Goal: Task Accomplishment & Management: Use online tool/utility

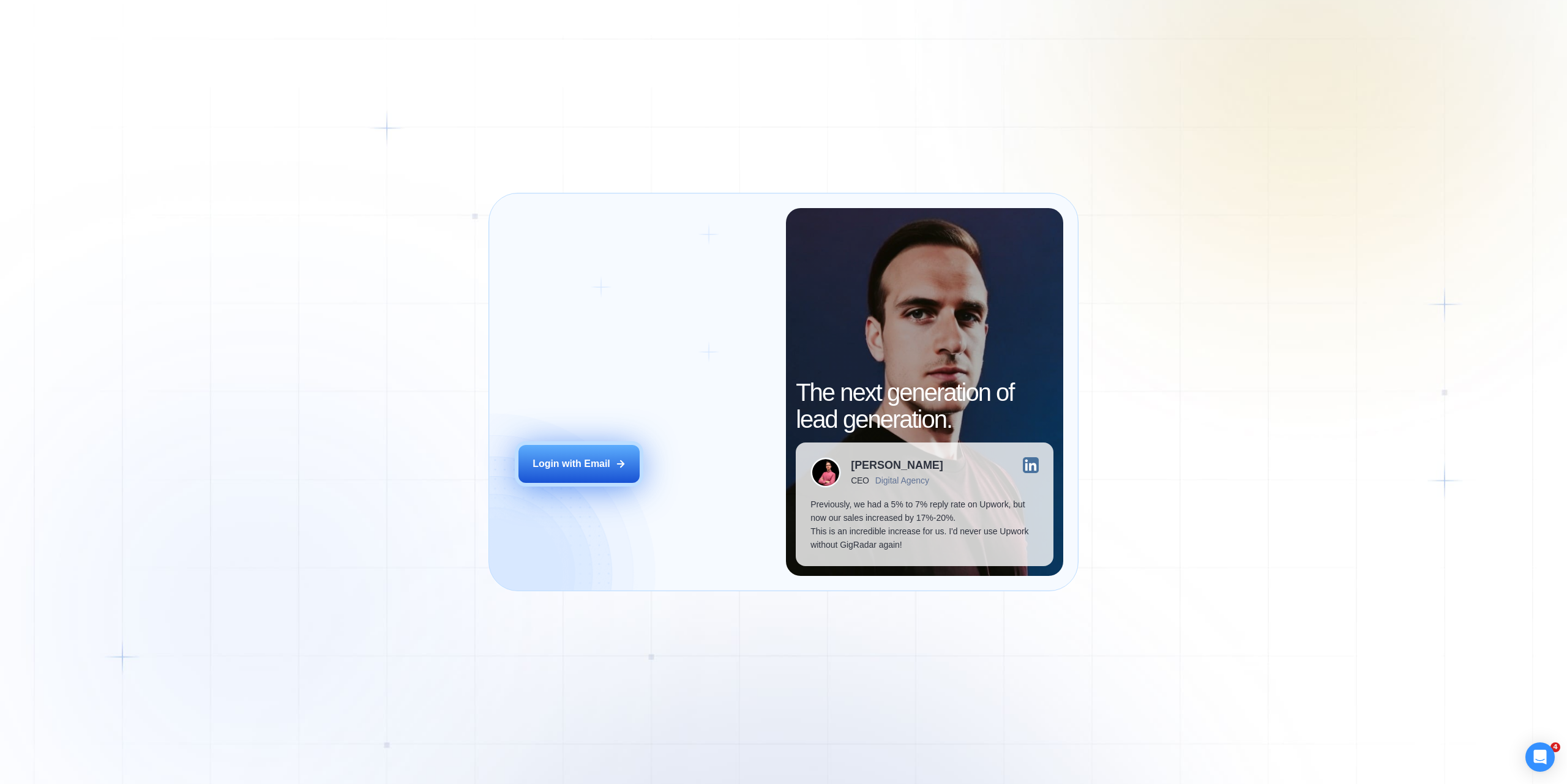
click at [583, 465] on div "Login with Email" at bounding box center [571, 464] width 78 height 14
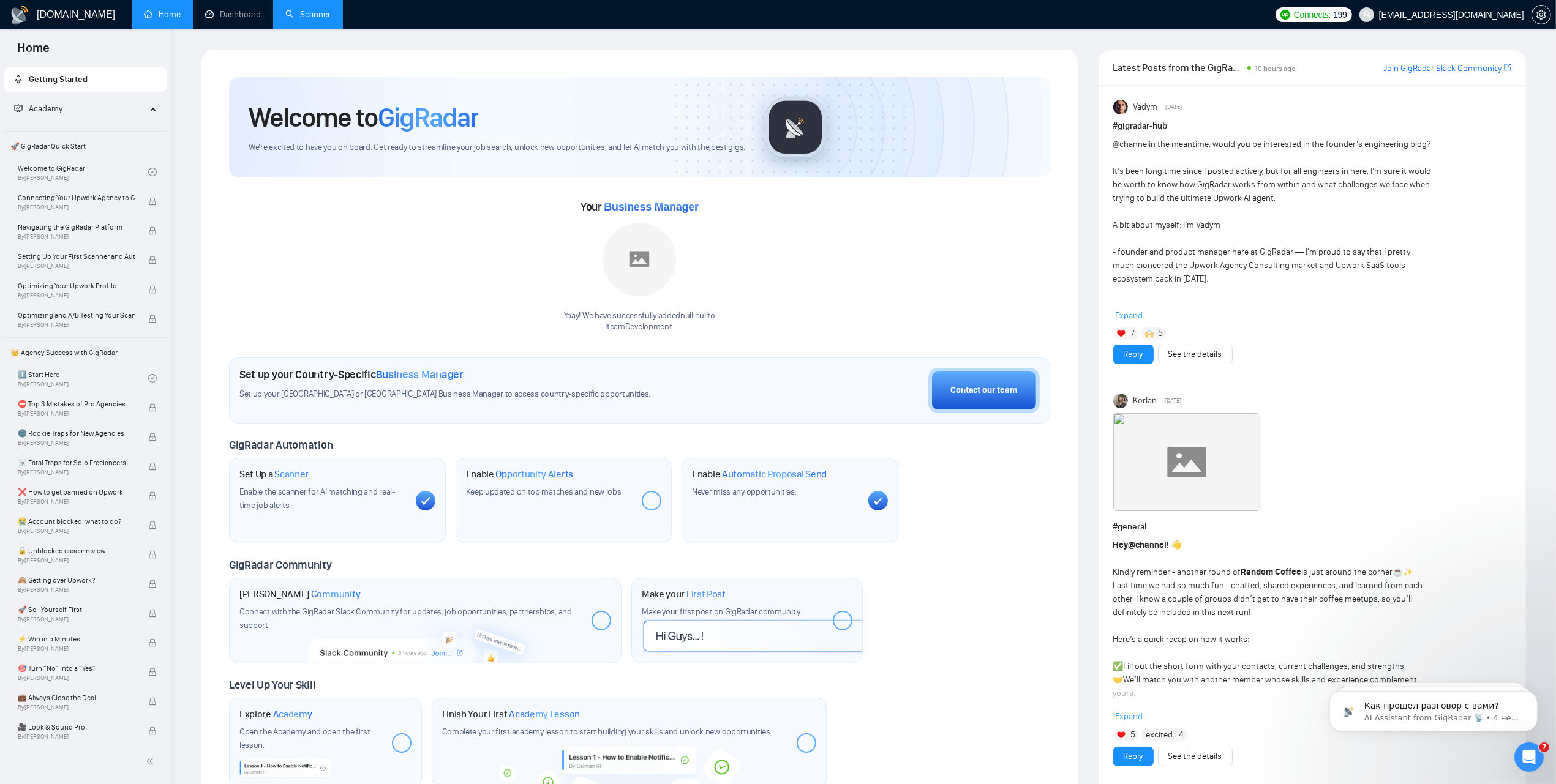
click at [321, 10] on link "Scanner" at bounding box center [308, 14] width 46 height 10
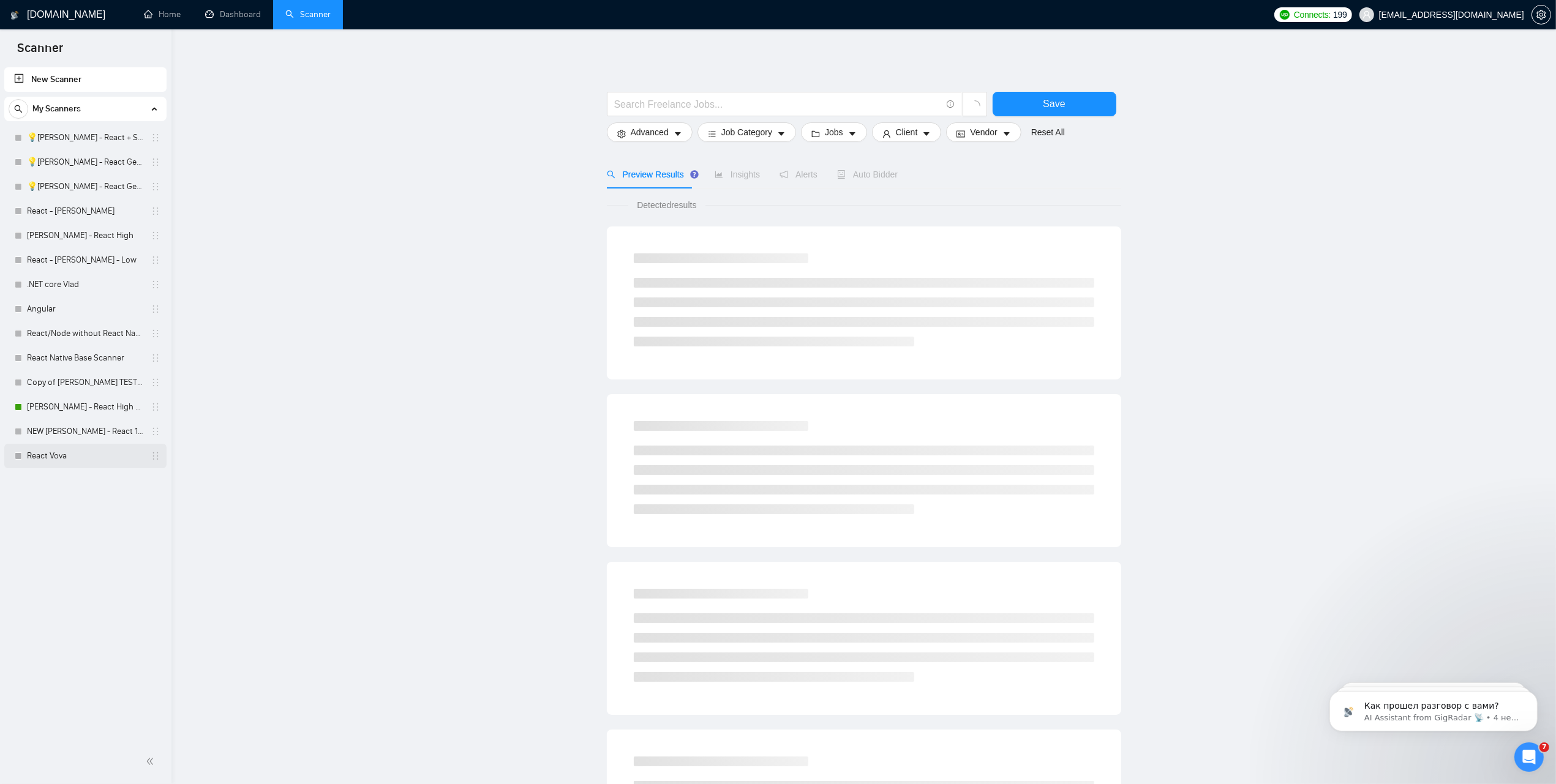
click at [53, 455] on link "React Vova" at bounding box center [85, 456] width 116 height 25
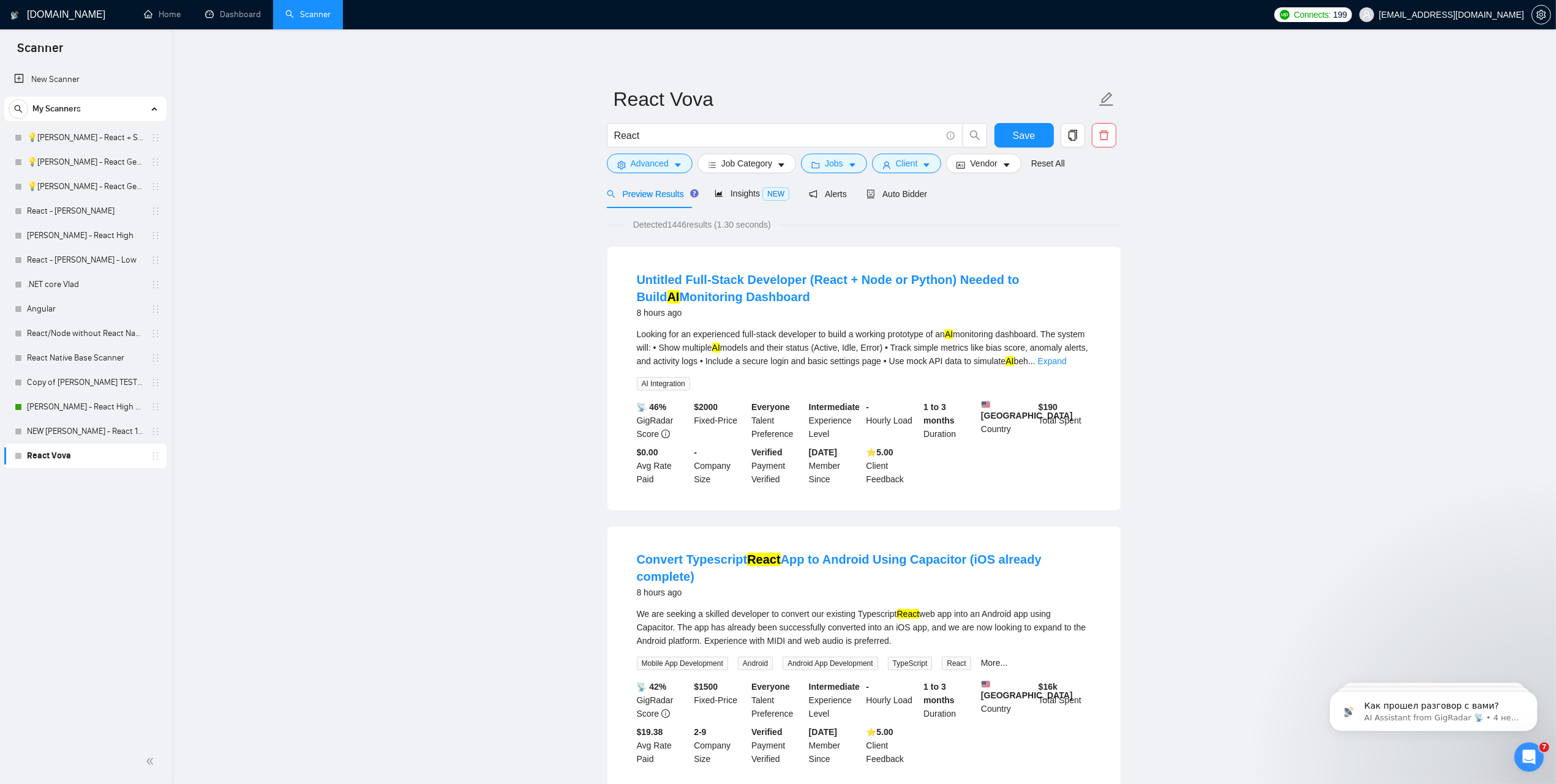
click at [50, 457] on link "React Vova" at bounding box center [85, 456] width 116 height 25
click at [61, 411] on link "[PERSON_NAME] - React High V2" at bounding box center [85, 407] width 116 height 25
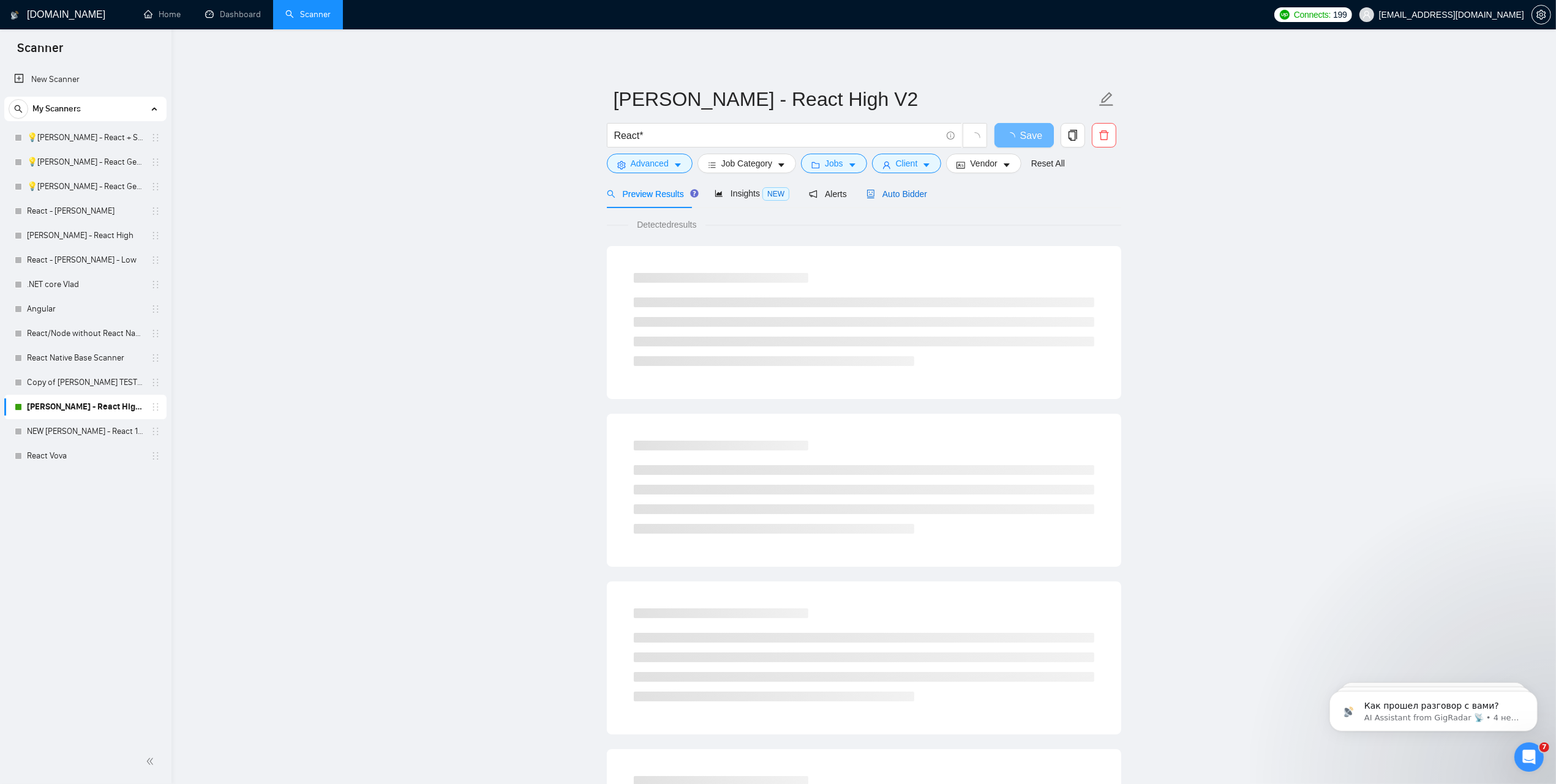
click at [885, 194] on span "Auto Bidder" at bounding box center [897, 194] width 60 height 10
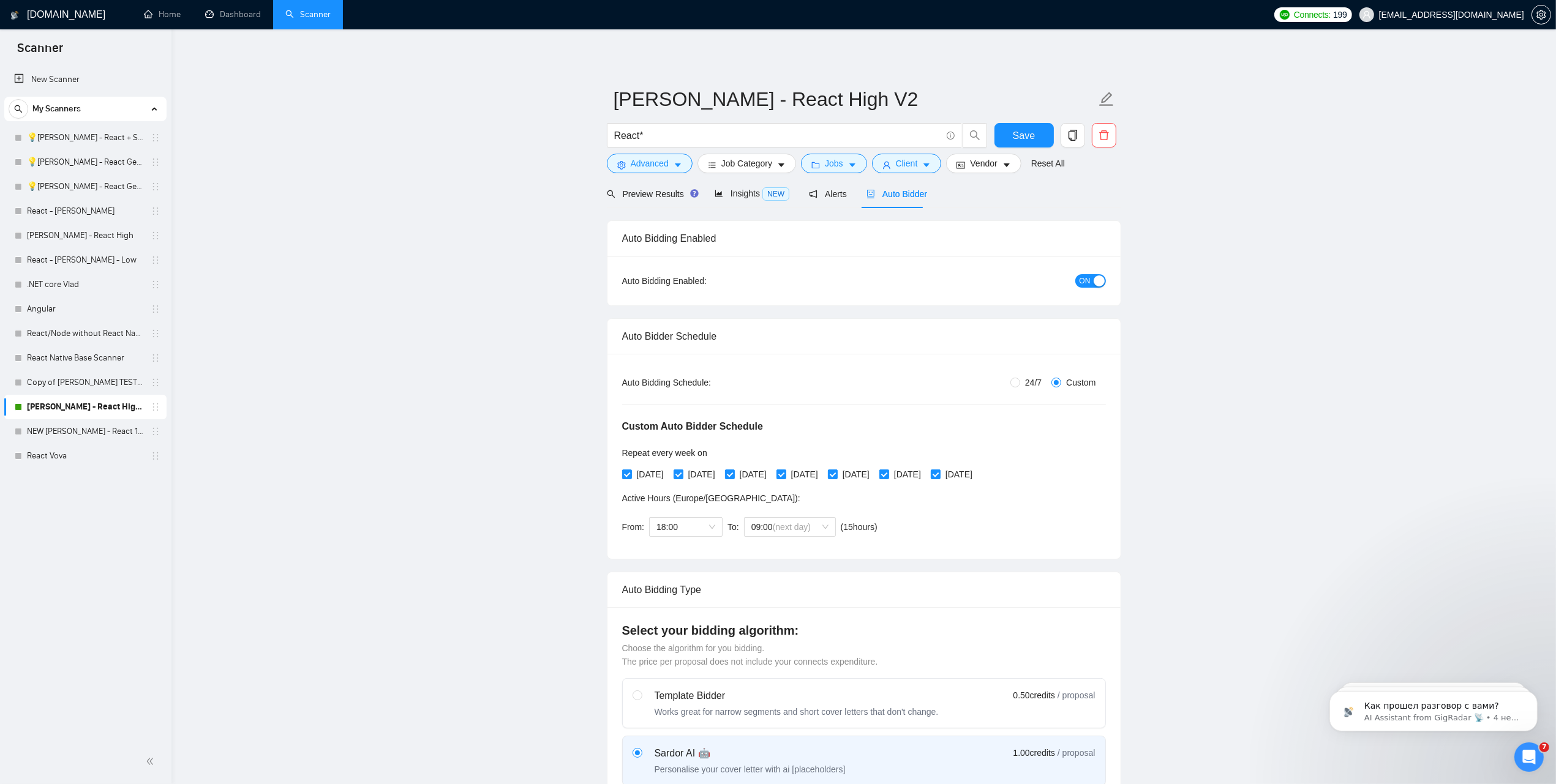
radio input "false"
radio input "true"
click at [38, 455] on link "React Vova" at bounding box center [85, 456] width 116 height 25
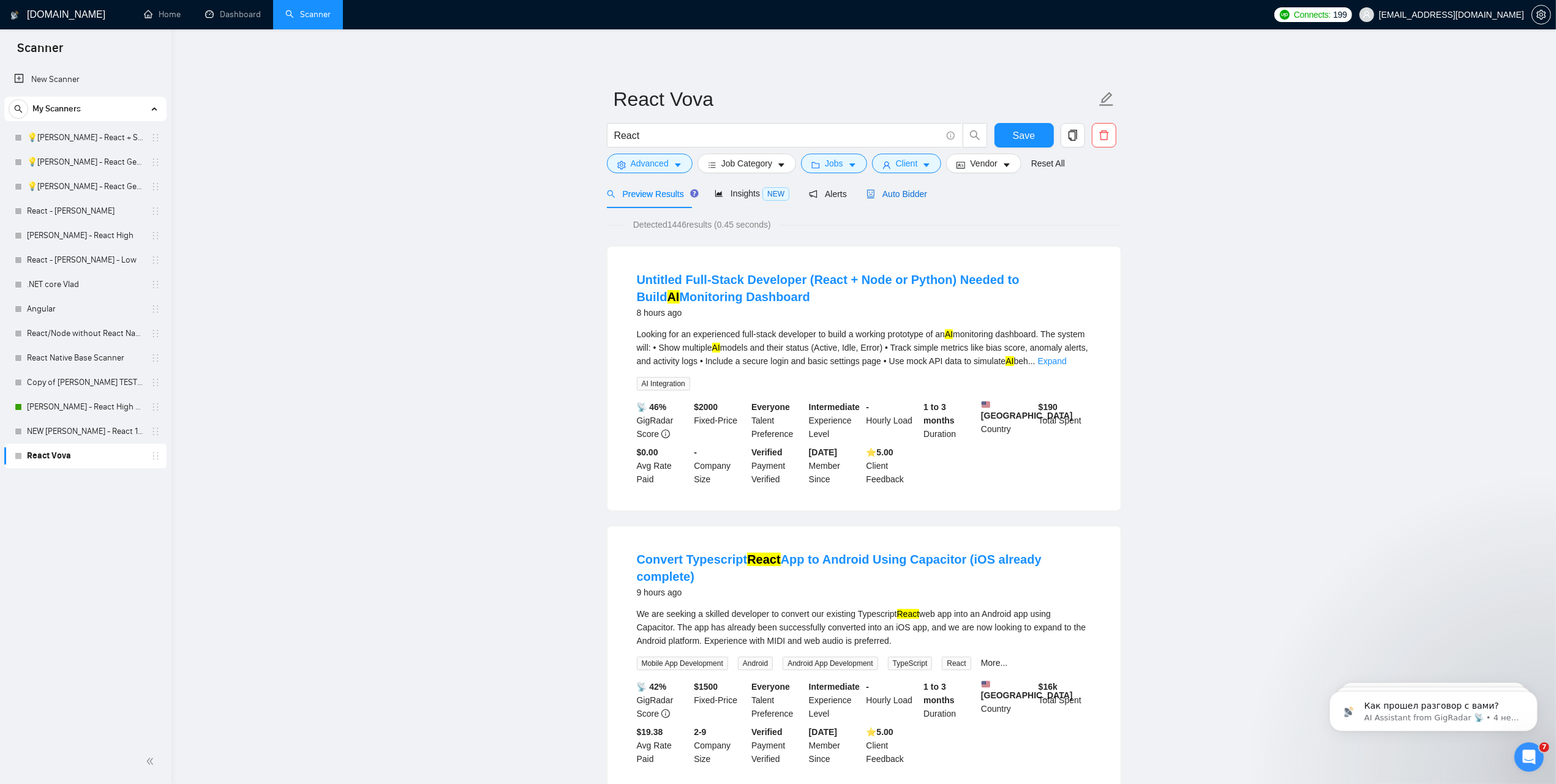
click at [900, 197] on span "Auto Bidder" at bounding box center [897, 194] width 60 height 10
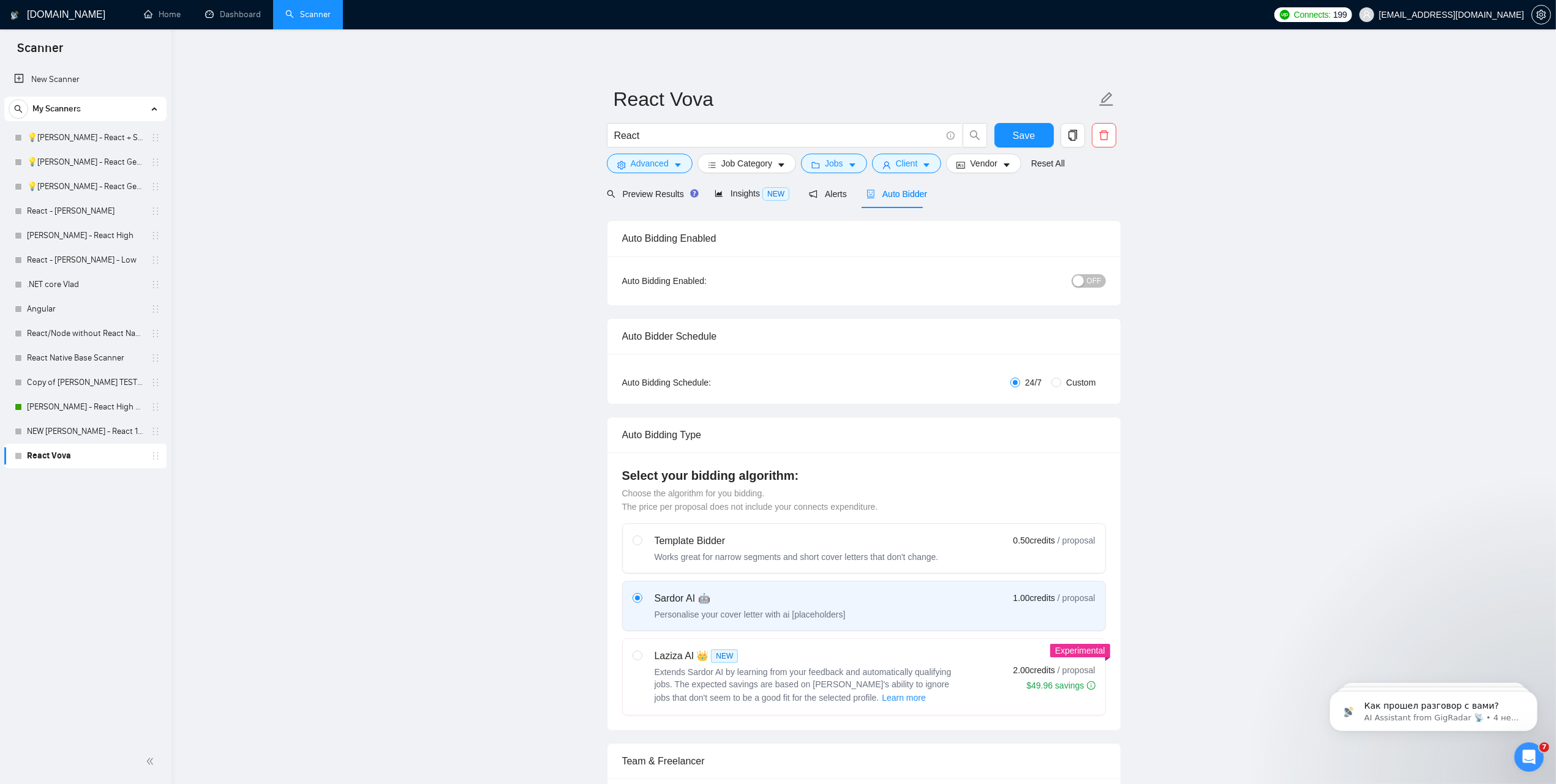
radio input "false"
radio input "true"
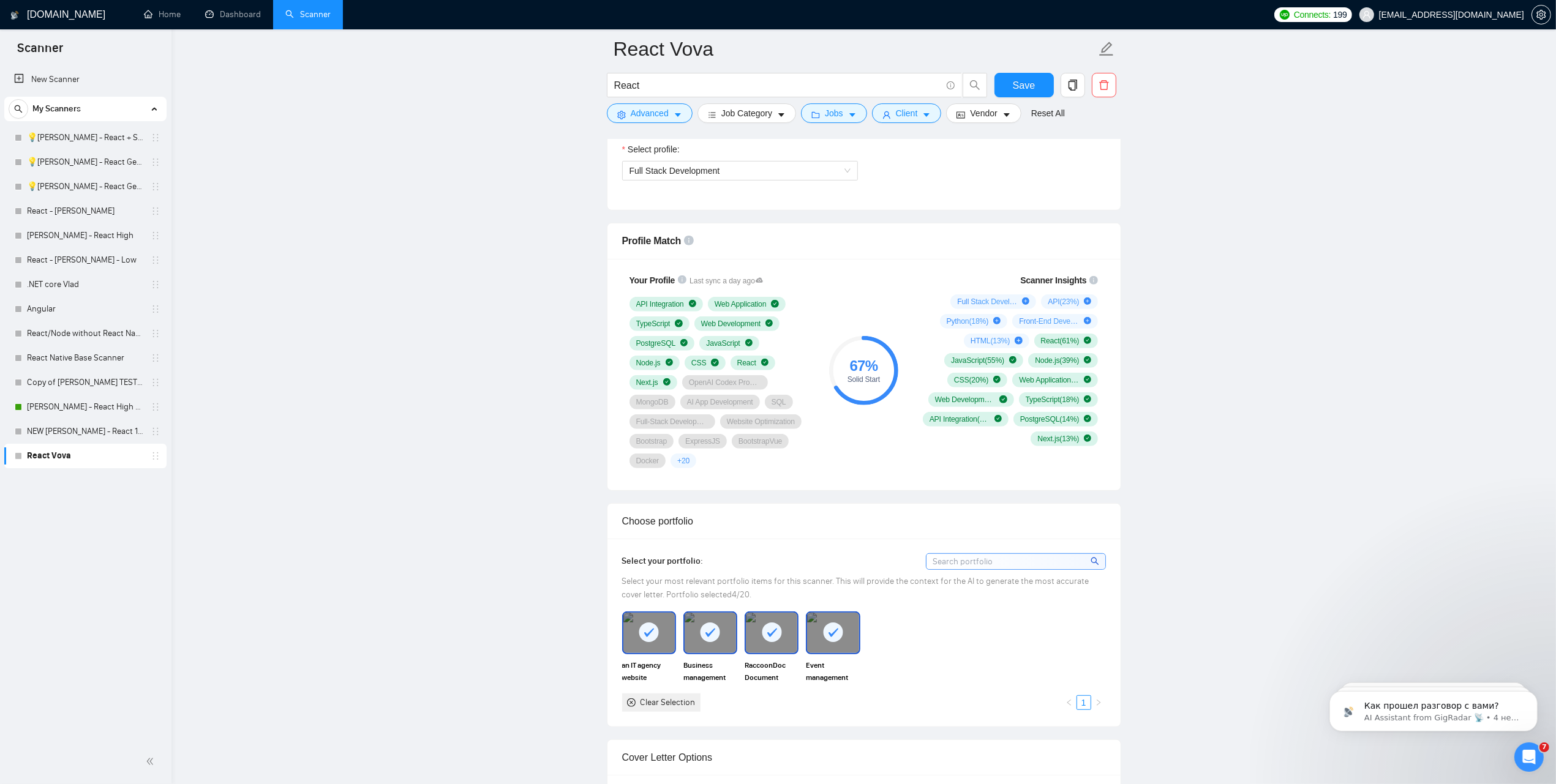
scroll to position [841, 0]
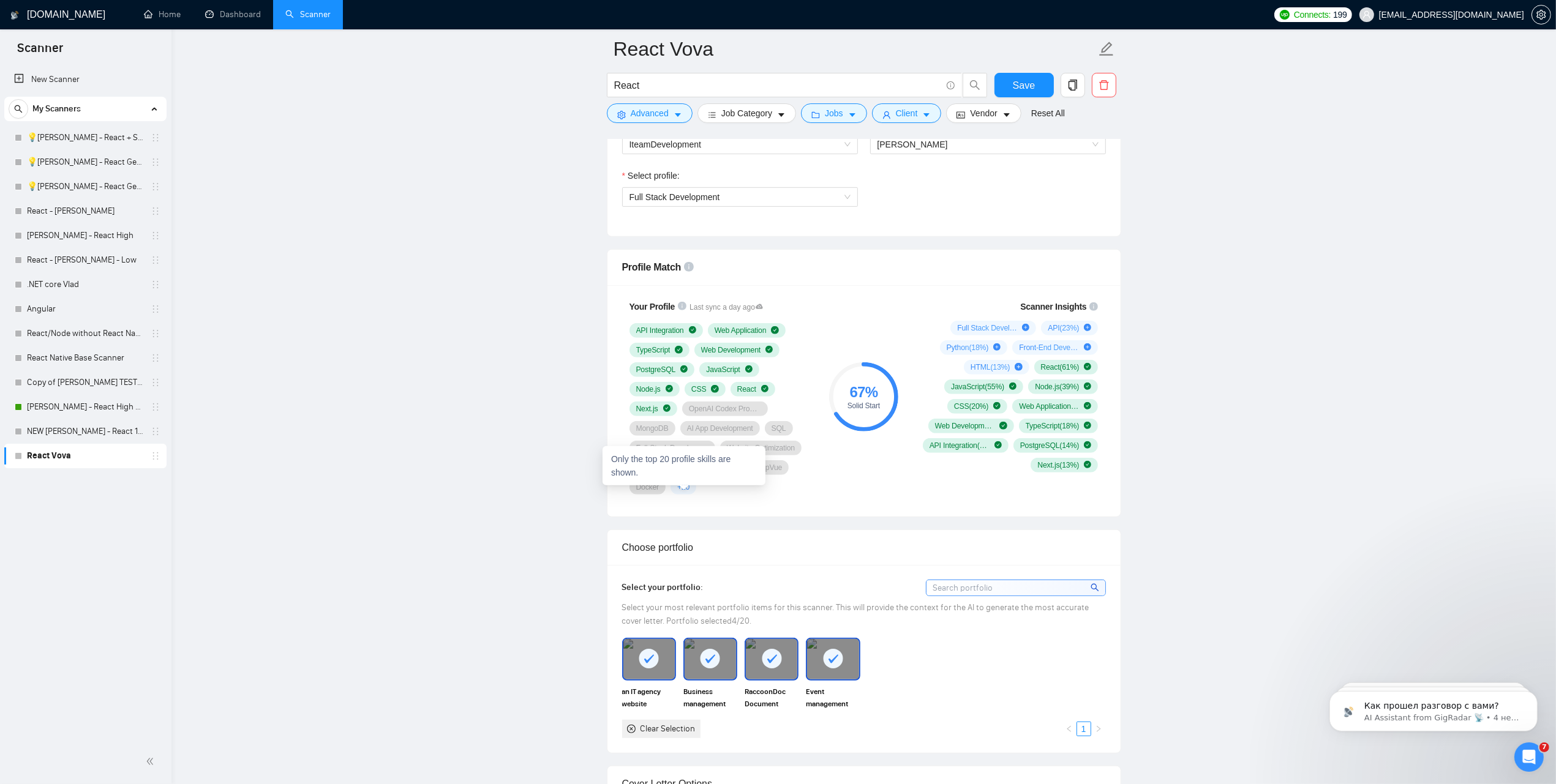
click at [684, 492] on span "+ 20" at bounding box center [683, 487] width 12 height 10
click at [87, 435] on link "NEW [PERSON_NAME] - React 18.09" at bounding box center [85, 431] width 116 height 25
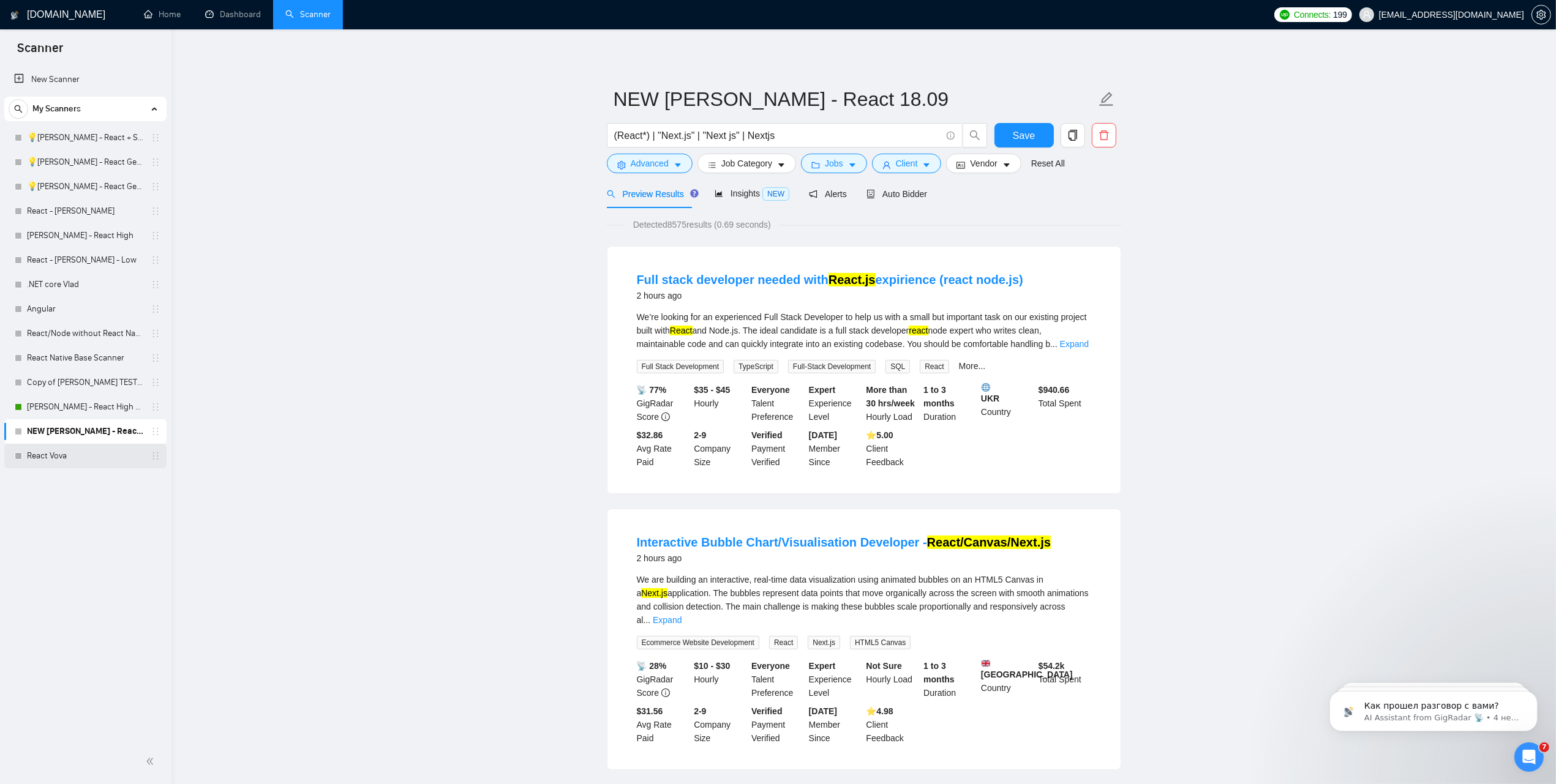
click at [45, 456] on link "React Vova" at bounding box center [85, 456] width 116 height 25
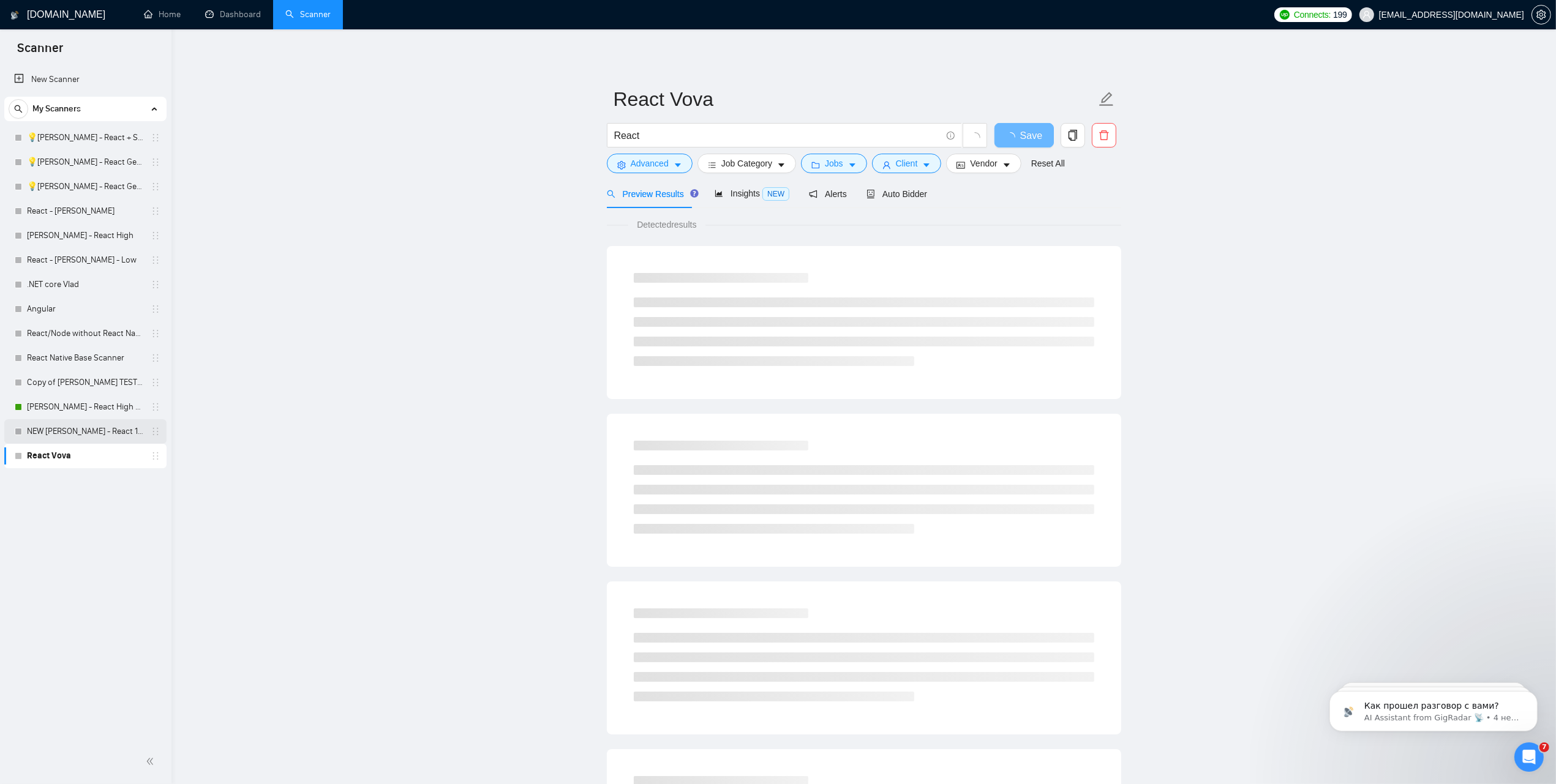
click at [65, 433] on link "NEW [PERSON_NAME] - React 18.09" at bounding box center [85, 431] width 116 height 25
click at [1274, 326] on main "NEW Ihor - FS - React 18.09 (React*) | "Next.js" | "Next js" | Nextjs Save Adva…" at bounding box center [863, 559] width 1345 height 1021
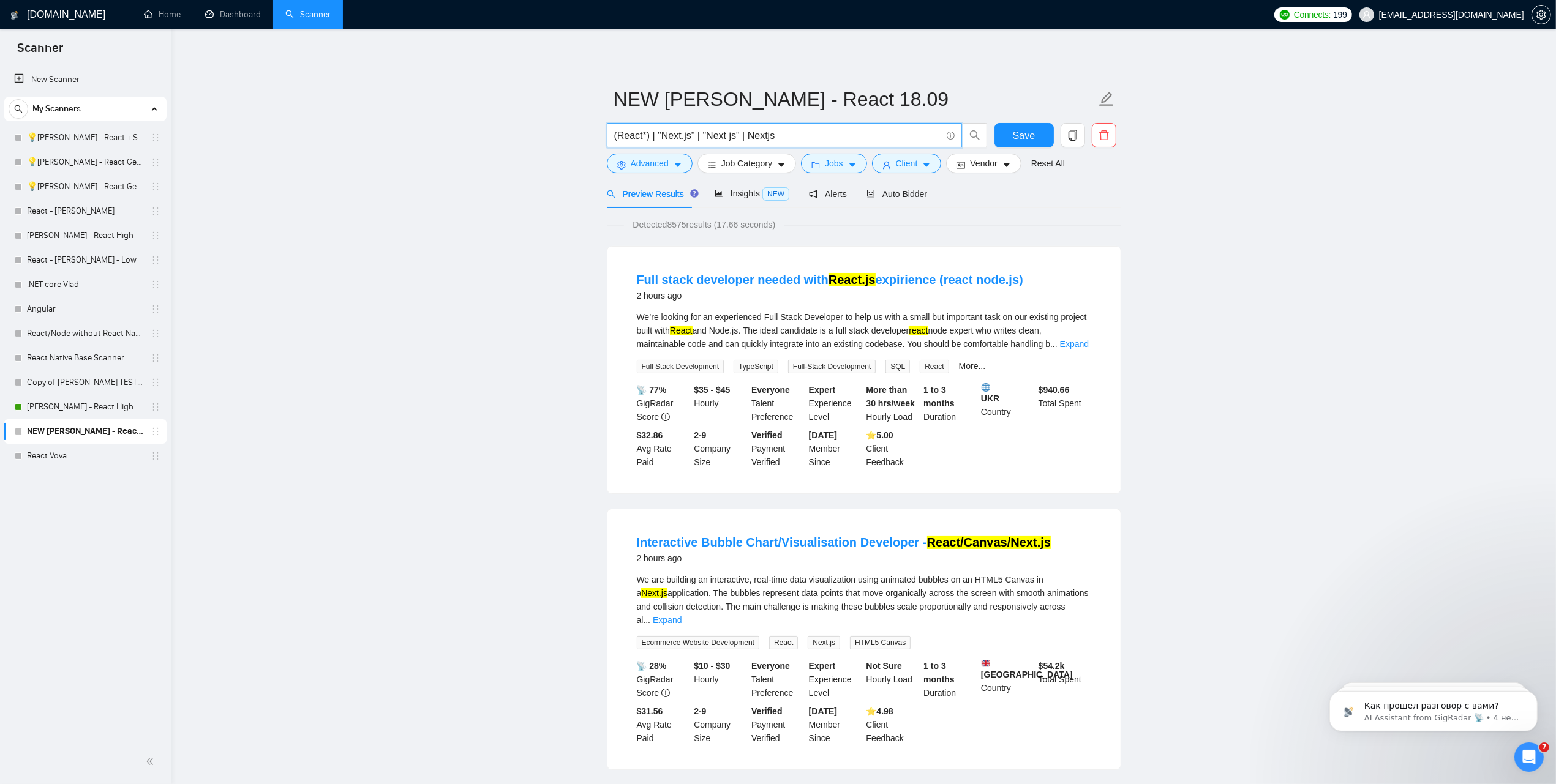
drag, startPoint x: 794, startPoint y: 135, endPoint x: 429, endPoint y: 206, distance: 371.8
click at [47, 461] on link "React Vova" at bounding box center [85, 456] width 116 height 25
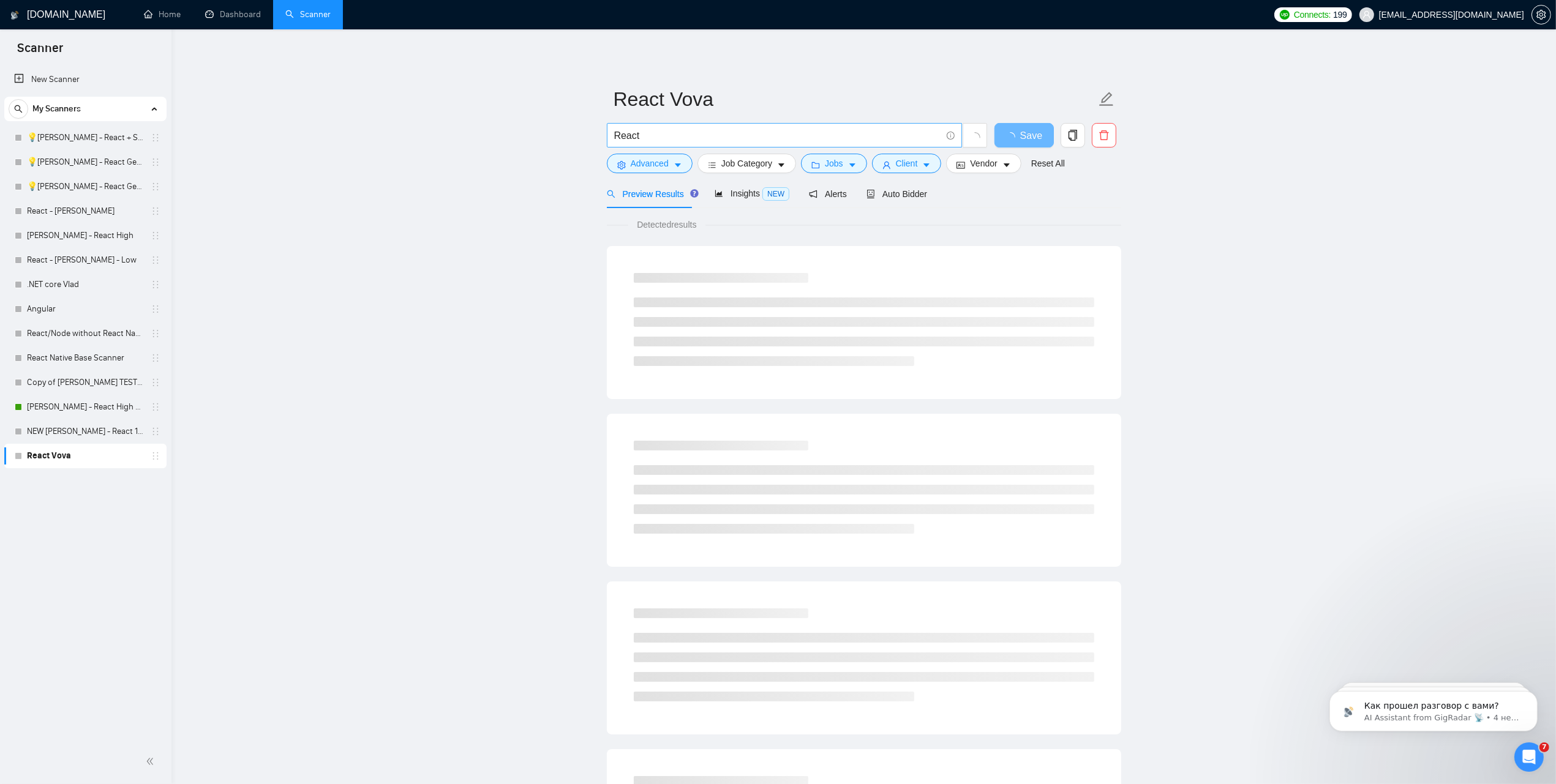
click at [683, 138] on input "React" at bounding box center [777, 135] width 327 height 15
paste input "(React*) | "Next.js" | "Next js" | Nextjs"
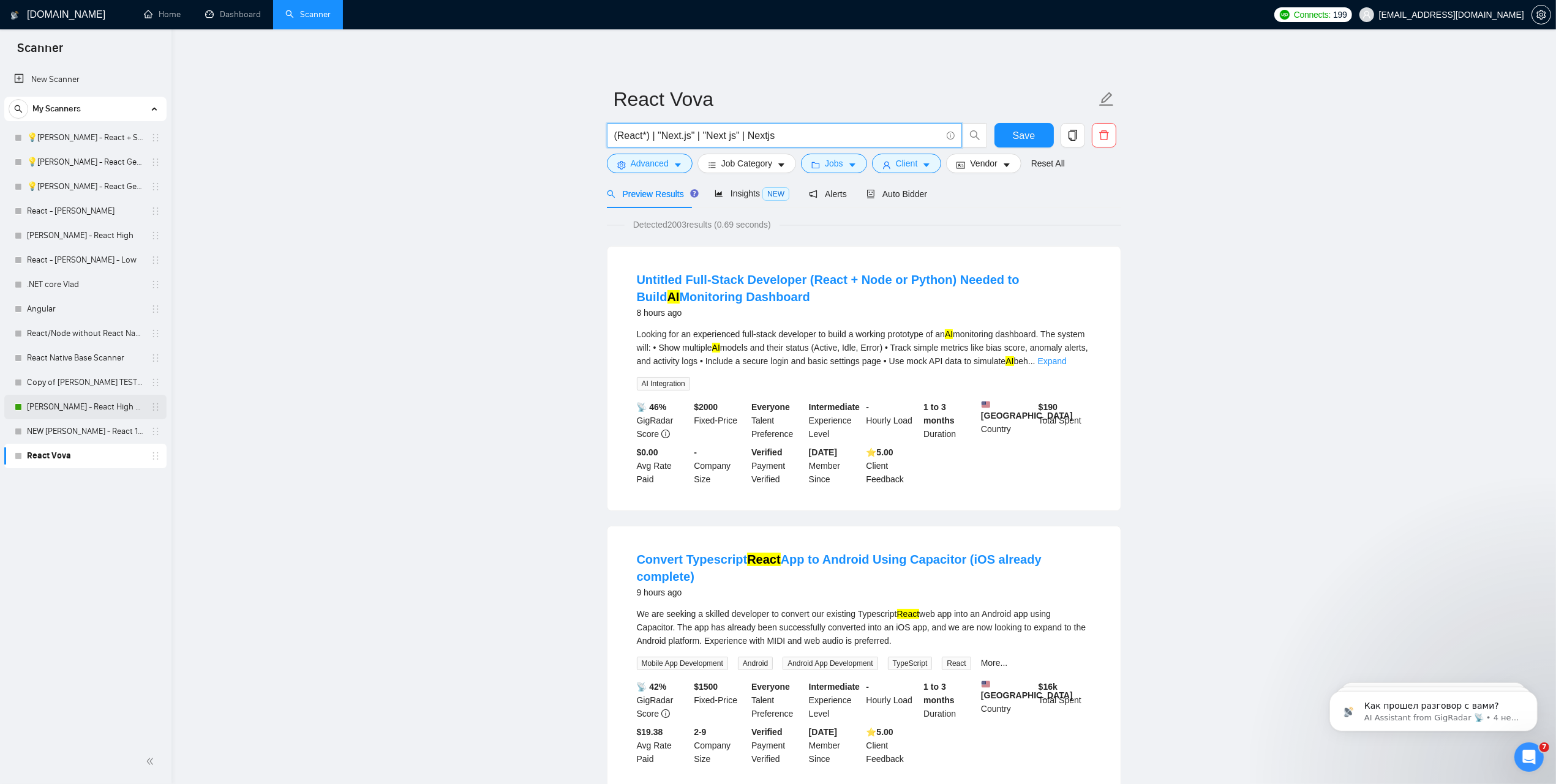
type input "(React*) | "Next.js" | "Next js" | Nextjs"
click at [659, 172] on button "Advanced" at bounding box center [649, 164] width 86 height 20
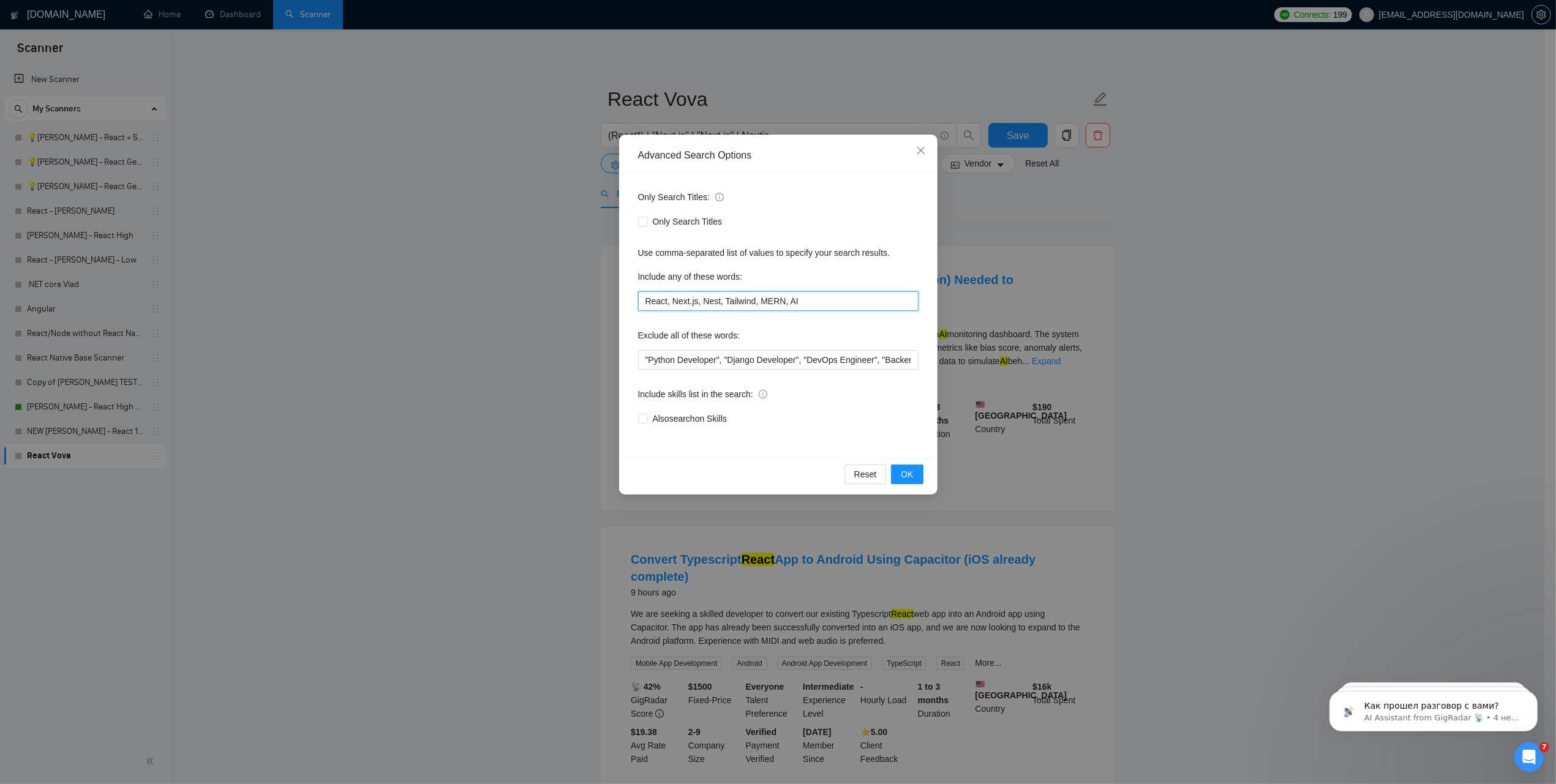
click at [735, 298] on input "React, Next.js, Nest, Tailwind, MERN, AI" at bounding box center [778, 301] width 280 height 20
click at [751, 367] on input ""Python Developer", "Django Developer", "DevOps Engineer", "Backend Developer",…" at bounding box center [778, 360] width 280 height 20
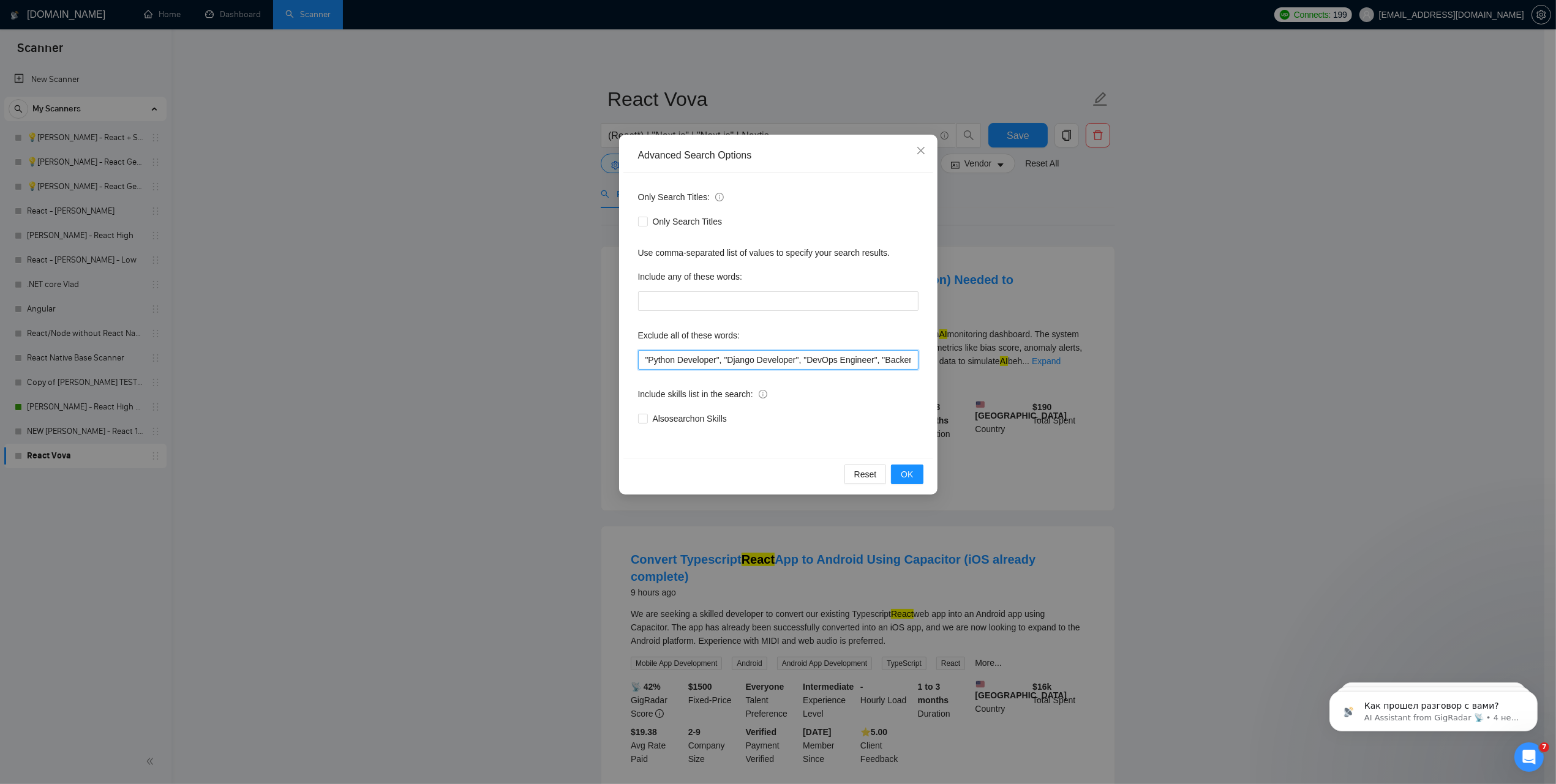
click at [751, 367] on input ""Python Developer", "Django Developer", "DevOps Engineer", "Backend Developer",…" at bounding box center [778, 360] width 280 height 20
paste input ""No-Code", Laravel, "UI/UX developer", "React Native", Designer, reactions, (Sh…"
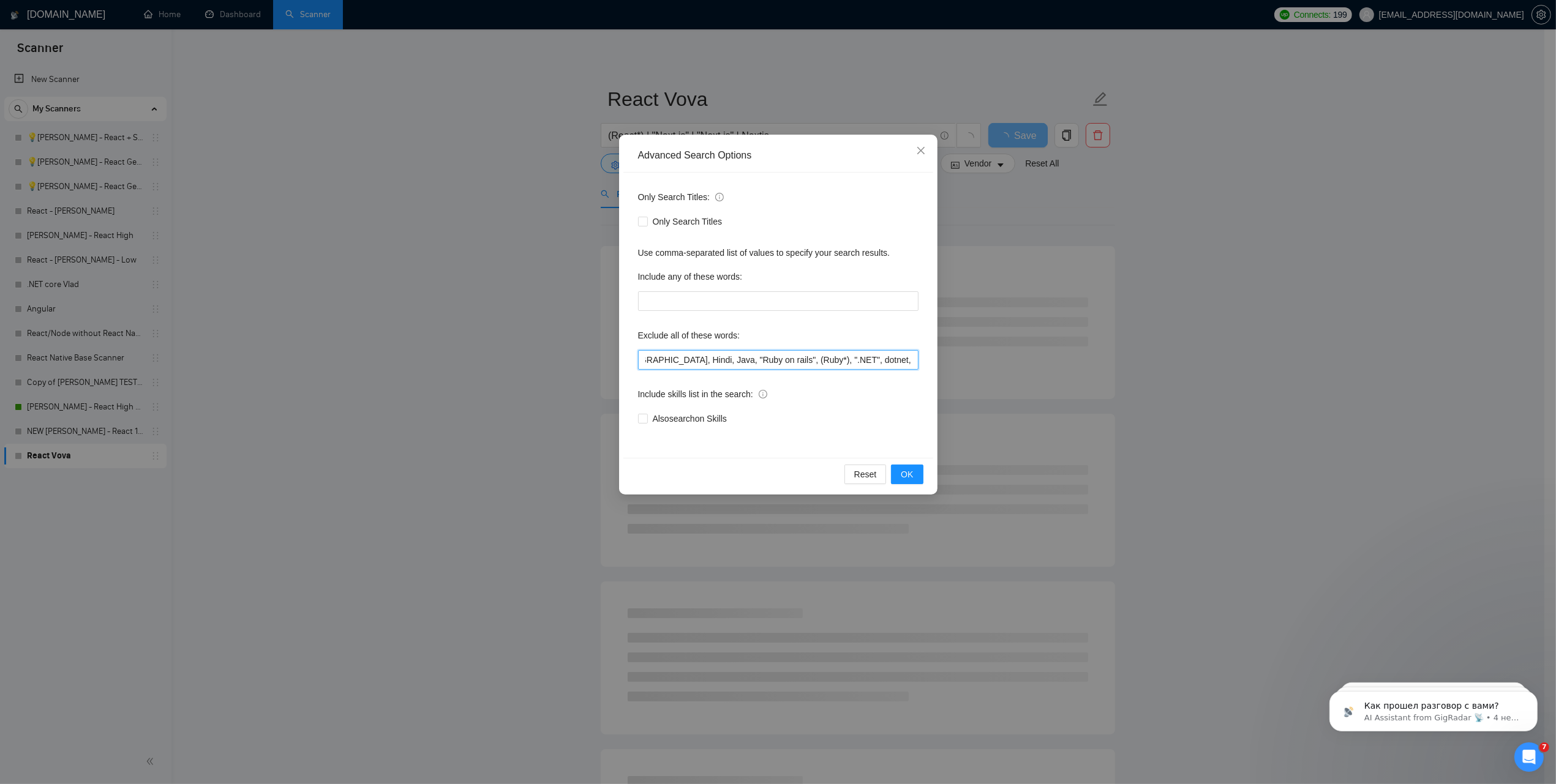
type input ""Python Developer", "Django Developer", "DevOps Engineer", "Backend Developer",…"
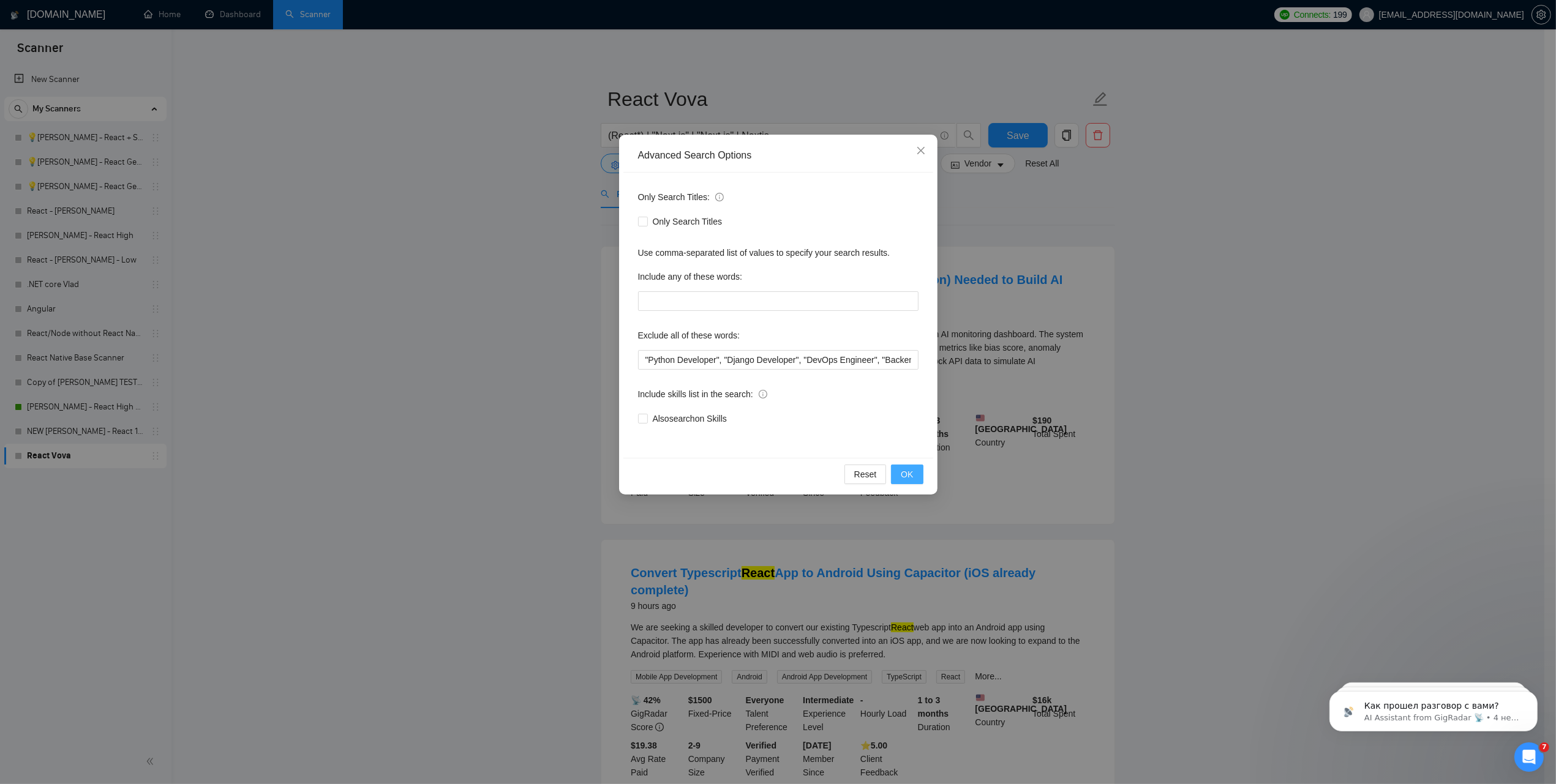
click at [916, 476] on button "OK" at bounding box center [907, 474] width 32 height 20
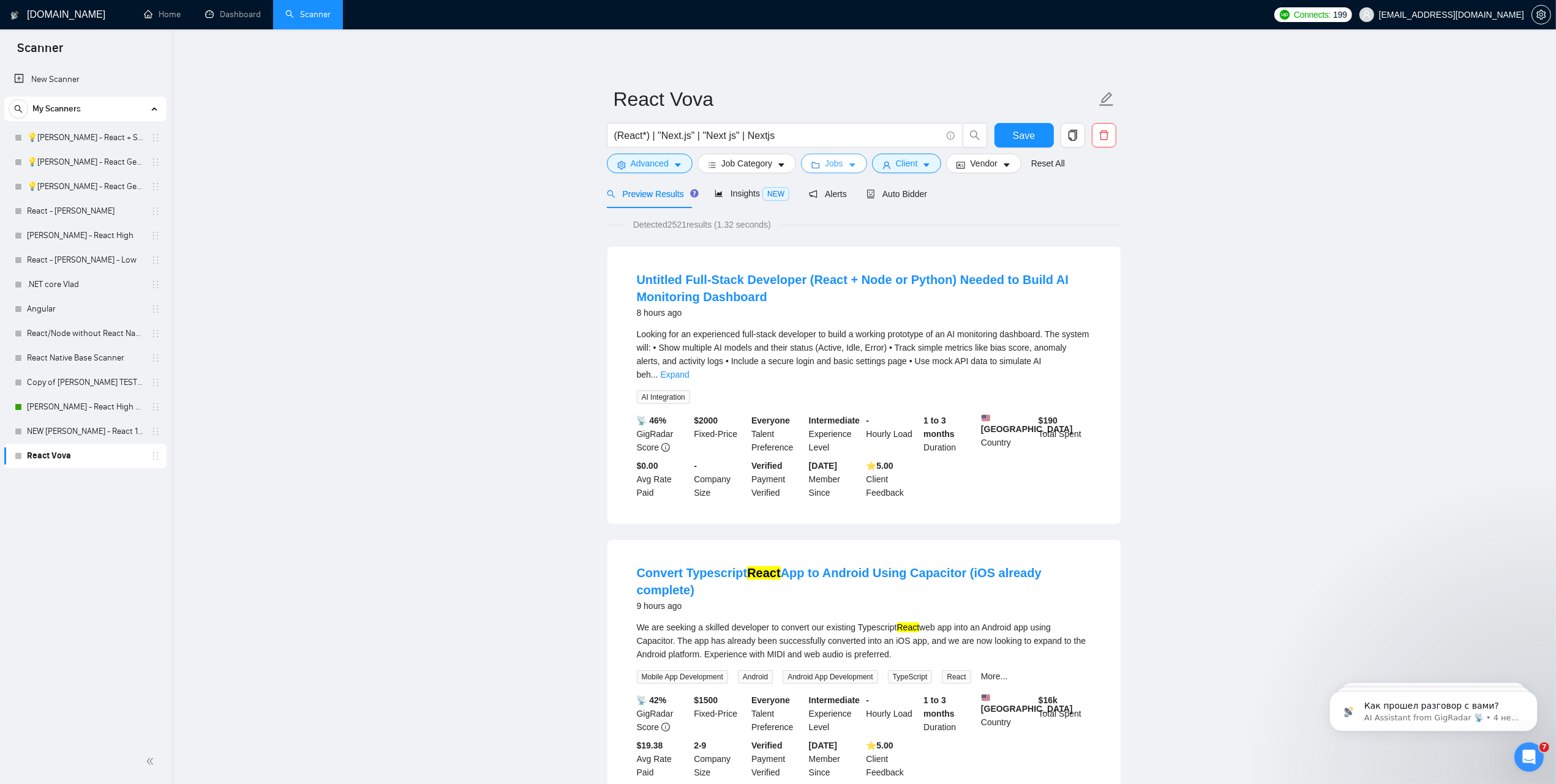
click at [831, 166] on span "Jobs" at bounding box center [834, 164] width 18 height 14
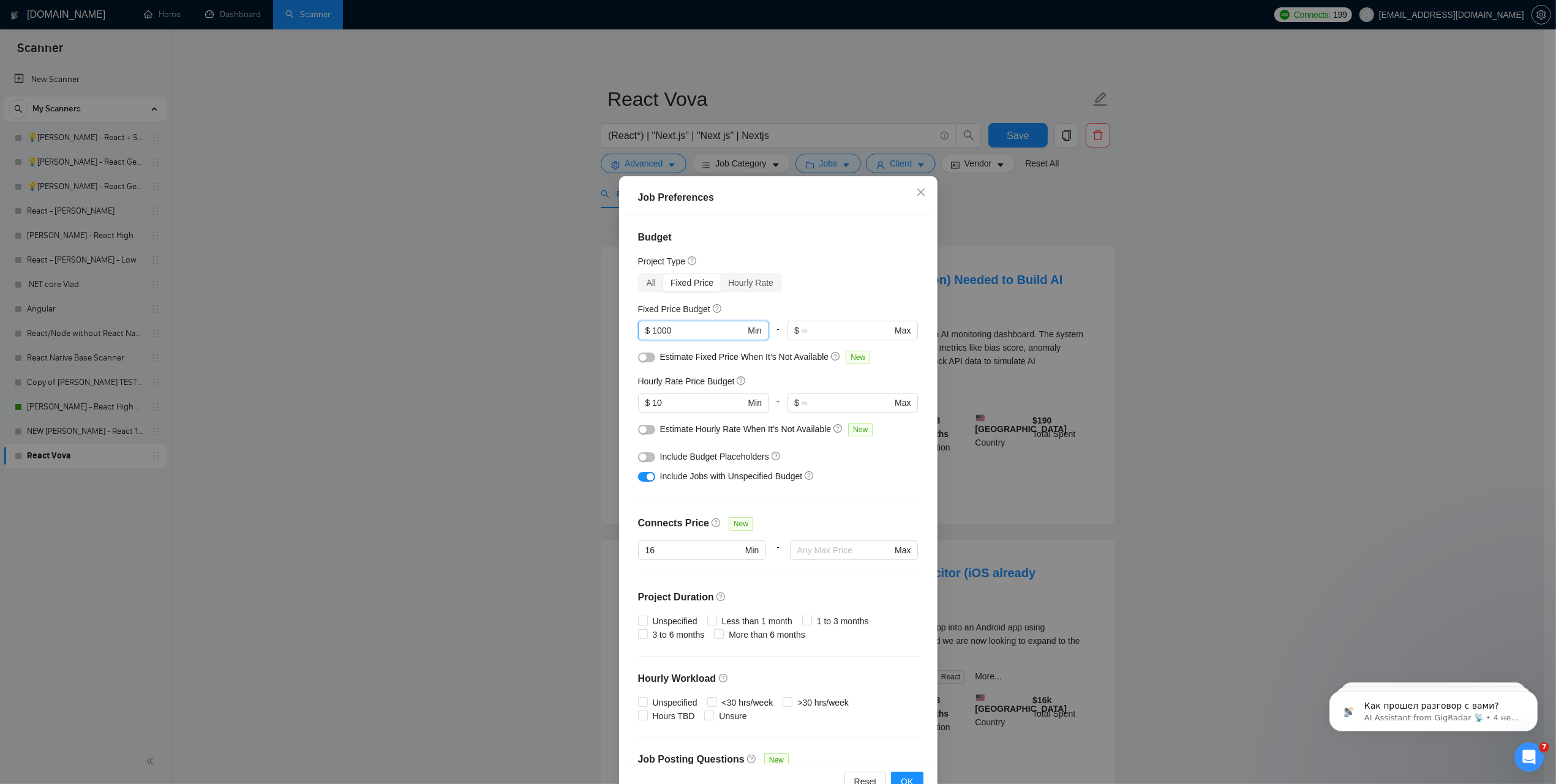
drag, startPoint x: 683, startPoint y: 329, endPoint x: 623, endPoint y: 329, distance: 60.0
click at [623, 329] on div "Budget Project Type All Fixed Price Hourly Rate Fixed Price Budget 1000 $ 1000 …" at bounding box center [778, 490] width 310 height 549
paste input "5"
type input "5000"
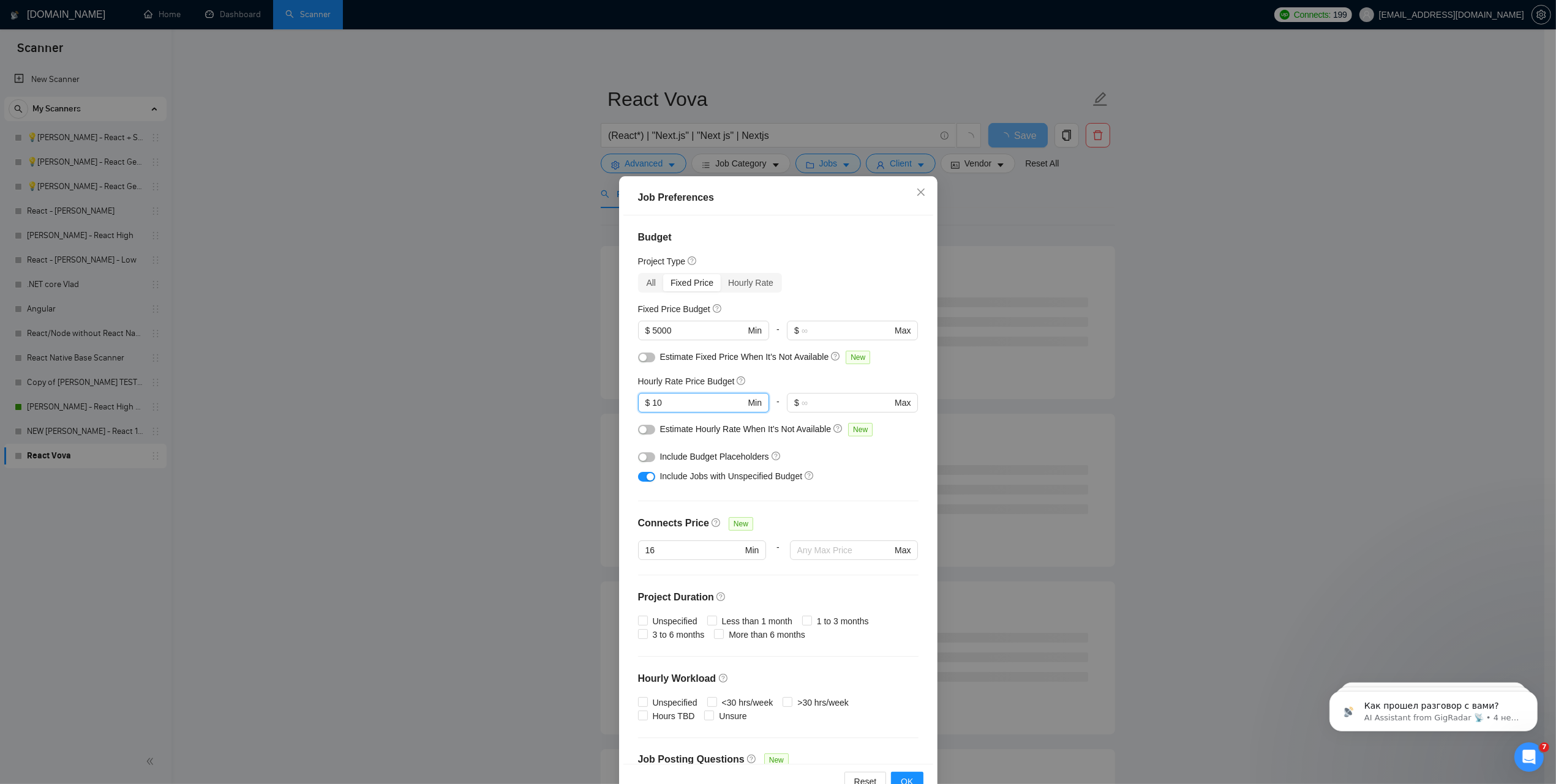
drag, startPoint x: 675, startPoint y: 409, endPoint x: 618, endPoint y: 409, distance: 57.0
click at [623, 409] on div "Budget Project Type All Fixed Price Hourly Rate Fixed Price Budget $ 5000 Min -…" at bounding box center [778, 490] width 310 height 549
paste input "3"
click at [666, 401] on input "30" at bounding box center [698, 402] width 92 height 14
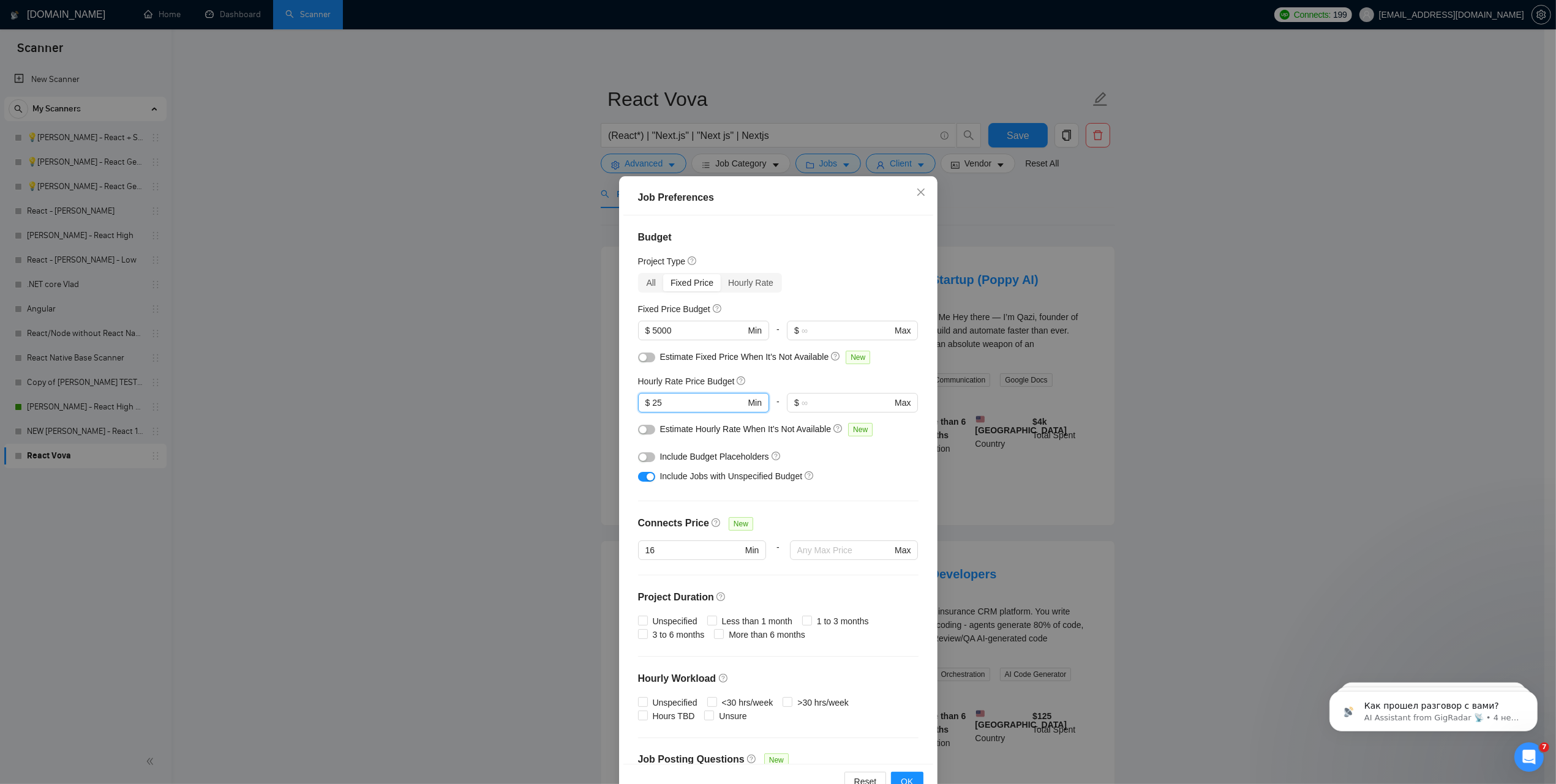
type input "25"
click at [647, 486] on div at bounding box center [647, 476] width 17 height 20
click at [647, 484] on div at bounding box center [647, 476] width 17 height 20
click at [638, 479] on button "button" at bounding box center [647, 477] width 17 height 10
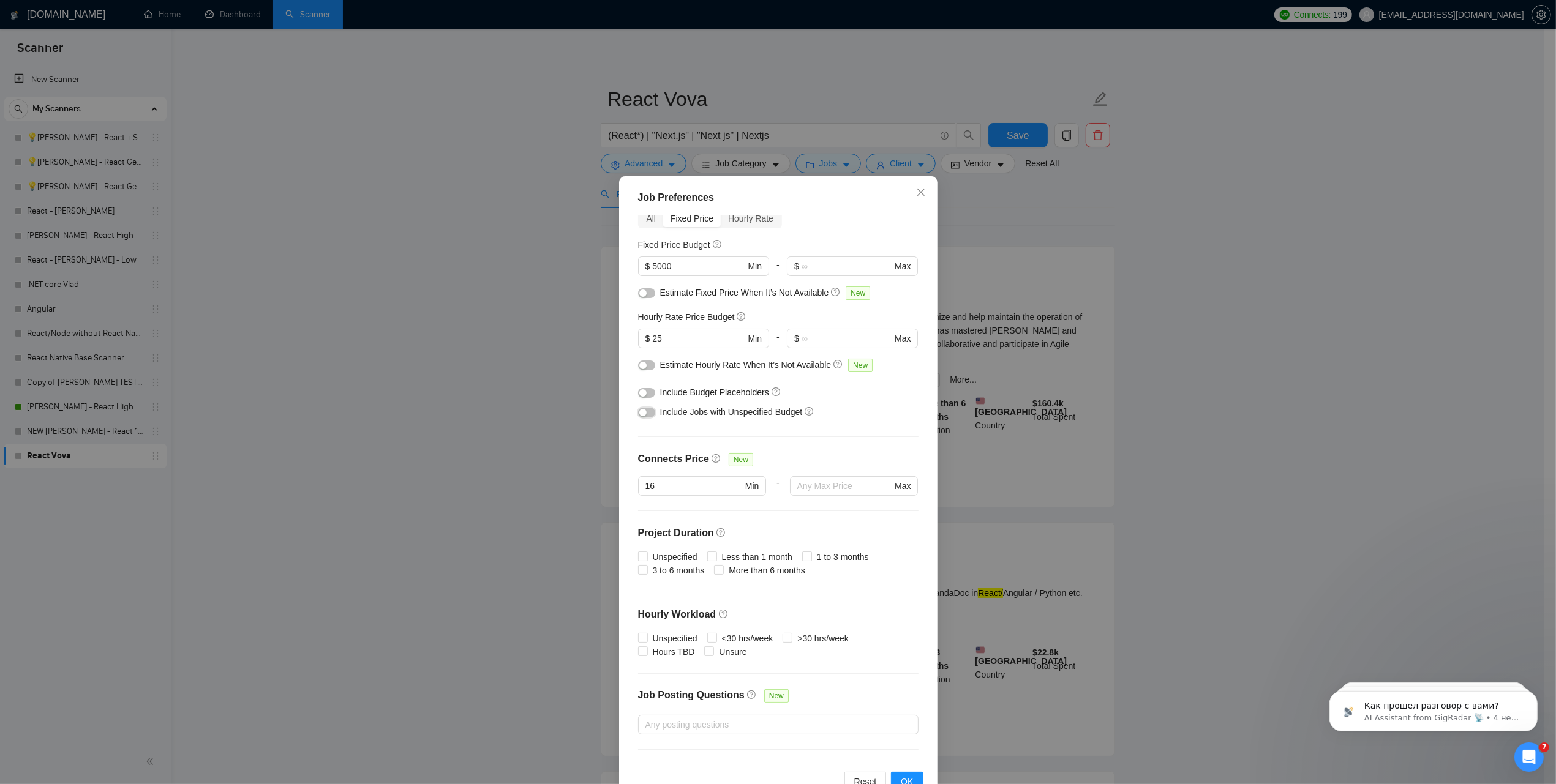
scroll to position [142, 0]
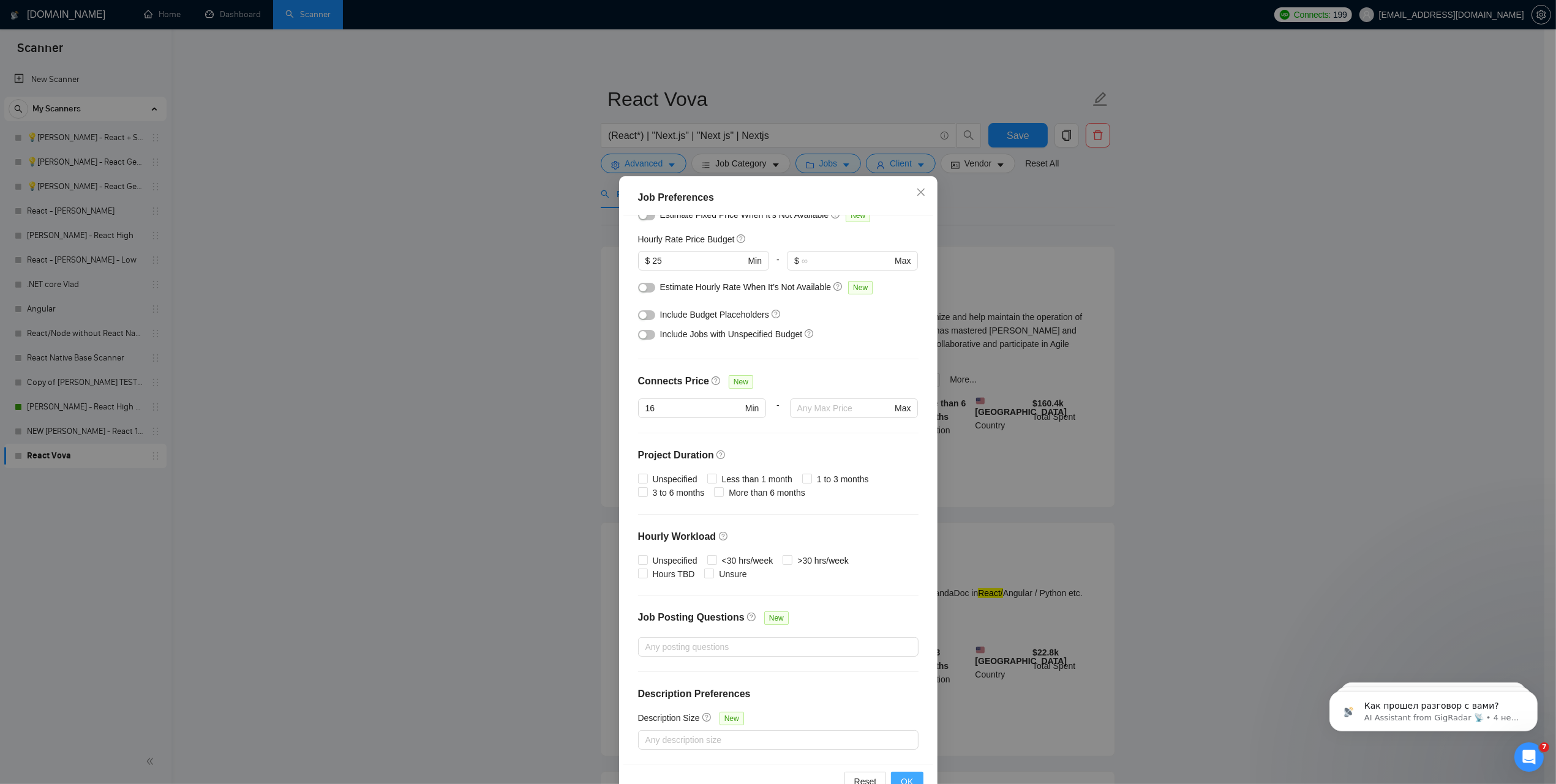
click at [901, 777] on span "OK" at bounding box center [907, 782] width 12 height 14
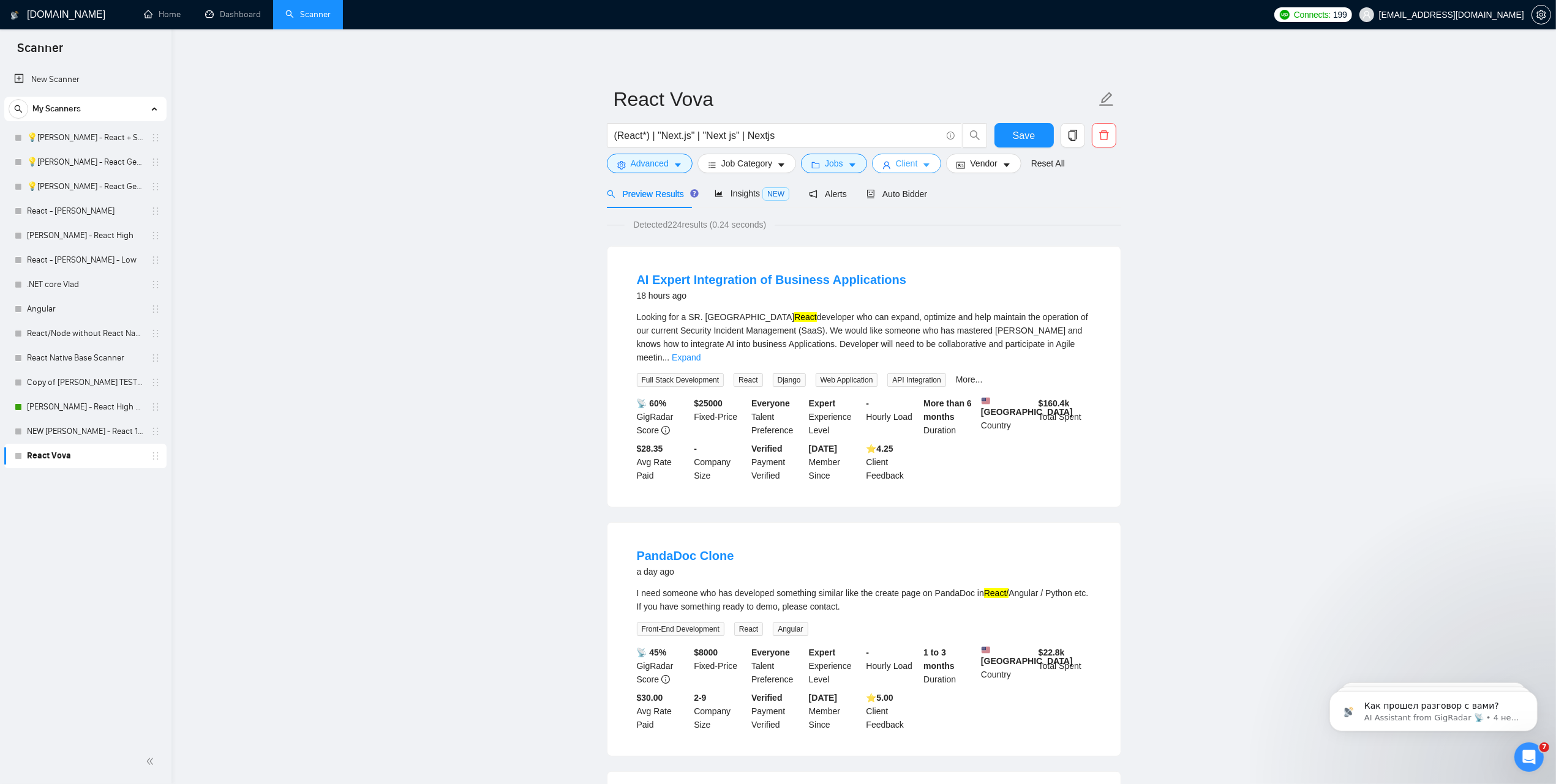
click at [901, 164] on span "Client" at bounding box center [907, 164] width 22 height 14
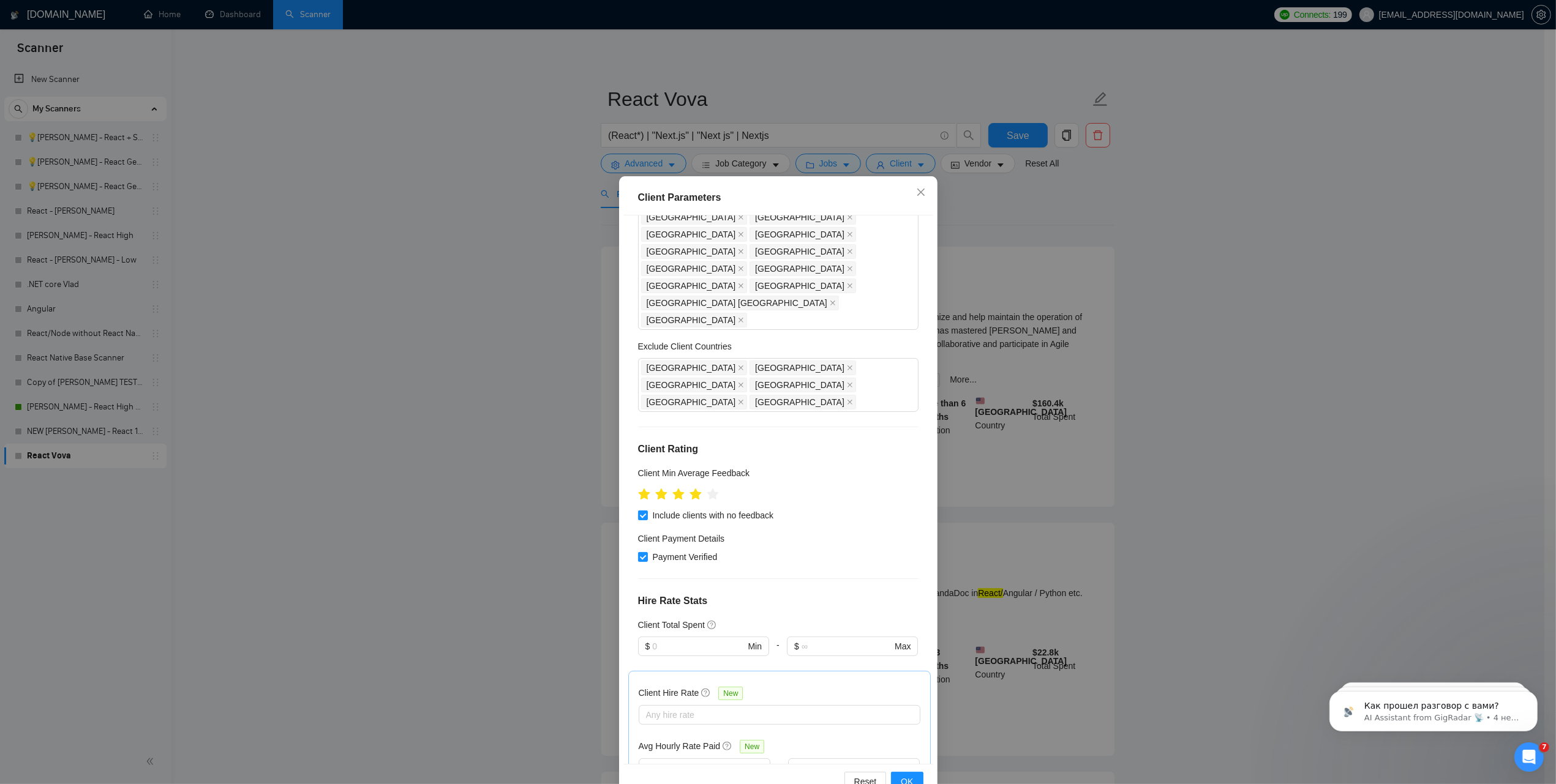
scroll to position [473, 0]
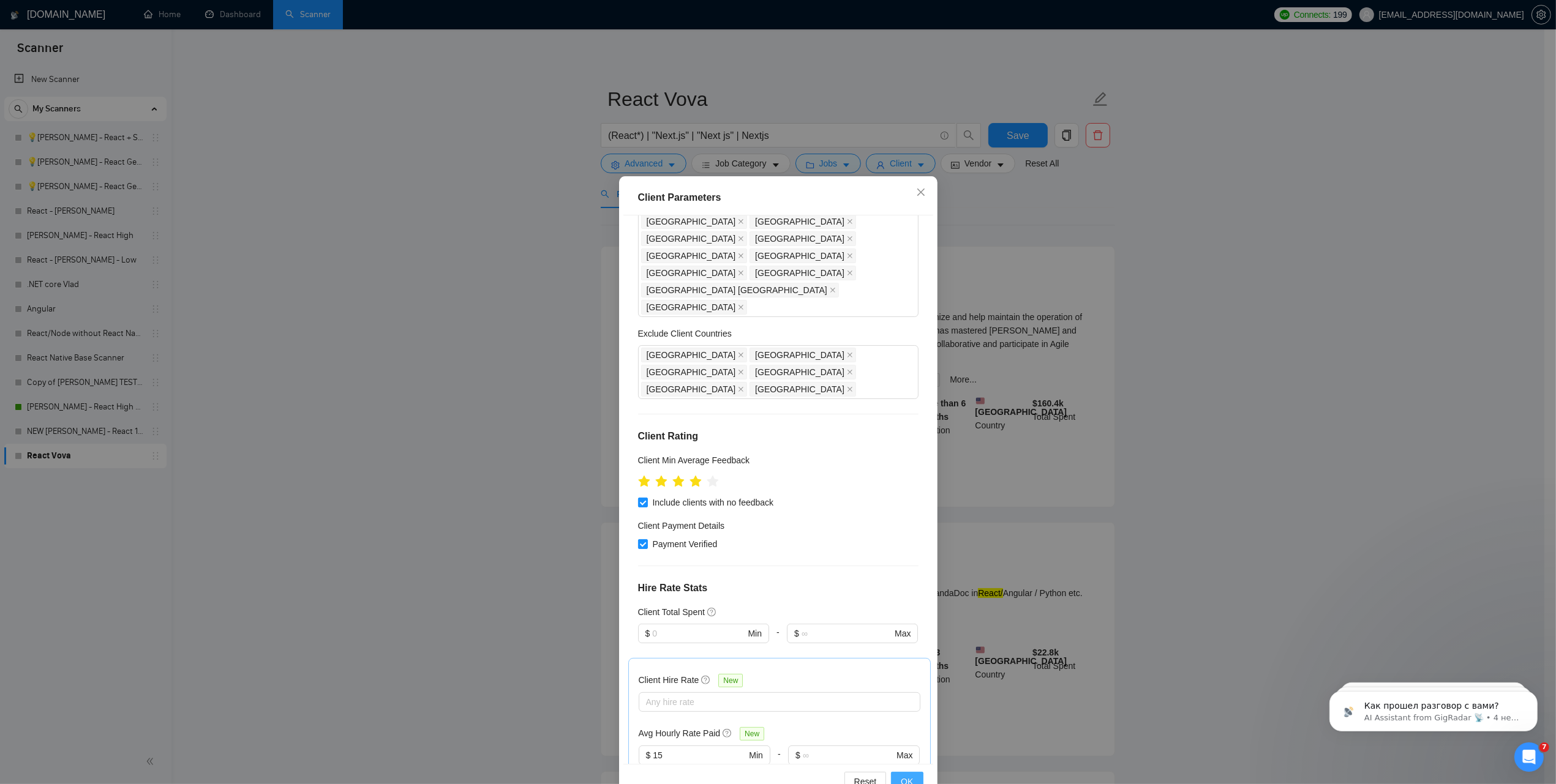
click at [908, 778] on button "OK" at bounding box center [907, 782] width 32 height 20
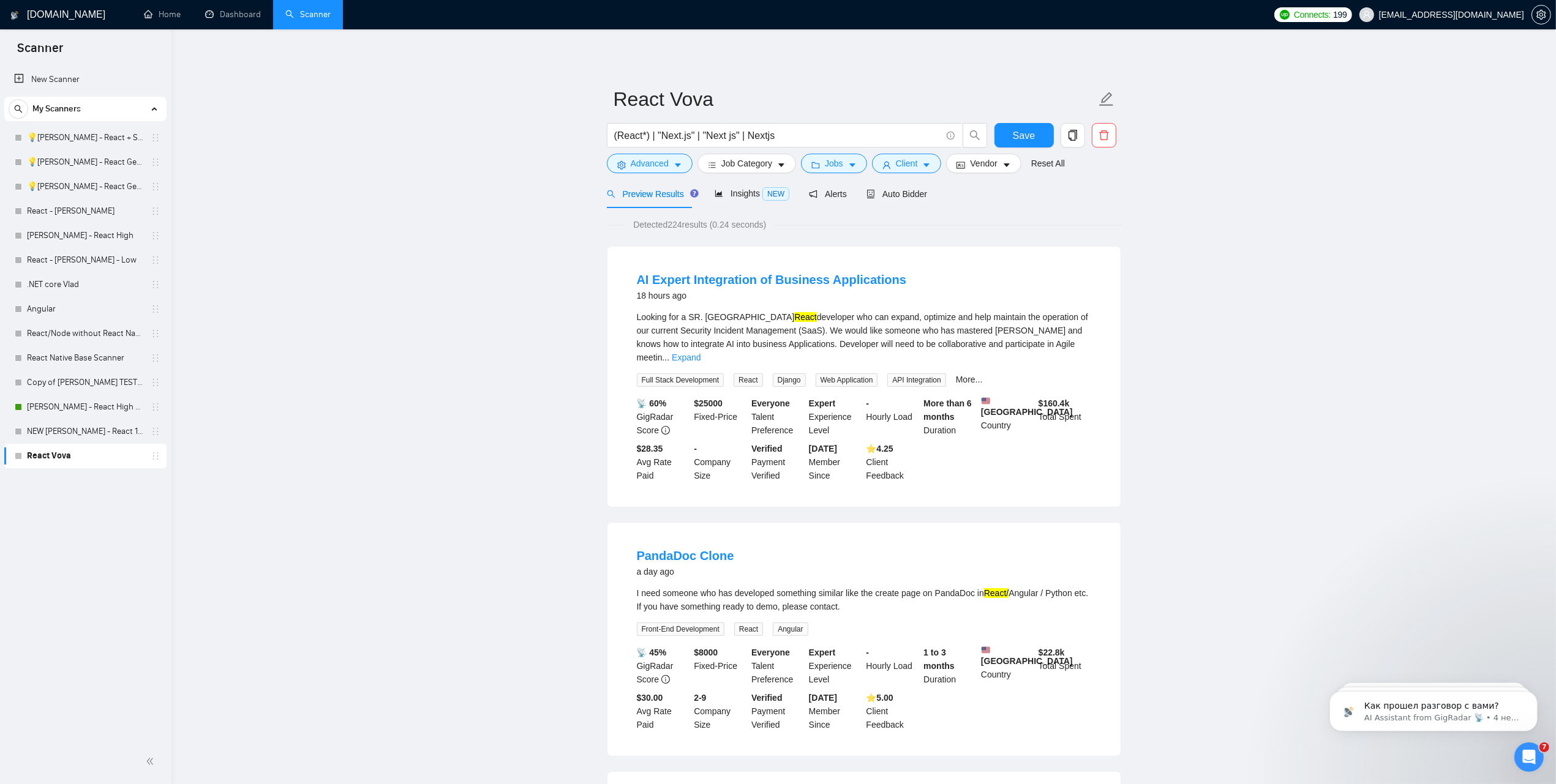
click at [927, 196] on div "Preview Results Insights NEW Alerts Auto Bidder" at bounding box center [863, 193] width 514 height 29
click at [893, 196] on span "Auto Bidder" at bounding box center [897, 194] width 60 height 10
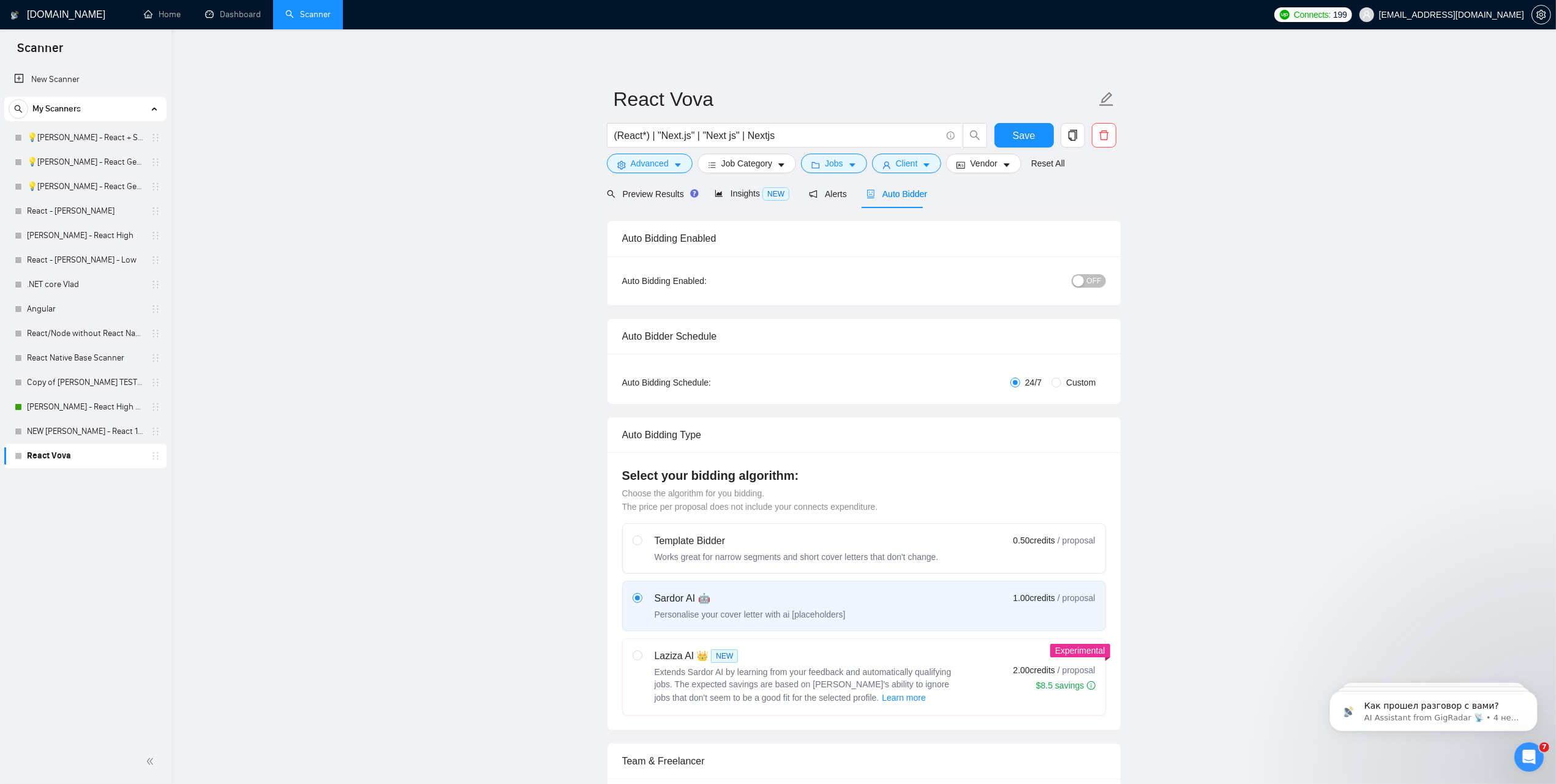
radio input "false"
radio input "true"
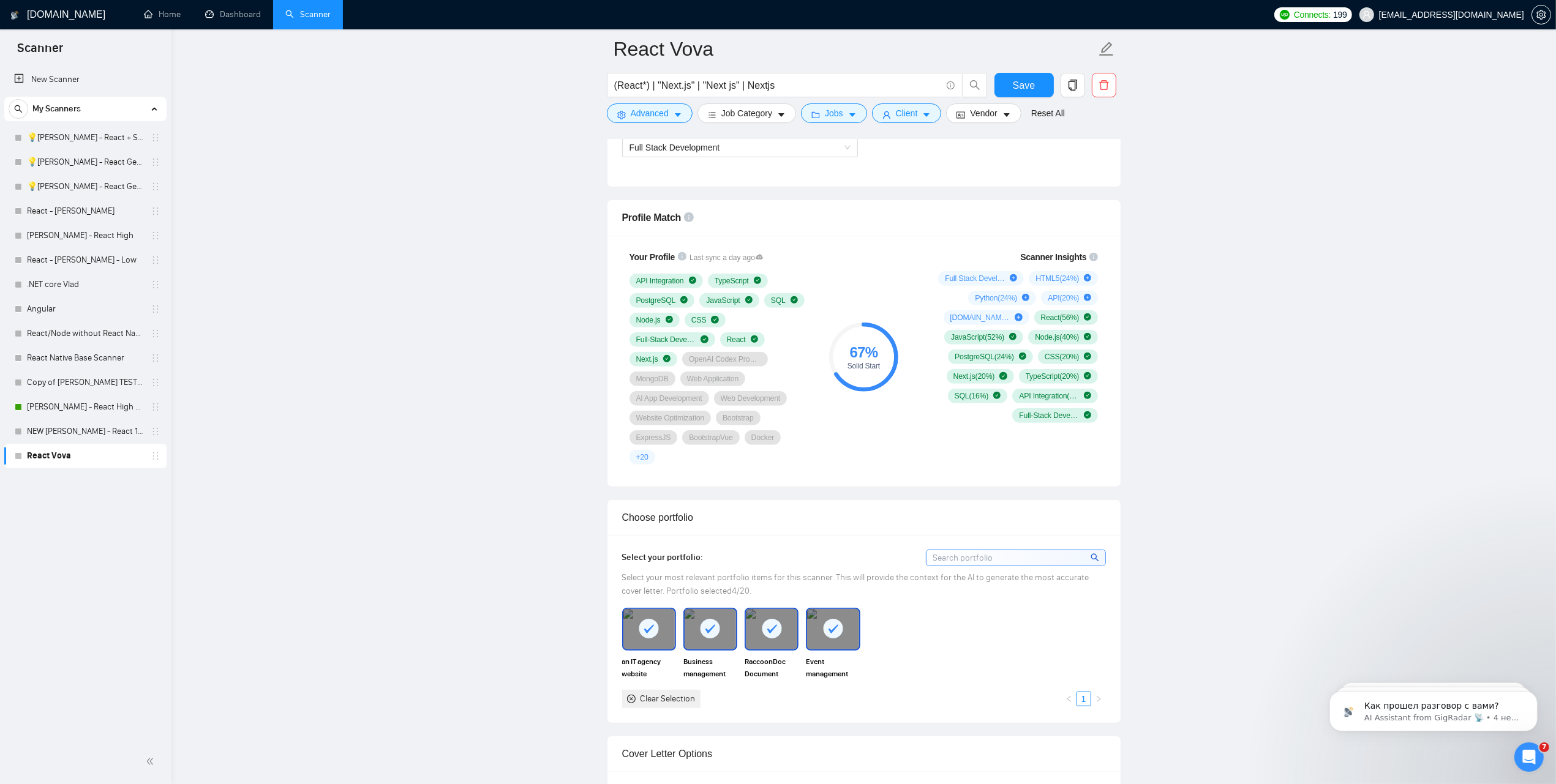
scroll to position [918, 0]
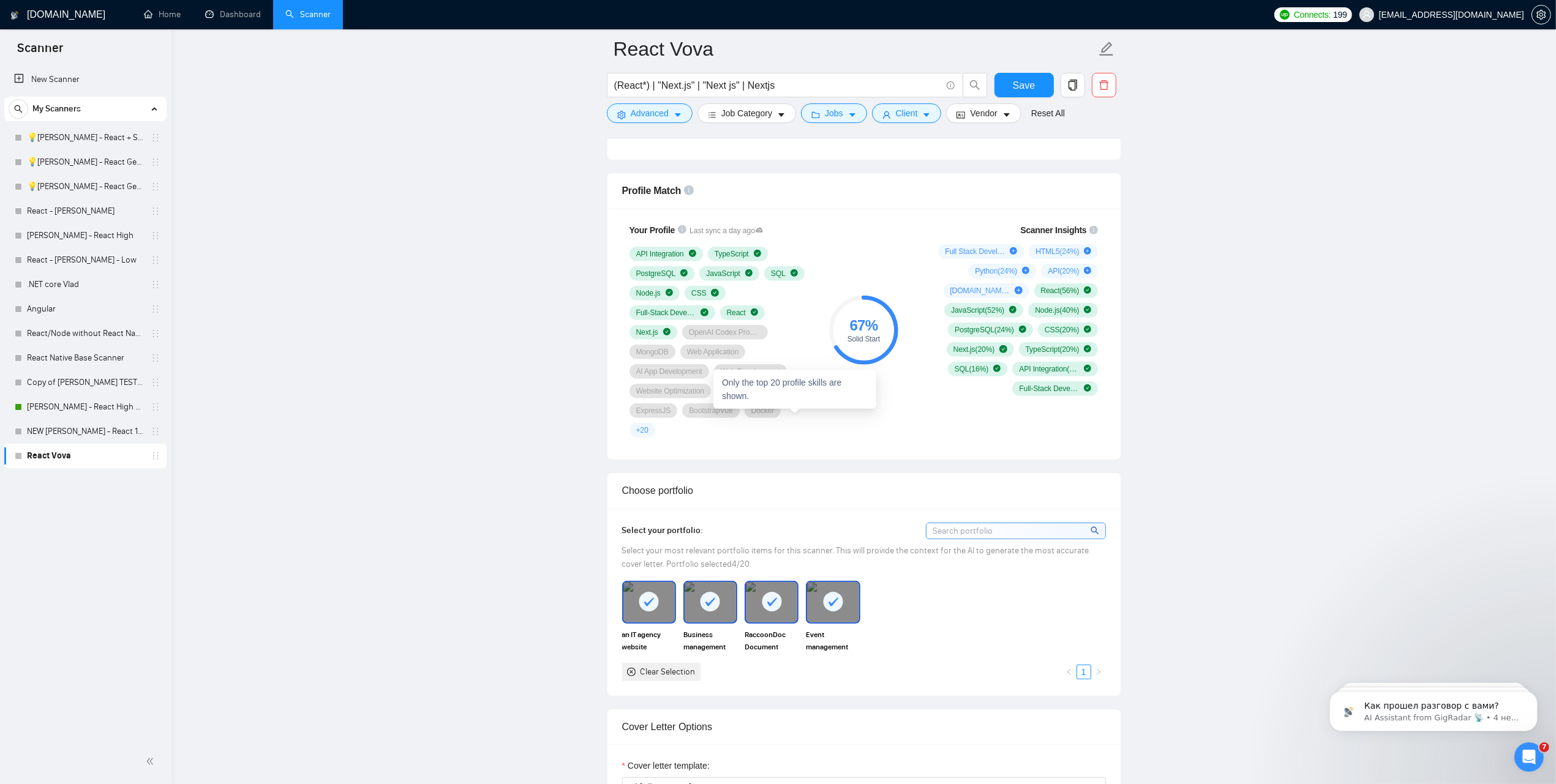
click at [648, 425] on span "+ 20" at bounding box center [642, 430] width 12 height 10
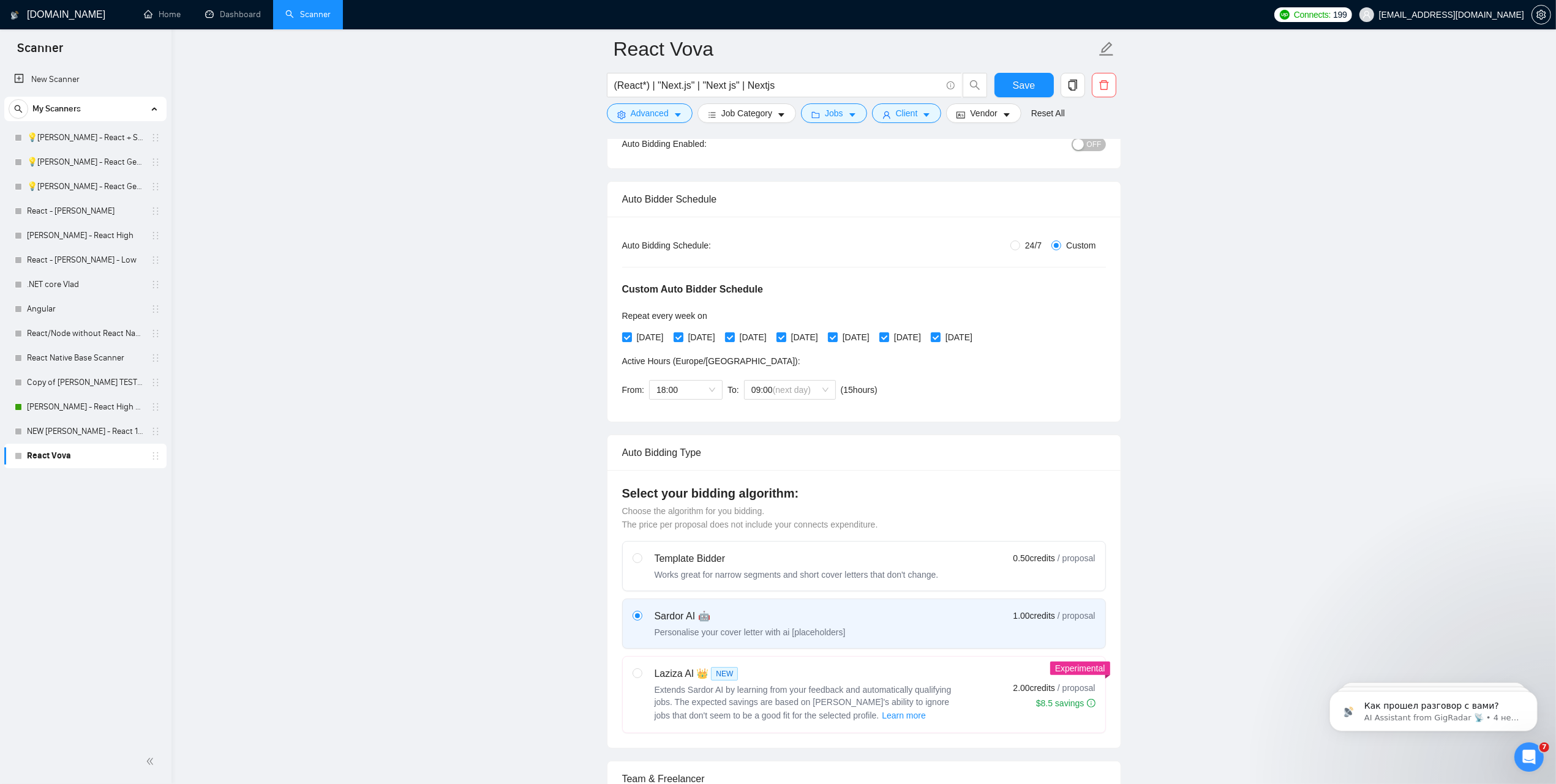
scroll to position [0, 0]
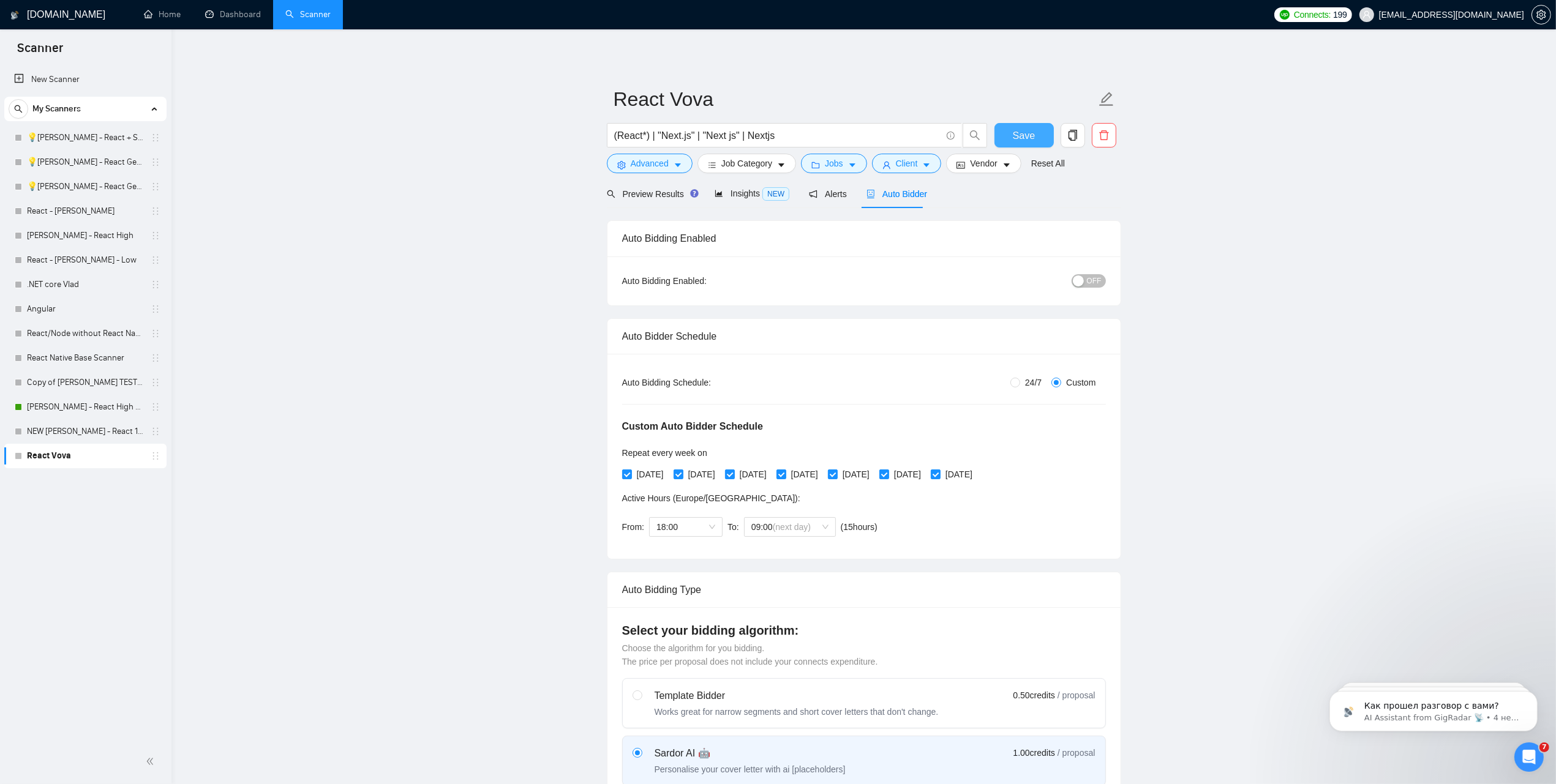
click at [1024, 135] on span "Save" at bounding box center [1024, 135] width 22 height 15
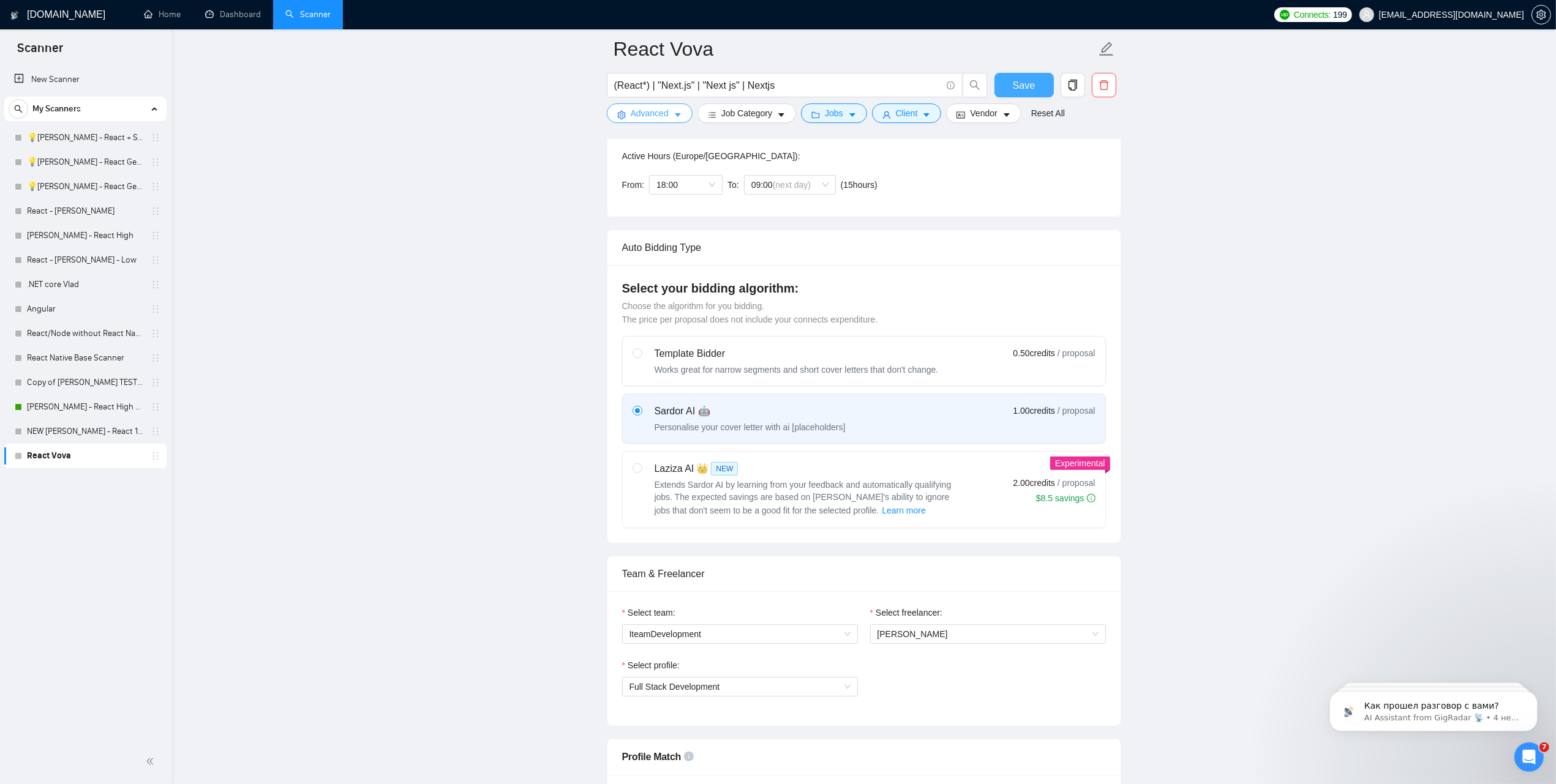
scroll to position [153, 0]
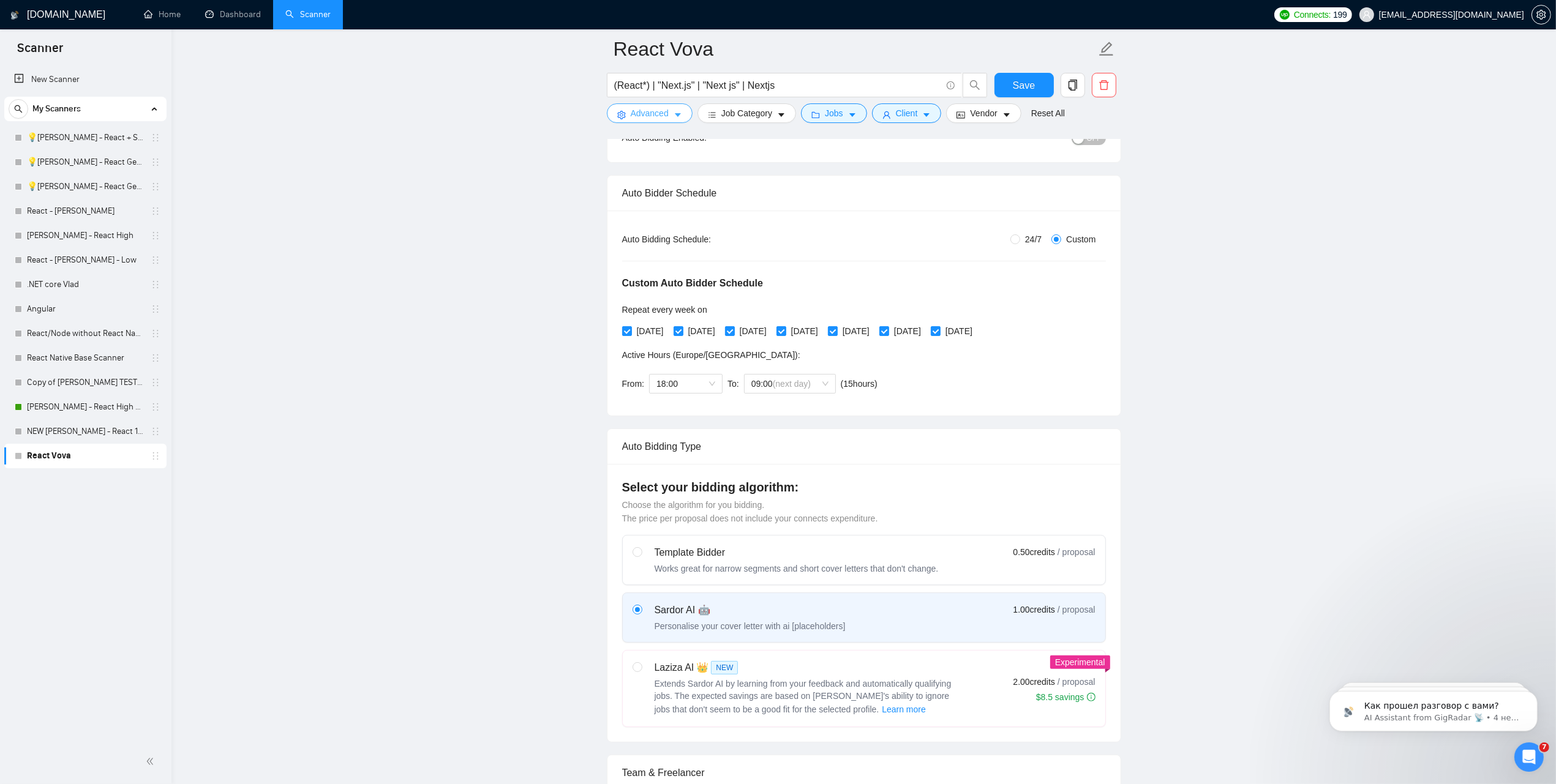
click at [631, 108] on span "Advanced" at bounding box center [650, 113] width 38 height 14
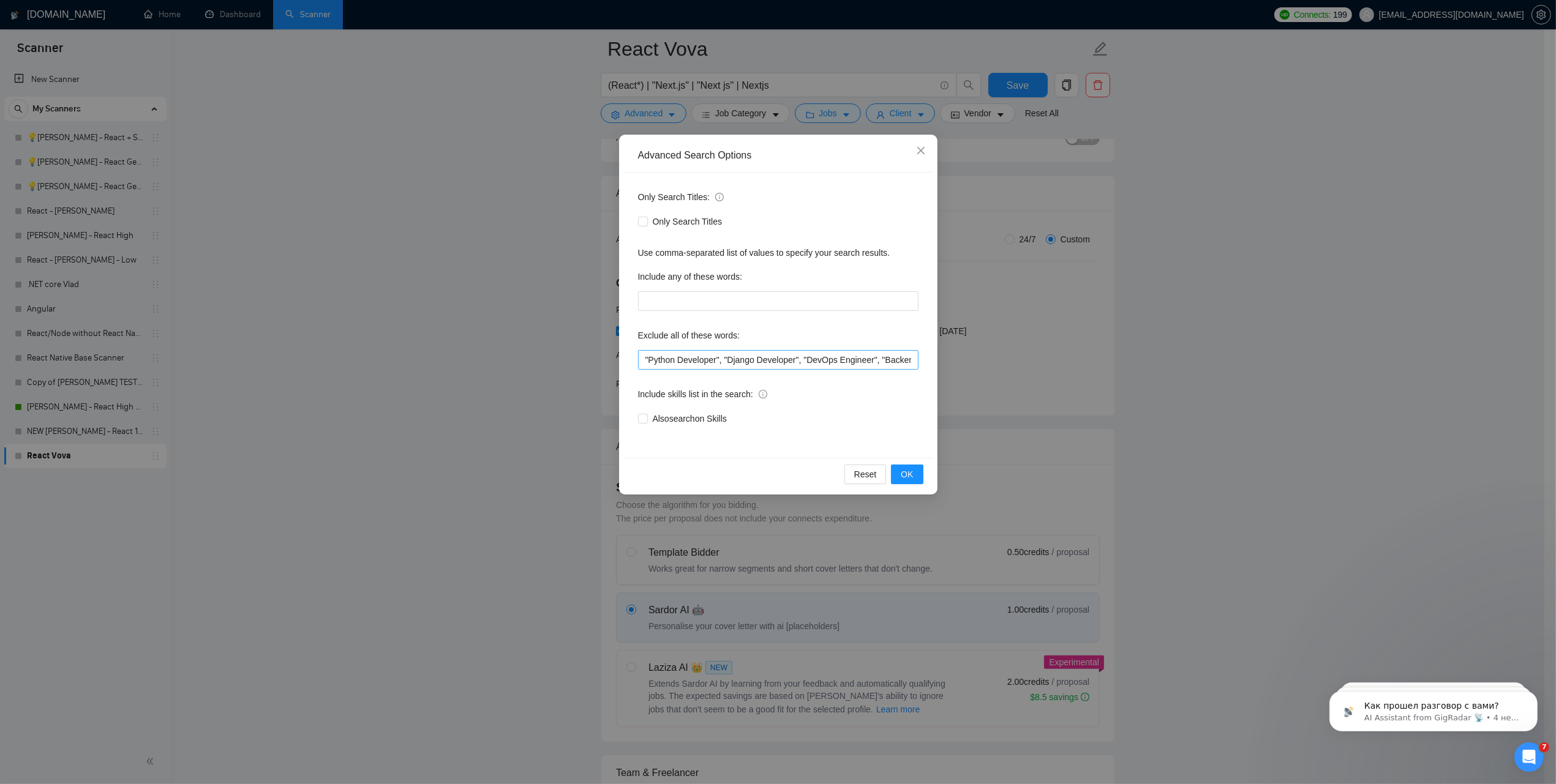
scroll to position [230, 0]
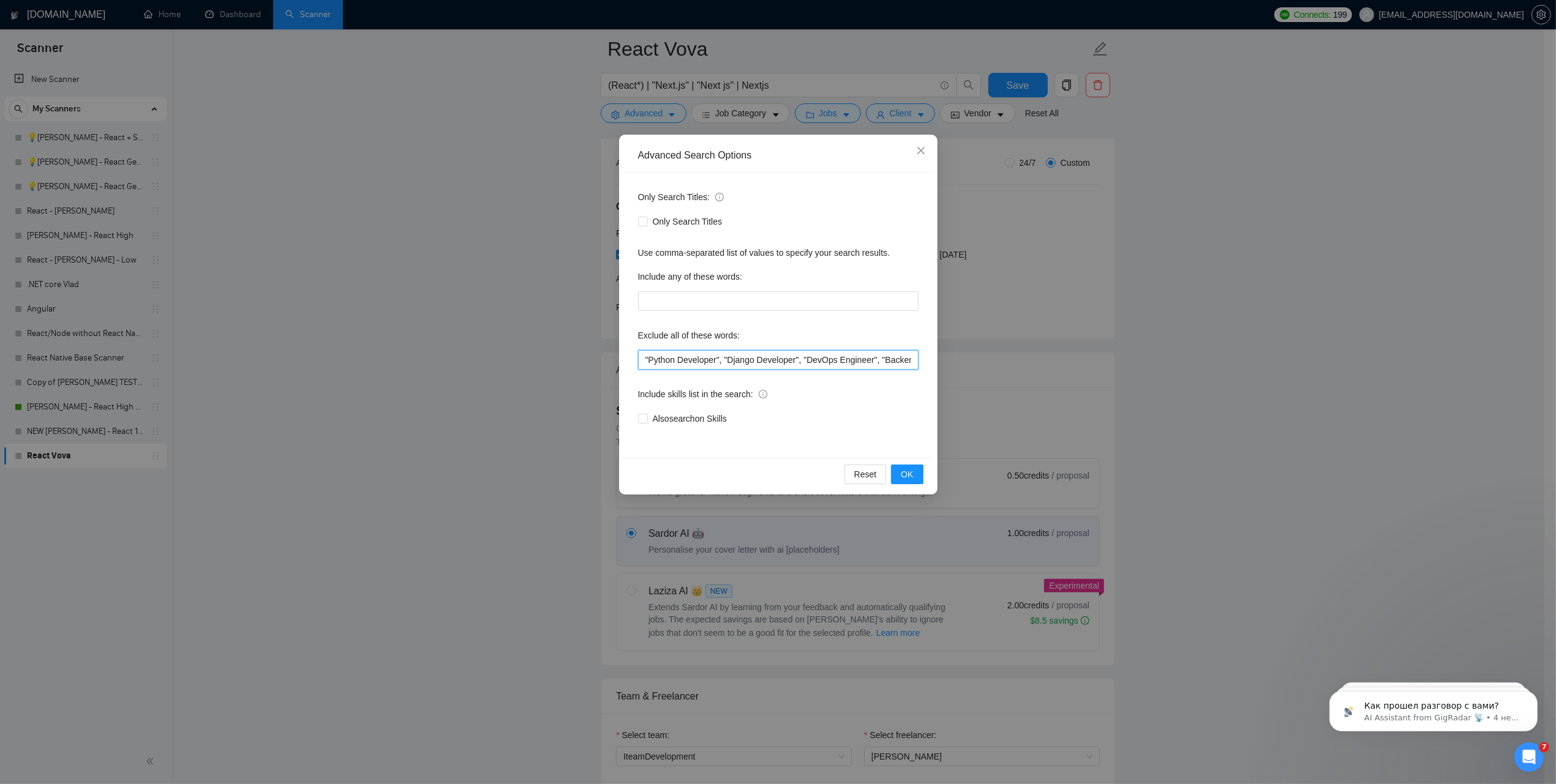
click at [748, 356] on input ""Python Developer", "Django Developer", "DevOps Engineer", "Backend Developer",…" at bounding box center [778, 360] width 280 height 20
click at [781, 335] on div "Exclude all of these words:" at bounding box center [778, 338] width 280 height 25
click at [669, 354] on input ""Python Developer", "Django Developer", "DevOps Engineer", "Backend Developer",…" at bounding box center [778, 360] width 280 height 20
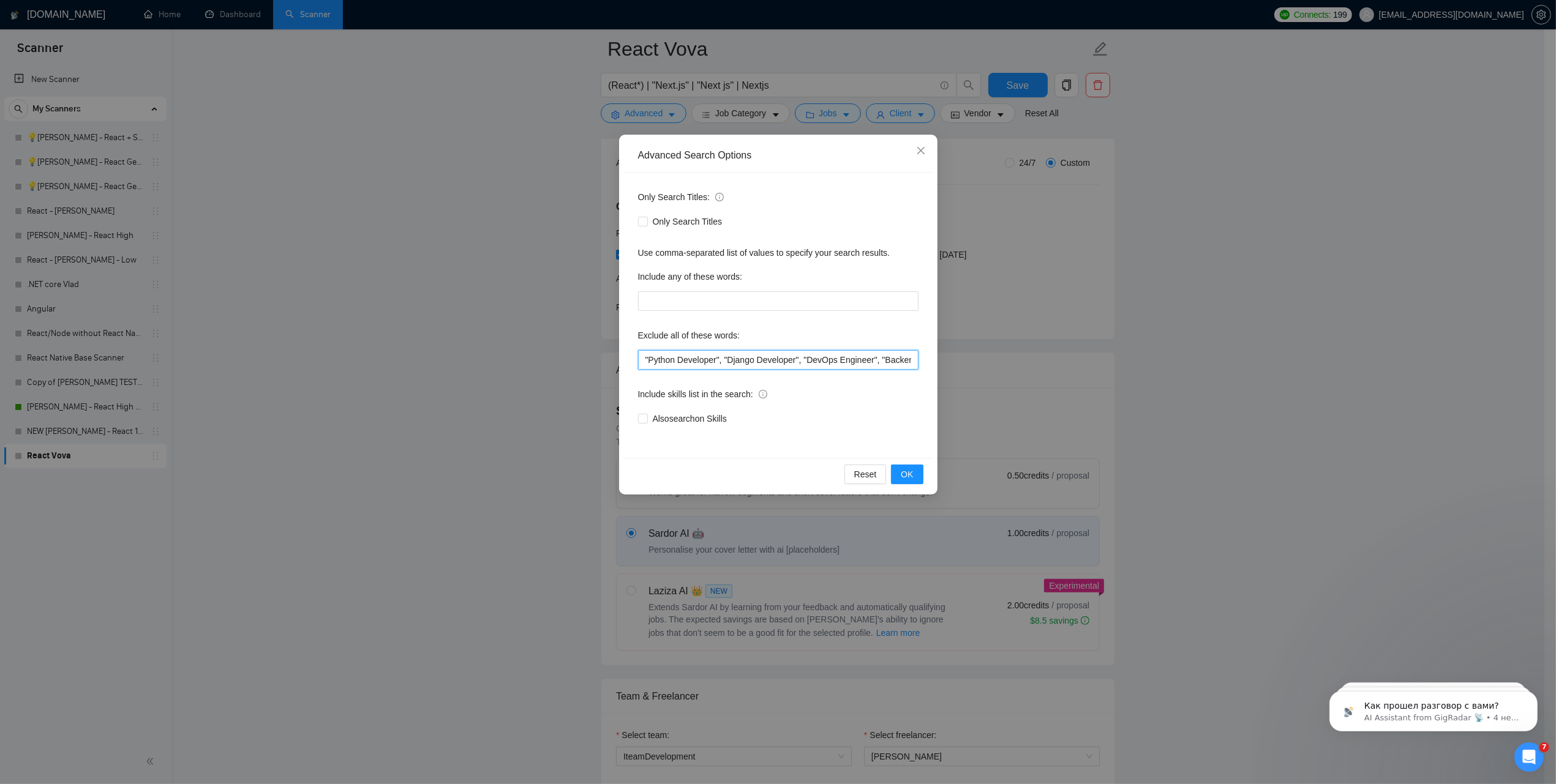
click at [669, 354] on input ""Python Developer", "Django Developer", "DevOps Engineer", "Backend Developer",…" at bounding box center [778, 360] width 280 height 20
click at [647, 268] on label "Include any of these words:" at bounding box center [690, 277] width 104 height 20
click at [1179, 357] on div "Advanced Search Options Only Search Titles: Only Search Titles Use comma-separa…" at bounding box center [778, 392] width 1556 height 784
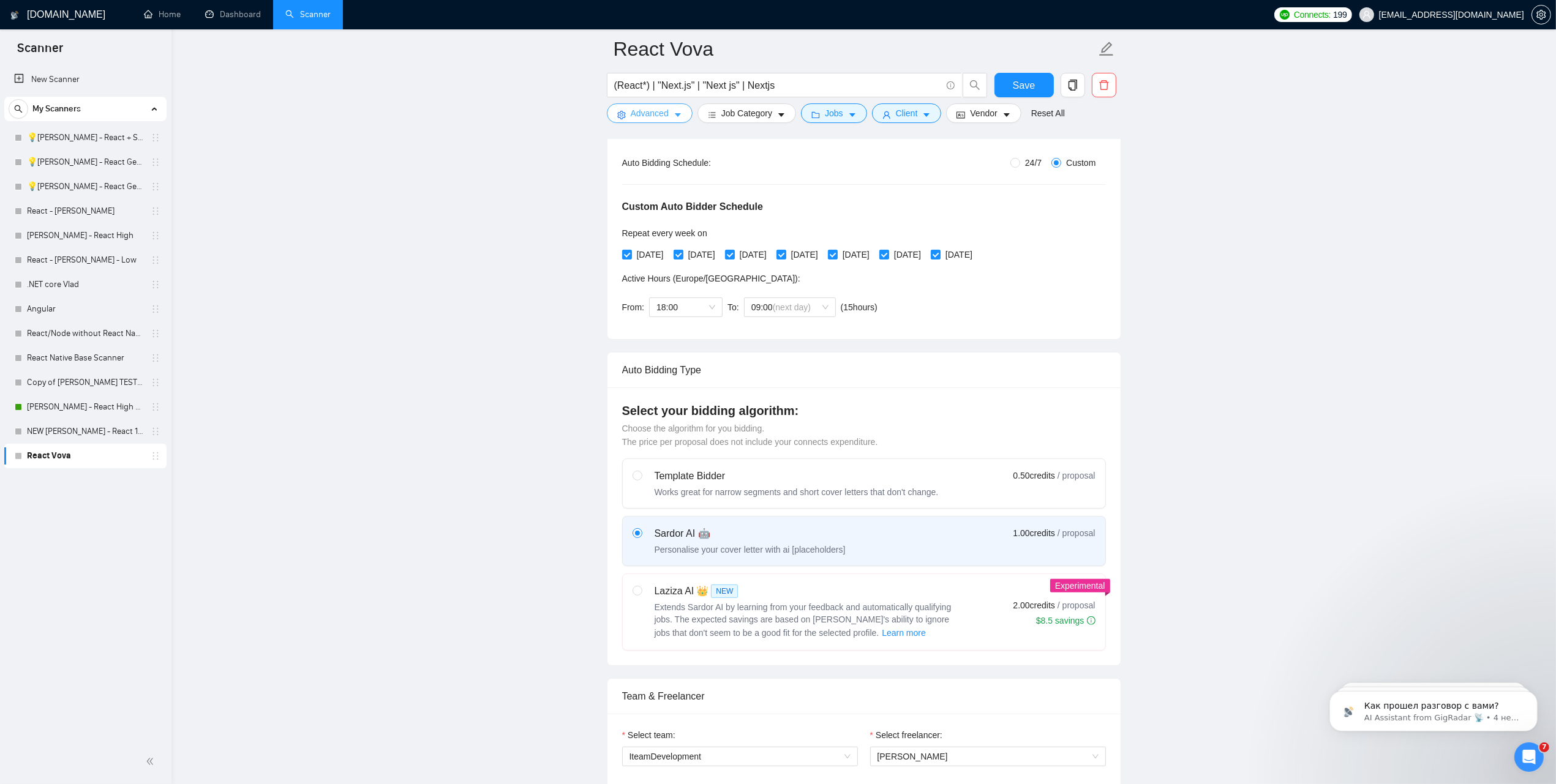
click at [650, 108] on span "Advanced" at bounding box center [650, 113] width 38 height 14
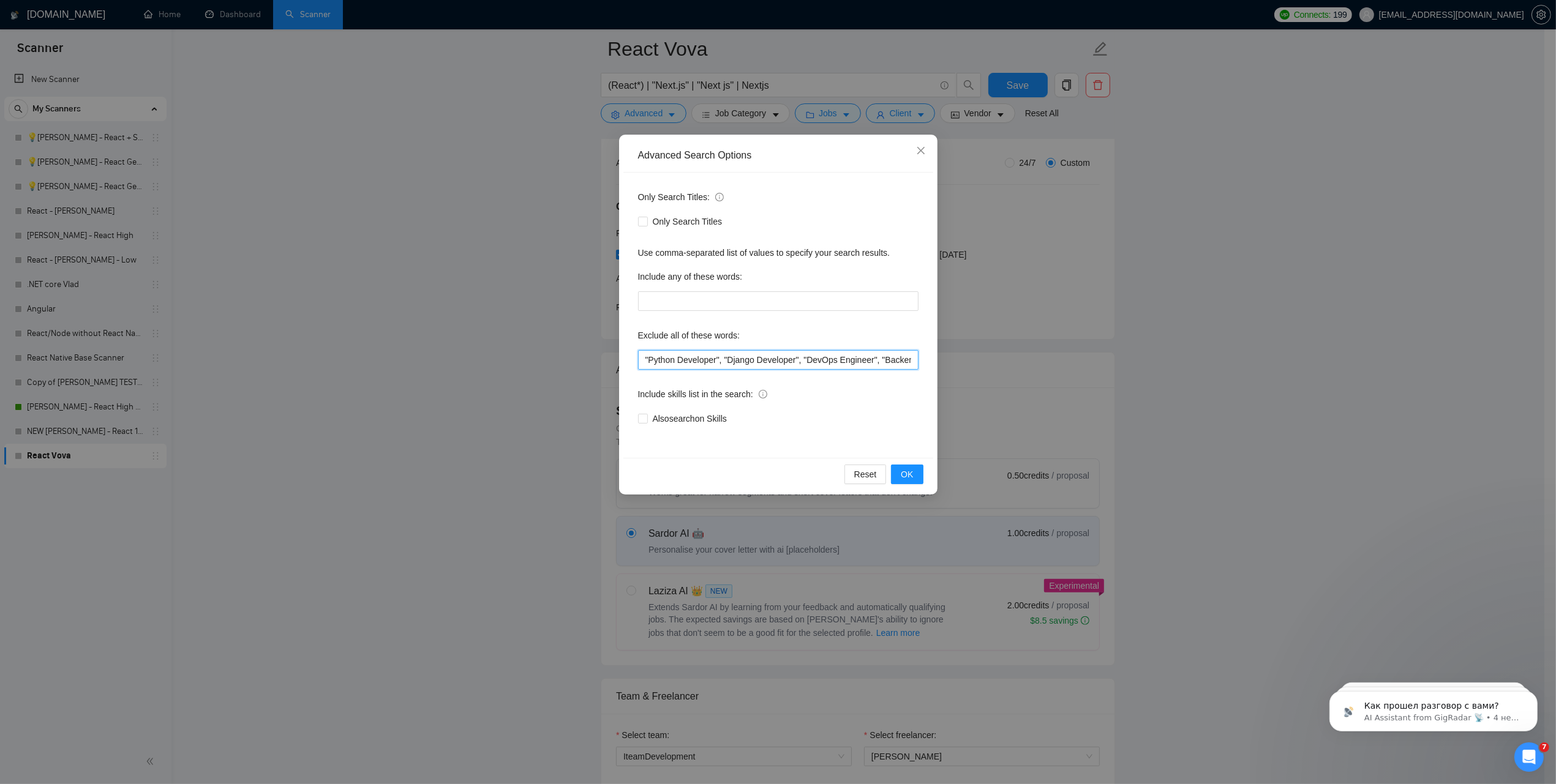
click at [732, 362] on input ""Python Developer", "Django Developer", "DevOps Engineer", "Backend Developer",…" at bounding box center [778, 360] width 280 height 20
click at [919, 475] on button "OK" at bounding box center [907, 474] width 32 height 20
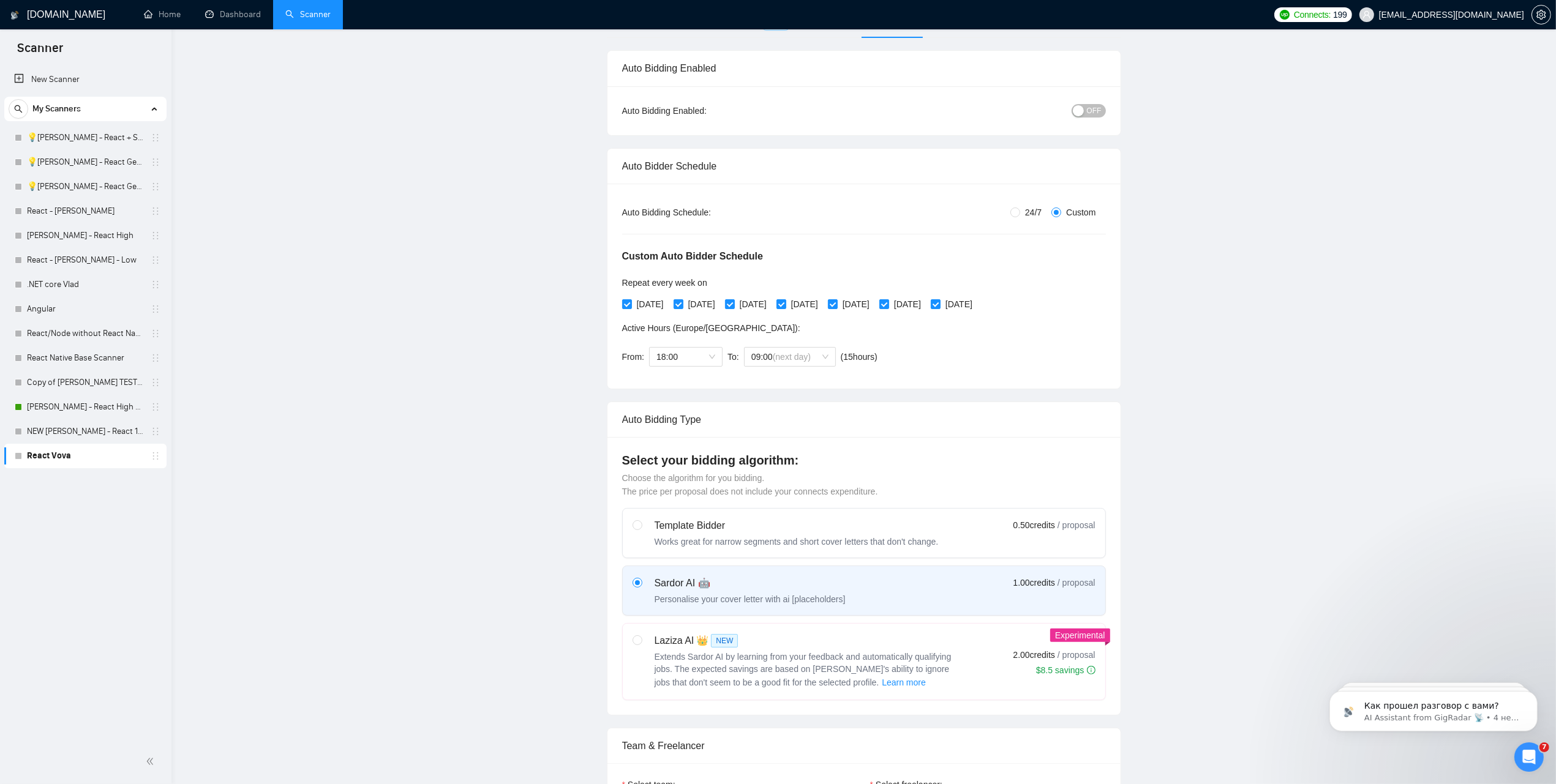
scroll to position [7, 0]
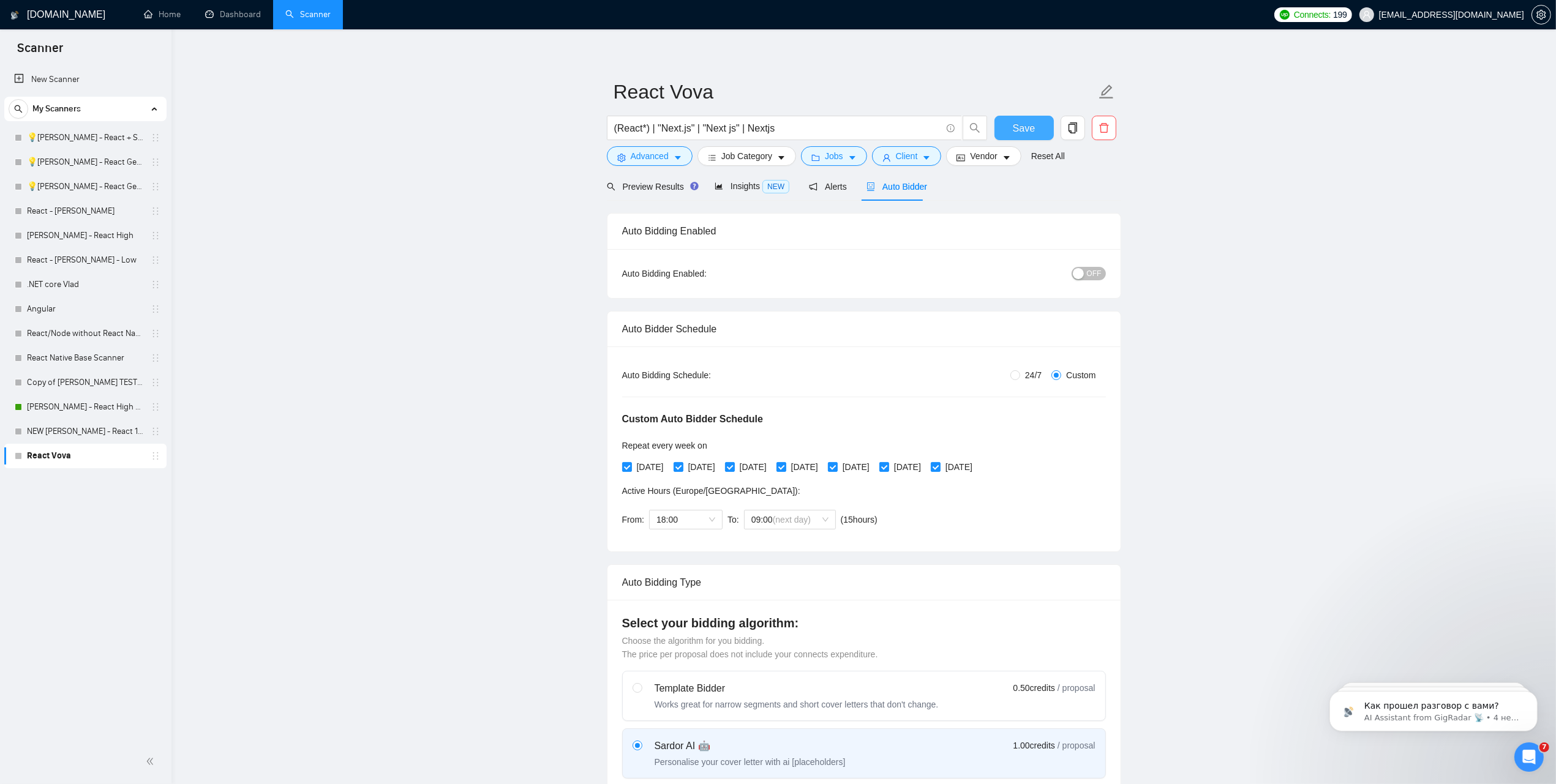
click at [1006, 127] on button "Save" at bounding box center [1024, 128] width 59 height 25
click at [796, 130] on input "(React*) | "Next.js" | "Next js" | Nextjs" at bounding box center [777, 128] width 327 height 15
drag, startPoint x: 775, startPoint y: 130, endPoint x: 598, endPoint y: 134, distance: 177.0
drag, startPoint x: 892, startPoint y: 134, endPoint x: 1021, endPoint y: 161, distance: 131.8
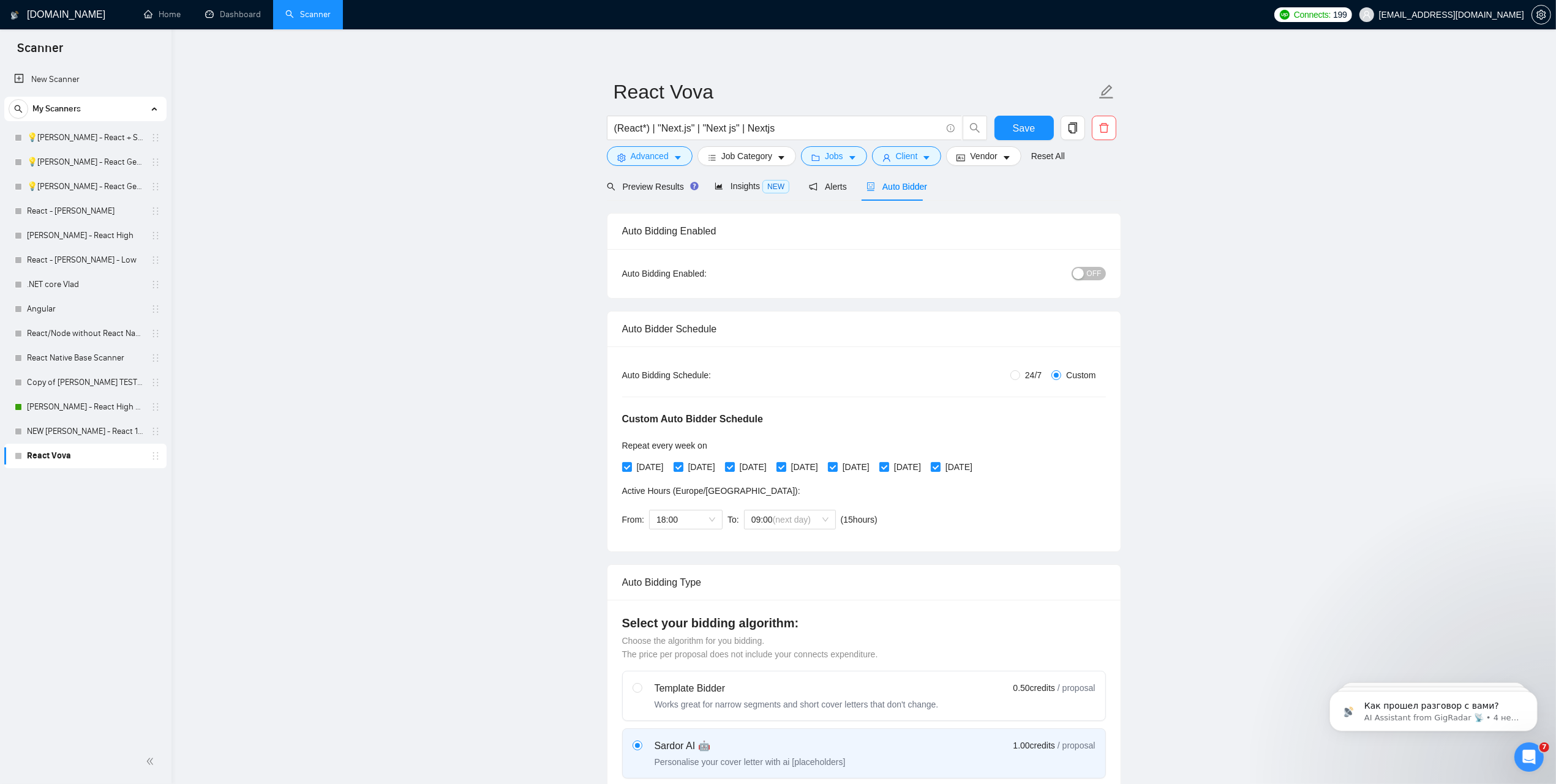
click at [892, 134] on input "(React*) | "Next.js" | "Next js" | Nextjs" at bounding box center [777, 128] width 327 height 15
click at [842, 129] on input "(React*) | "Next.js" | "Next js" | Nextjs | "MERN" |" at bounding box center [777, 128] width 327 height 15
paste input "Node.js"
click at [879, 127] on input "(React*) | "Next.js" | "Next js" | Nextjs | "MERN" | "Node.js"" at bounding box center [777, 128] width 327 height 15
drag, startPoint x: 1316, startPoint y: 290, endPoint x: 1308, endPoint y: 288, distance: 8.2
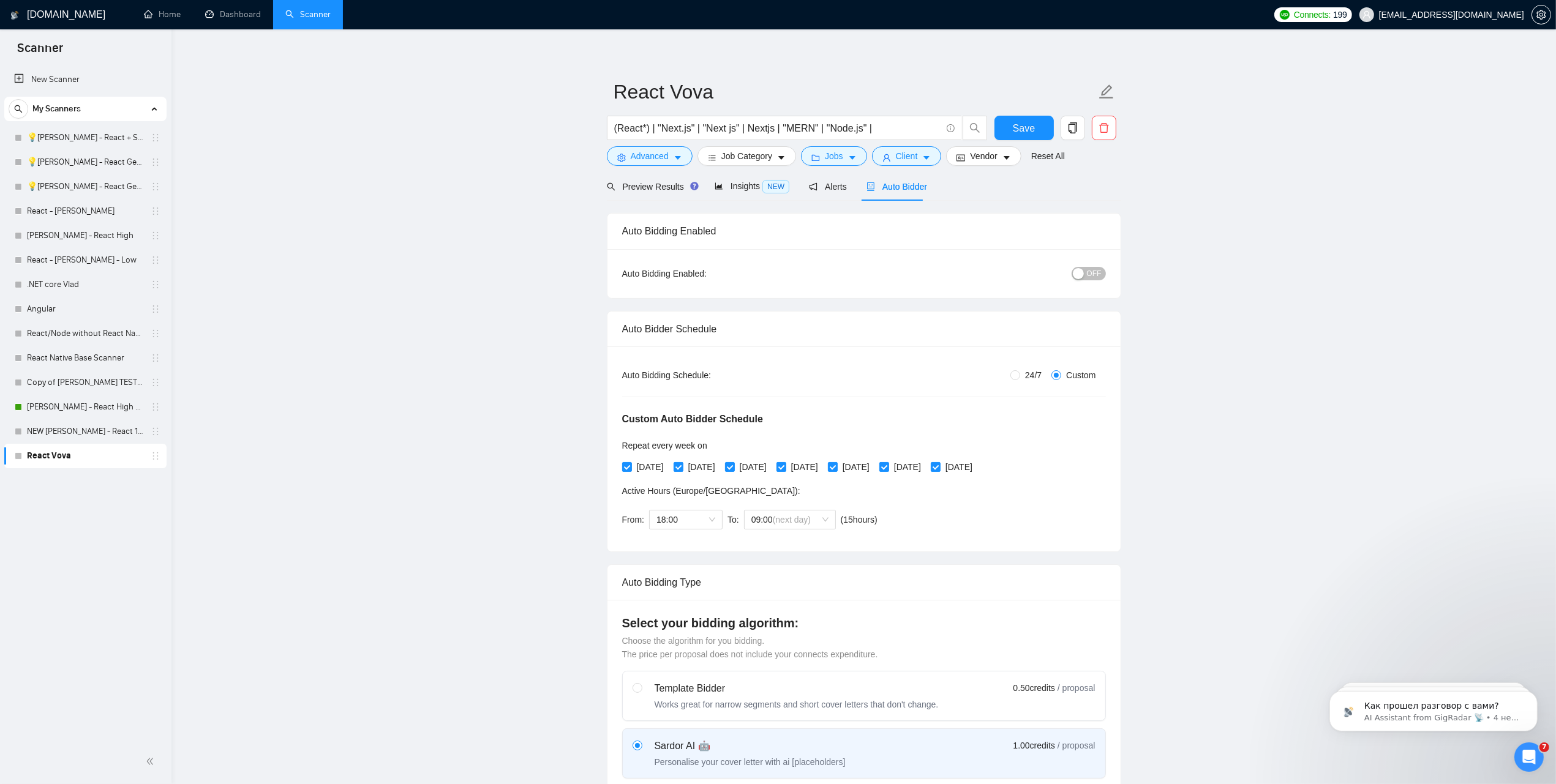
click at [862, 127] on input "(React*) | "Next.js" | "Next js" | Nextjs | "MERN" | "Node.js" |" at bounding box center [777, 128] width 327 height 15
type input "(React*) | "Next.js" | "Next js" | Nextjs | "MERN" | "Node.js"|"
click at [639, 186] on span "Preview Results" at bounding box center [650, 186] width 88 height 10
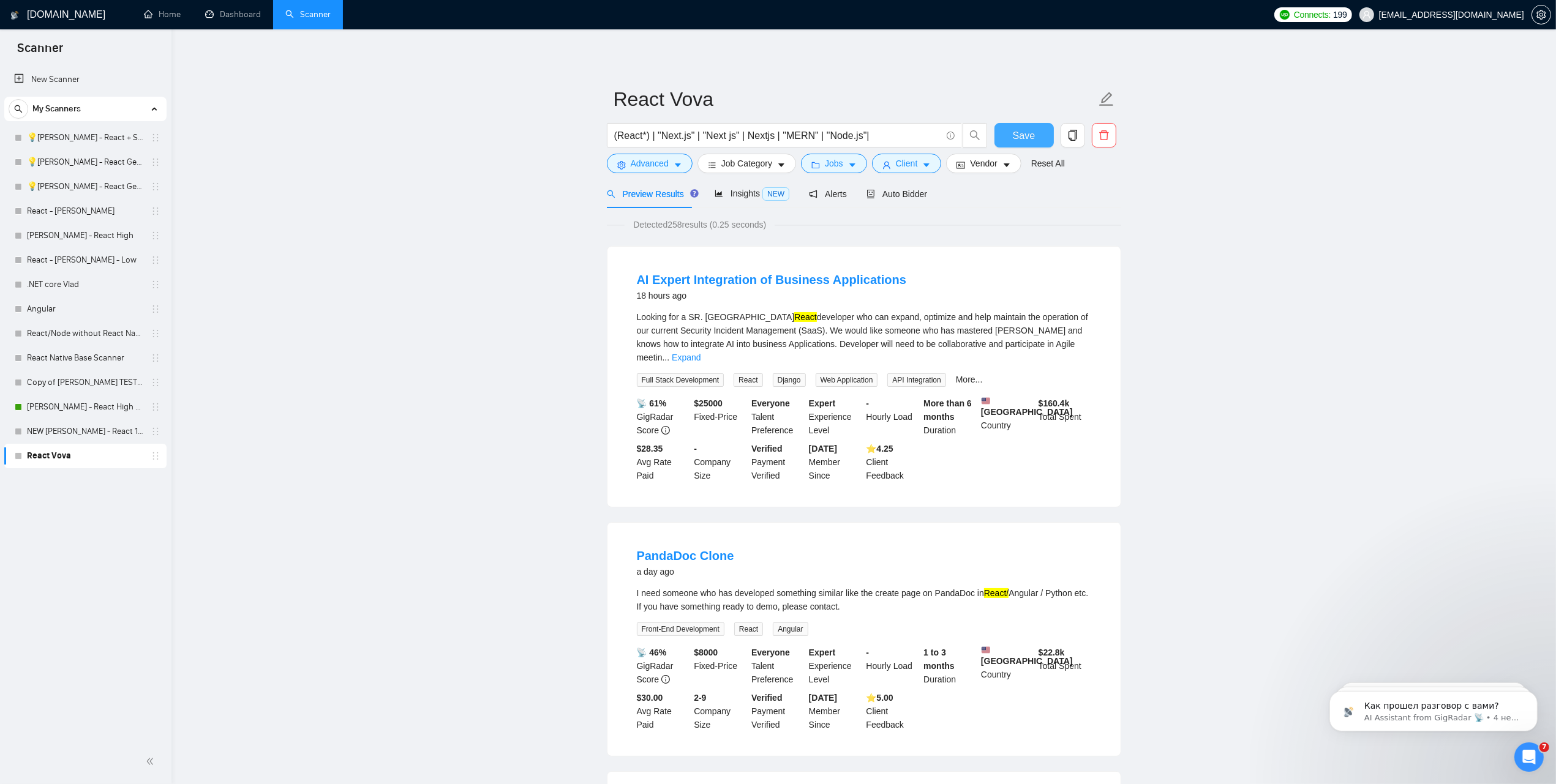
click at [1020, 135] on span "Save" at bounding box center [1024, 135] width 22 height 15
click at [831, 165] on span "Jobs" at bounding box center [834, 164] width 18 height 14
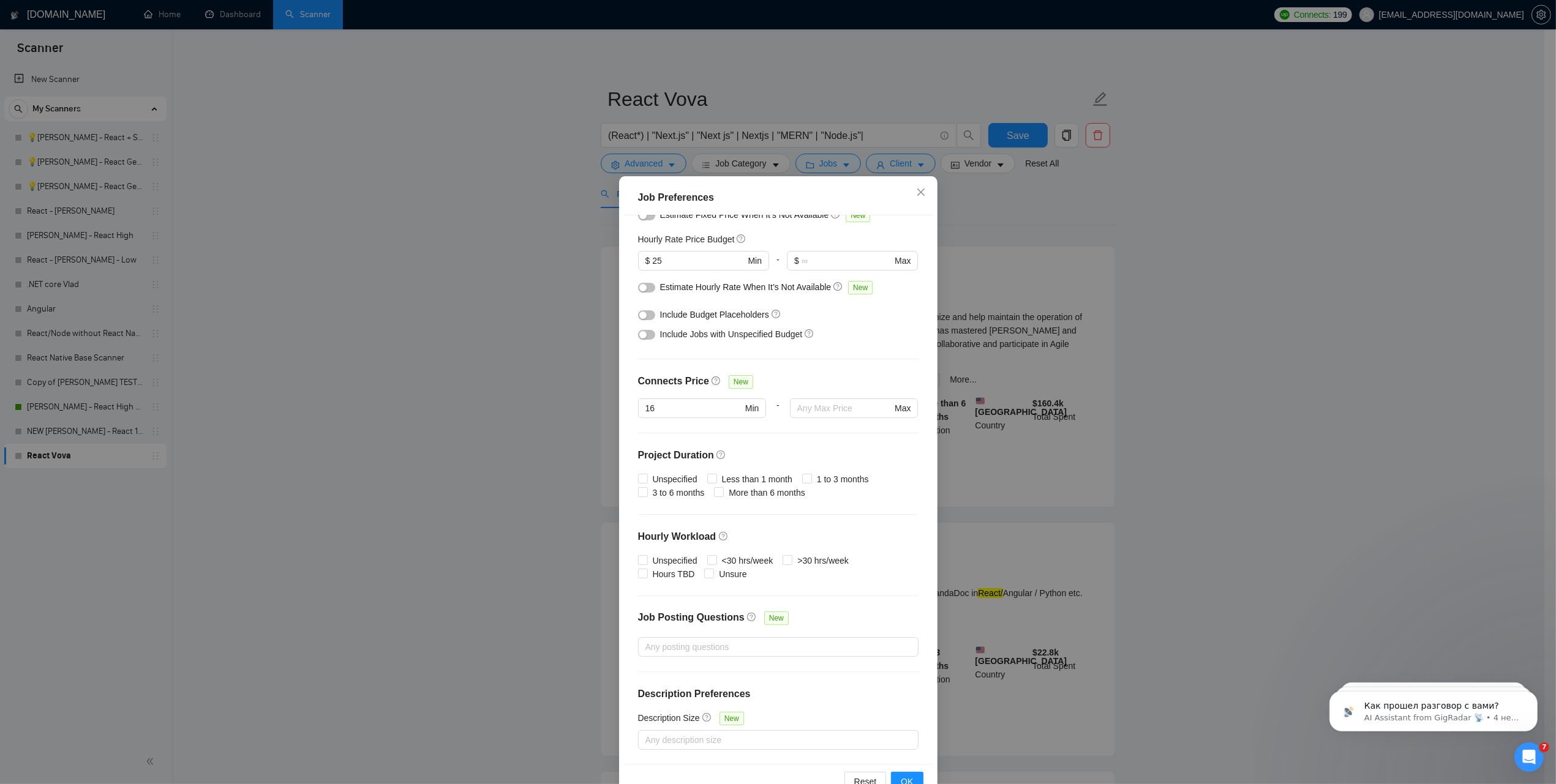
click at [1214, 326] on div "Job Preferences Budget Project Type All Fixed Price Hourly Rate Fixed Price Bud…" at bounding box center [778, 392] width 1556 height 784
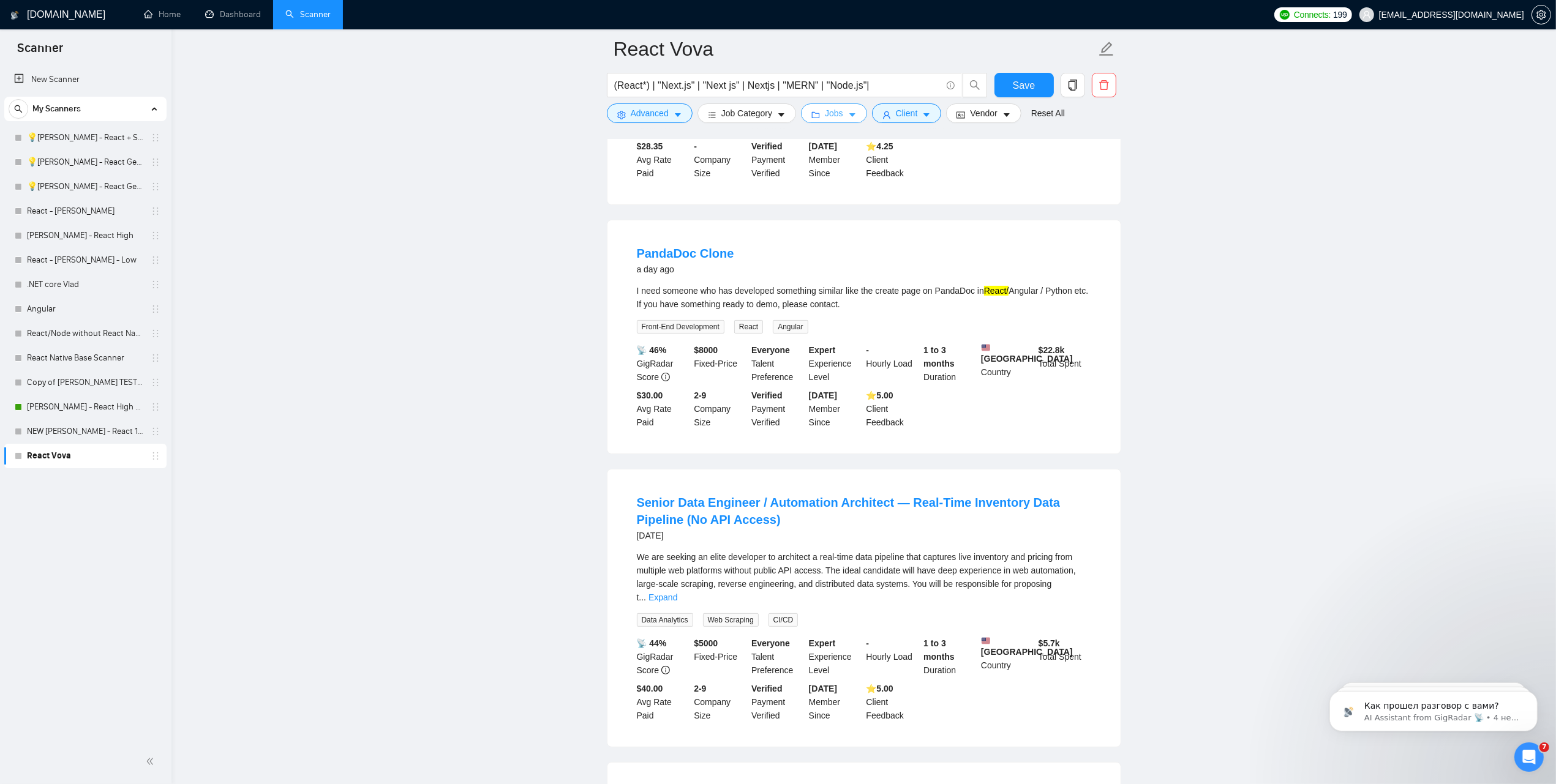
scroll to position [76, 0]
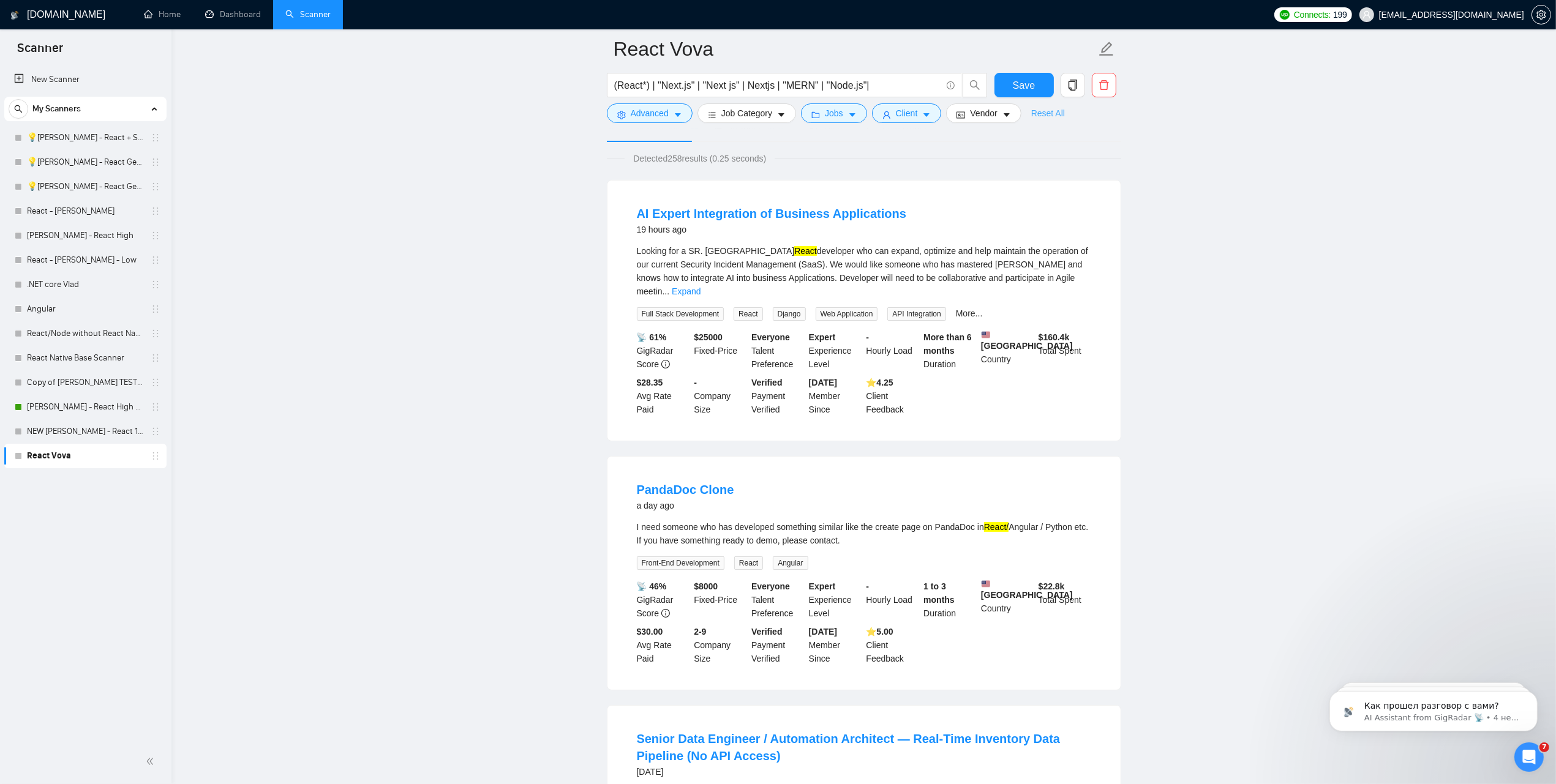
click at [1032, 113] on link "Reset All" at bounding box center [1047, 113] width 34 height 14
click at [1050, 190] on div "AI Expert Integration of Business Applications 19 hours ago Looking for a SR. F…" at bounding box center [863, 310] width 513 height 260
drag, startPoint x: 1051, startPoint y: 193, endPoint x: 1045, endPoint y: 198, distance: 7.8
click at [1051, 194] on div "AI Expert Integration of Business Applications 19 hours ago Looking for a SR. F…" at bounding box center [863, 310] width 513 height 260
drag, startPoint x: 1045, startPoint y: 198, endPoint x: 1006, endPoint y: 202, distance: 39.2
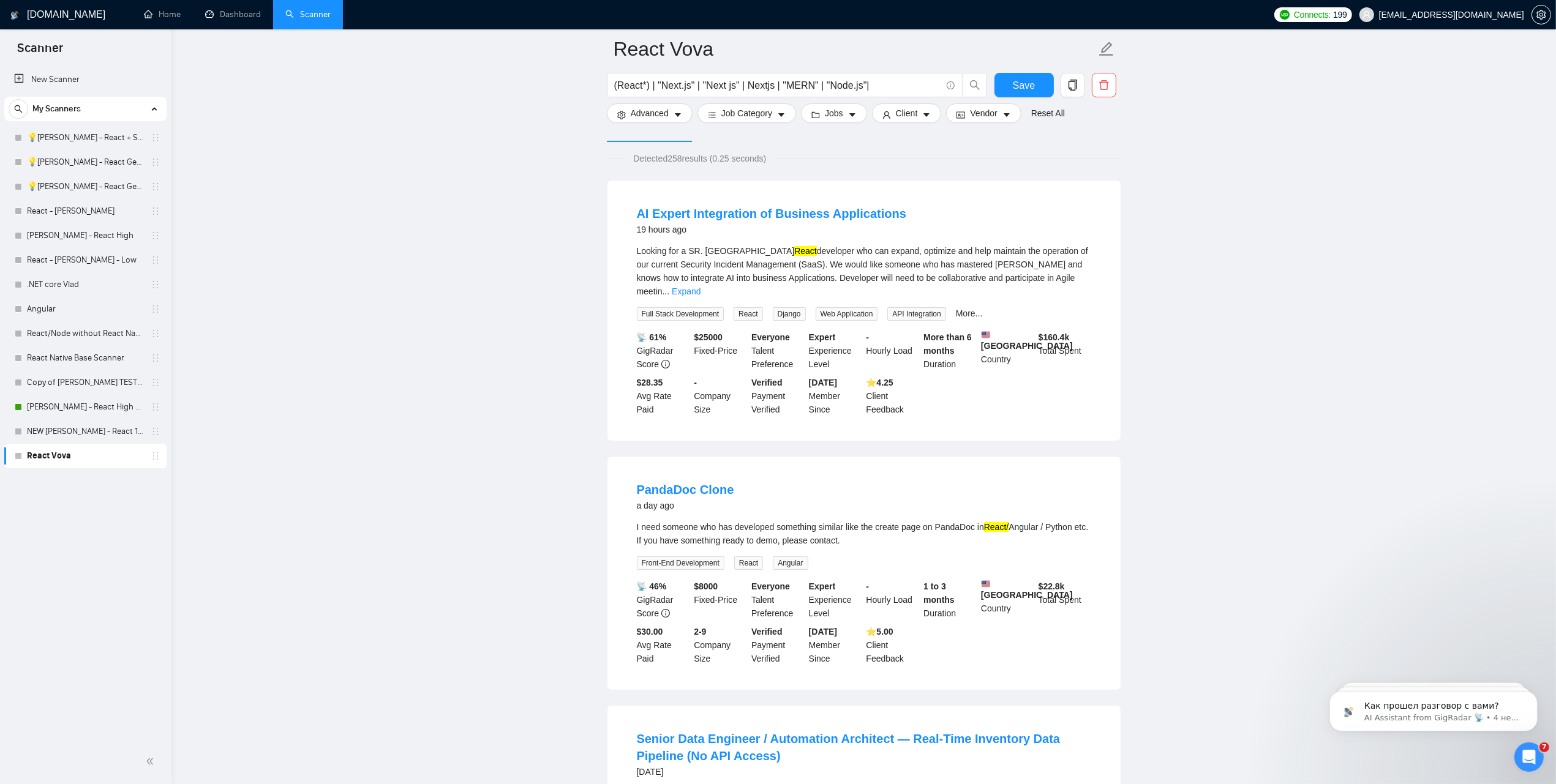
click at [1015, 202] on li "AI Expert Integration of Business Applications 19 hours ago Looking for a SR. F…" at bounding box center [864, 310] width 484 height 231
click at [951, 202] on li "AI Expert Integration of Business Applications 19 hours ago Looking for a SR. F…" at bounding box center [864, 310] width 484 height 231
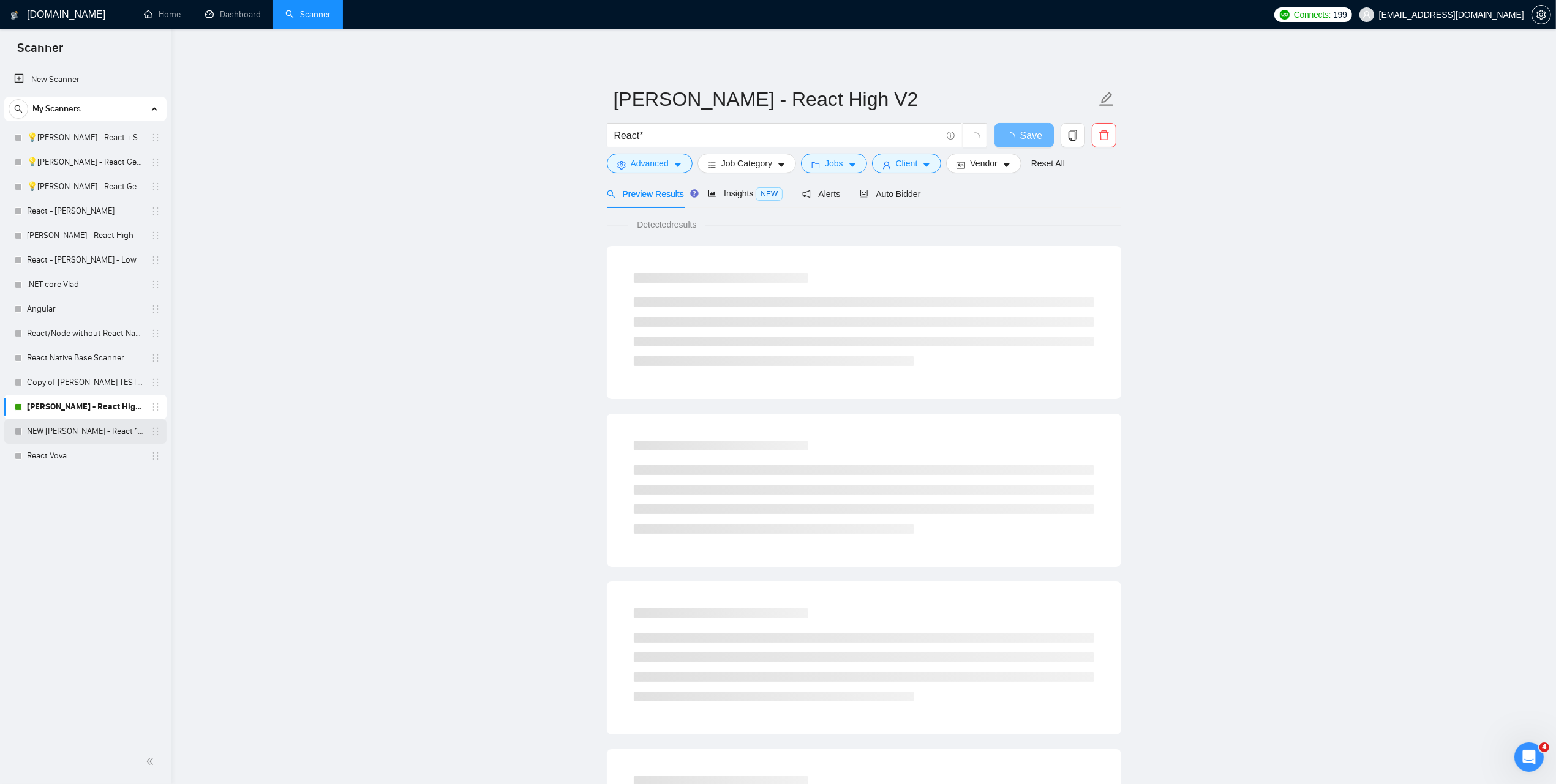
click at [76, 433] on link "NEW Ihor - FS - React 18.09" at bounding box center [85, 431] width 116 height 25
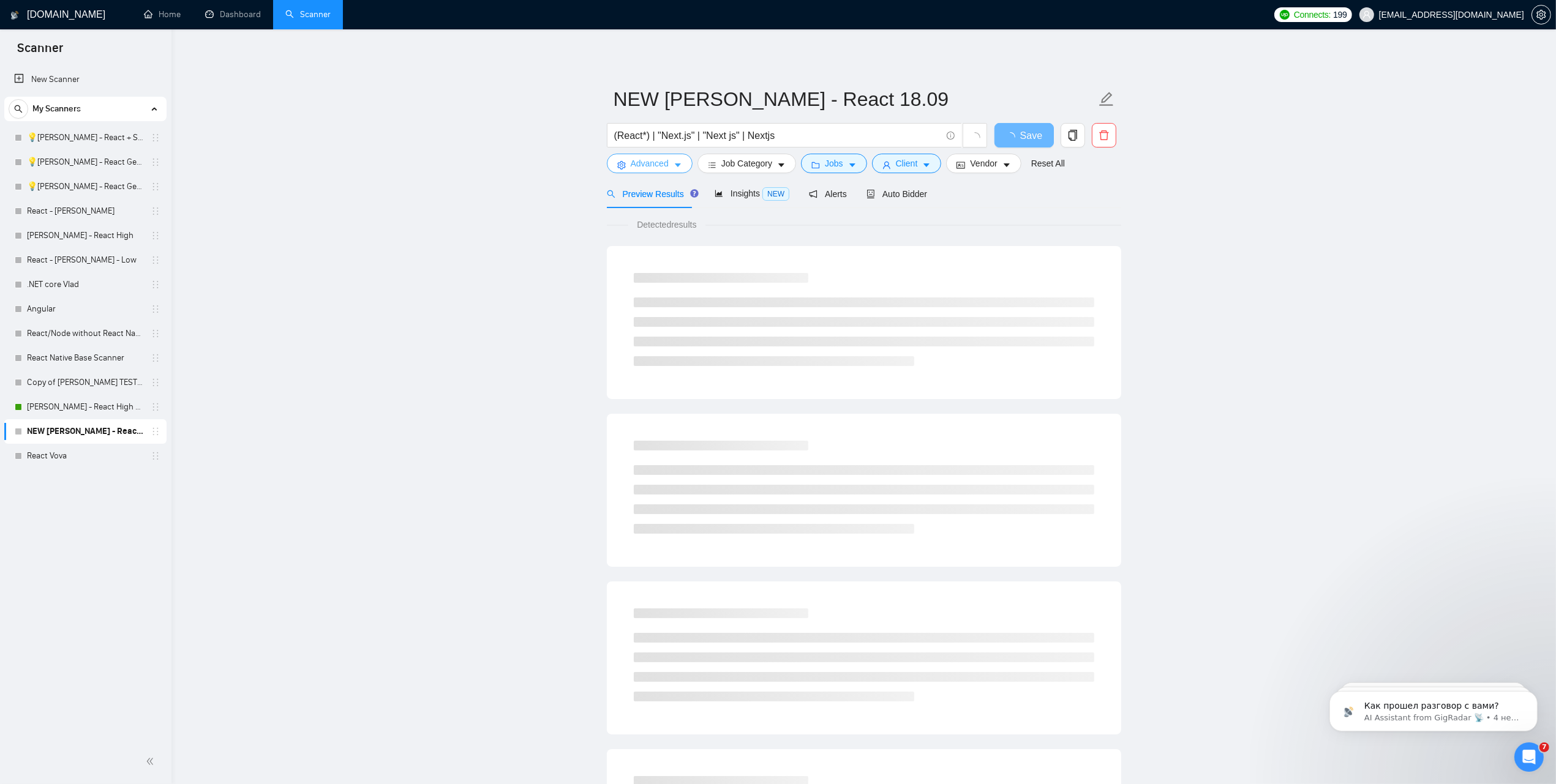
click at [641, 161] on span "Advanced" at bounding box center [650, 164] width 38 height 14
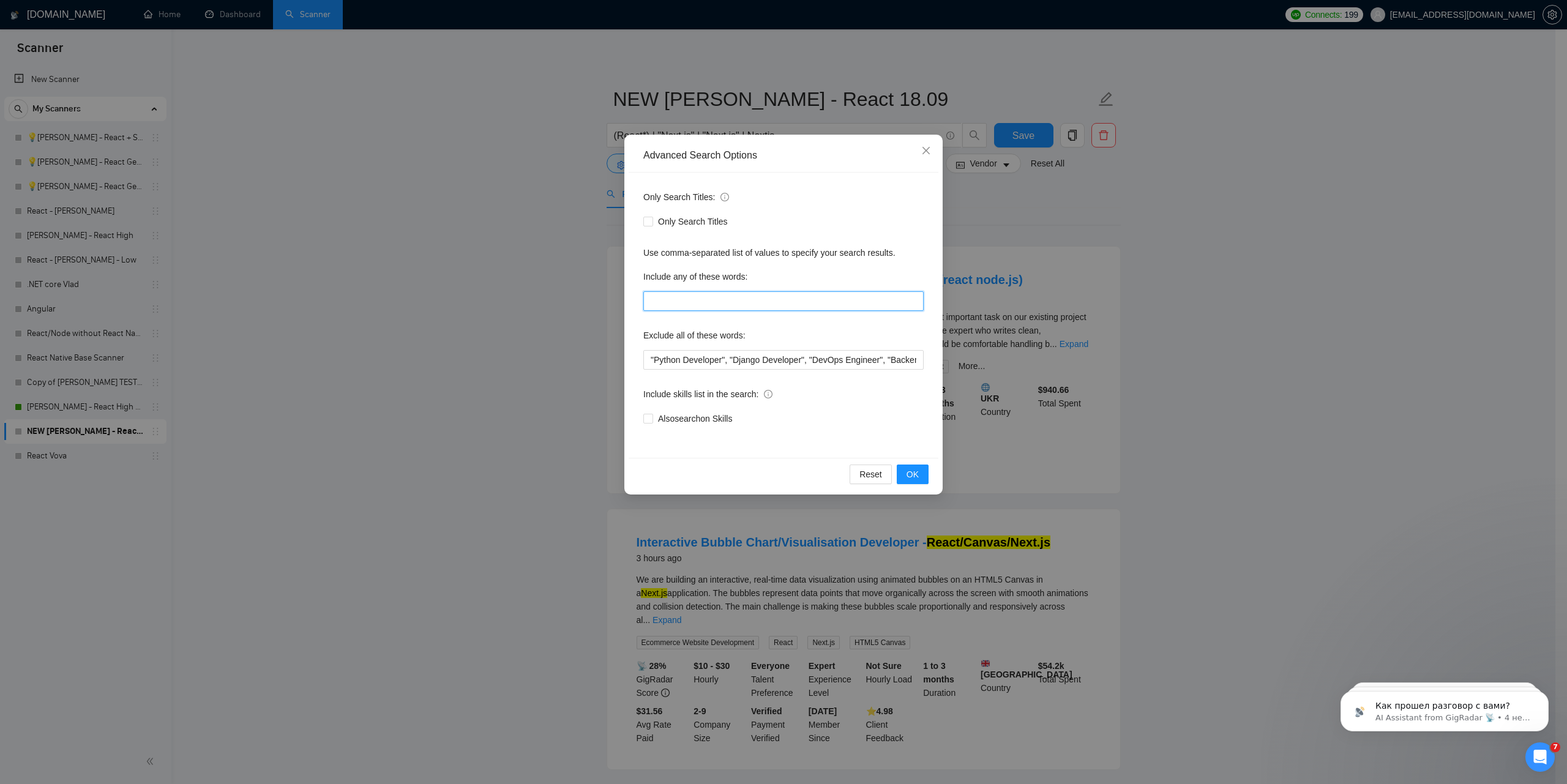
click at [724, 295] on input "text" at bounding box center [783, 301] width 280 height 20
click at [720, 359] on input ""Python Developer", "Django Developer", "DevOps Engineer", "Backend Developer",…" at bounding box center [783, 360] width 280 height 20
click at [1088, 346] on div "Advanced Search Options Only Search Titles: Only Search Titles Use comma-separa…" at bounding box center [784, 392] width 1567 height 784
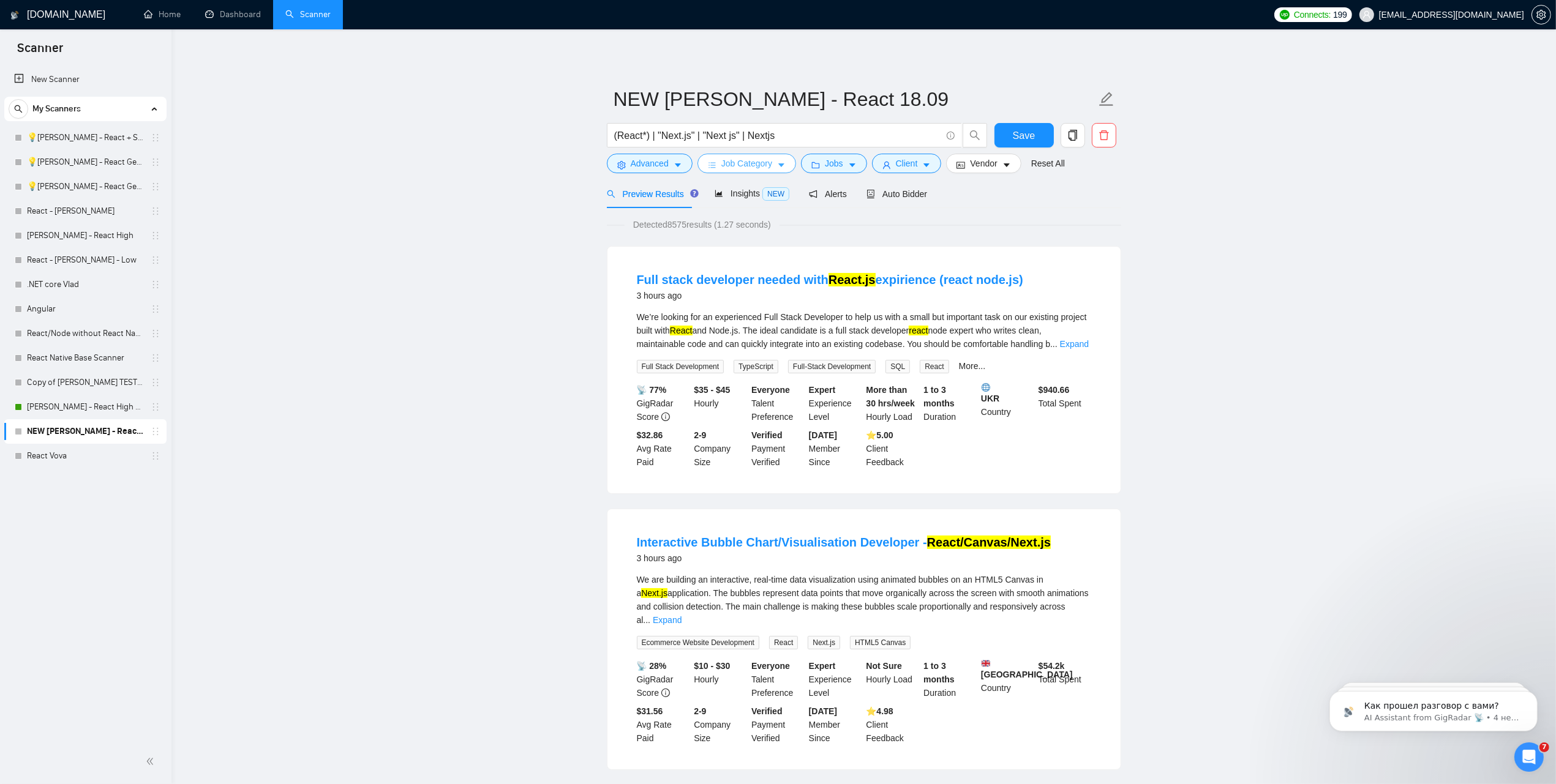
click at [727, 163] on span "Job Category" at bounding box center [746, 164] width 51 height 14
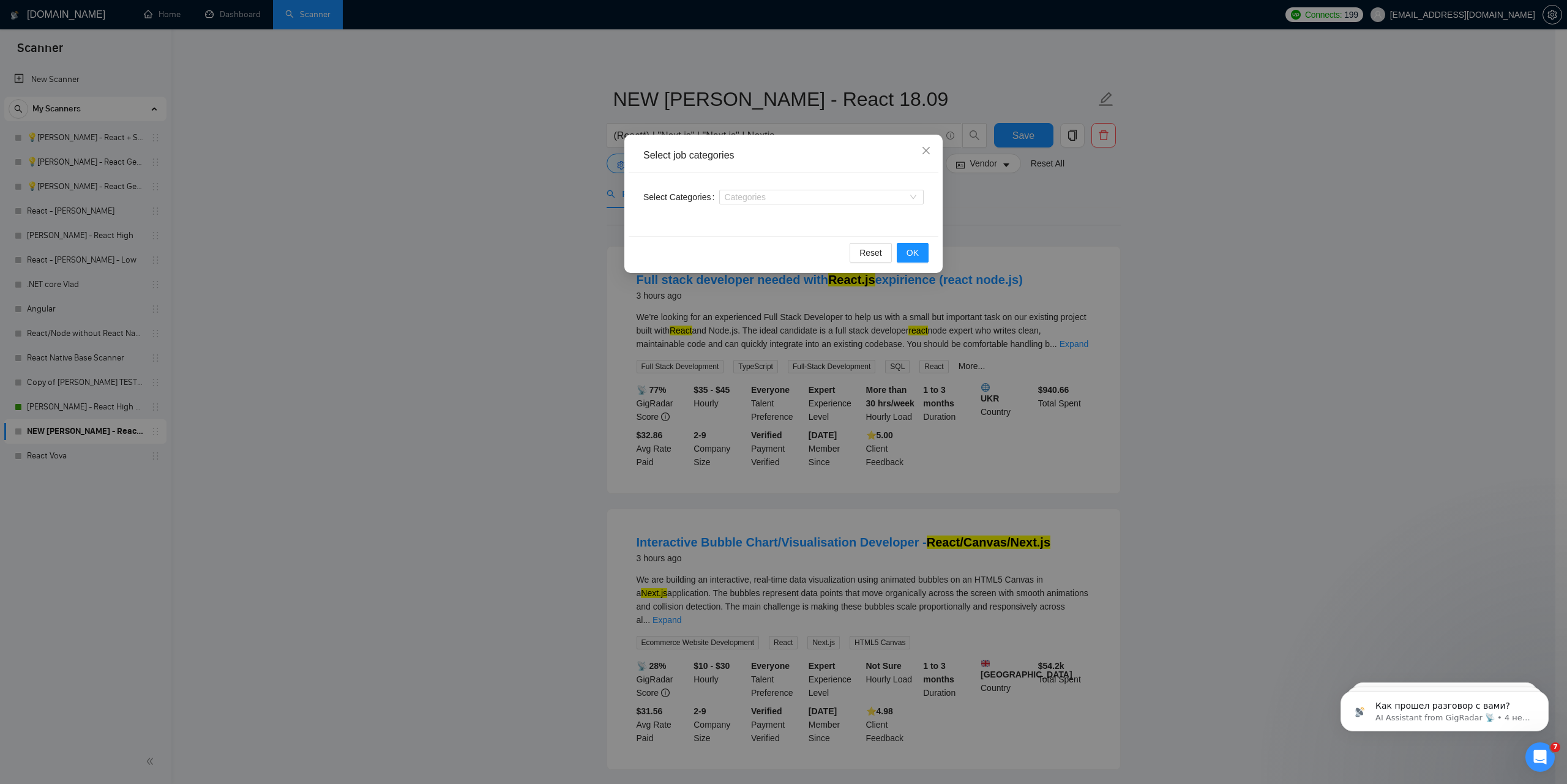
click at [1041, 198] on div "Select job categories Select Categories Categories Reset OK" at bounding box center [784, 392] width 1567 height 784
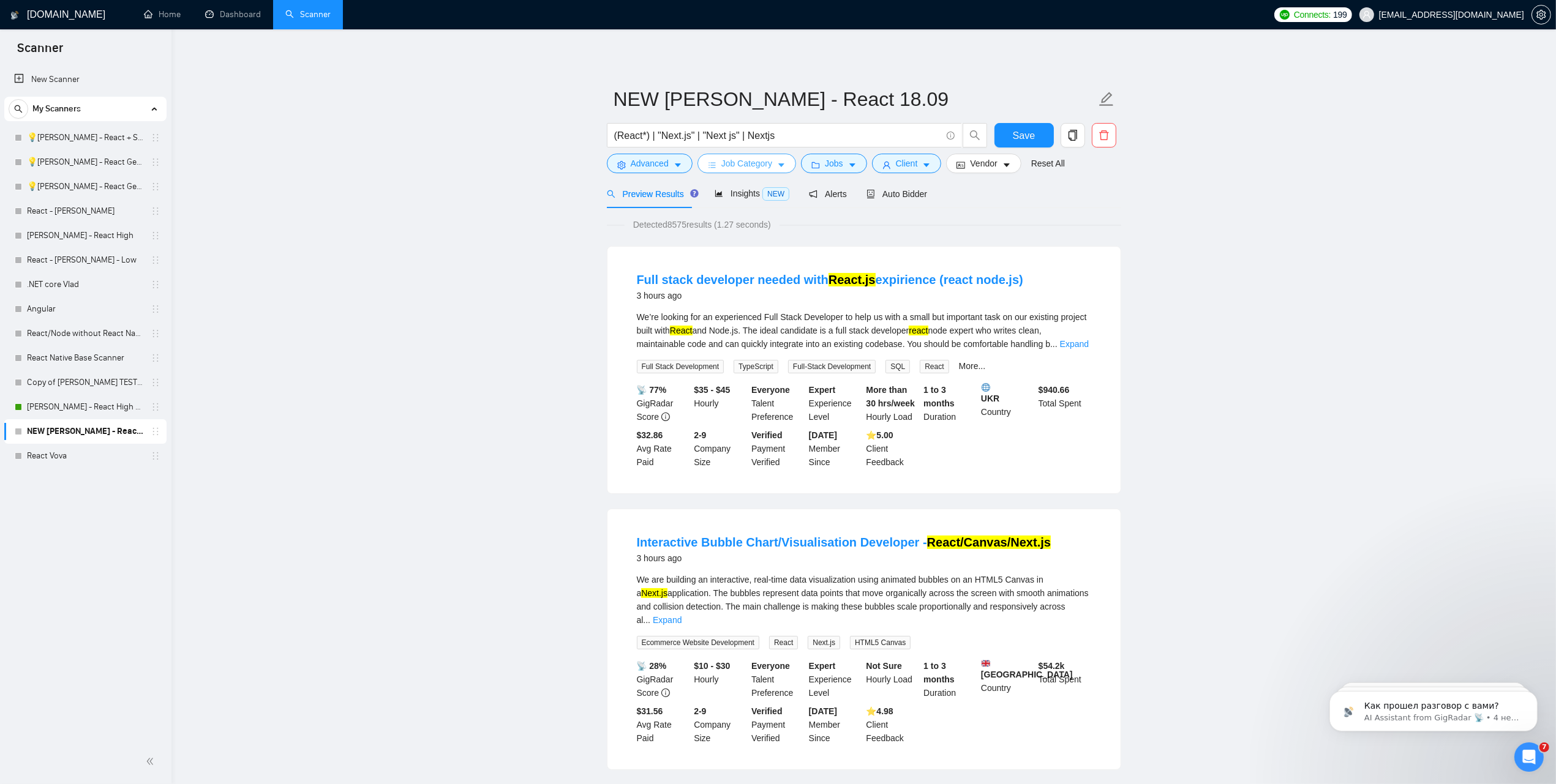
click at [753, 162] on span "Job Category" at bounding box center [746, 164] width 51 height 14
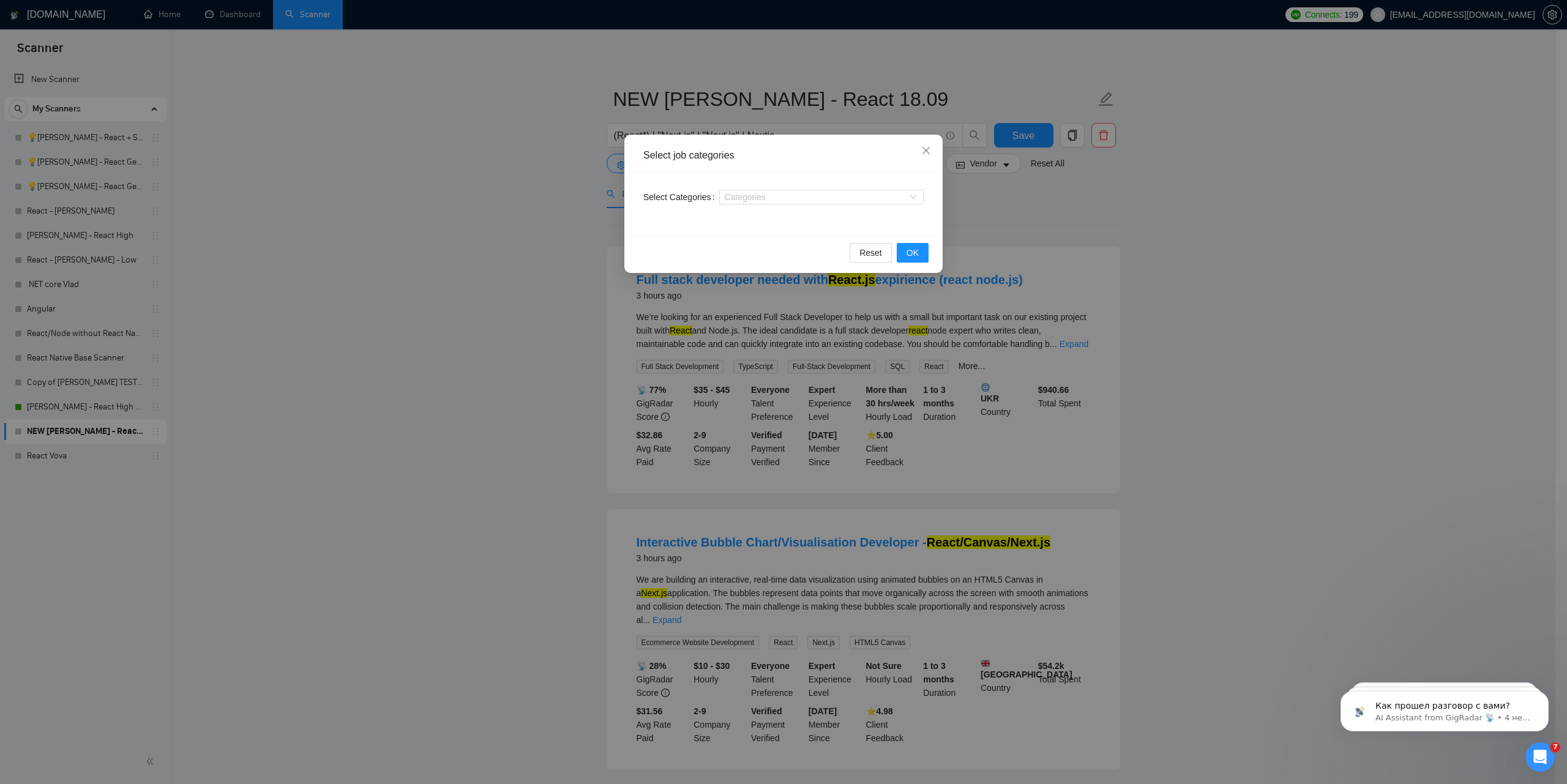
click at [1076, 222] on div "Select job categories Select Categories Categories Reset OK" at bounding box center [784, 392] width 1567 height 784
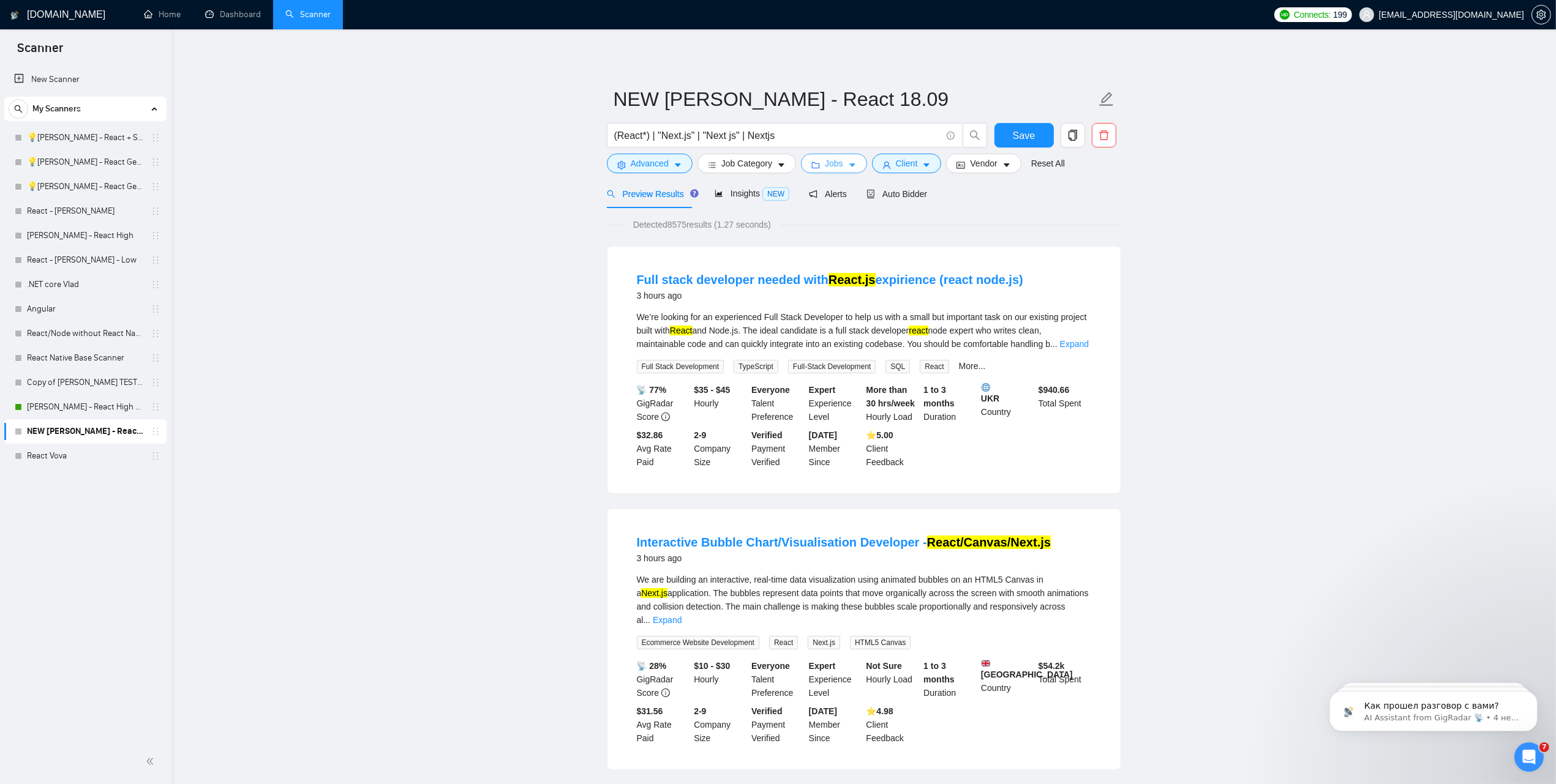
click at [824, 165] on span "Jobs" at bounding box center [834, 164] width 18 height 14
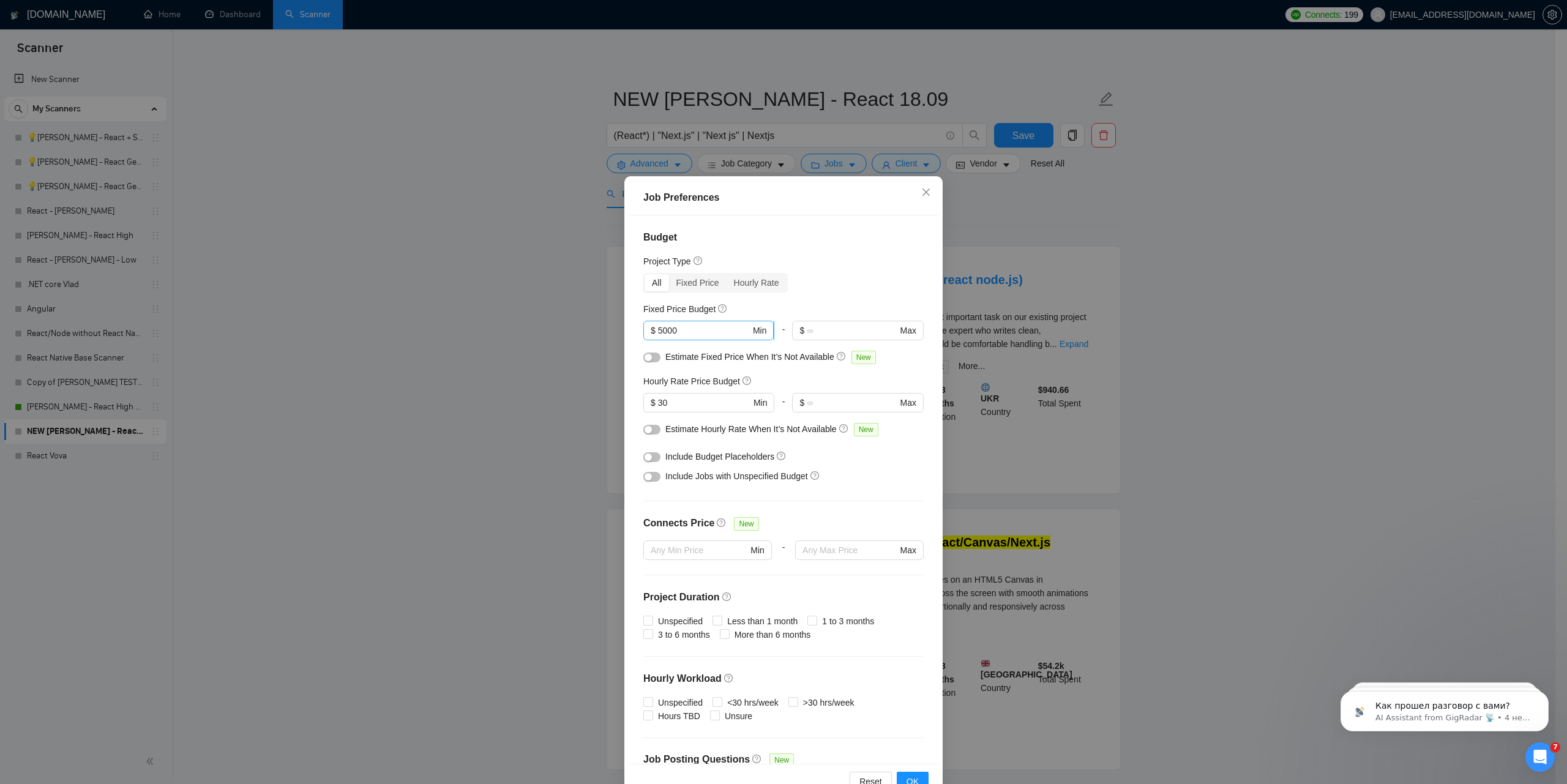
click at [696, 335] on input "5000" at bounding box center [704, 330] width 92 height 14
click at [683, 414] on div "$ 30 Min" at bounding box center [708, 407] width 131 height 30
click at [681, 407] on input "30" at bounding box center [704, 402] width 92 height 14
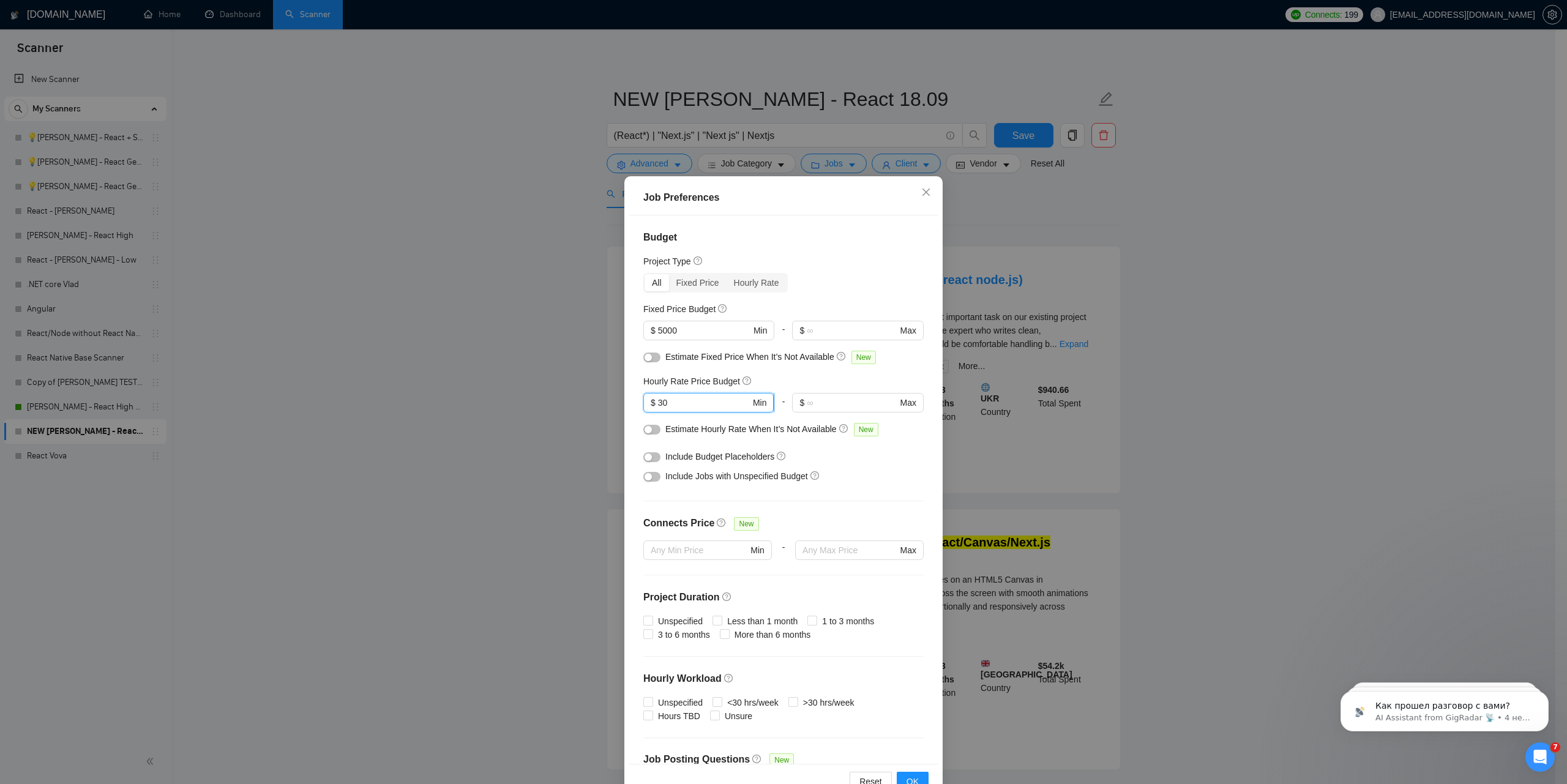
click at [692, 401] on input "30" at bounding box center [704, 402] width 92 height 14
click at [687, 404] on input "30" at bounding box center [704, 402] width 92 height 14
click at [686, 404] on input "30" at bounding box center [704, 402] width 92 height 14
type input "2"
type input "30"
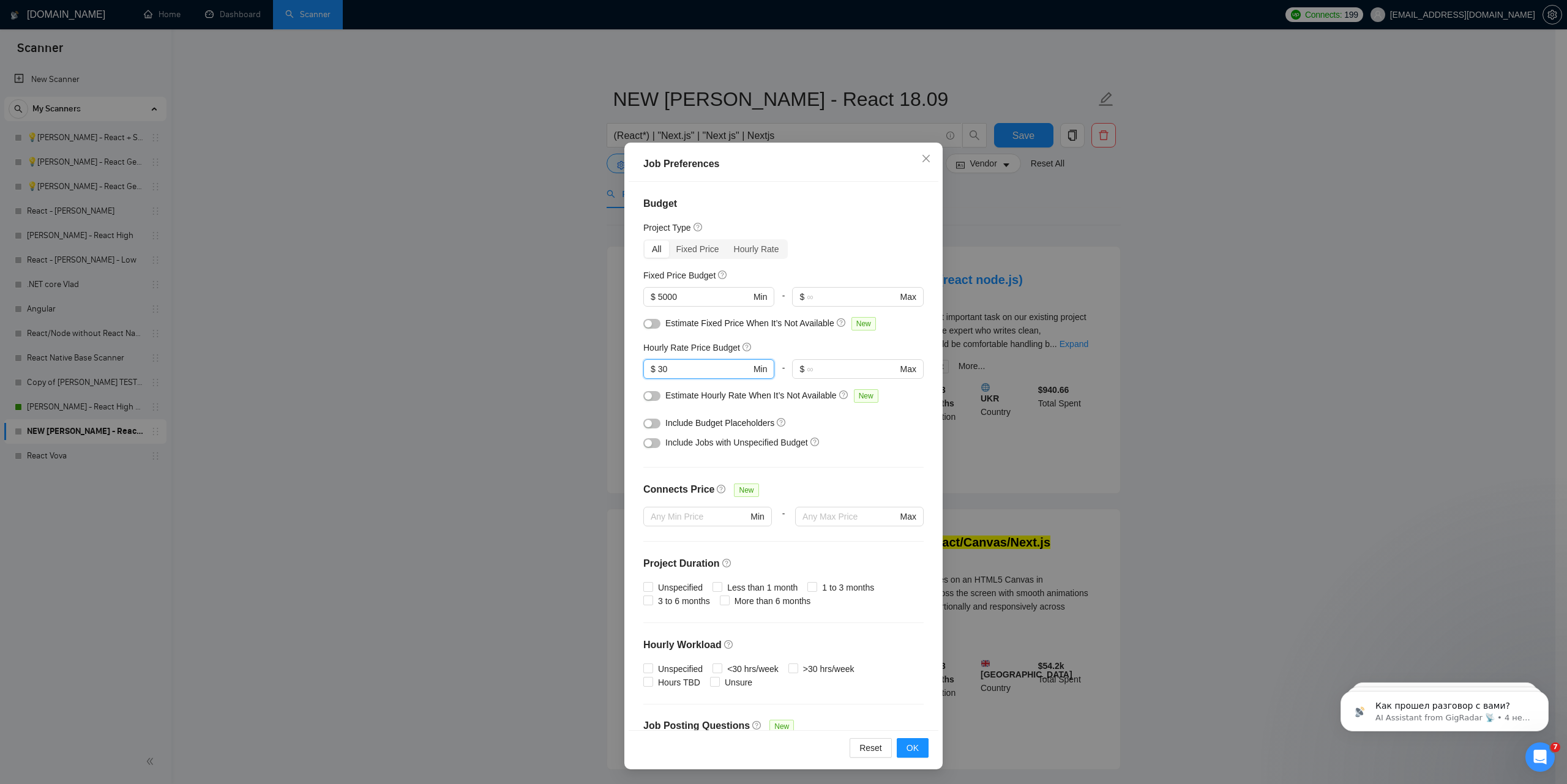
click at [1105, 349] on div "Job Preferences Budget Project Type All Fixed Price Hourly Rate Fixed Price Bud…" at bounding box center [784, 392] width 1567 height 784
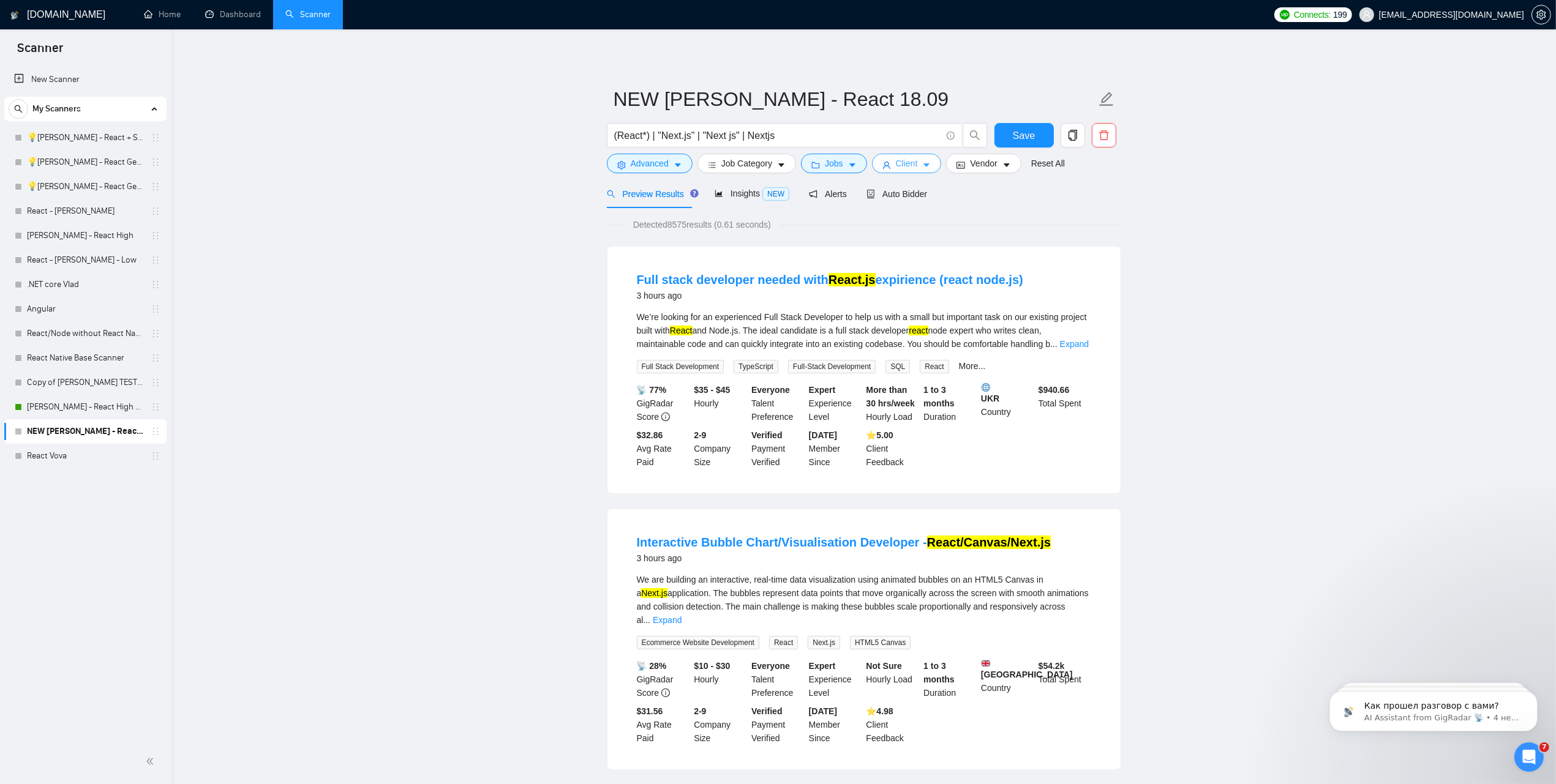
click at [917, 166] on button "Client" at bounding box center [906, 164] width 70 height 20
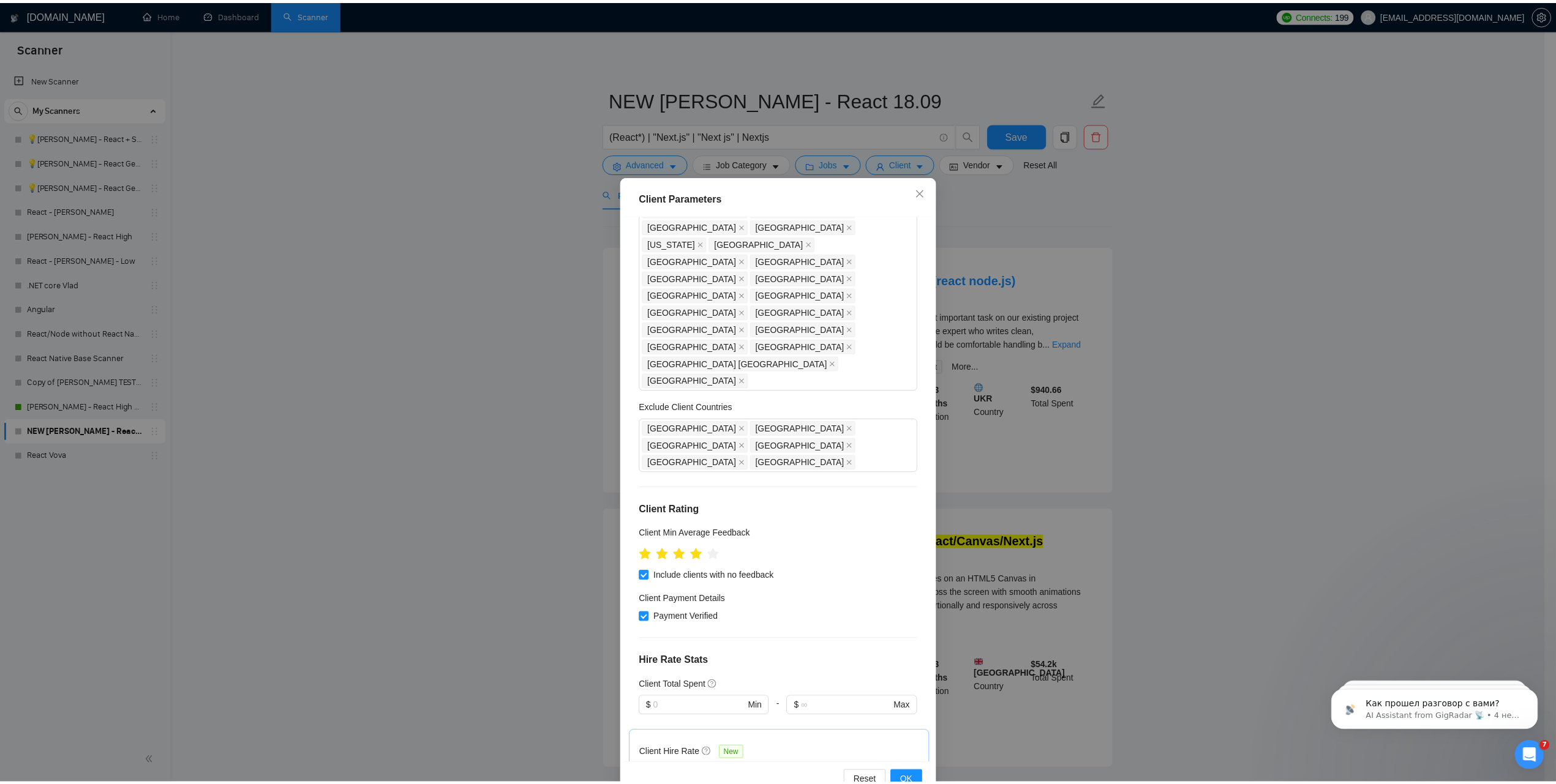
scroll to position [473, 0]
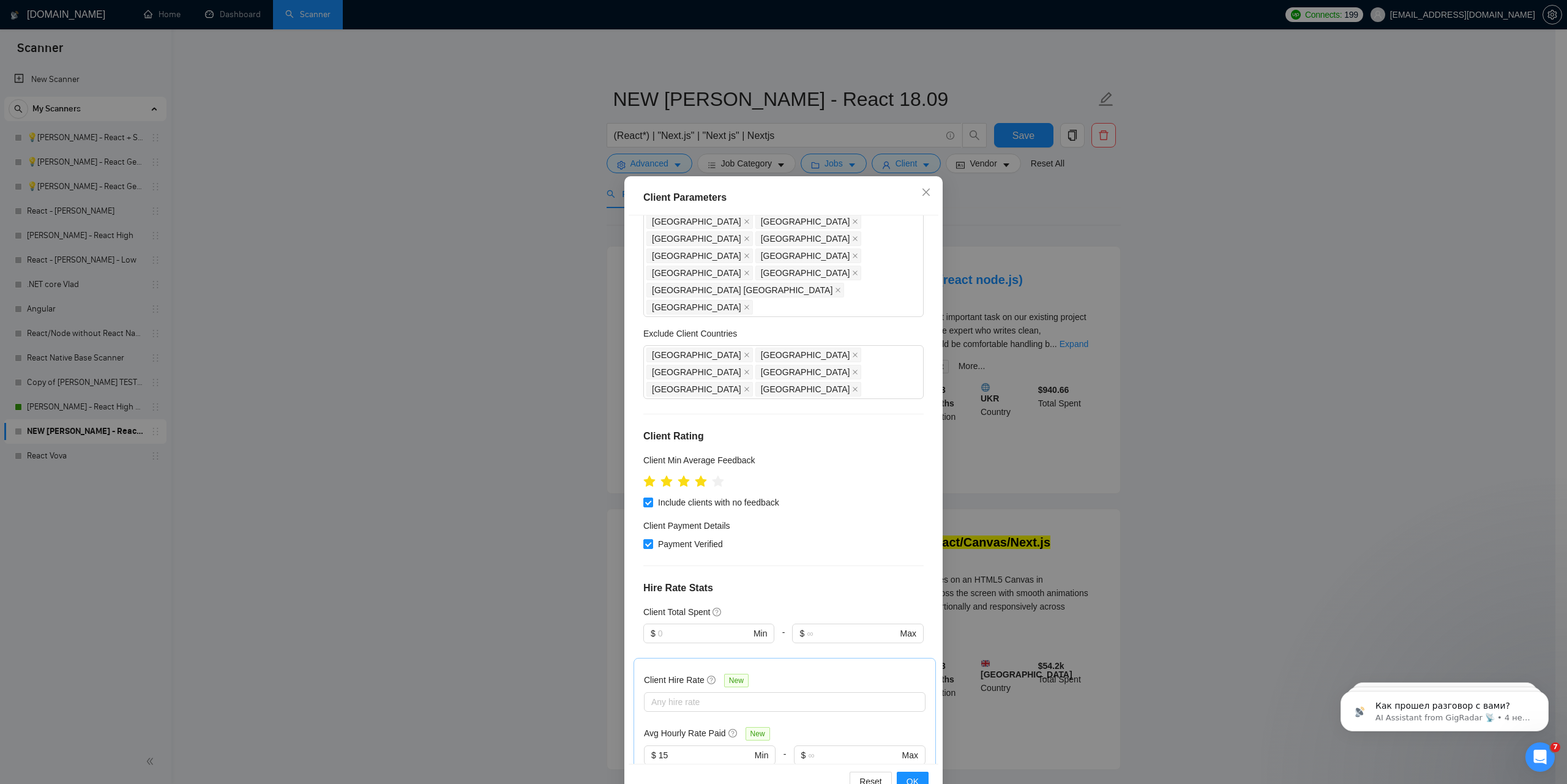
click at [992, 215] on div "Client Parameters Client Location Include Client Countries Europe United States…" at bounding box center [784, 392] width 1567 height 784
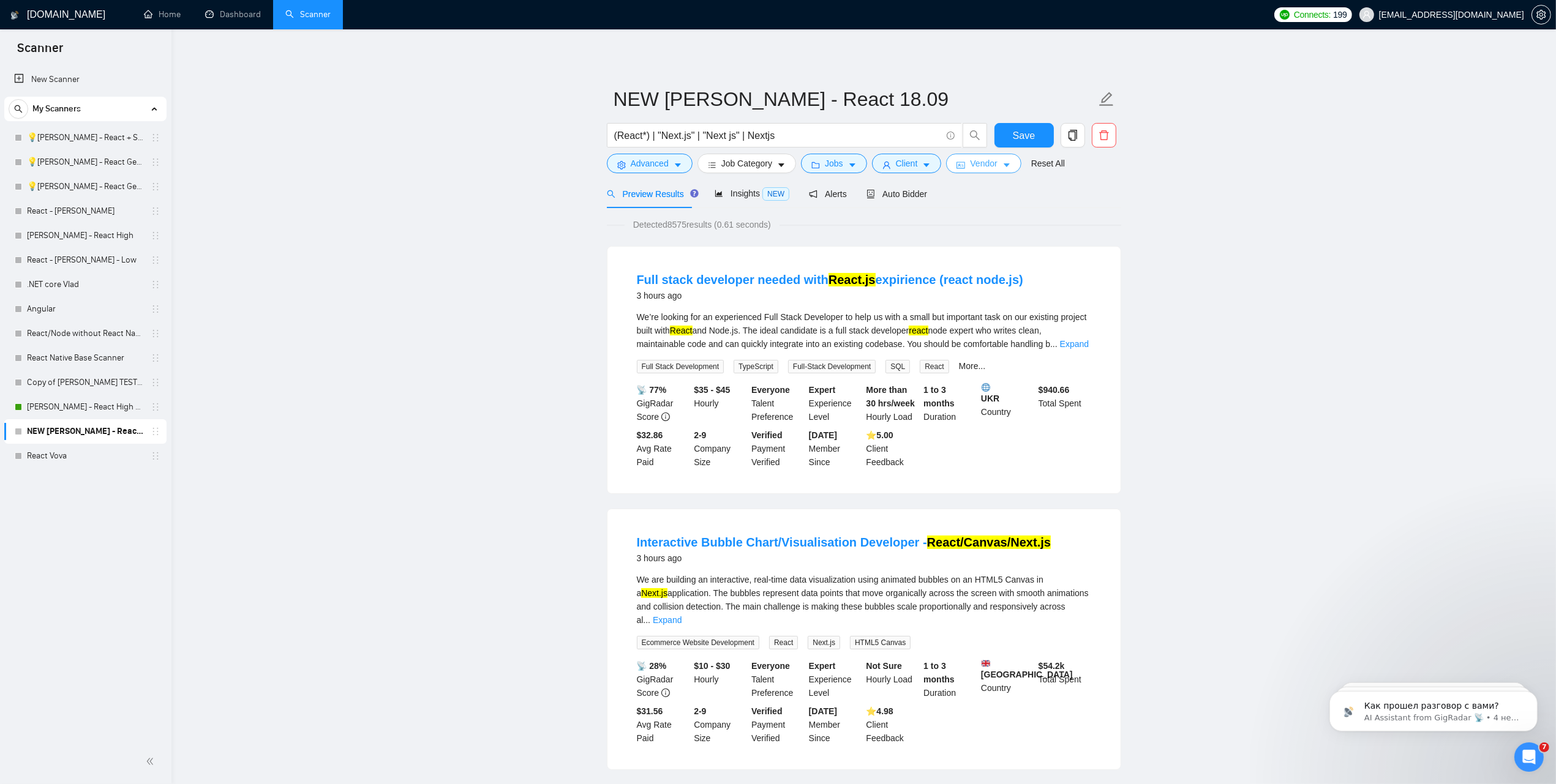
click at [981, 162] on span "Vendor" at bounding box center [983, 164] width 27 height 14
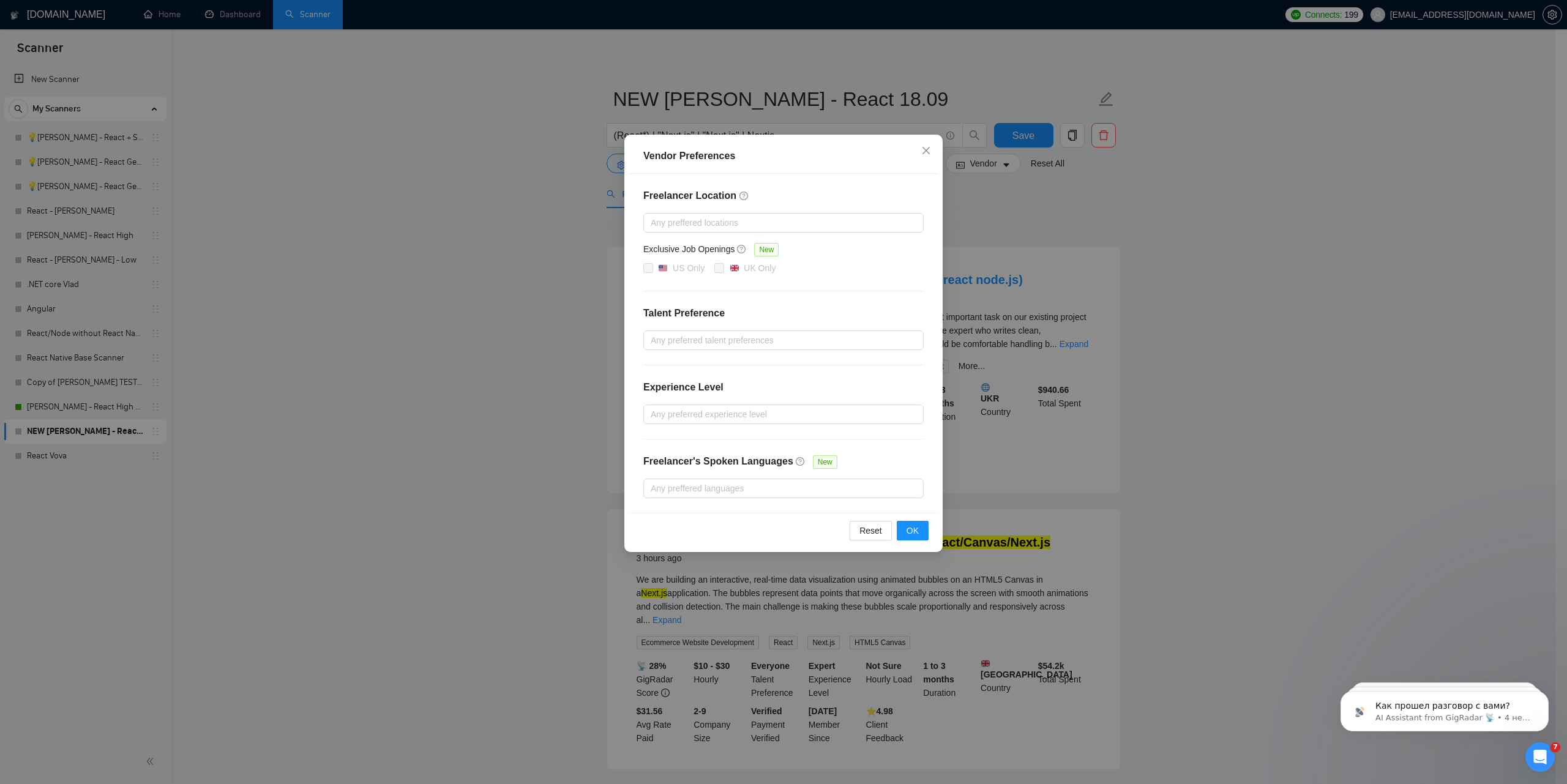
drag, startPoint x: 1299, startPoint y: 414, endPoint x: 1255, endPoint y: 378, distance: 56.9
click at [1299, 414] on div "Vendor Preferences Freelancer Location Any preffered locations Exclusive Job Op…" at bounding box center [784, 392] width 1567 height 784
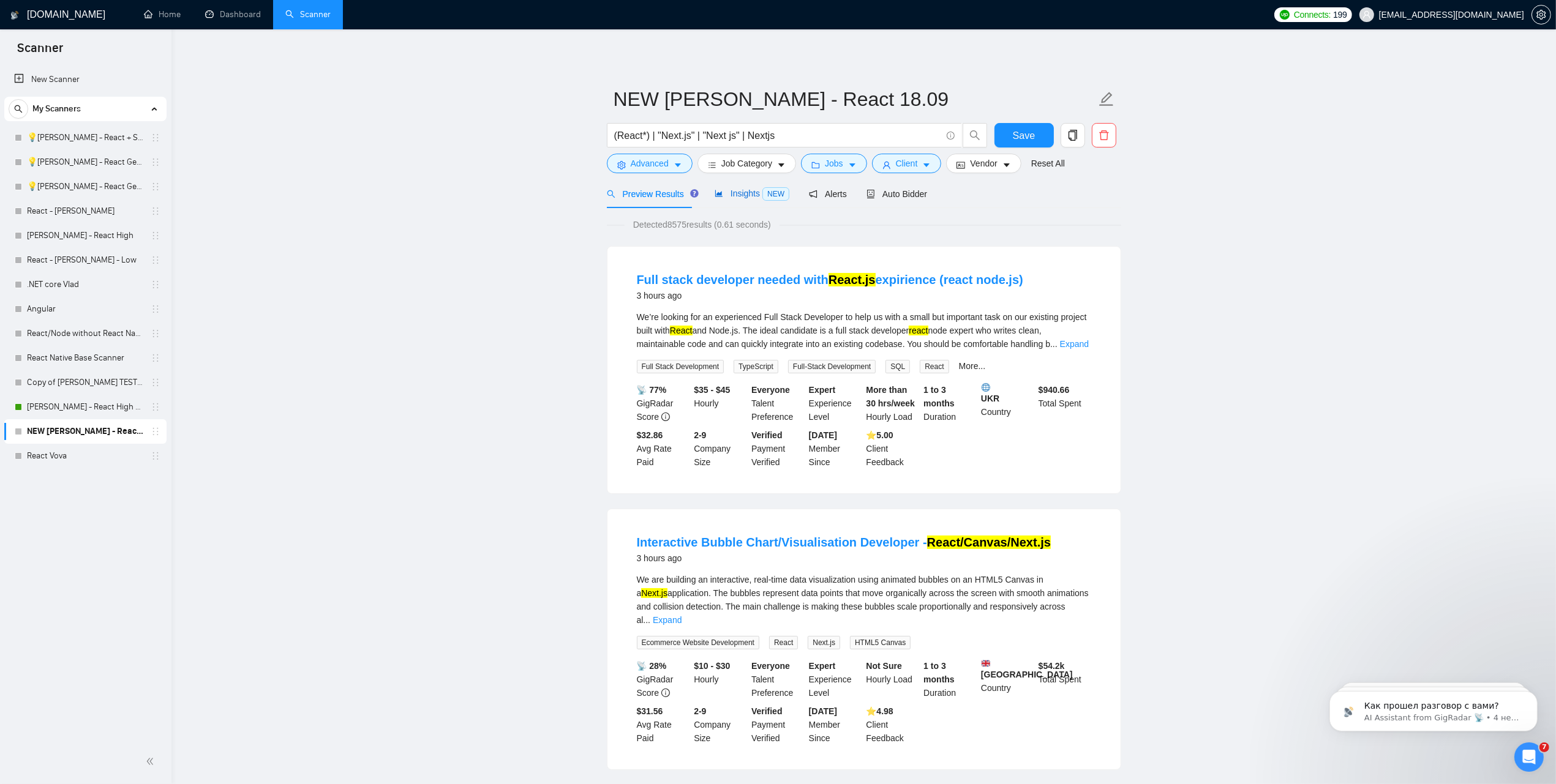
click at [738, 194] on span "Insights NEW" at bounding box center [751, 193] width 75 height 10
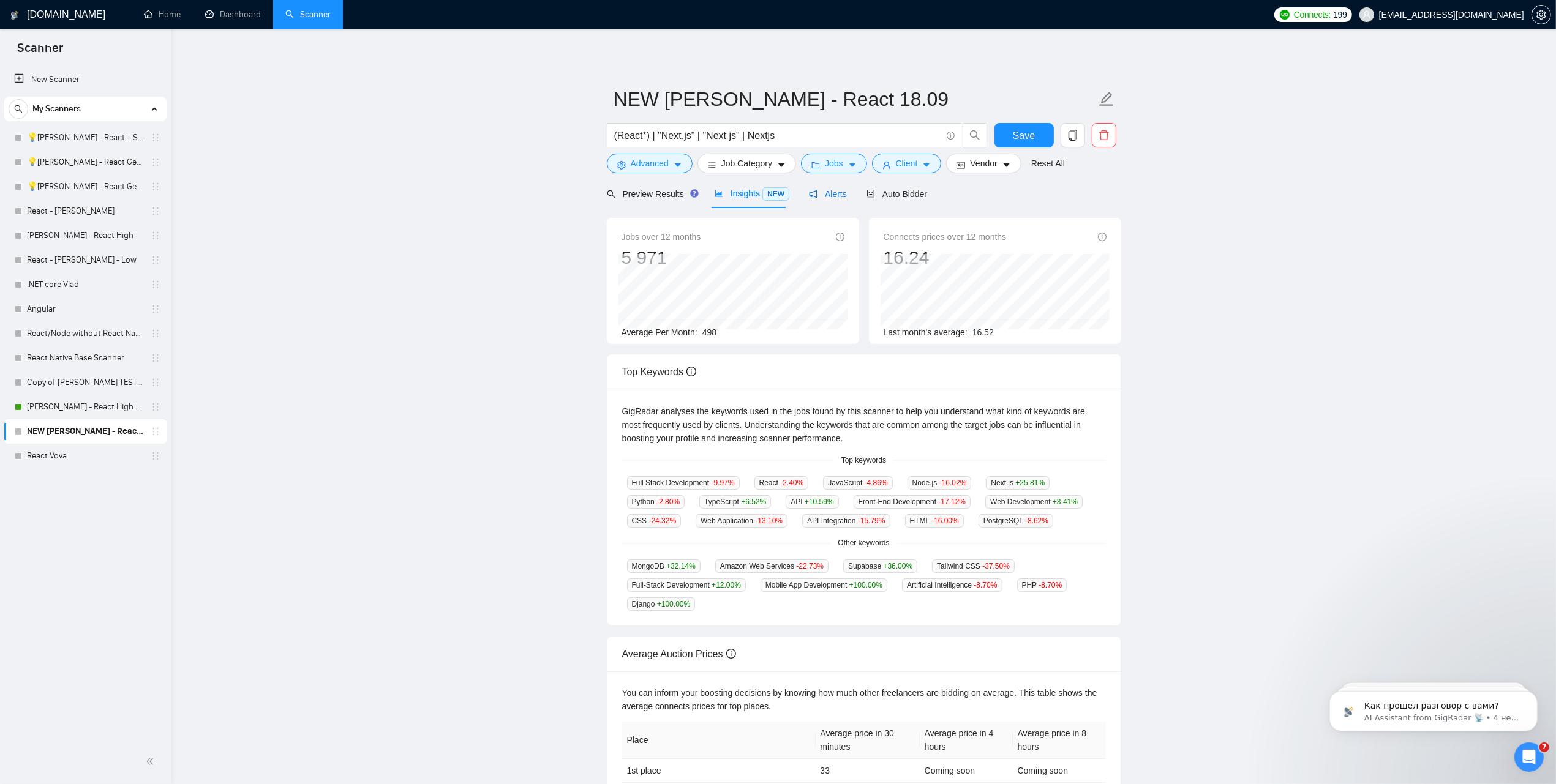
click at [819, 198] on span "Alerts" at bounding box center [828, 194] width 38 height 10
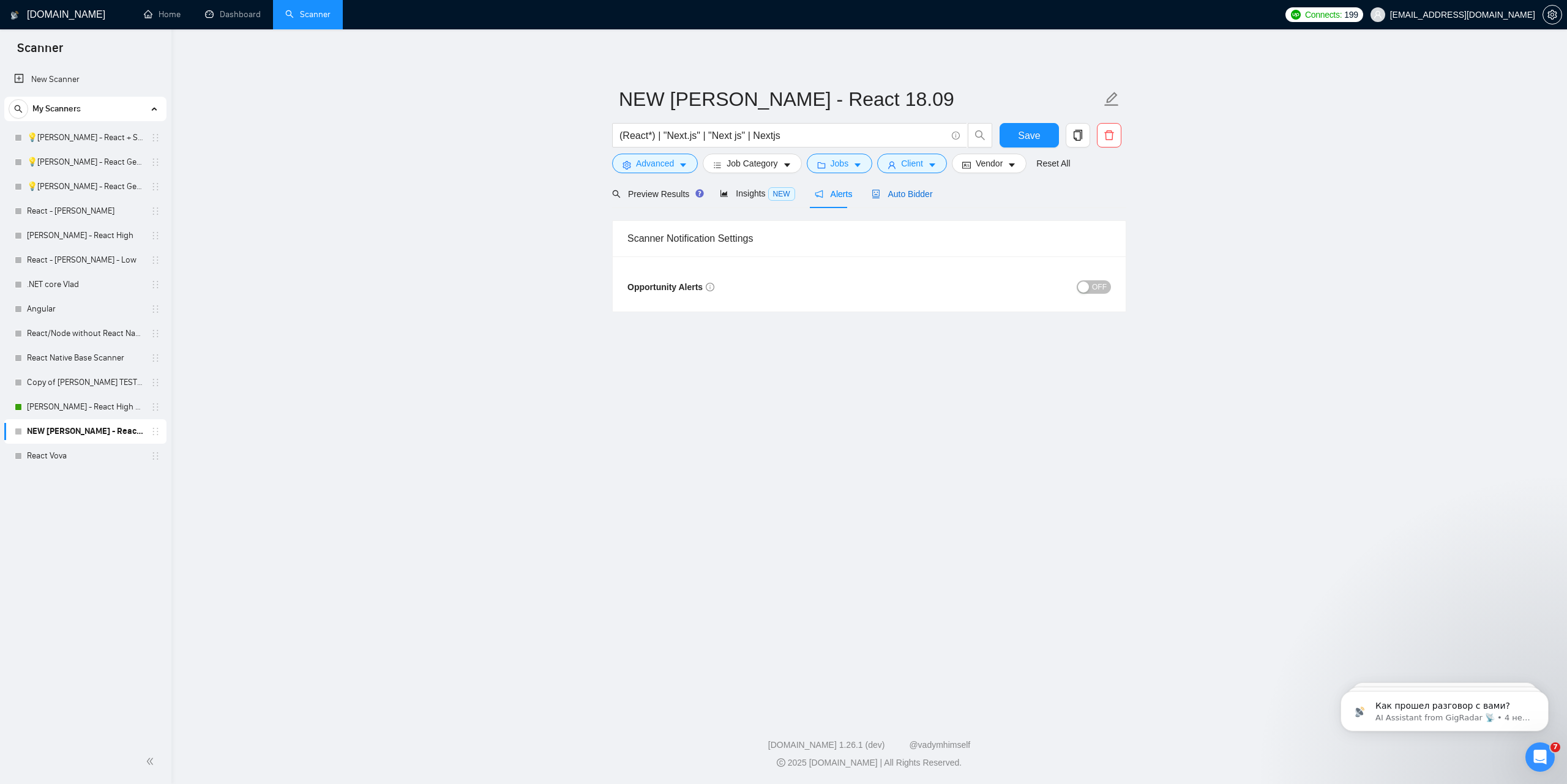
click at [892, 196] on span "Auto Bidder" at bounding box center [902, 194] width 60 height 10
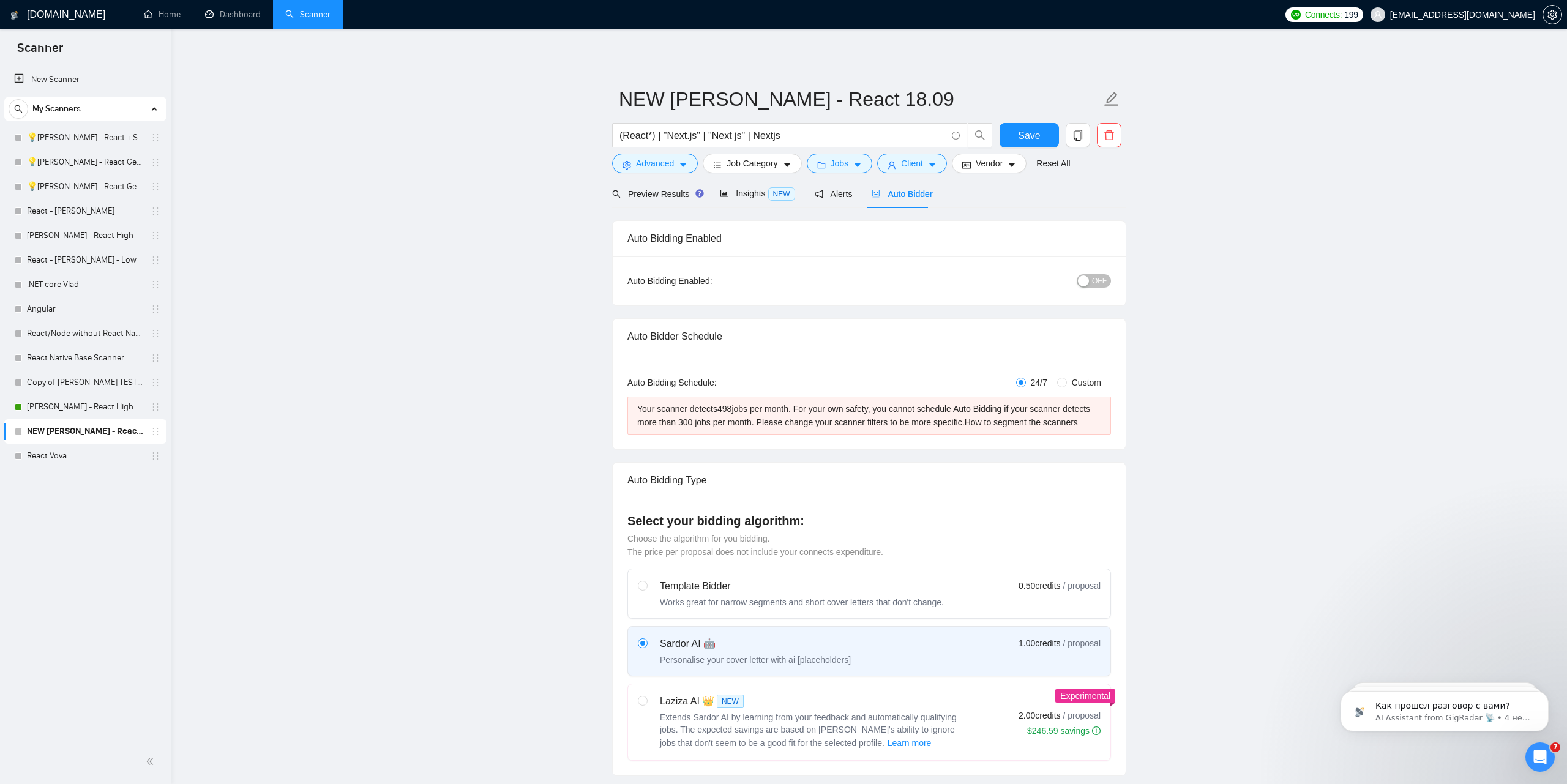
radio input "false"
radio input "true"
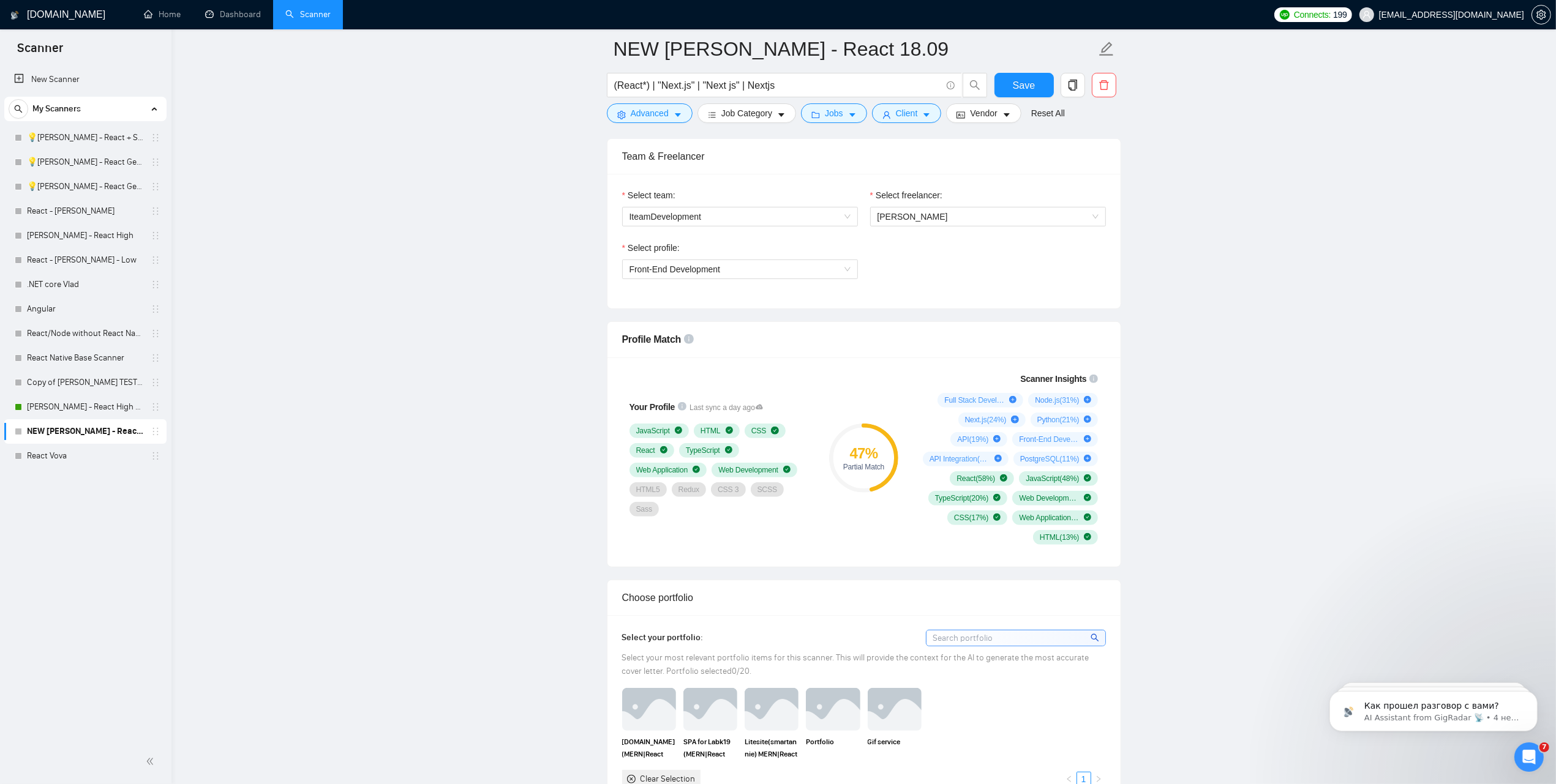
scroll to position [841, 0]
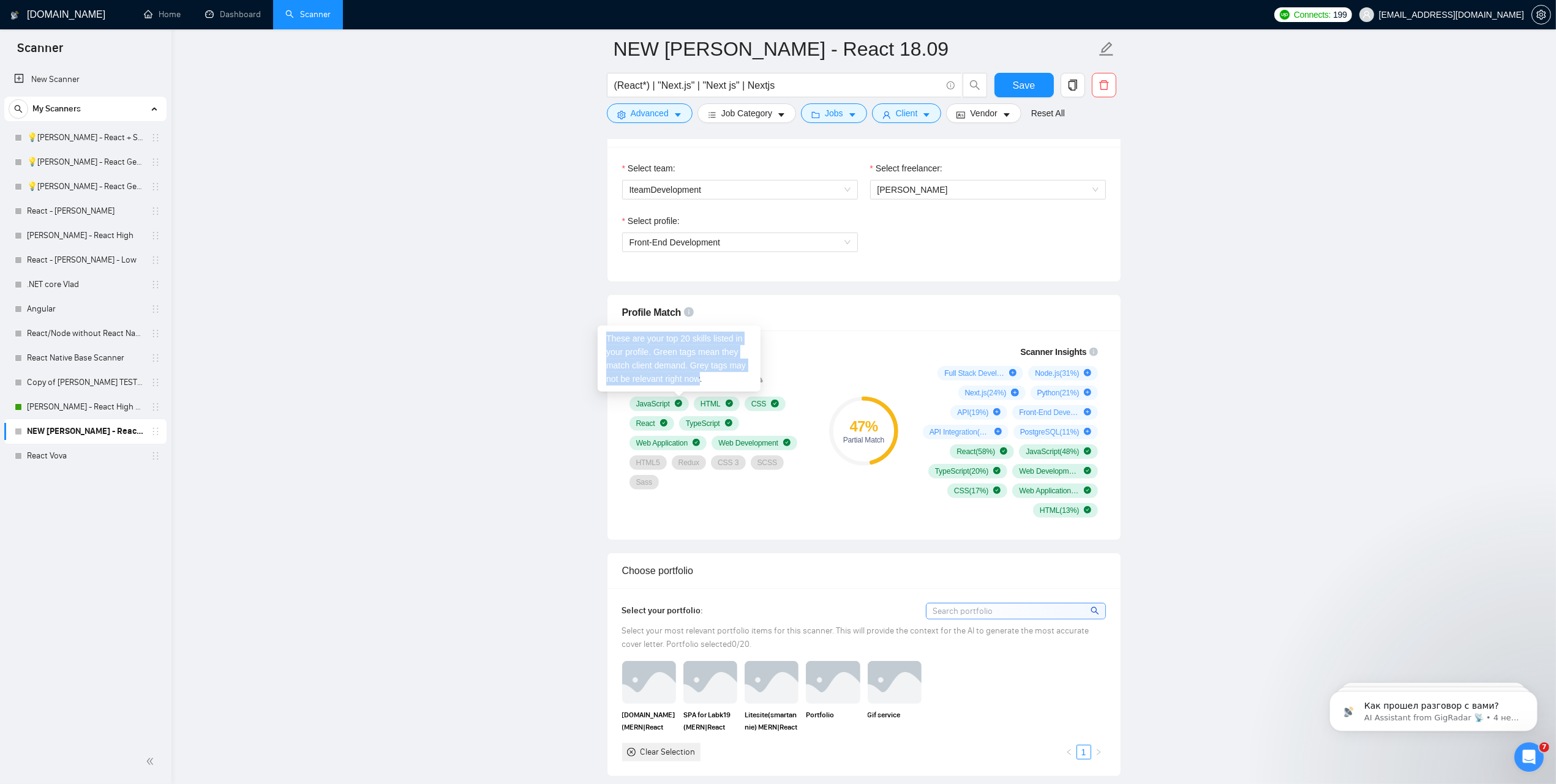
drag, startPoint x: 702, startPoint y: 378, endPoint x: 605, endPoint y: 343, distance: 103.1
click at [605, 343] on div "These are your top 20 skills listed in your profile. Green tags mean they match…" at bounding box center [679, 358] width 163 height 66
click at [863, 350] on div "47 % Partial Match" at bounding box center [863, 431] width 82 height 187
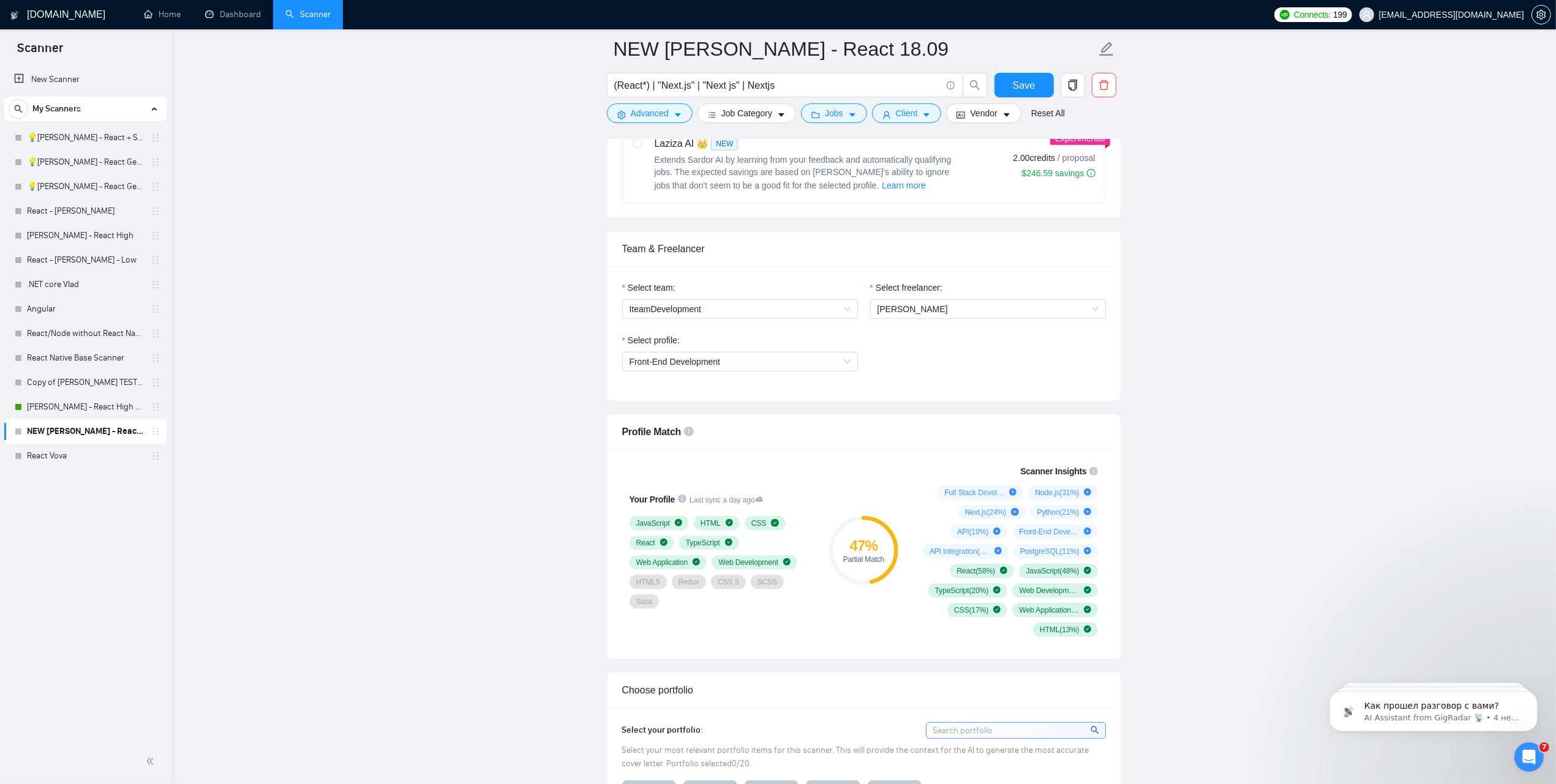
scroll to position [689, 0]
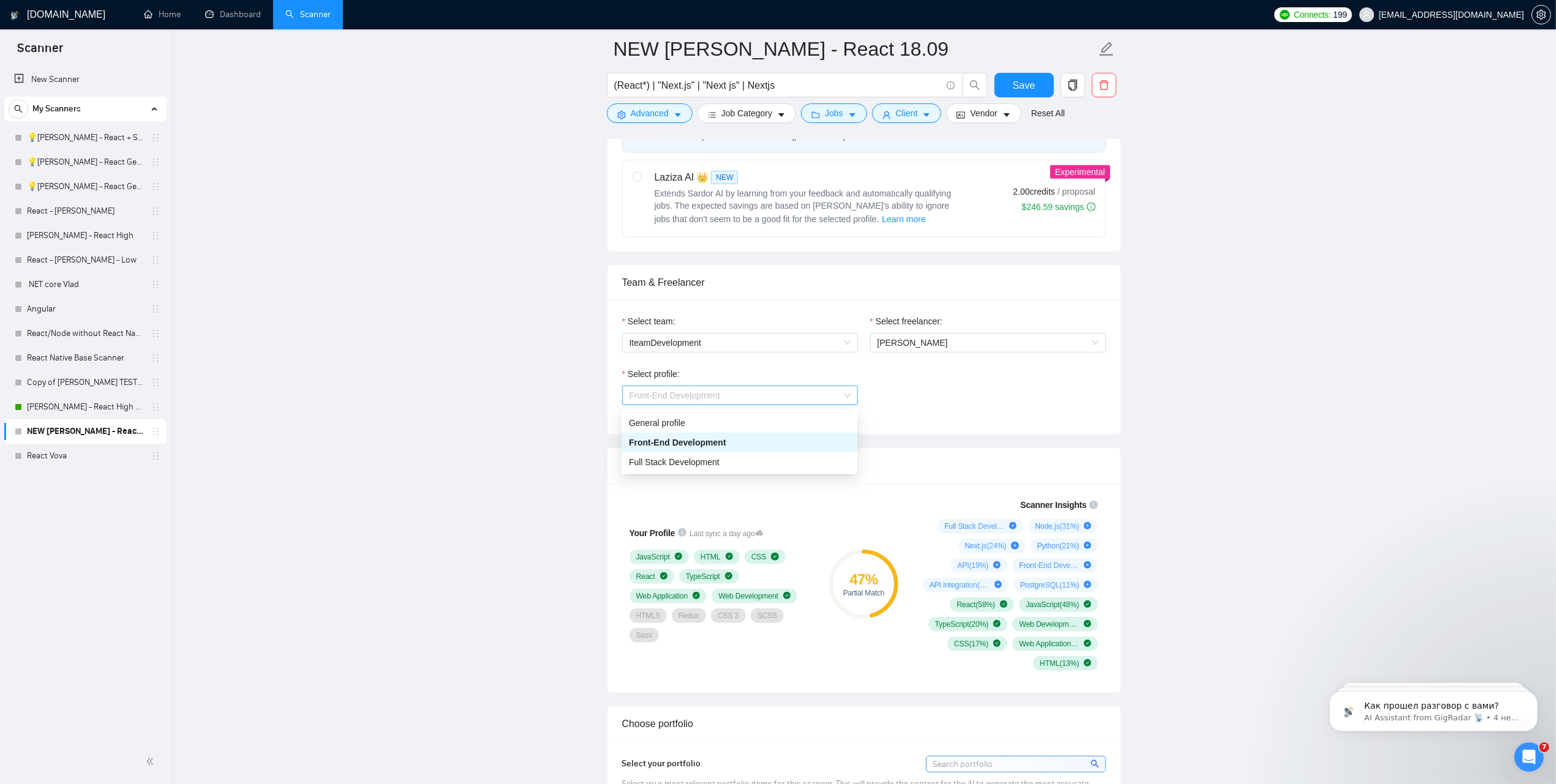
click at [741, 394] on span "Front-End Development" at bounding box center [740, 395] width 221 height 18
click at [704, 79] on input "(React*) | "Next.js" | "Next js" | Nextjs" at bounding box center [777, 85] width 327 height 15
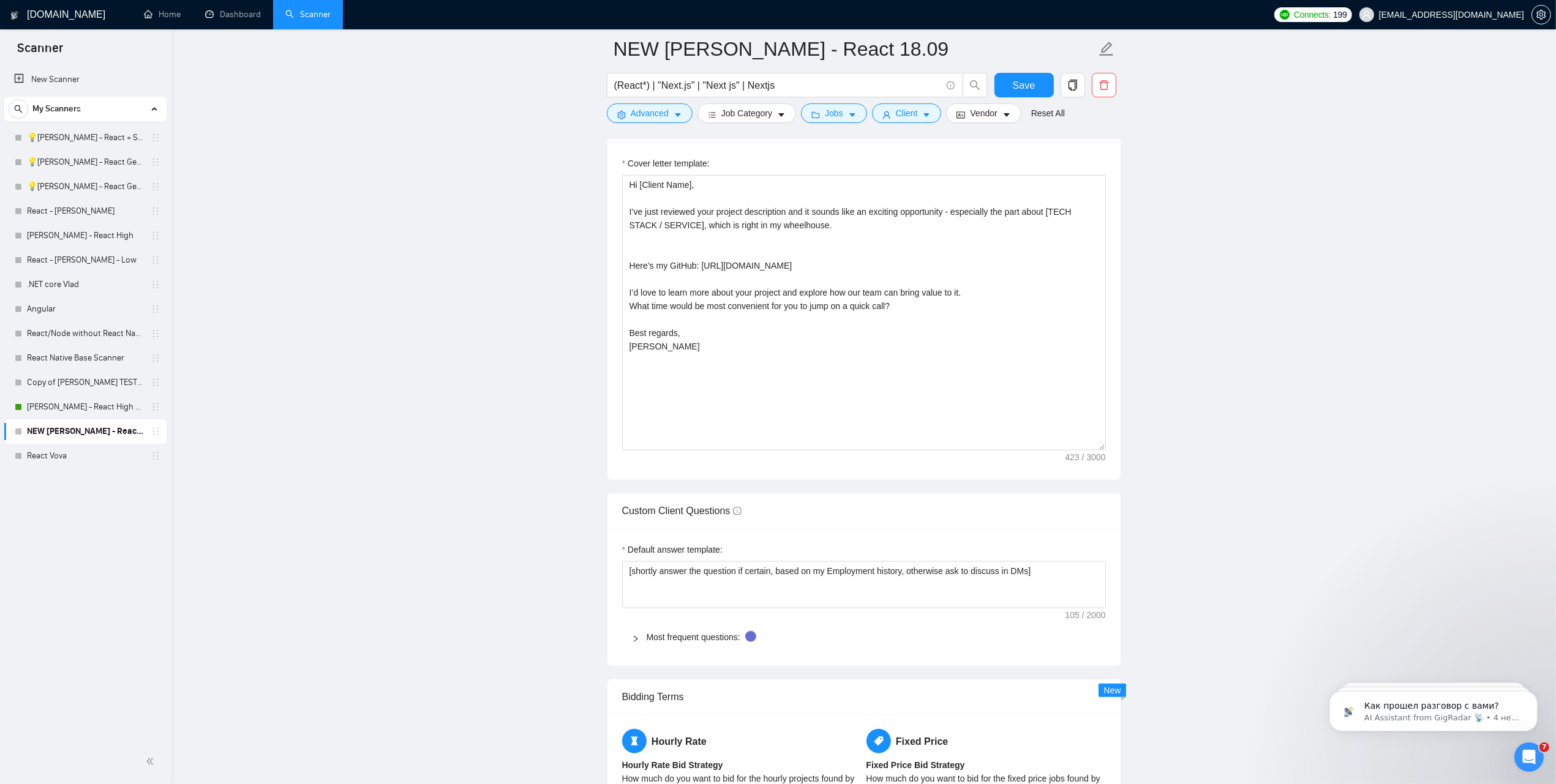
scroll to position [1454, 0]
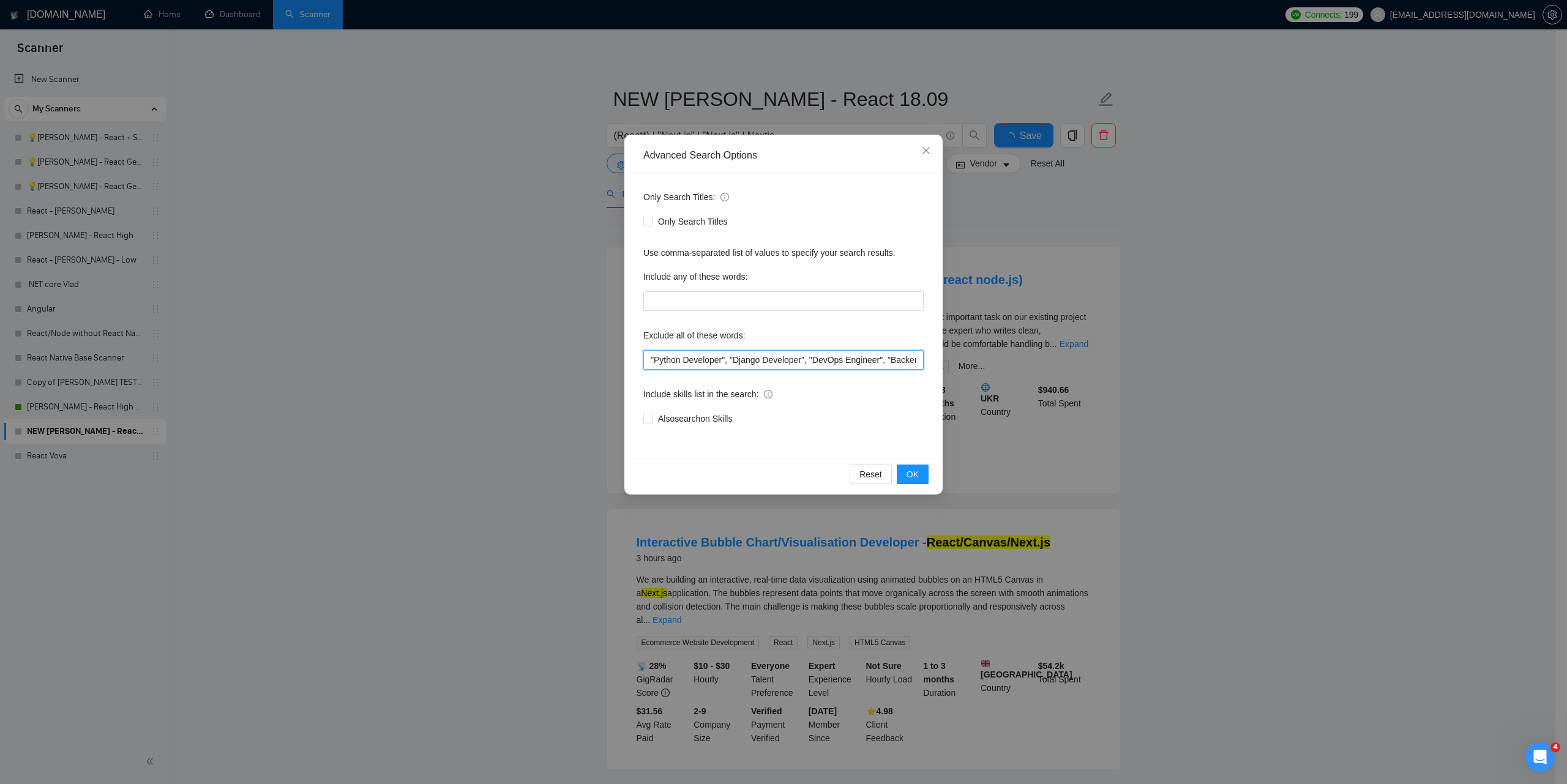
click at [719, 360] on input ""Python Developer", "Django Developer", "DevOps Engineer", "Backend Developer",…" at bounding box center [783, 360] width 280 height 20
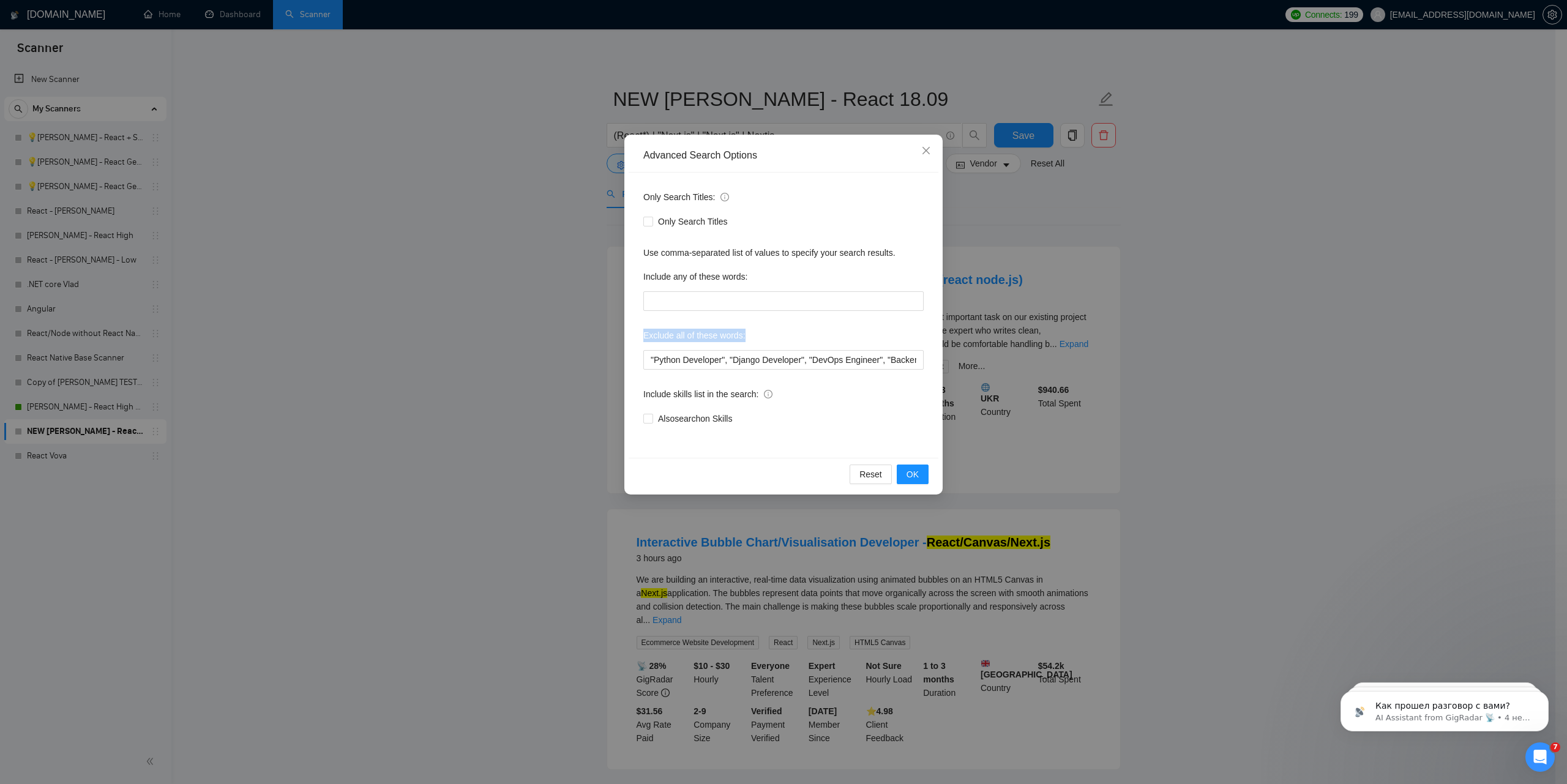
drag, startPoint x: 639, startPoint y: 338, endPoint x: 761, endPoint y: 338, distance: 122.0
click at [761, 338] on div "Only Search Titles: Only Search Titles Use comma-separated list of values to sp…" at bounding box center [783, 314] width 310 height 285
click at [699, 330] on label "Exclude all of these words:" at bounding box center [694, 335] width 102 height 20
click at [700, 332] on label "Exclude all of these words:" at bounding box center [694, 335] width 102 height 20
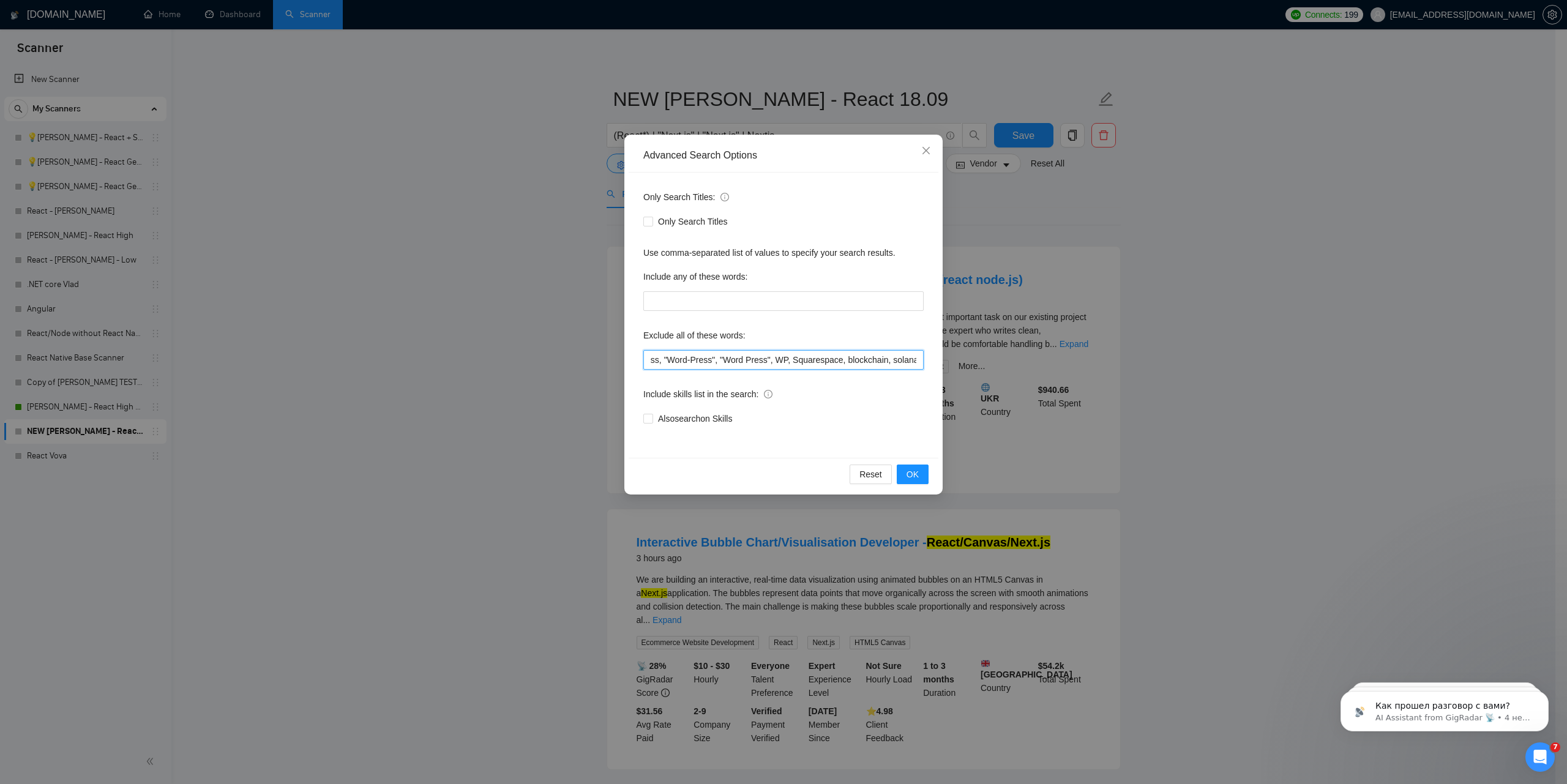
scroll to position [0, 1149]
drag, startPoint x: 862, startPoint y: 360, endPoint x: 935, endPoint y: 360, distance: 73.0
click at [935, 360] on div "Only Search Titles: Only Search Titles Use comma-separated list of values to sp…" at bounding box center [783, 314] width 310 height 285
click at [863, 360] on input ""Python Developer", "Django Developer", "DevOps Engineer", "Backend Developer",…" at bounding box center [783, 360] width 280 height 20
drag, startPoint x: 852, startPoint y: 363, endPoint x: 977, endPoint y: 363, distance: 125.0
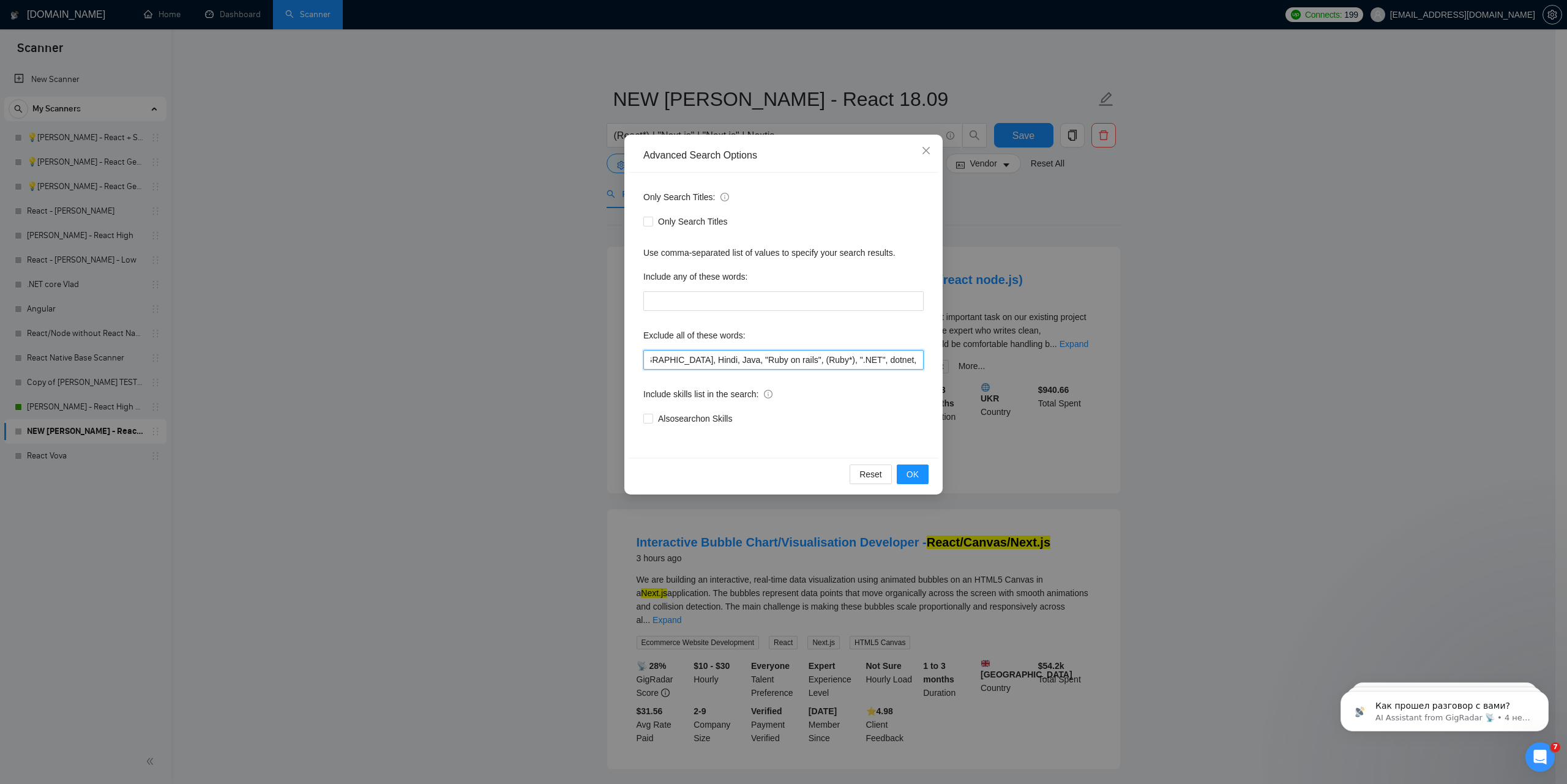
click at [977, 363] on div "Advanced Search Options Only Search Titles: Only Search Titles Use comma-separa…" at bounding box center [784, 392] width 1567 height 784
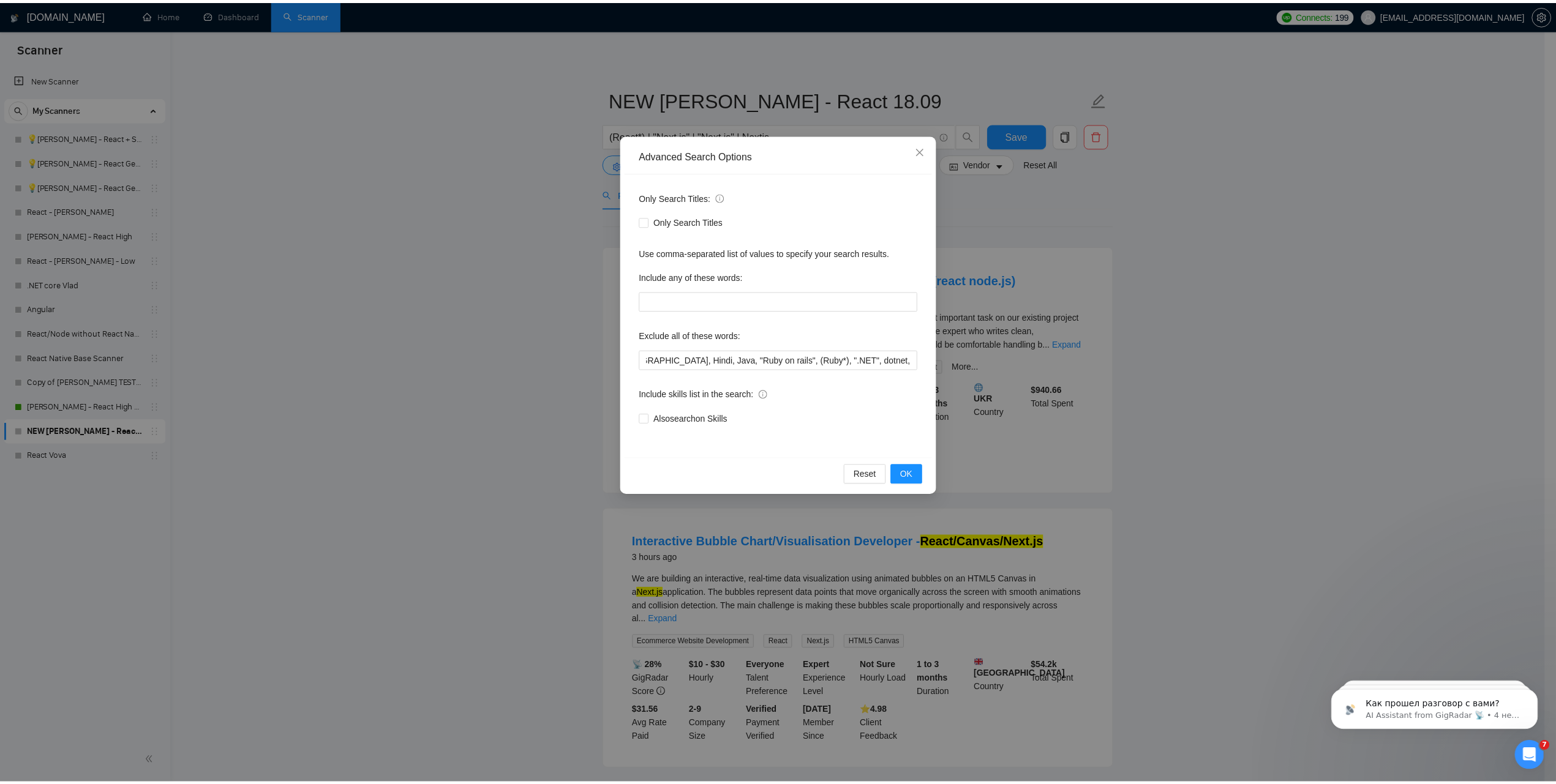
scroll to position [0, 0]
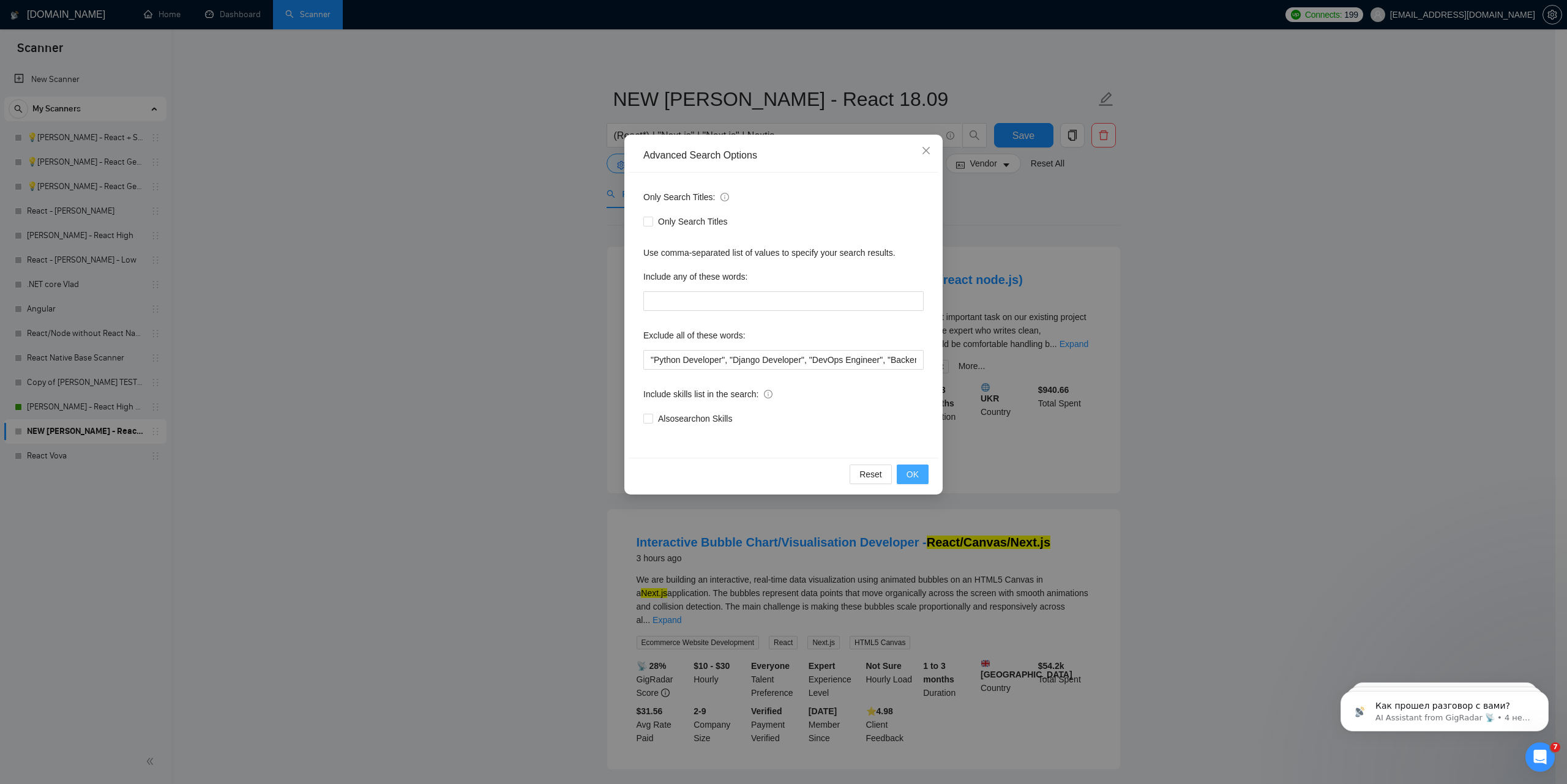
click at [921, 469] on button "OK" at bounding box center [913, 474] width 32 height 20
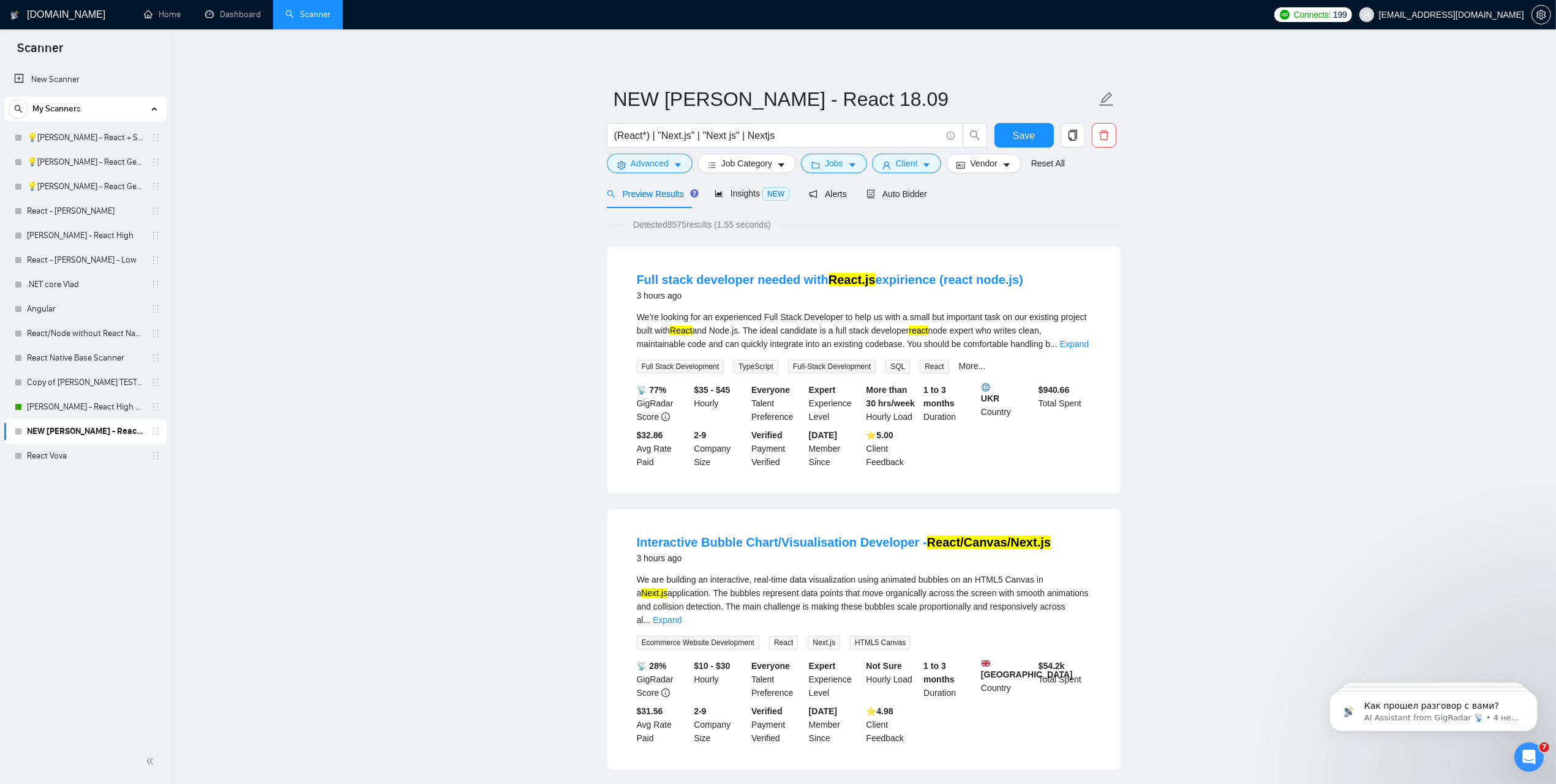
drag, startPoint x: 1446, startPoint y: 540, endPoint x: 571, endPoint y: 775, distance: 906.0
drag, startPoint x: 53, startPoint y: 455, endPoint x: 95, endPoint y: 408, distance: 63.0
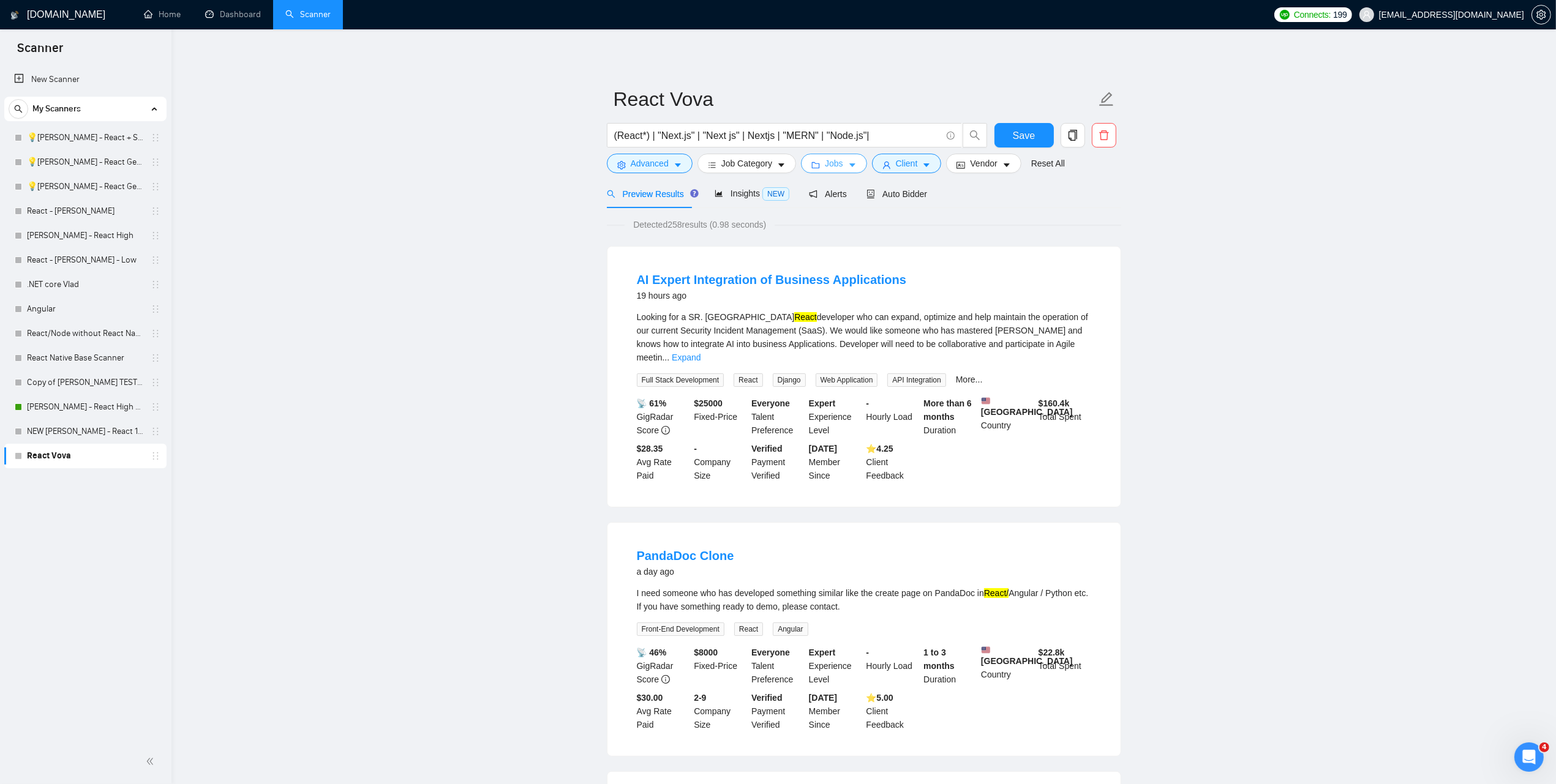
click at [804, 162] on button "Jobs" at bounding box center [834, 164] width 66 height 20
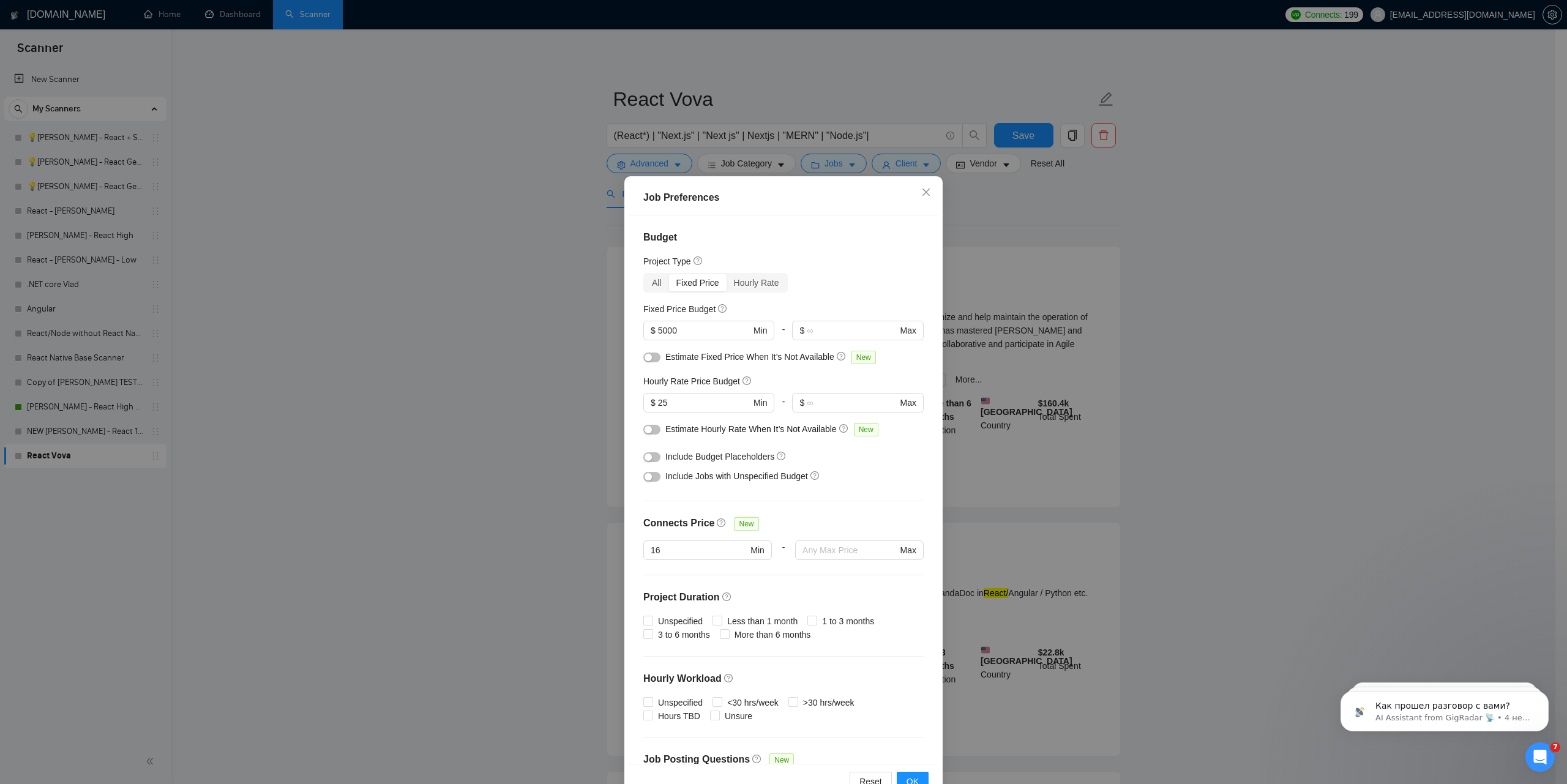
click at [1134, 330] on div "Job Preferences Budget Project Type All Fixed Price Hourly Rate Fixed Price Bud…" at bounding box center [784, 392] width 1567 height 784
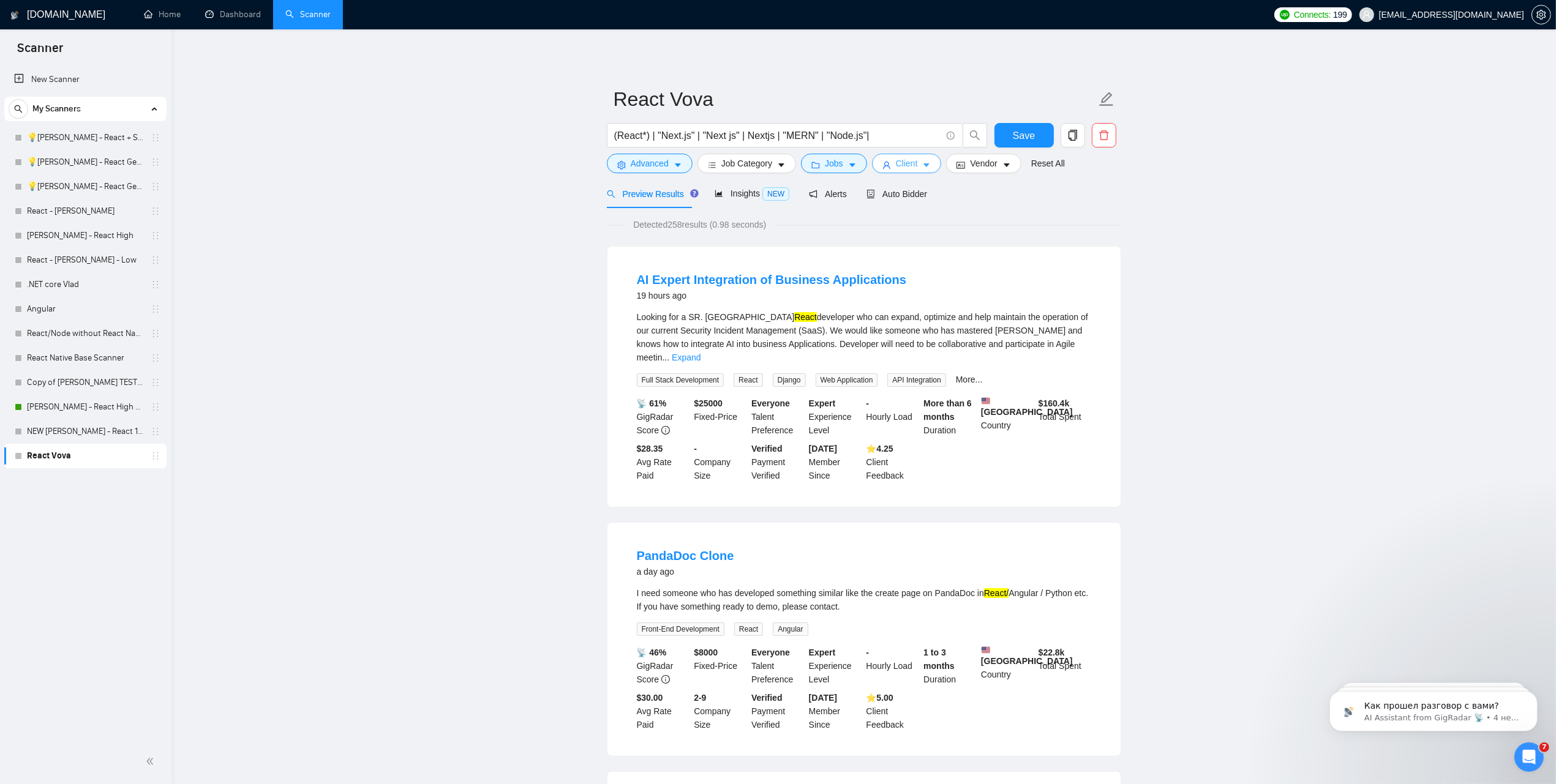
click at [896, 166] on span "Client" at bounding box center [907, 164] width 22 height 14
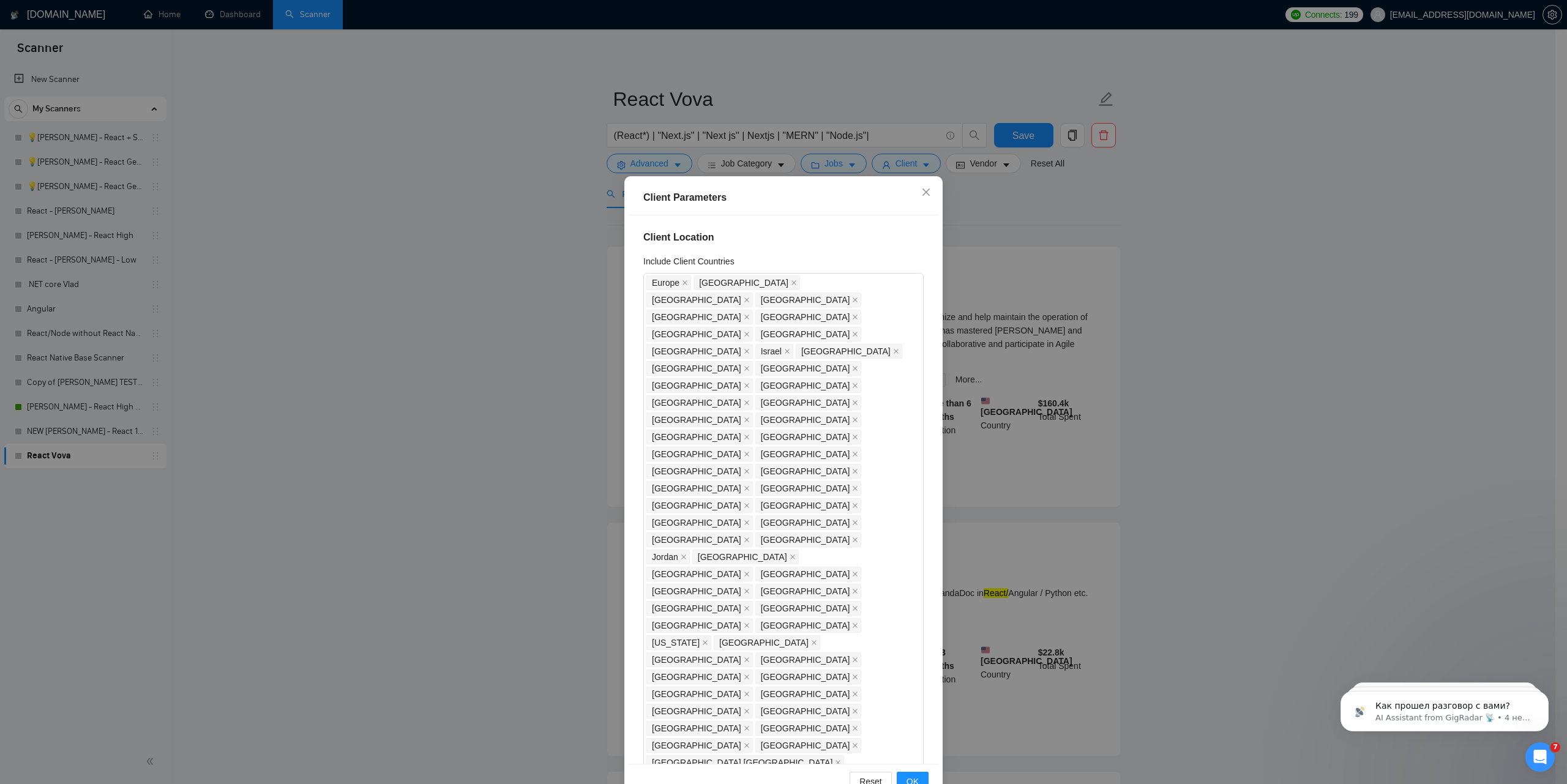
click at [1184, 360] on div "Client Parameters Client Location Include Client Countries [GEOGRAPHIC_DATA] [G…" at bounding box center [784, 392] width 1567 height 784
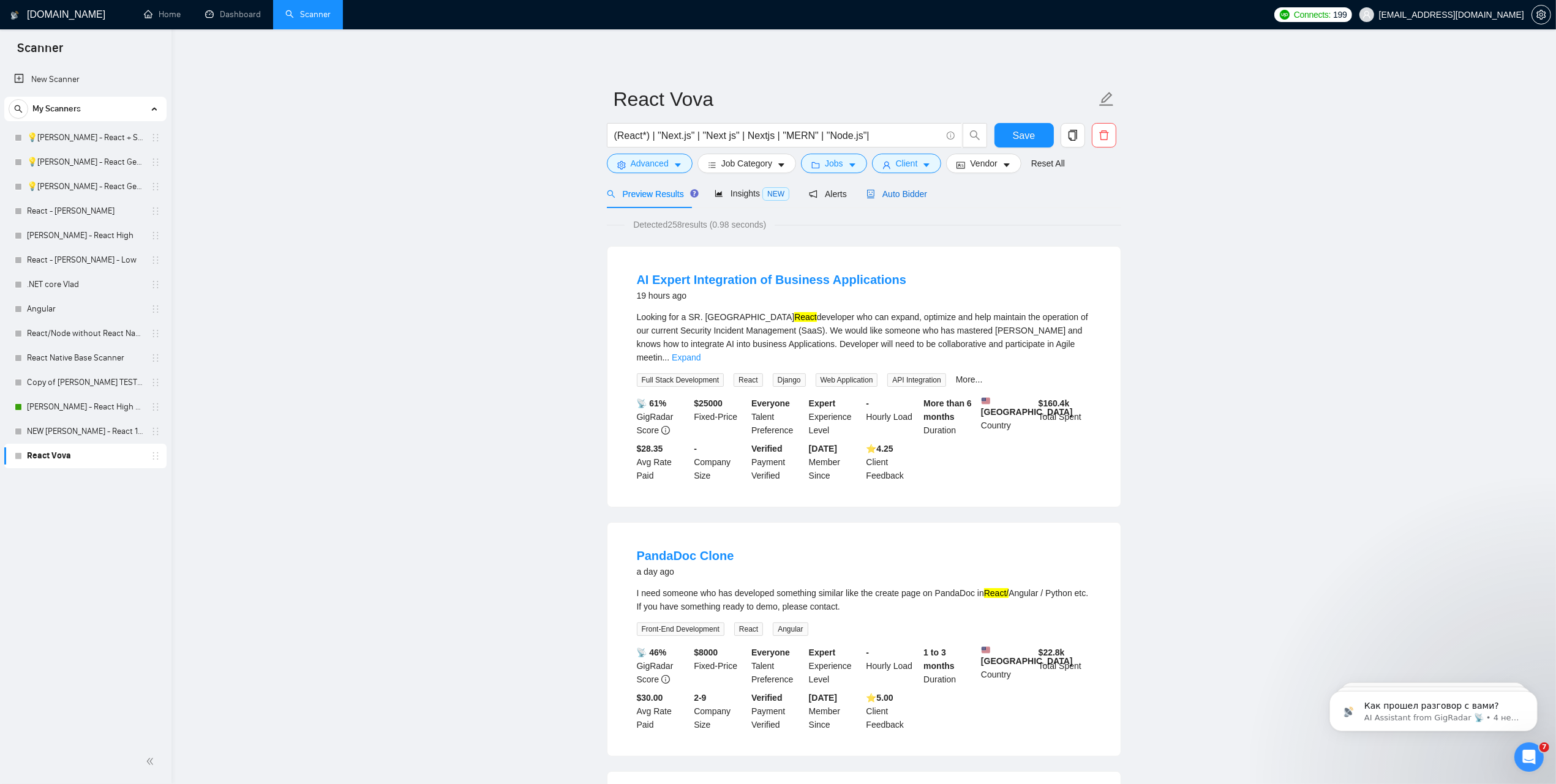
click at [876, 194] on span "Auto Bidder" at bounding box center [897, 194] width 60 height 10
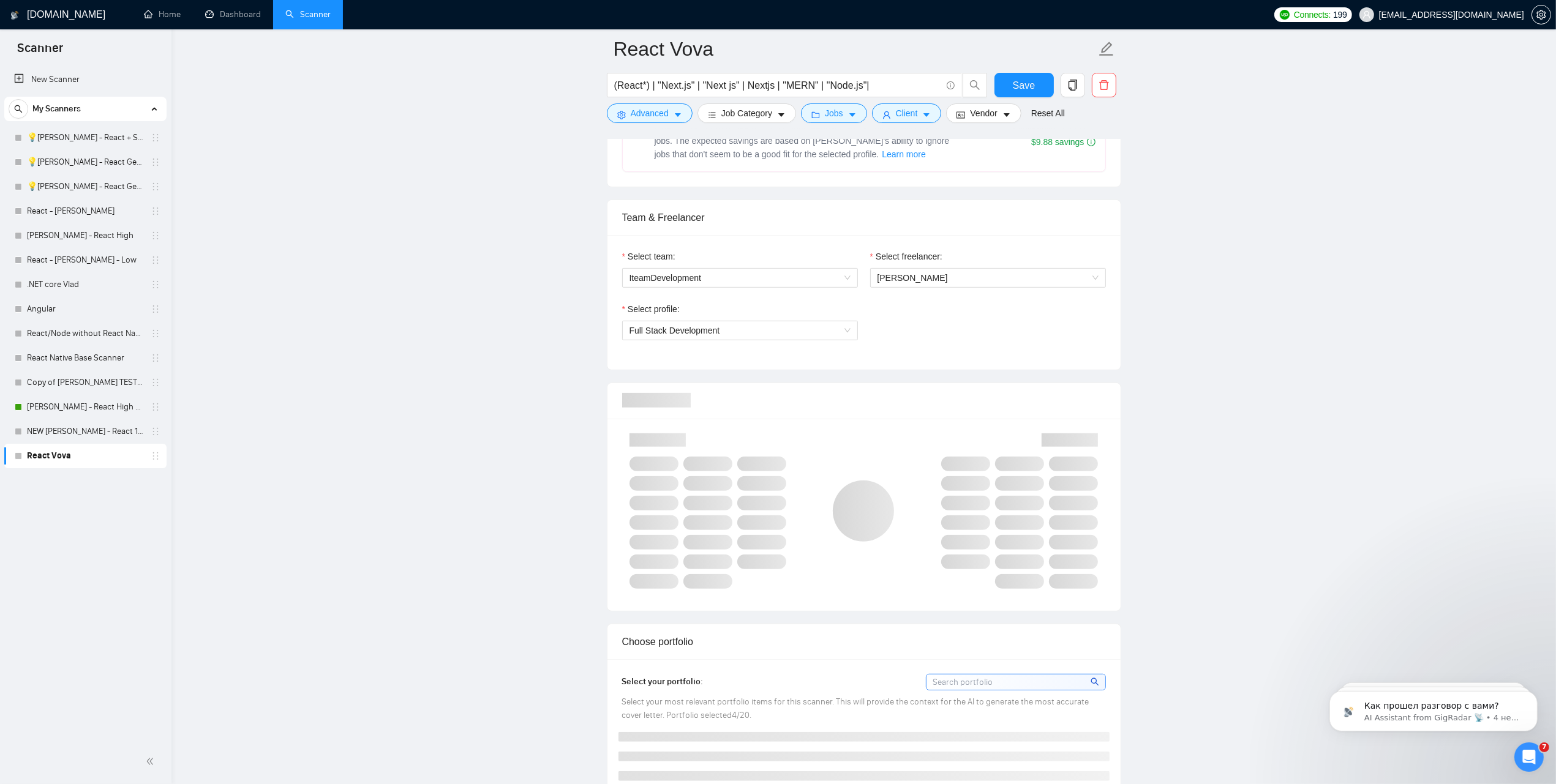
scroll to position [765, 0]
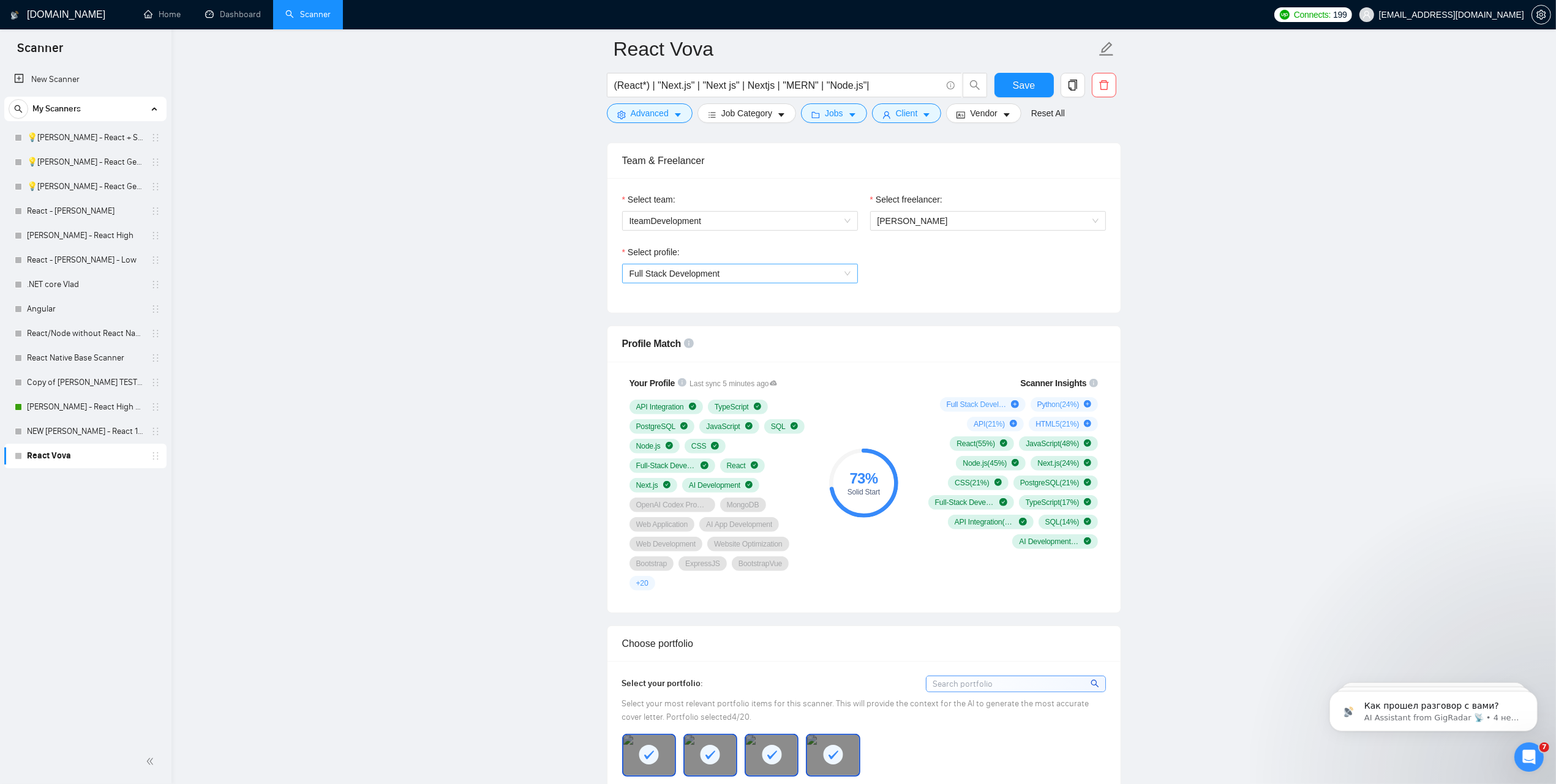
click at [818, 270] on span "Full Stack Development" at bounding box center [740, 274] width 221 height 18
click at [814, 272] on span "Full Stack Development" at bounding box center [740, 274] width 221 height 18
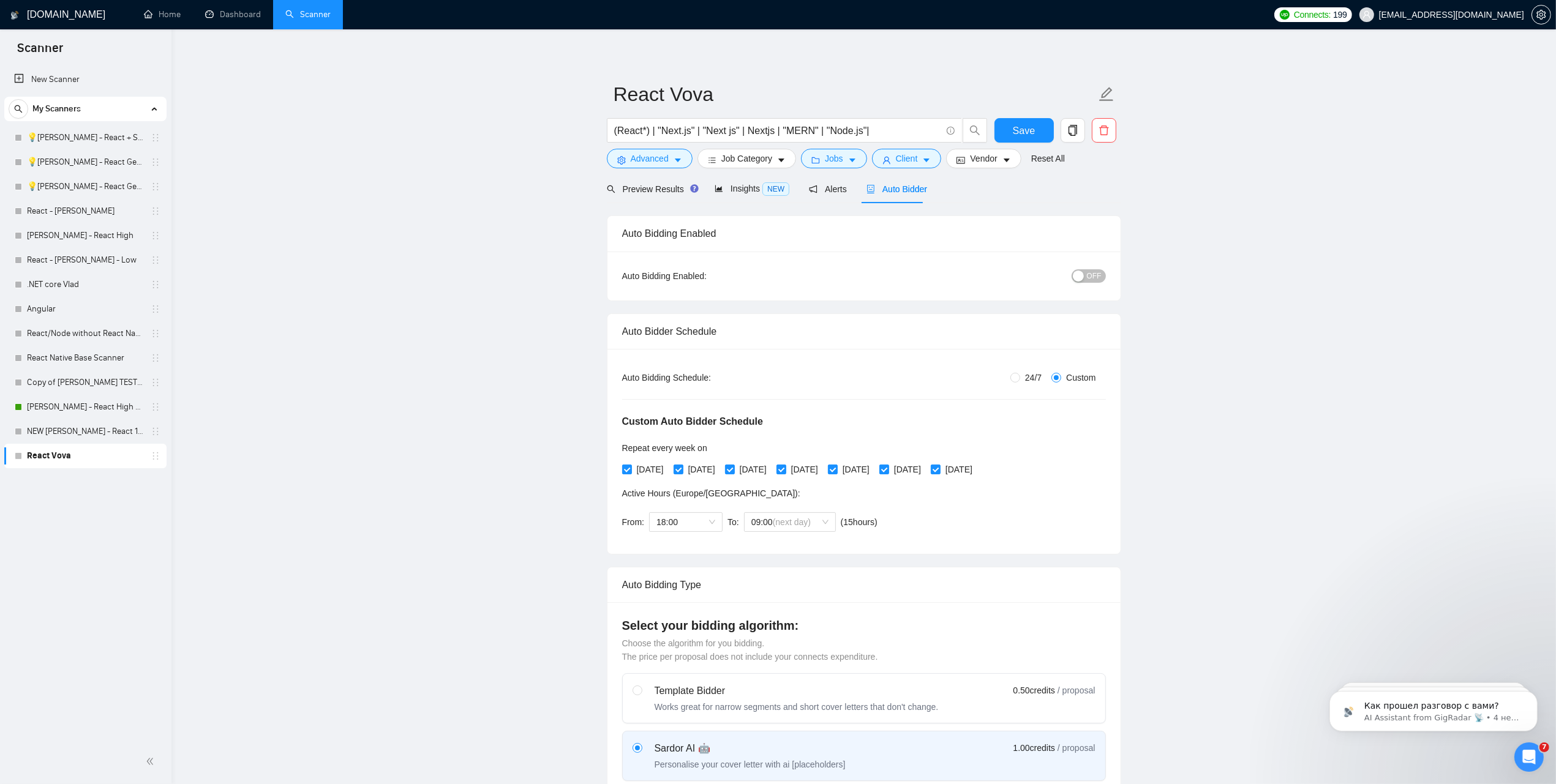
scroll to position [0, 0]
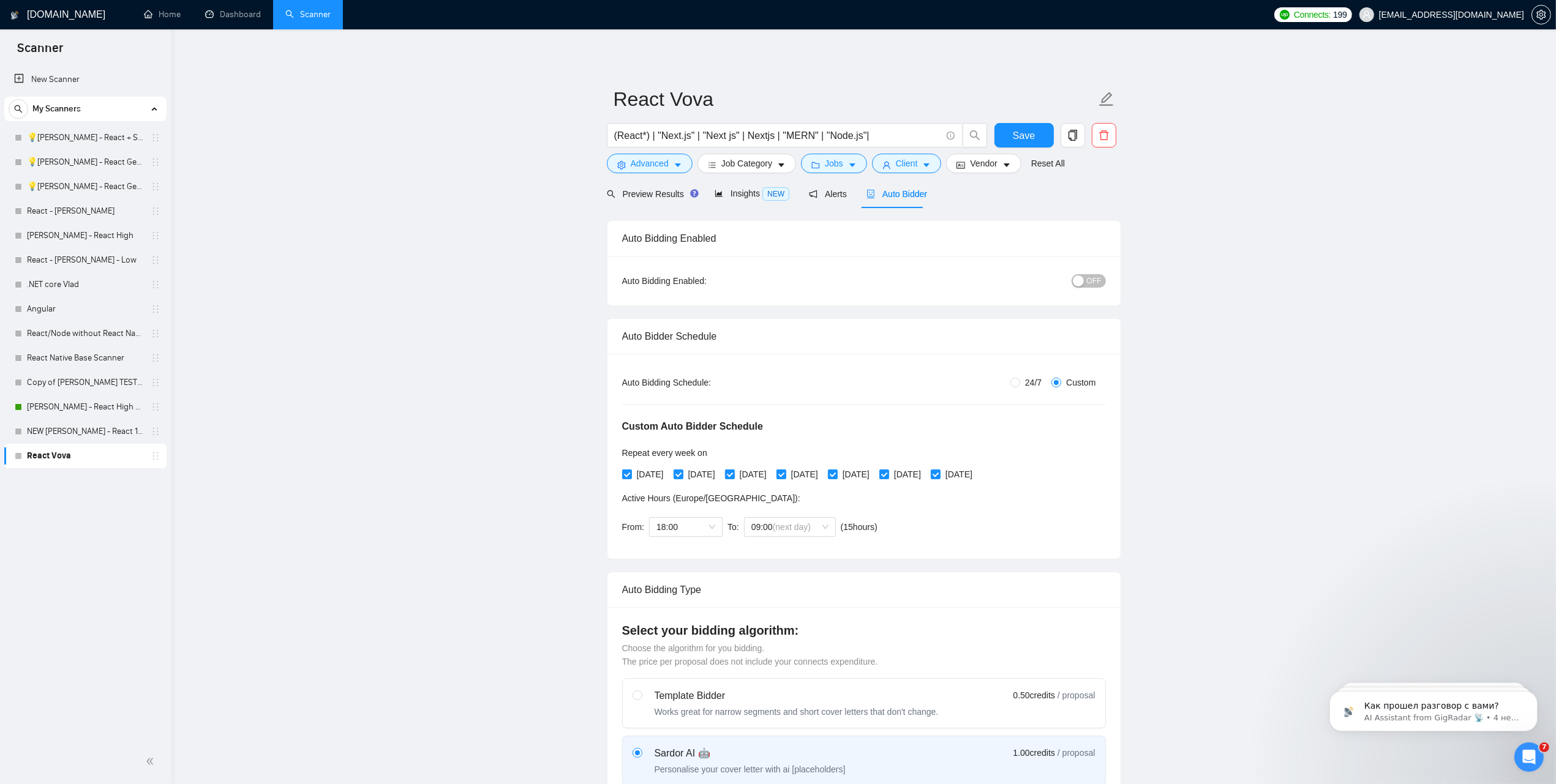
click at [1084, 278] on div "button" at bounding box center [1078, 281] width 11 height 11
click at [54, 135] on link "💡[PERSON_NAME] - React + SaaS" at bounding box center [85, 138] width 116 height 25
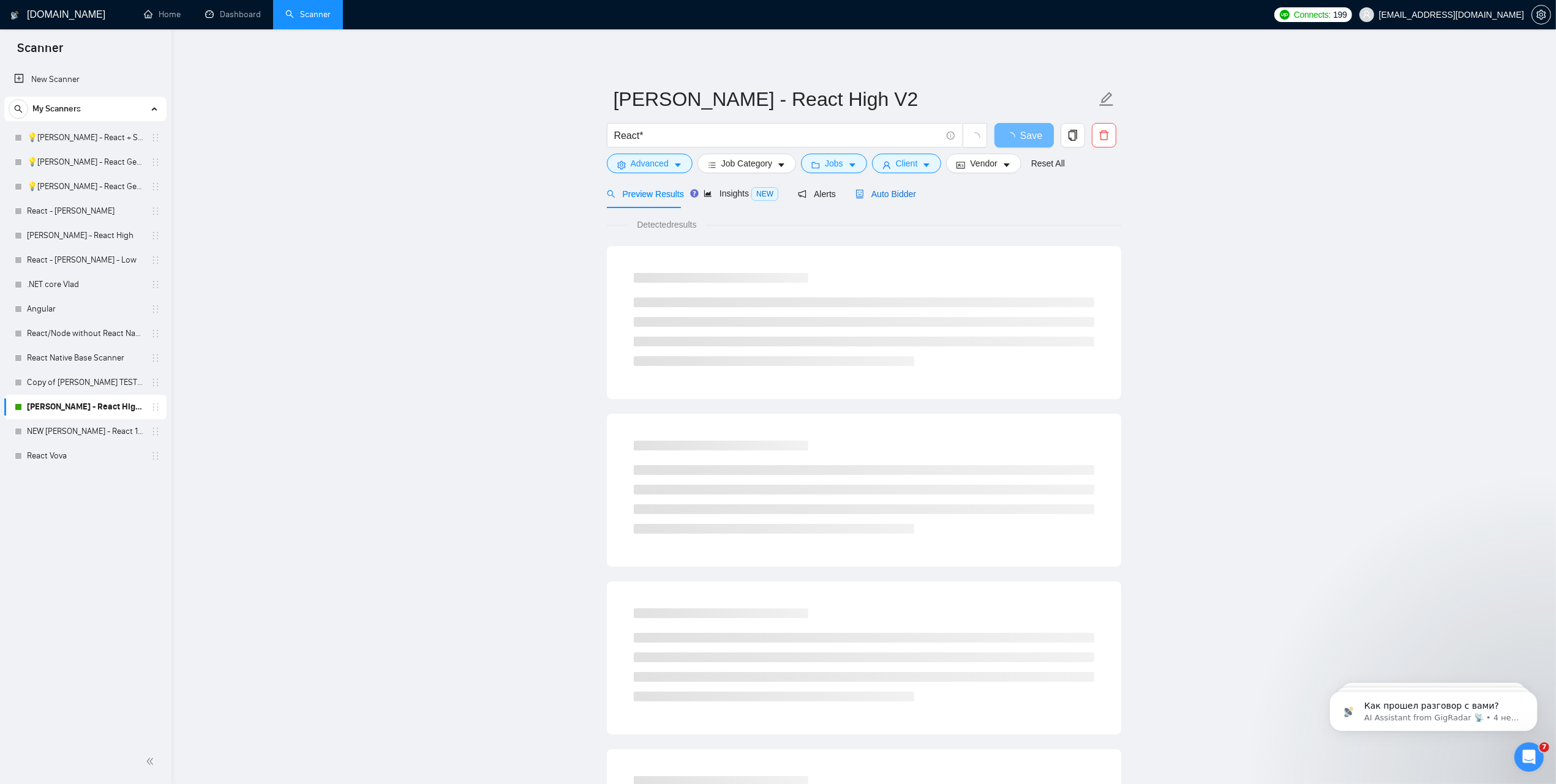
click at [885, 199] on span "Auto Bidder" at bounding box center [885, 194] width 60 height 10
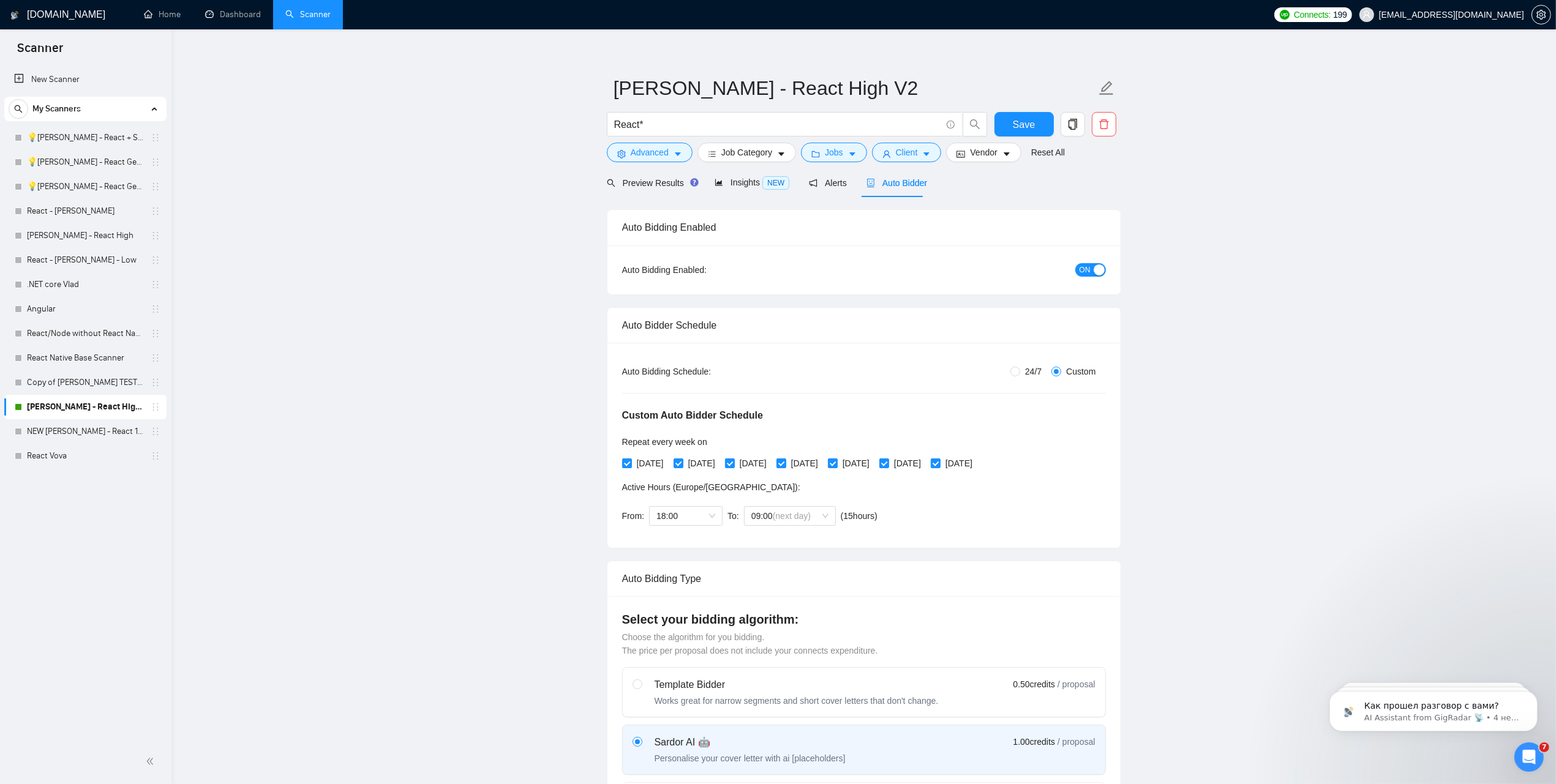
radio input "false"
radio input "true"
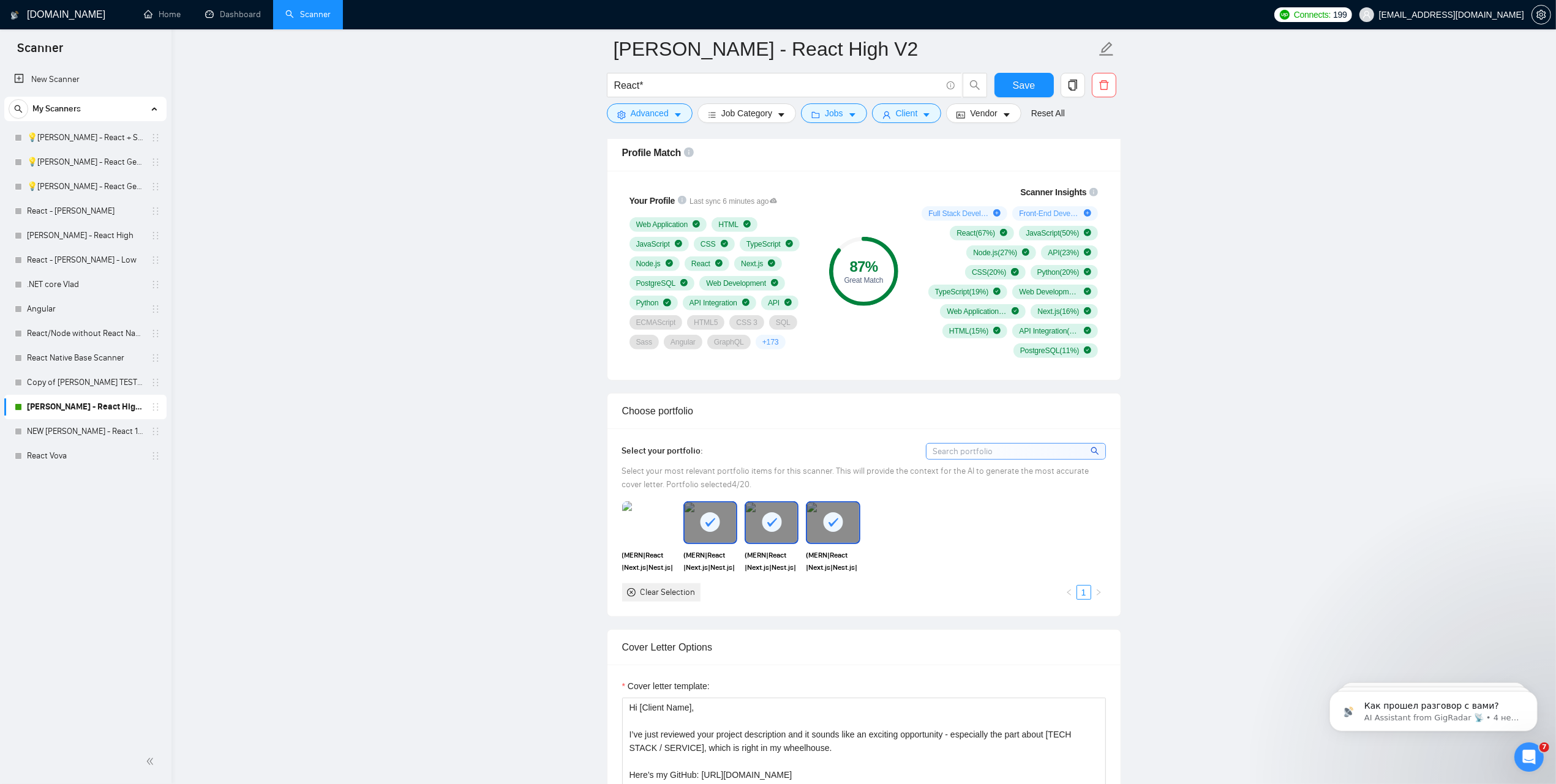
scroll to position [918, 0]
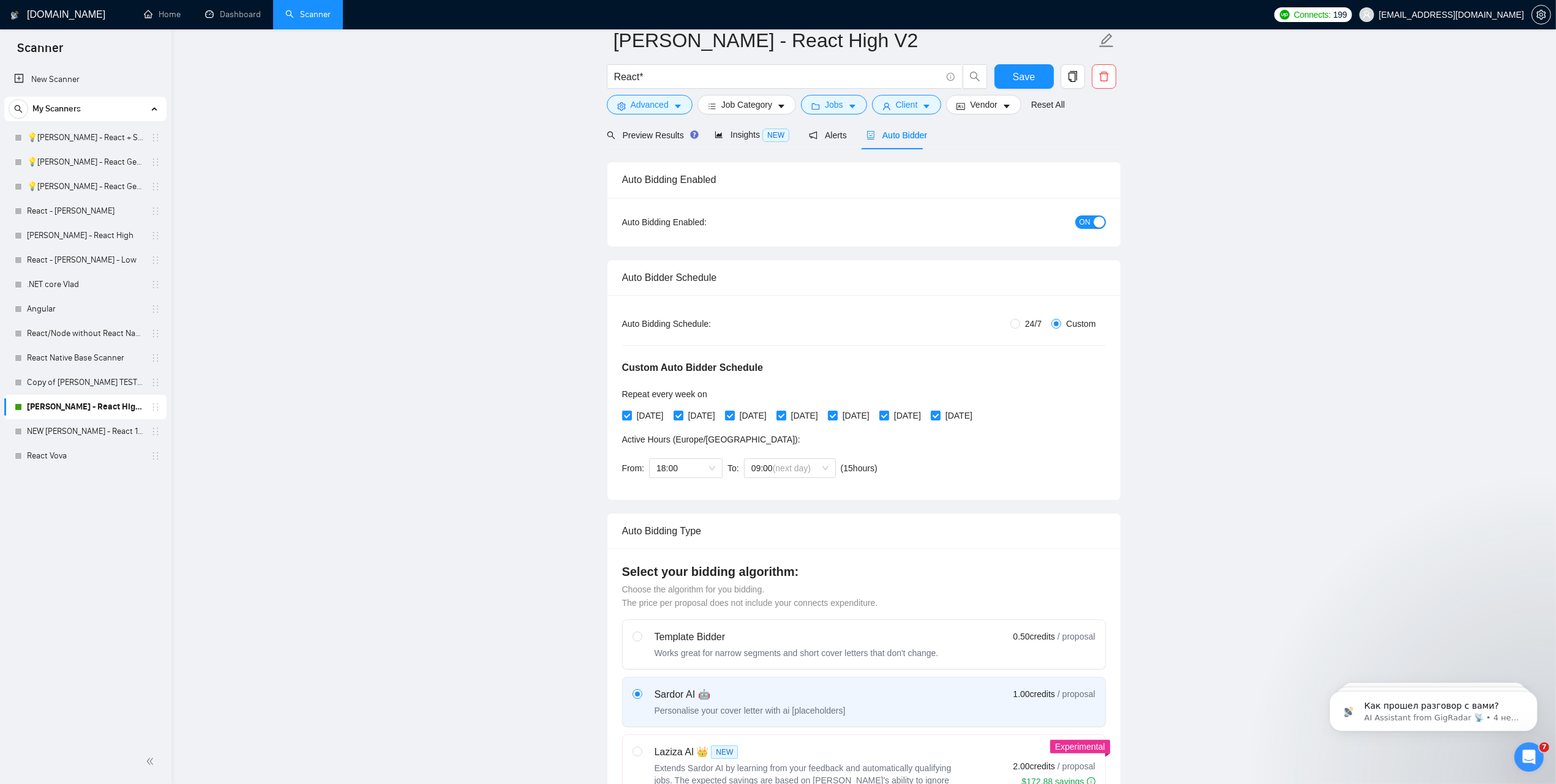
scroll to position [0, 0]
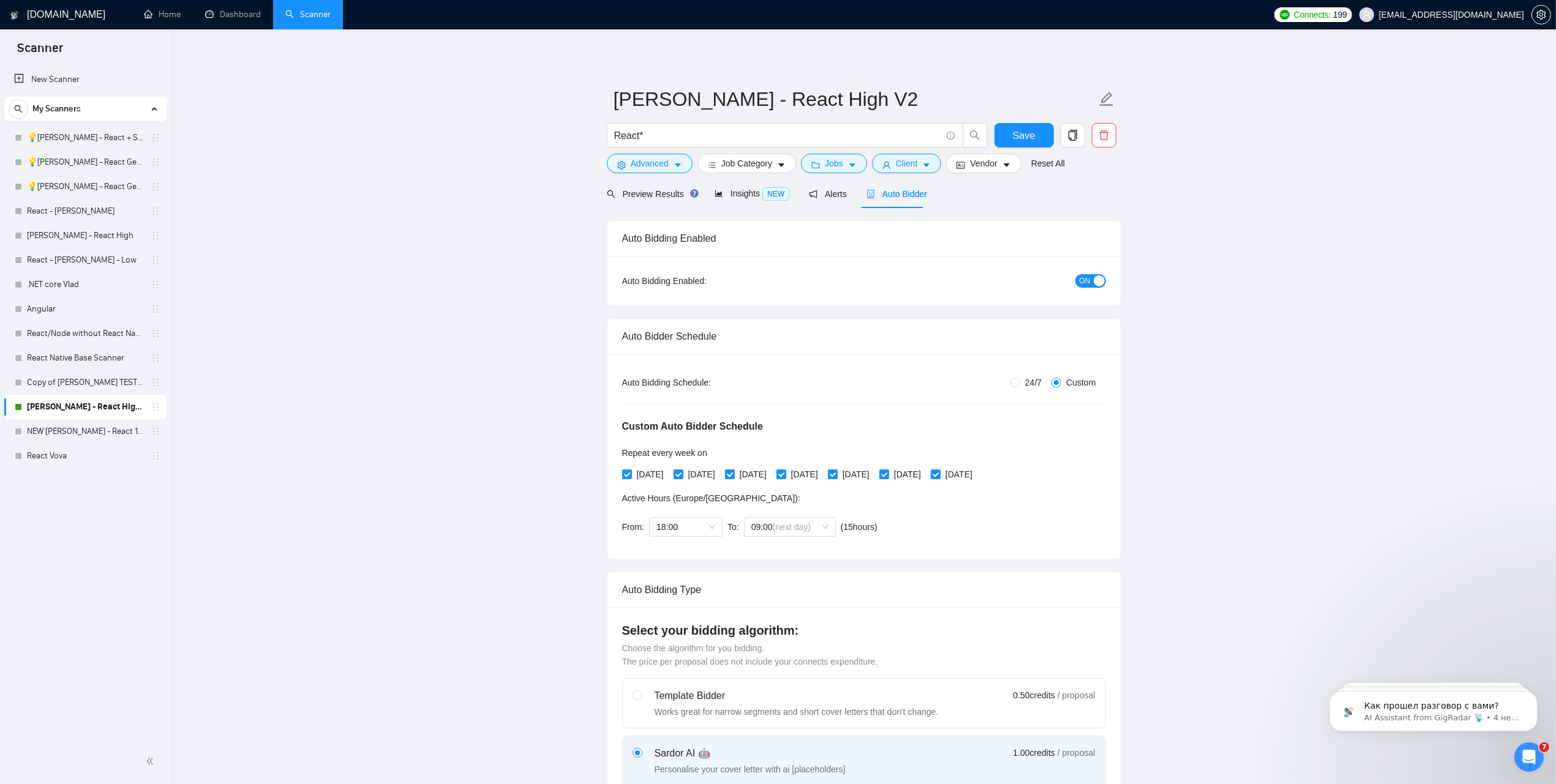
click at [1095, 282] on div "button" at bounding box center [1099, 281] width 11 height 11
click at [1023, 130] on span "Save" at bounding box center [1024, 135] width 22 height 15
click at [40, 44] on span "Scanner" at bounding box center [40, 52] width 65 height 26
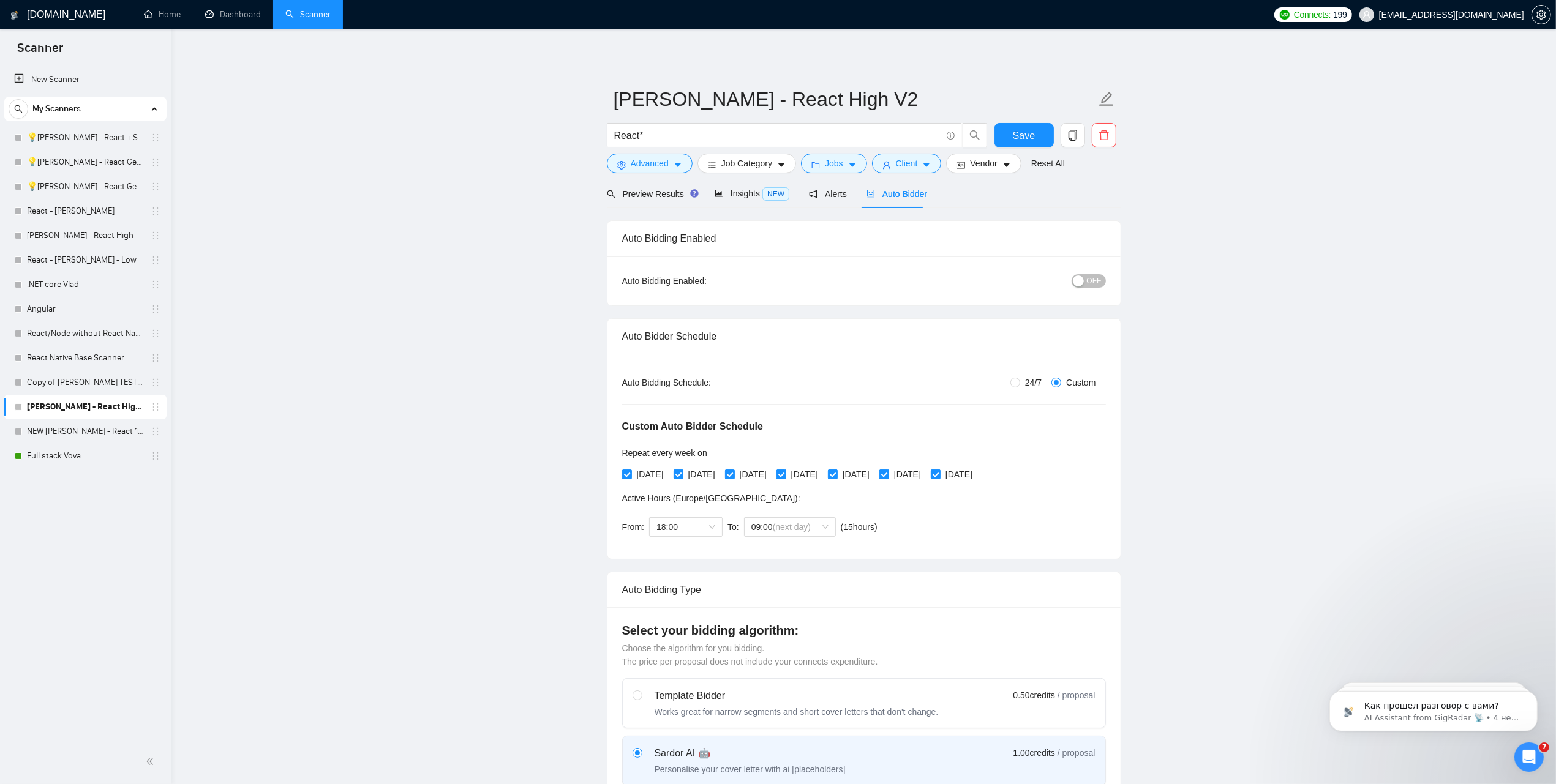
click at [23, 14] on link "[DOMAIN_NAME]" at bounding box center [57, 15] width 95 height 10
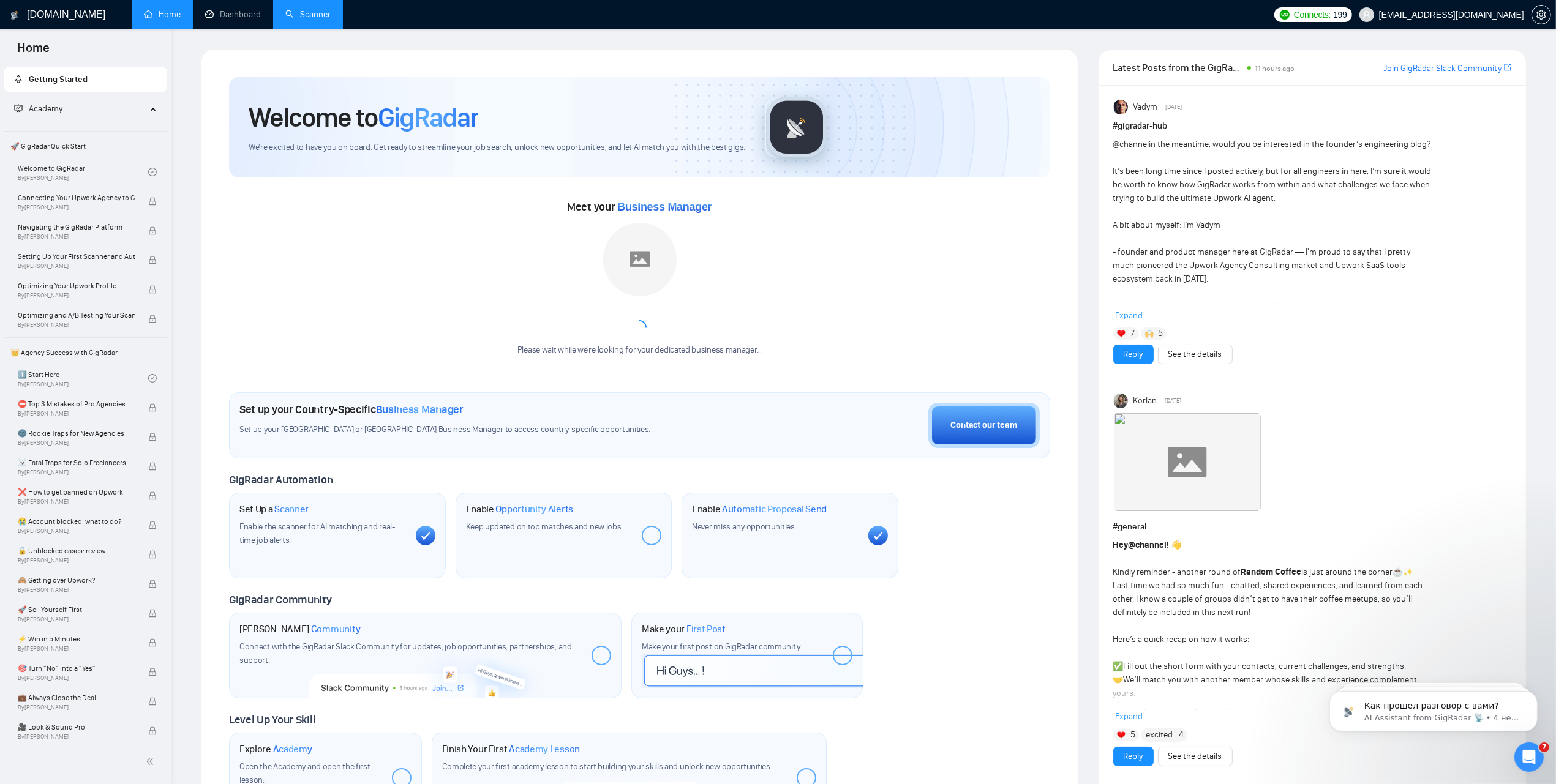
click at [310, 19] on link "Scanner" at bounding box center [308, 14] width 46 height 10
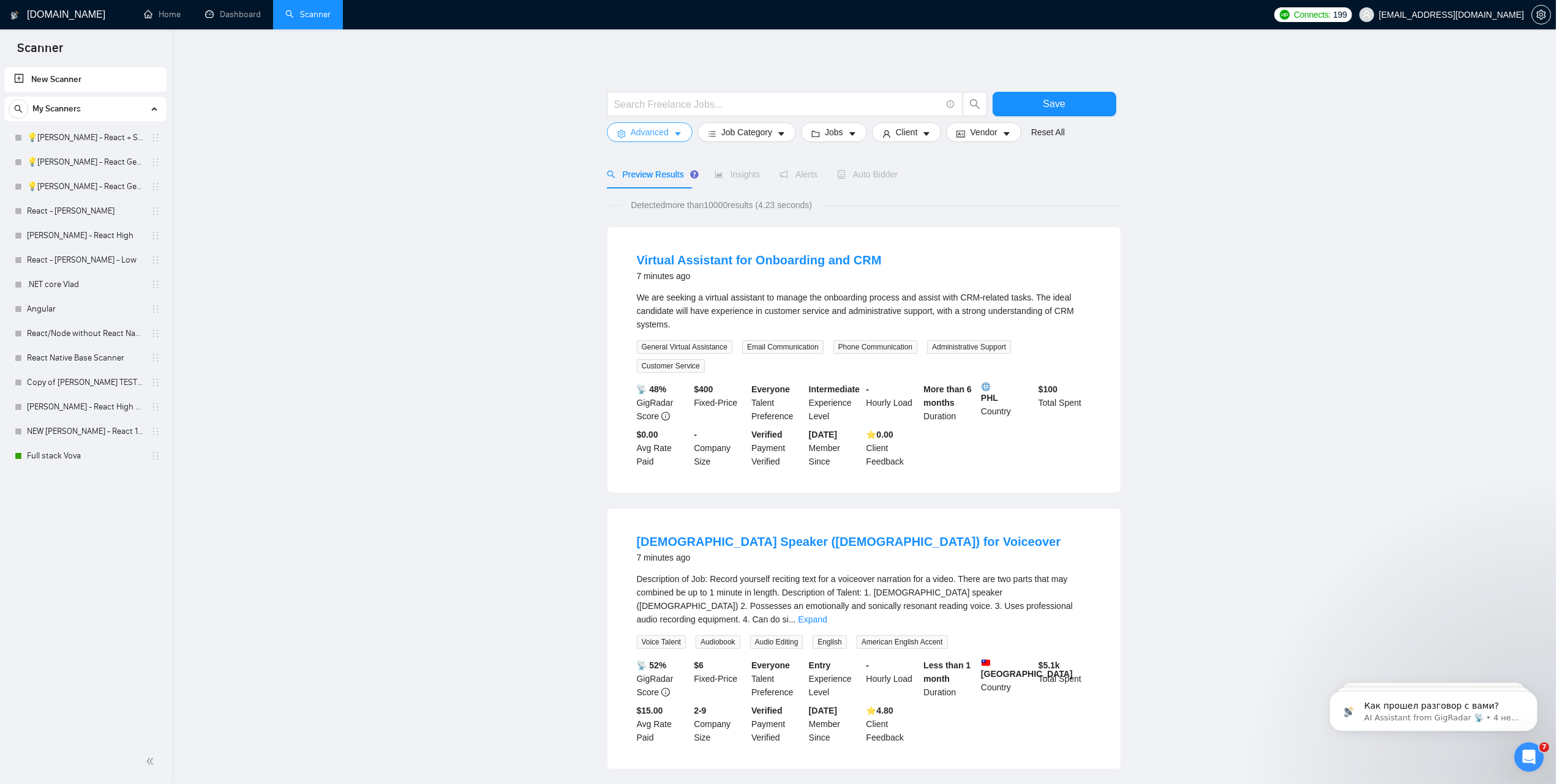
click at [663, 129] on span "Advanced" at bounding box center [650, 132] width 38 height 14
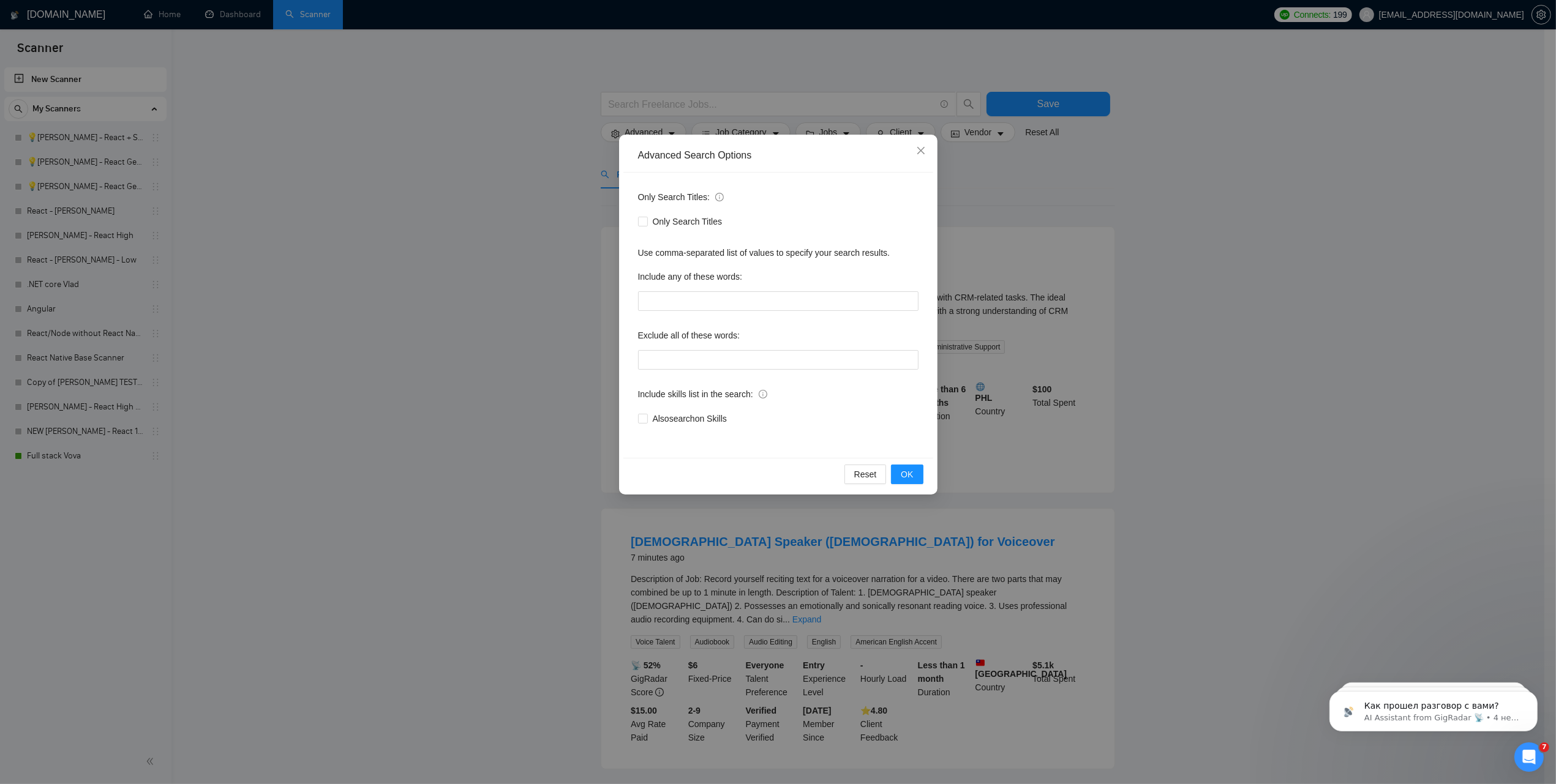
drag, startPoint x: 1314, startPoint y: 225, endPoint x: 730, endPoint y: 96, distance: 598.1
click at [1309, 225] on div "Advanced Search Options Only Search Titles: Only Search Titles Use comma-separa…" at bounding box center [778, 392] width 1556 height 784
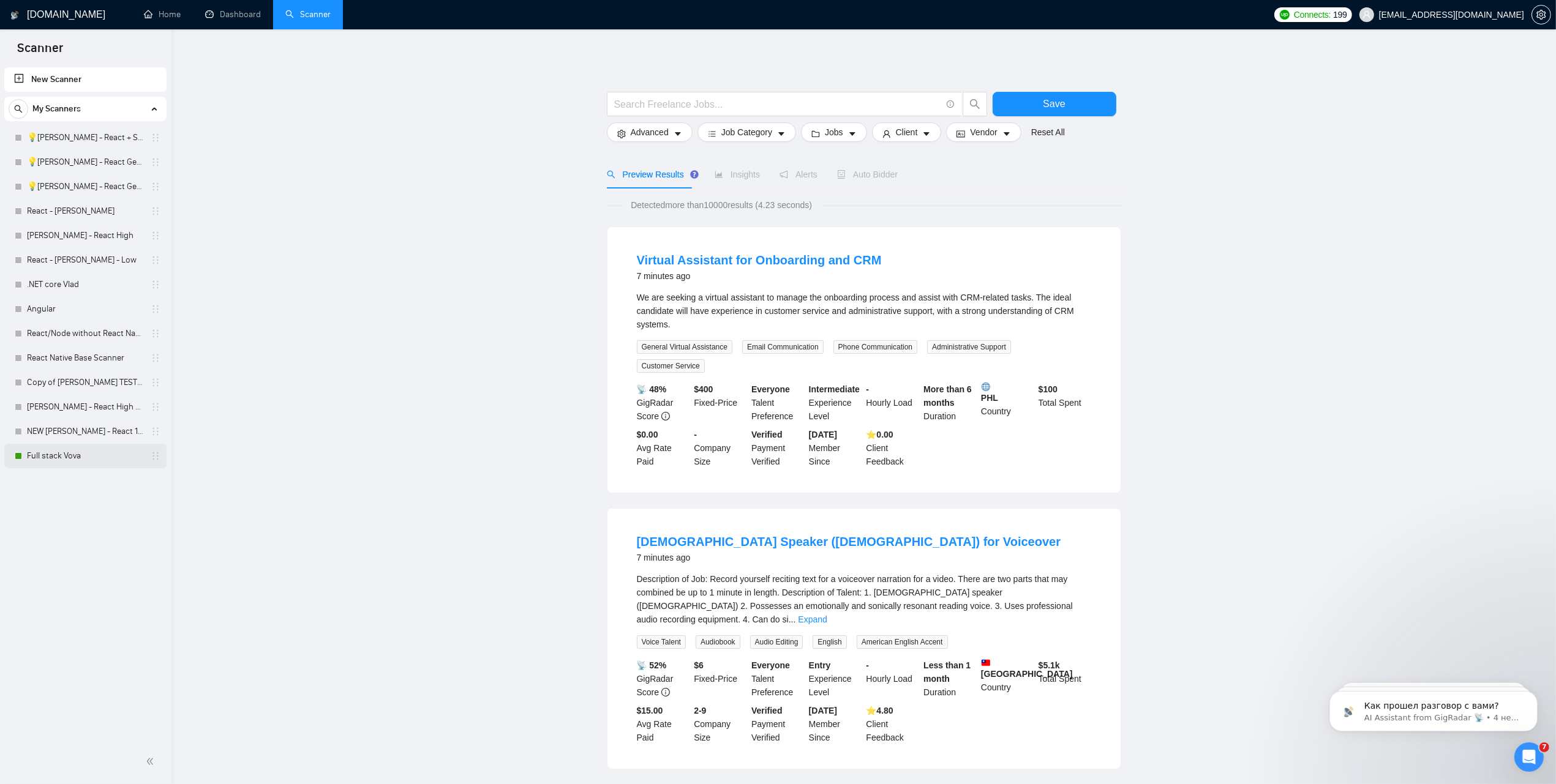
click at [35, 460] on link "Full stack Vova" at bounding box center [85, 456] width 116 height 25
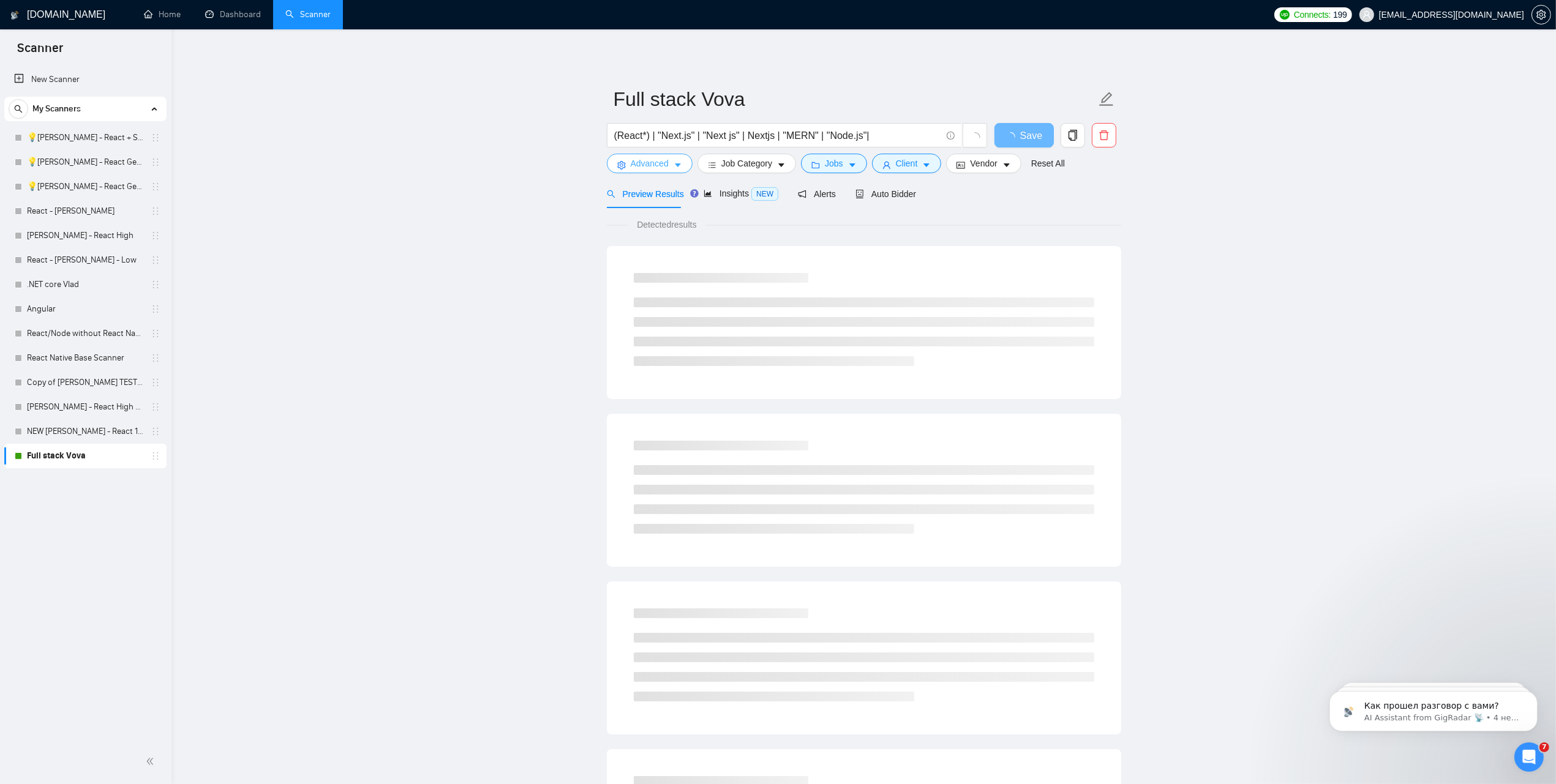
click at [648, 162] on span "Advanced" at bounding box center [650, 164] width 38 height 14
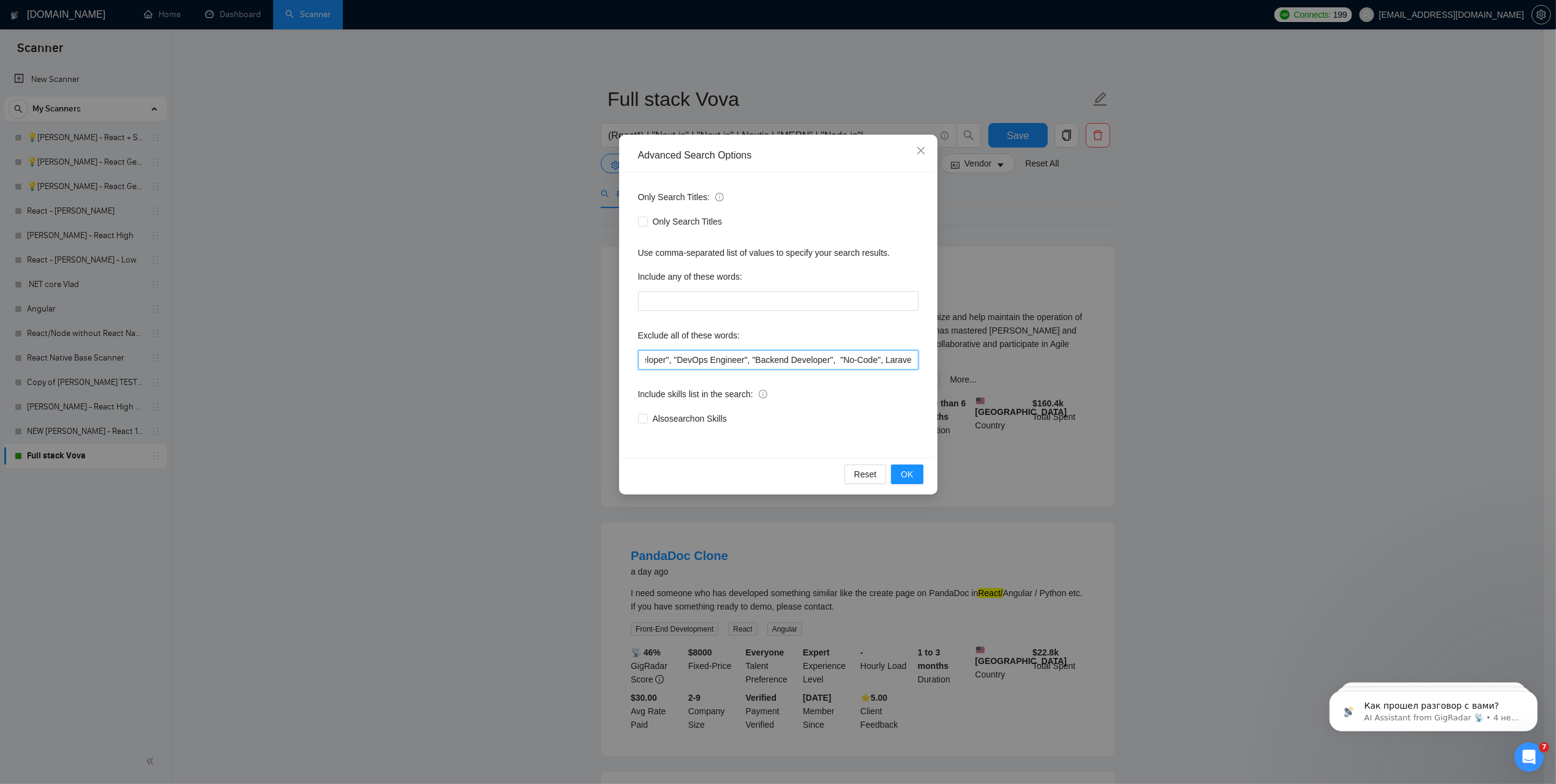
scroll to position [0, 232]
drag, startPoint x: 768, startPoint y: 360, endPoint x: 868, endPoint y: 362, distance: 100.0
click at [868, 362] on input ""Python Developer", "Django Developer", "DevOps Engineer", "Backend Developer",…" at bounding box center [778, 360] width 280 height 20
click at [846, 358] on input ""Python Developer", "Django Developer", "DevOps Engineer", "Backend Developer",…" at bounding box center [778, 360] width 280 height 20
click at [897, 358] on input ""Python Developer", "Django Developer", "DevOps Engineer", "Backend Developer",…" at bounding box center [778, 360] width 280 height 20
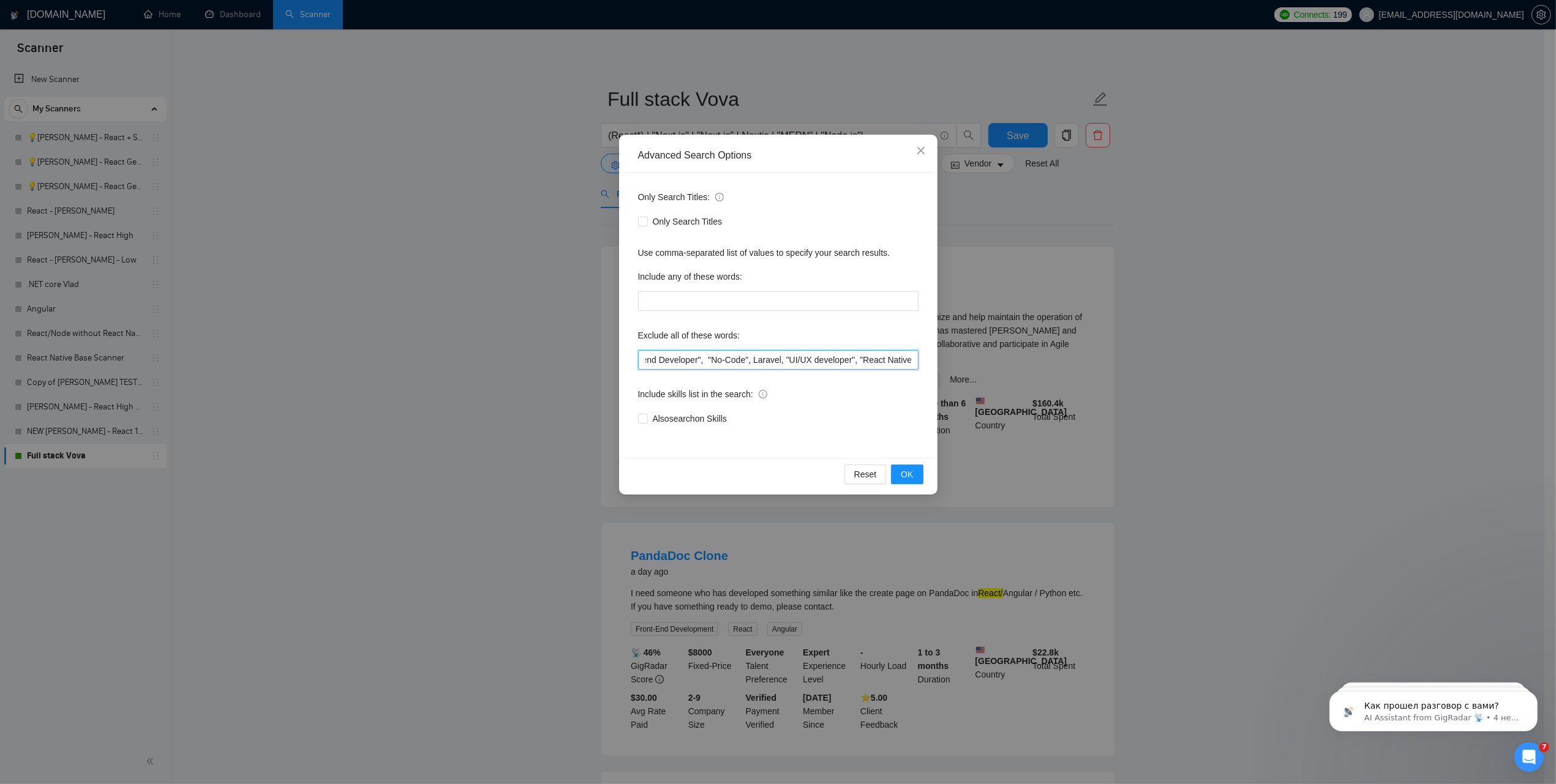
drag, startPoint x: 884, startPoint y: 359, endPoint x: 896, endPoint y: 359, distance: 12.0
click at [896, 359] on input ""Python Developer", "Django Developer", "DevOps Engineer", "Backend Developer",…" at bounding box center [778, 360] width 280 height 20
click at [854, 362] on input ""Python Developer", "Django Developer", "DevOps Engineer", "Backend Developer",…" at bounding box center [778, 360] width 280 height 20
drag, startPoint x: 885, startPoint y: 361, endPoint x: 904, endPoint y: 361, distance: 19.0
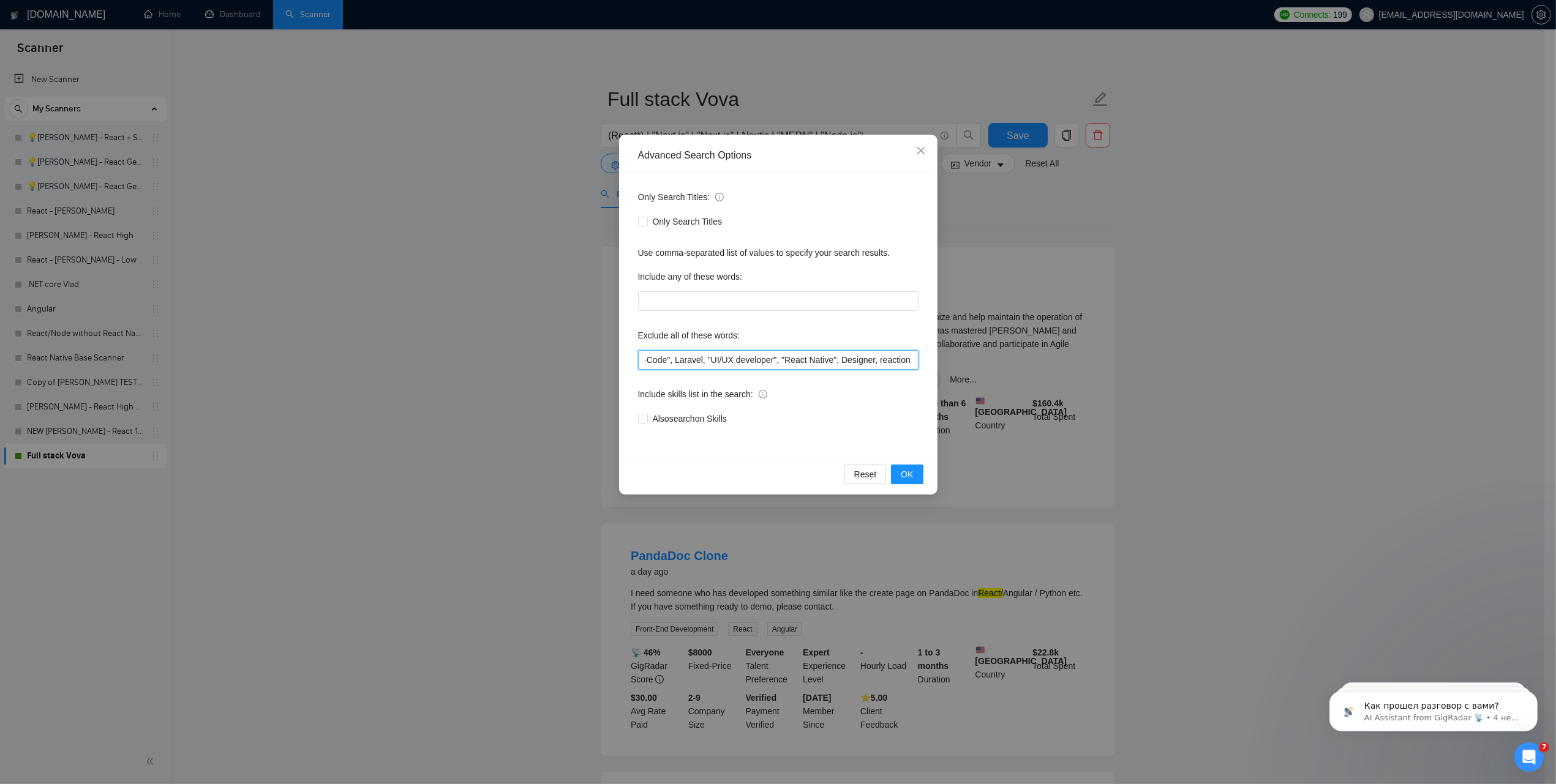
click at [904, 361] on input ""Python Developer", "Django Developer", "DevOps Engineer", "Backend Developer",…" at bounding box center [778, 360] width 280 height 20
click at [825, 360] on input ""Python Developer", "Django Developer", "DevOps Engineer", "Backend Developer",…" at bounding box center [778, 360] width 280 height 20
drag, startPoint x: 854, startPoint y: 359, endPoint x: 892, endPoint y: 359, distance: 38.0
click at [892, 359] on input ""Python Developer", "Django Developer", "DevOps Engineer", "Backend Developer",…" at bounding box center [778, 360] width 280 height 20
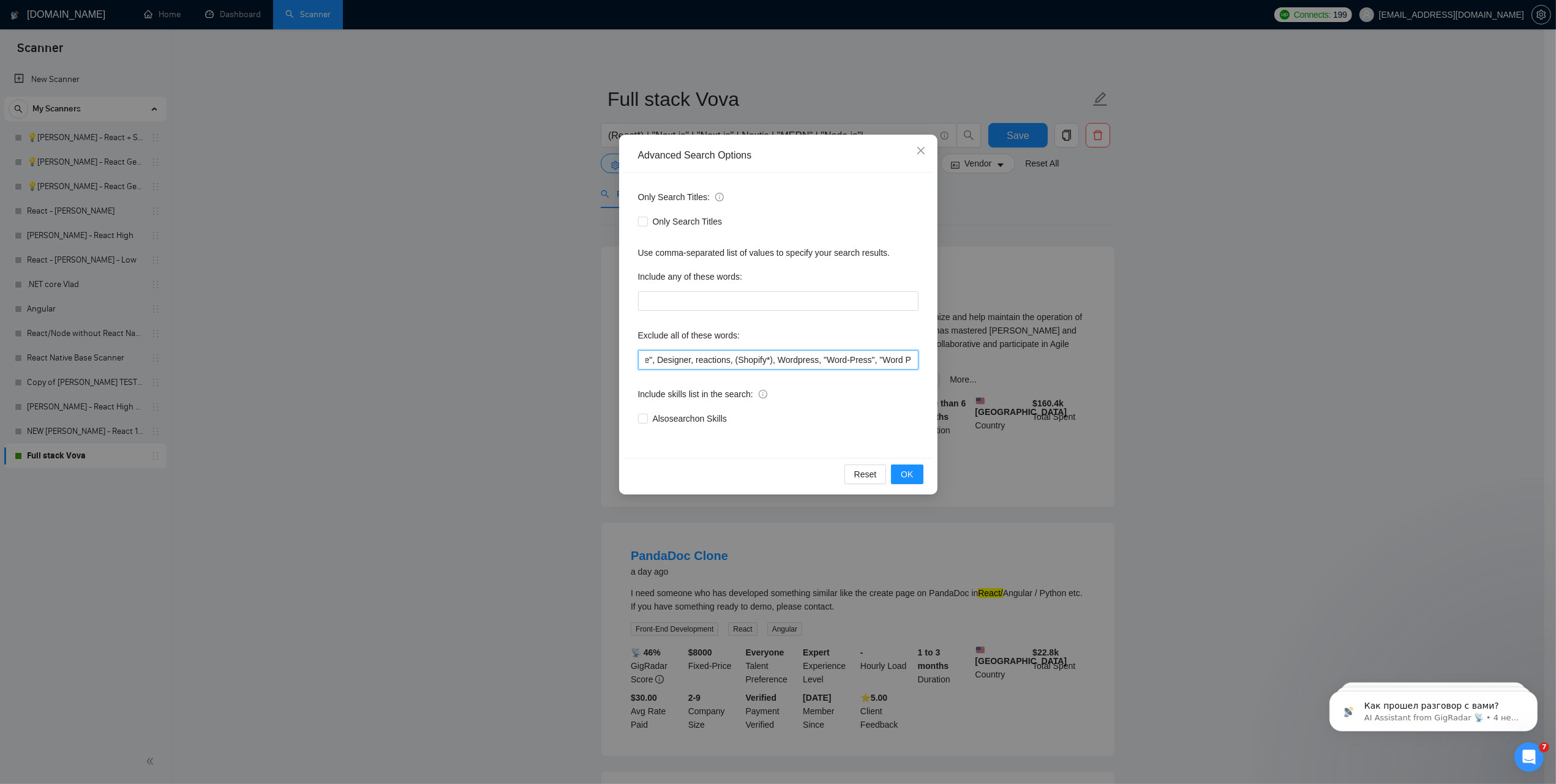
drag, startPoint x: 897, startPoint y: 359, endPoint x: 857, endPoint y: 359, distance: 40.0
click at [903, 359] on input ""Python Developer", "Django Developer", "DevOps Engineer", "Backend Developer",…" at bounding box center [778, 360] width 280 height 20
click at [824, 359] on input ""Python Developer", "Django Developer", "DevOps Engineer", "Backend Developer",…" at bounding box center [778, 360] width 280 height 20
drag, startPoint x: 864, startPoint y: 357, endPoint x: 852, endPoint y: 359, distance: 12.2
click at [911, 359] on input ""Python Developer", "Django Developer", "DevOps Engineer", "Backend Developer",…" at bounding box center [778, 360] width 280 height 20
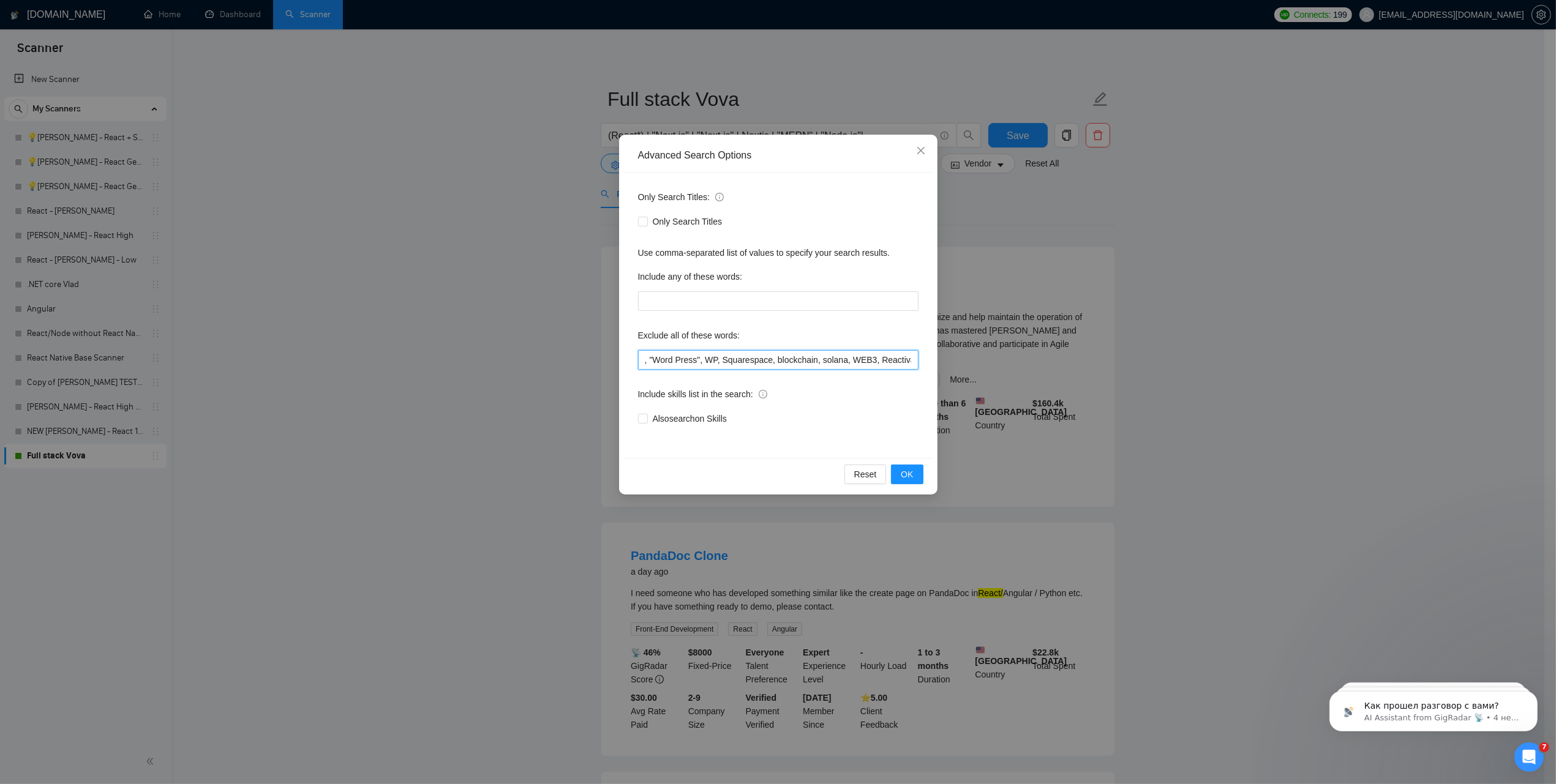
click at [850, 359] on input ""Python Developer", "Django Developer", "DevOps Engineer", "Backend Developer",…" at bounding box center [778, 360] width 280 height 20
drag, startPoint x: 858, startPoint y: 362, endPoint x: 842, endPoint y: 361, distance: 16.0
click at [914, 361] on input ""Python Developer", "Django Developer", "DevOps Engineer", "Backend Developer",…" at bounding box center [778, 360] width 280 height 20
click at [840, 361] on input ""Python Developer", "Django Developer", "DevOps Engineer", "Backend Developer",…" at bounding box center [778, 360] width 280 height 20
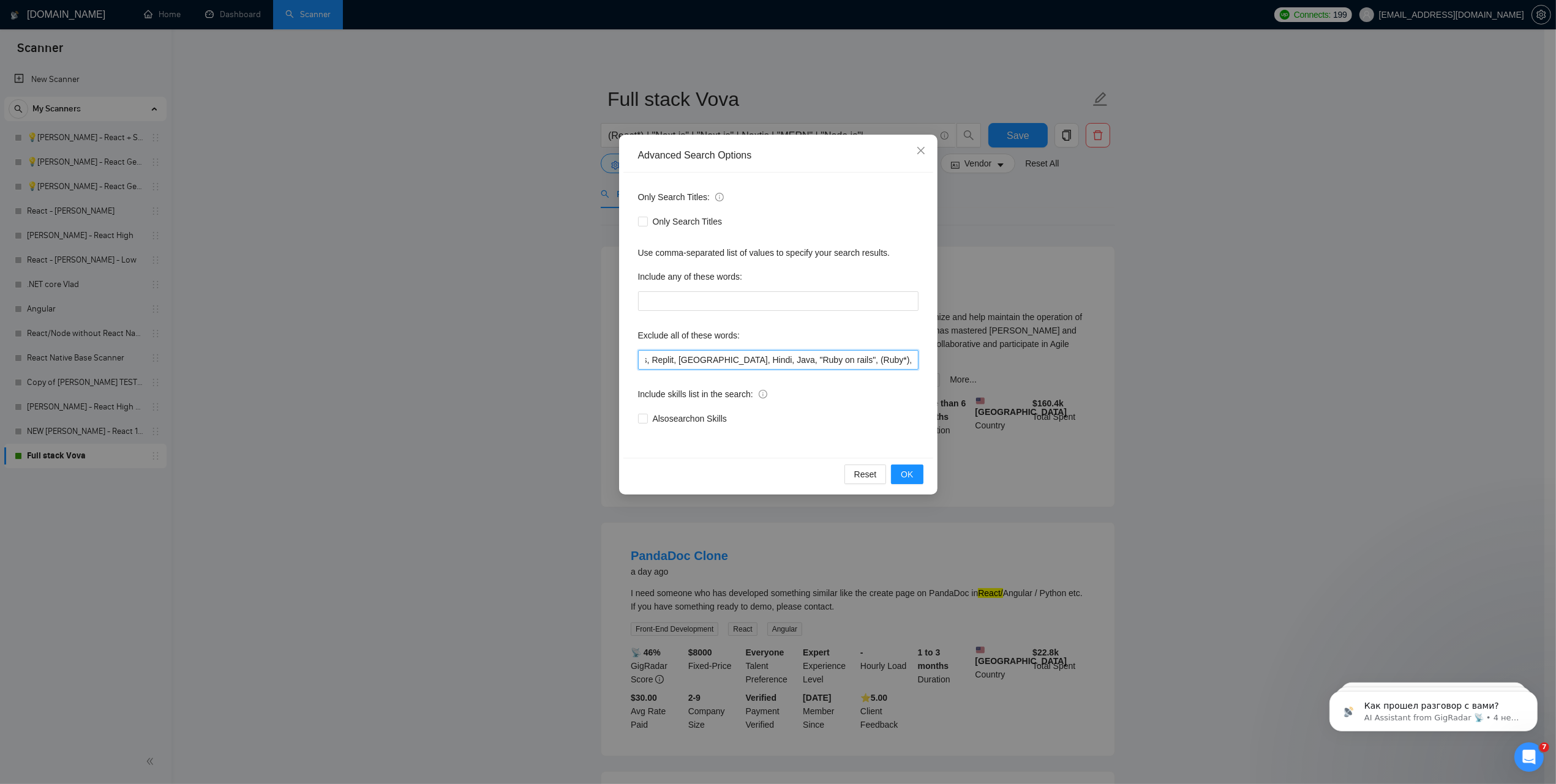
drag, startPoint x: 861, startPoint y: 356, endPoint x: 908, endPoint y: 359, distance: 47.1
click at [908, 359] on input ""Python Developer", "Django Developer", "DevOps Engineer", "Backend Developer",…" at bounding box center [778, 360] width 280 height 20
click at [854, 362] on input ""Python Developer", "Django Developer", "DevOps Engineer", "Backend Developer",…" at bounding box center [778, 360] width 280 height 20
drag, startPoint x: 873, startPoint y: 359, endPoint x: 1053, endPoint y: 359, distance: 180.0
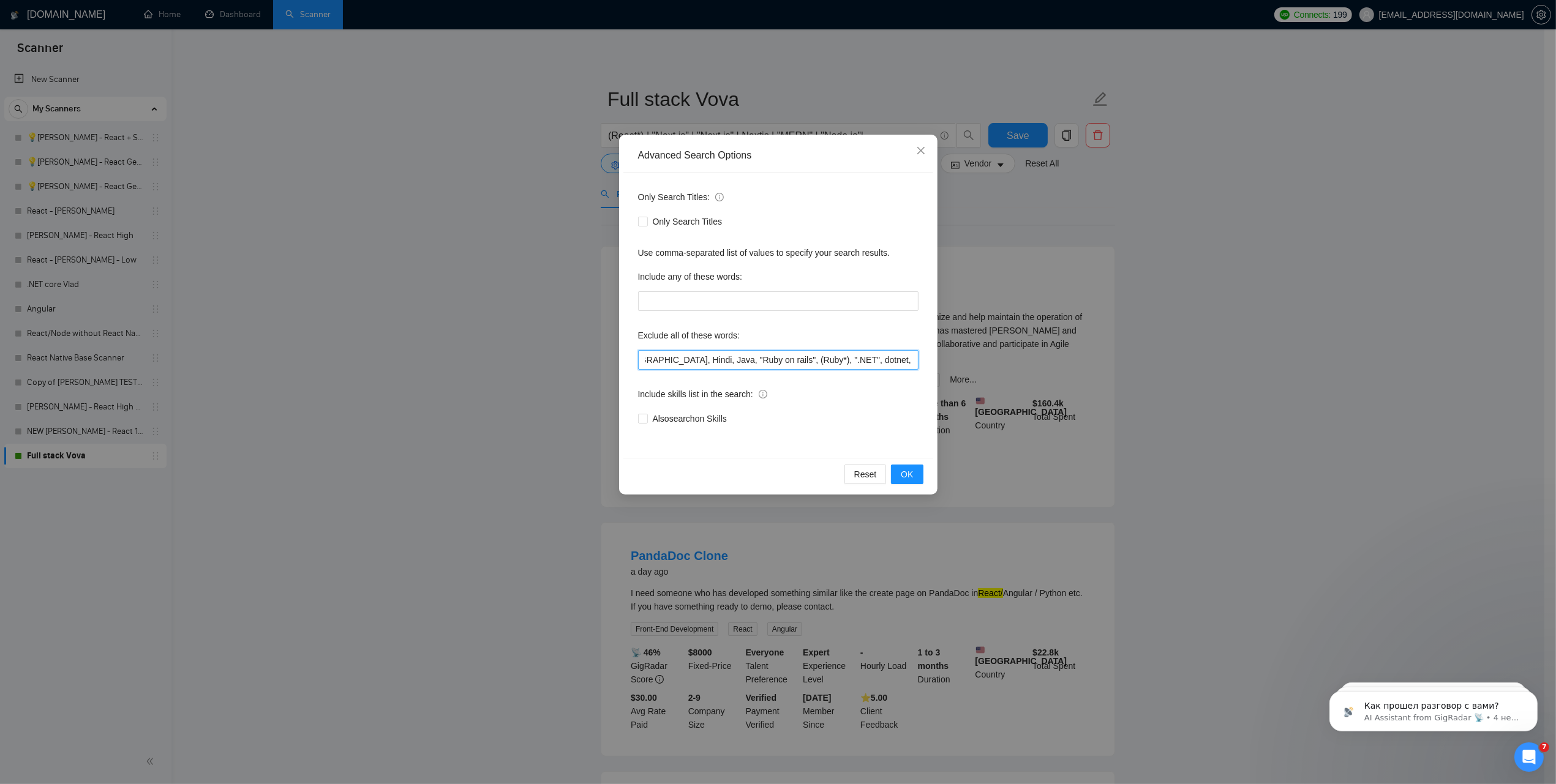
click at [928, 359] on div "Only Search Titles: Only Search Titles Use comma-separated list of values to sp…" at bounding box center [778, 314] width 310 height 285
click at [1058, 359] on div "Advanced Search Options Only Search Titles: Only Search Titles Use comma-separa…" at bounding box center [778, 392] width 1556 height 784
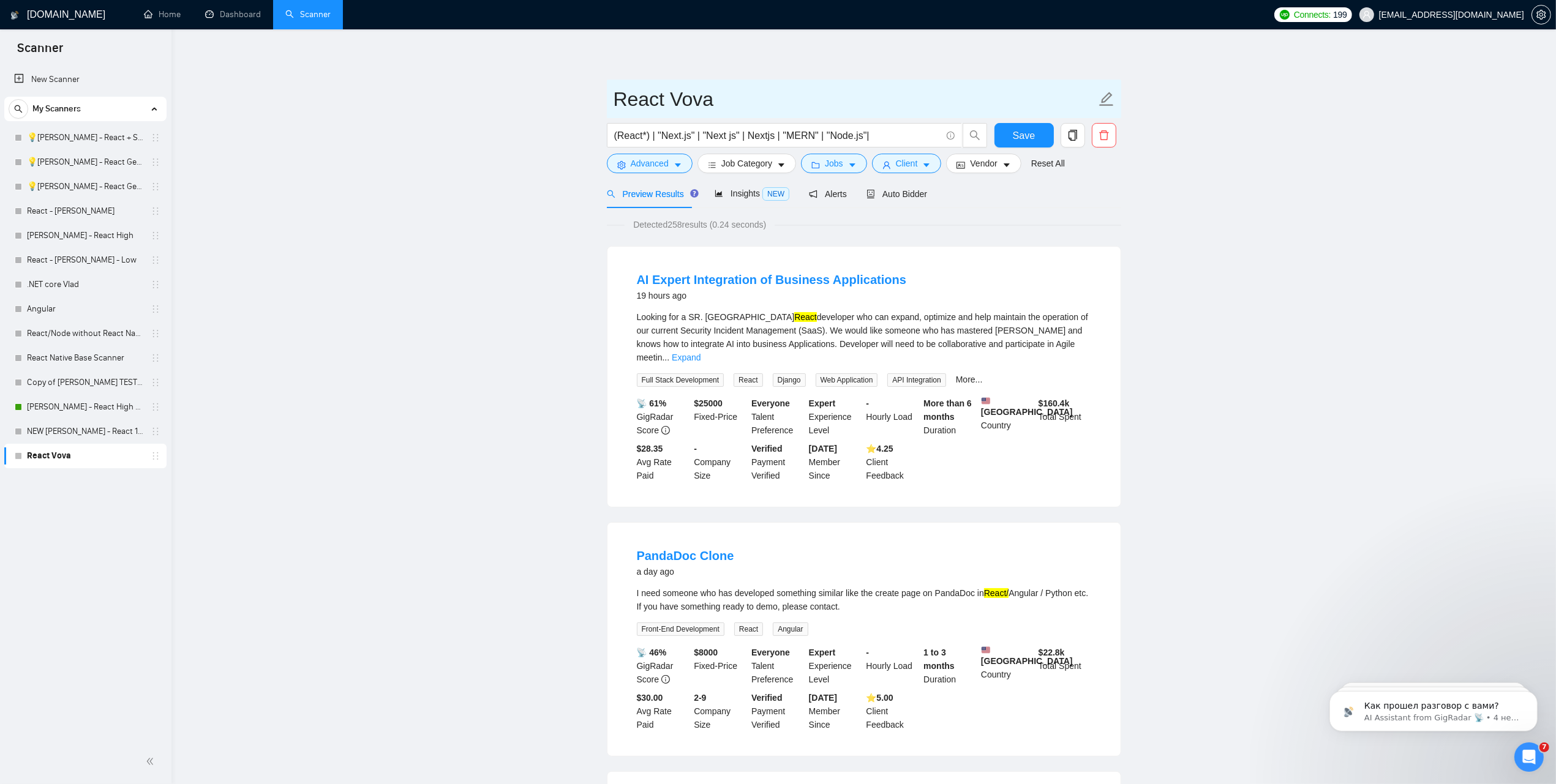
click at [1106, 100] on icon "edit" at bounding box center [1106, 98] width 14 height 14
drag, startPoint x: 610, startPoint y: 104, endPoint x: 632, endPoint y: 98, distance: 22.8
click at [638, 97] on input "React Vova" at bounding box center [855, 99] width 483 height 31
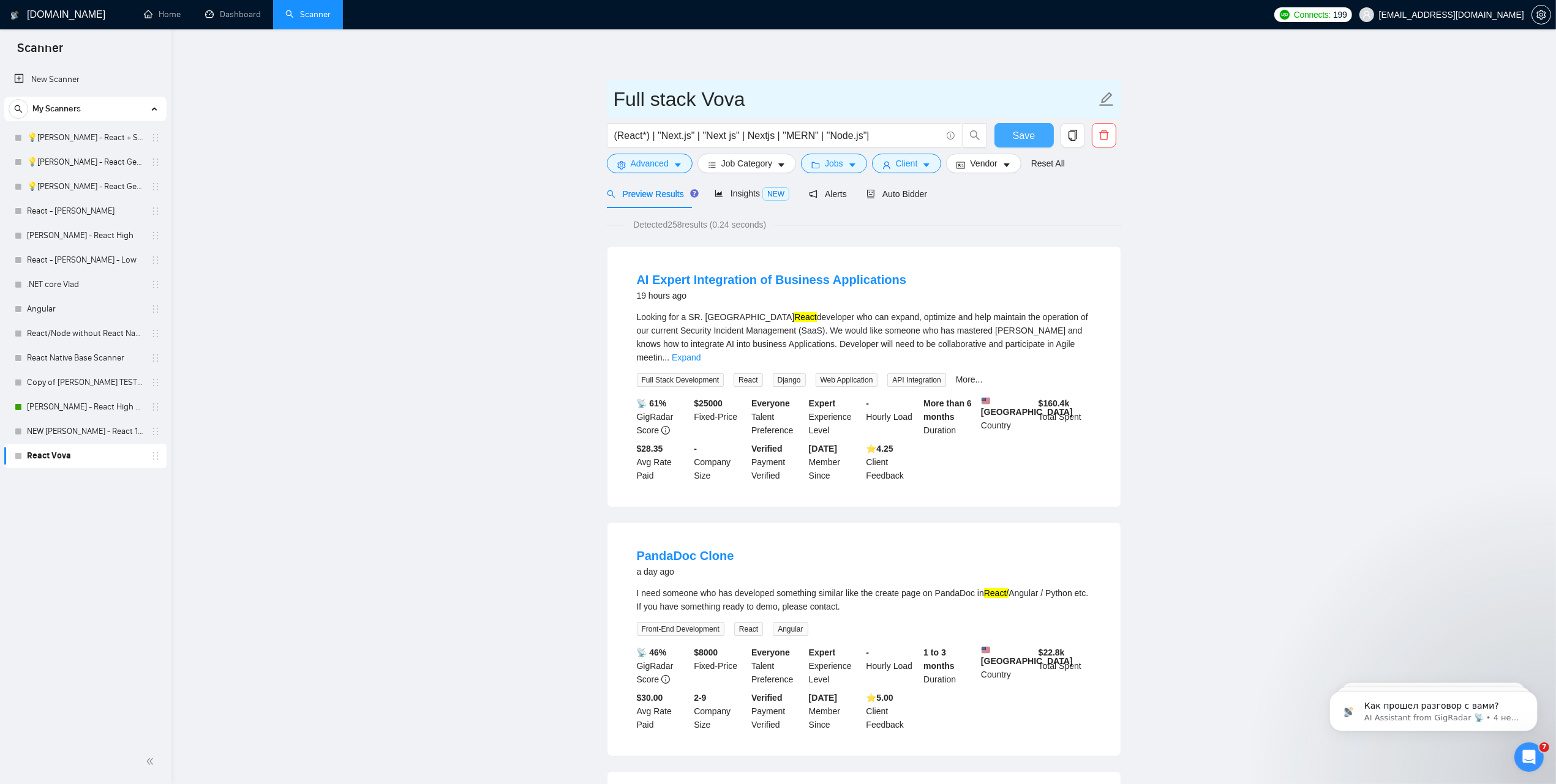
type input "Full stack Vova"
click at [1020, 127] on button "Save" at bounding box center [1024, 135] width 59 height 25
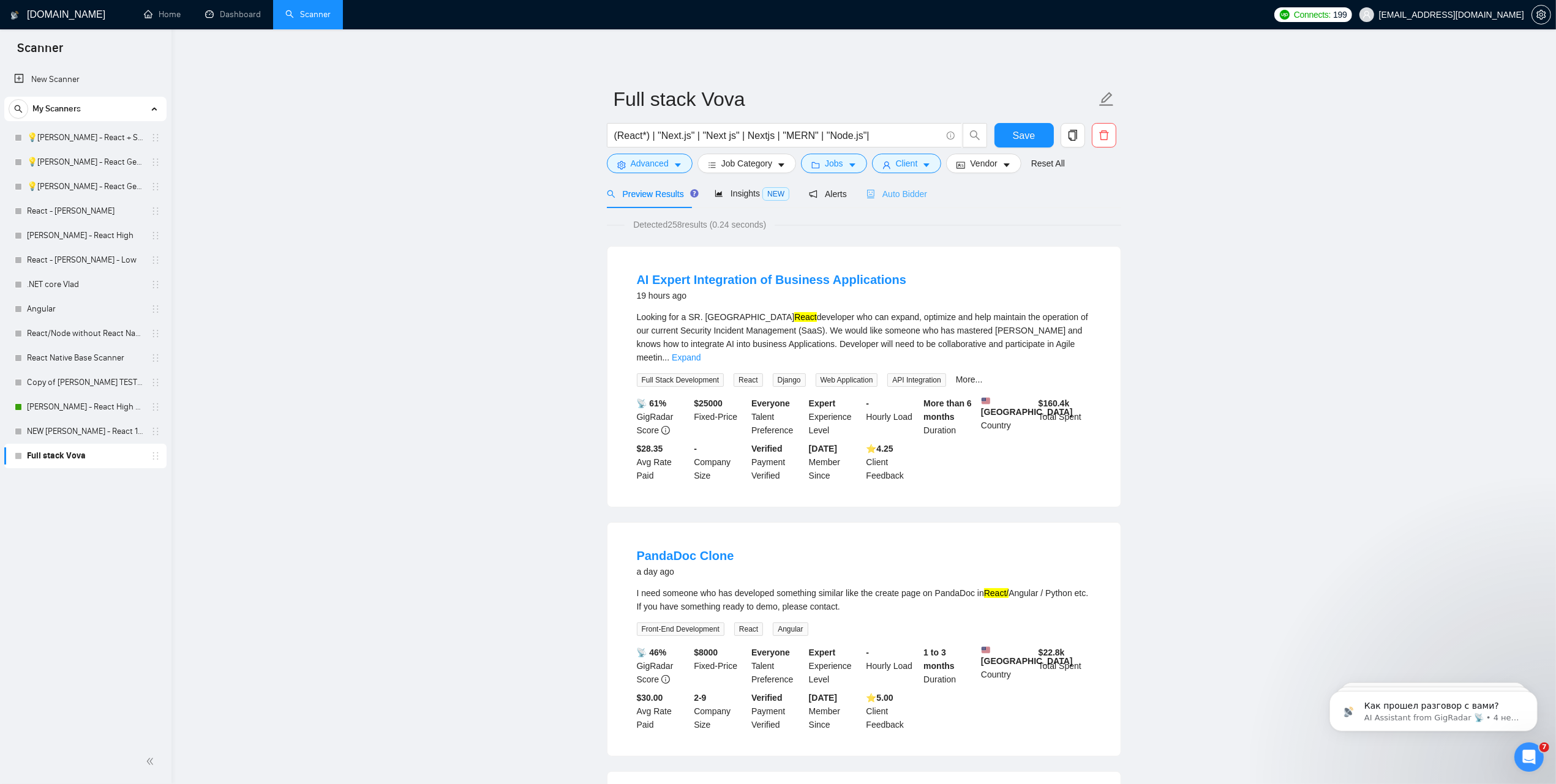
click at [891, 185] on div "Auto Bidder" at bounding box center [897, 193] width 60 height 29
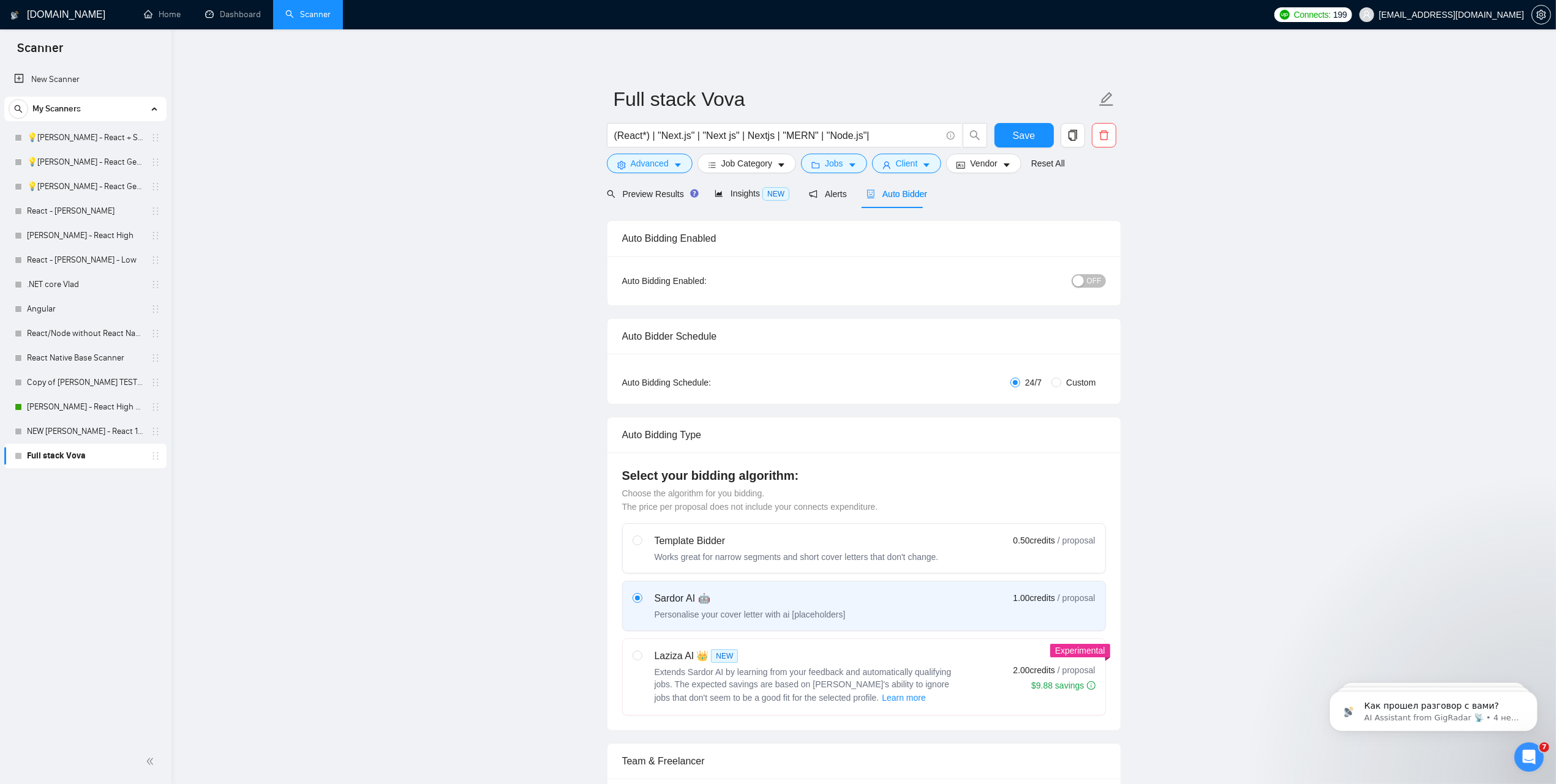
radio input "false"
radio input "true"
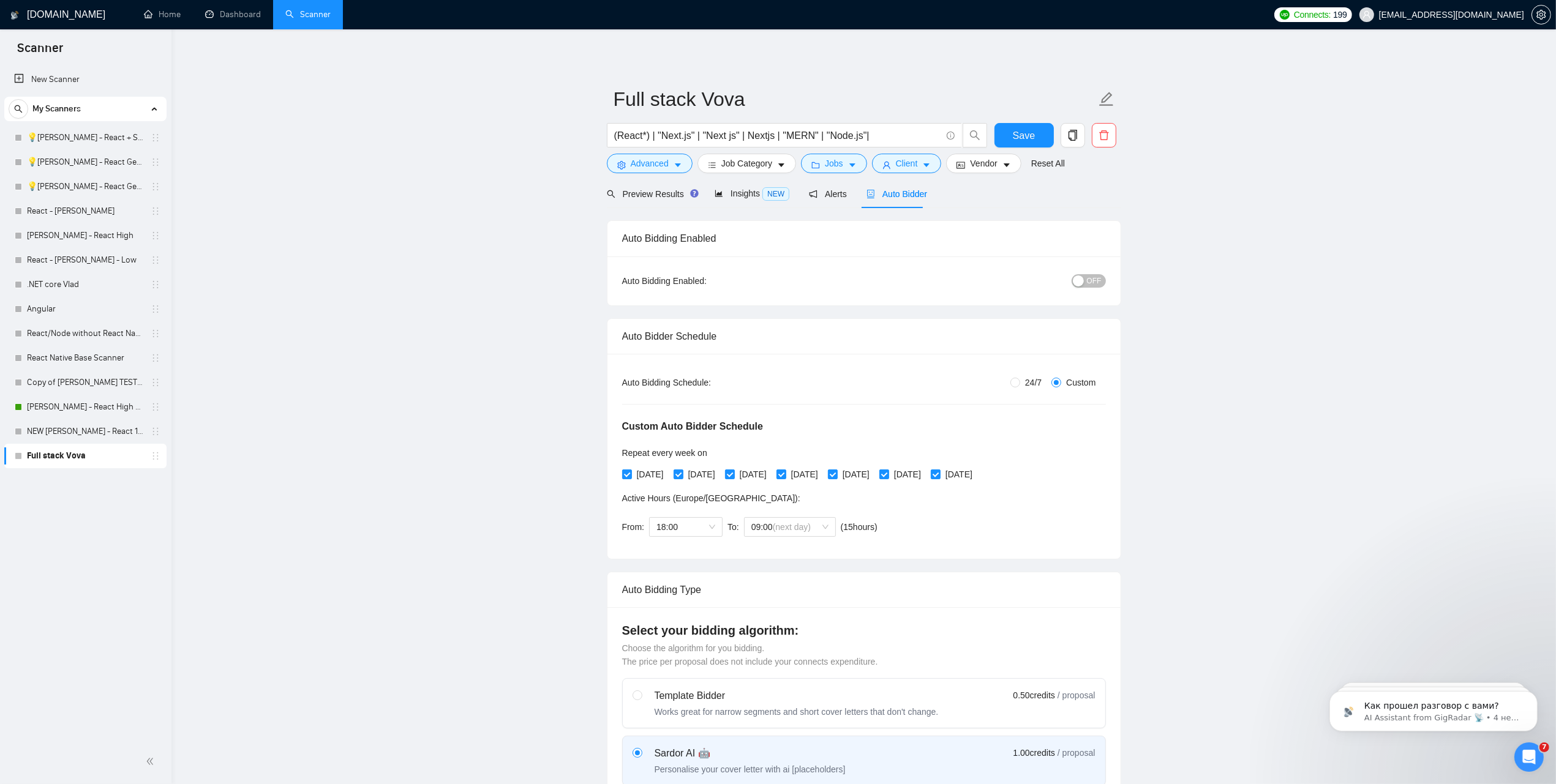
click at [1084, 282] on div "button" at bounding box center [1078, 281] width 11 height 11
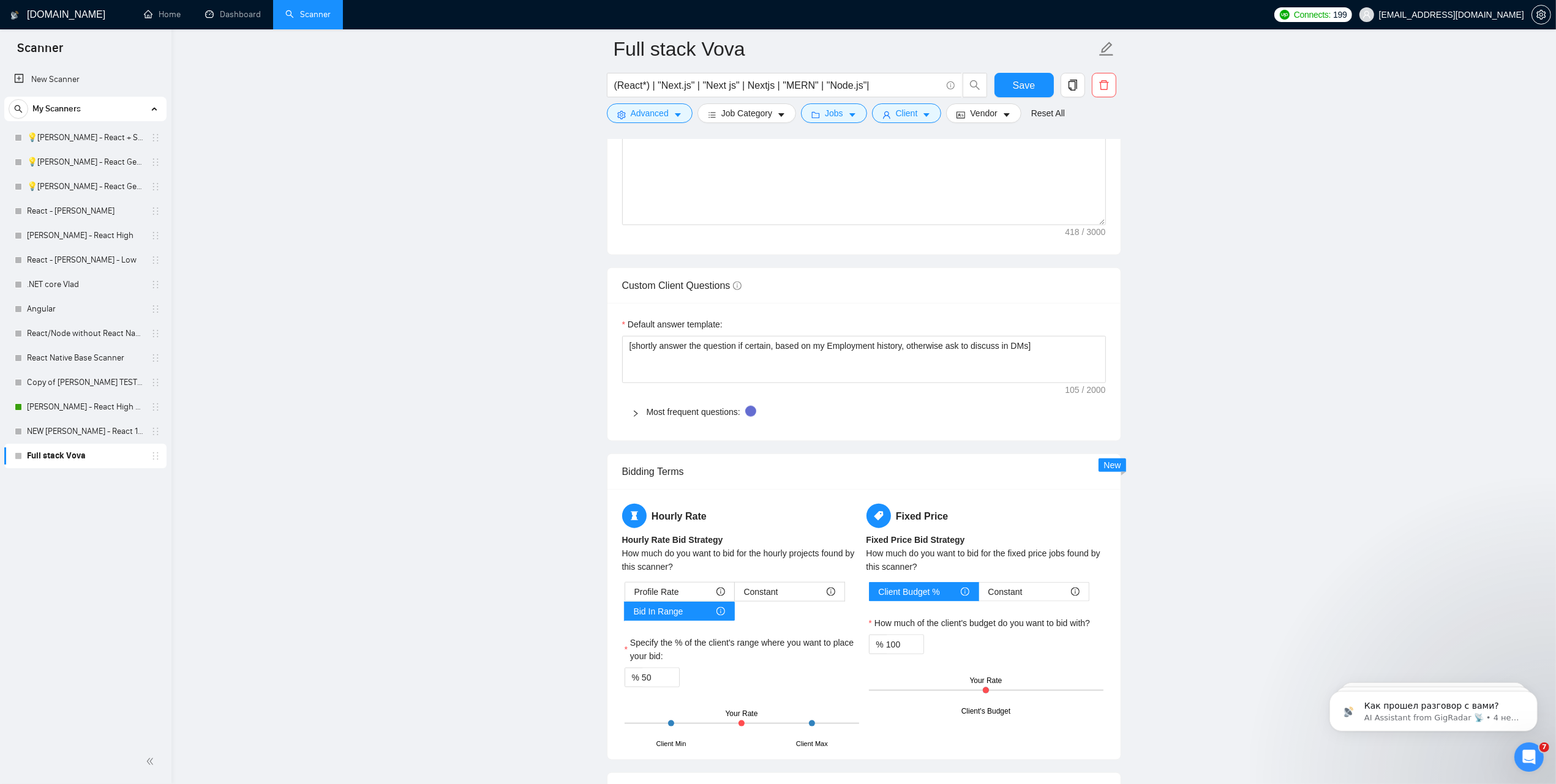
scroll to position [1759, 0]
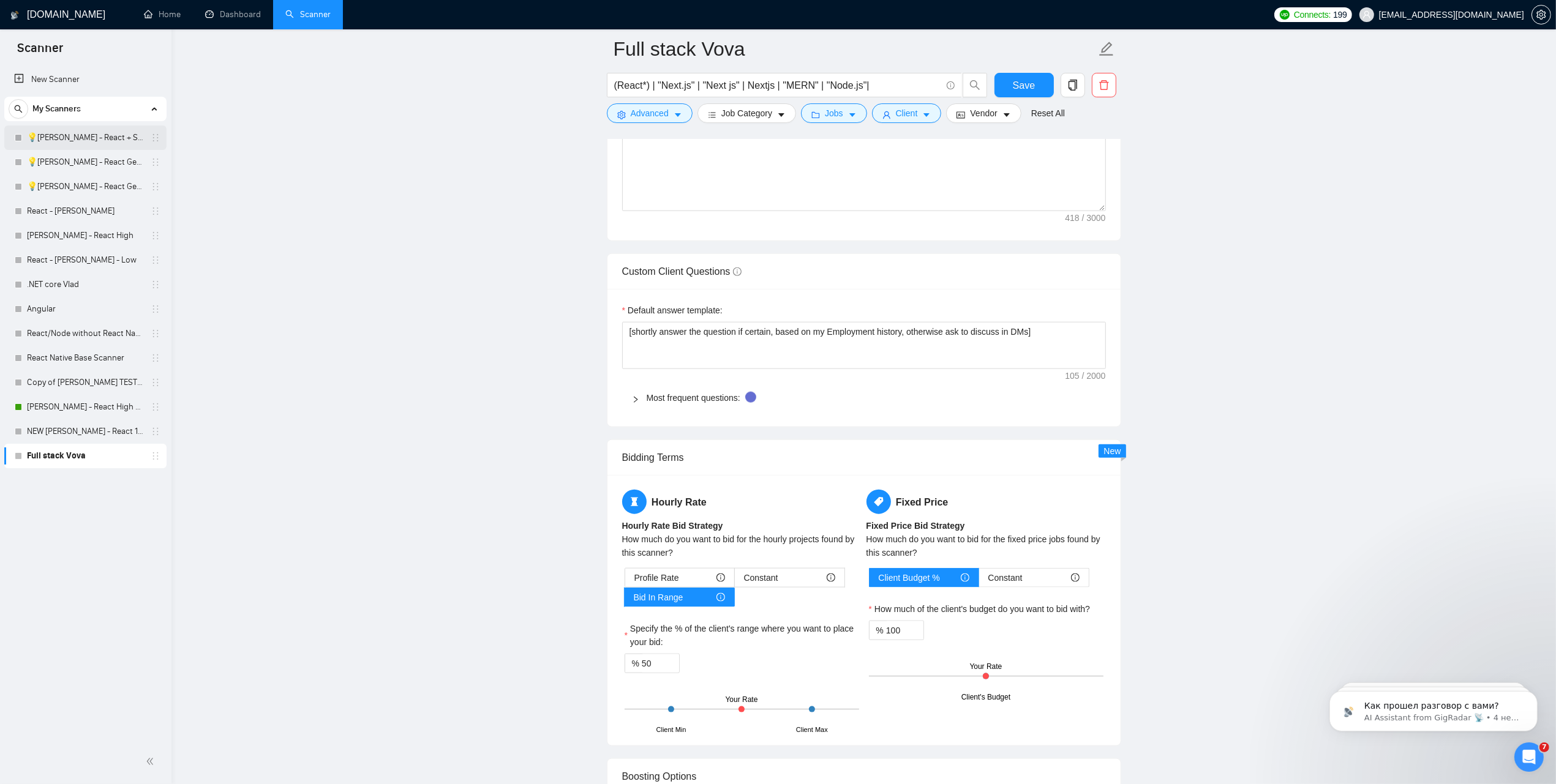
click at [45, 134] on link "💡[PERSON_NAME] - React + SaaS" at bounding box center [85, 138] width 116 height 25
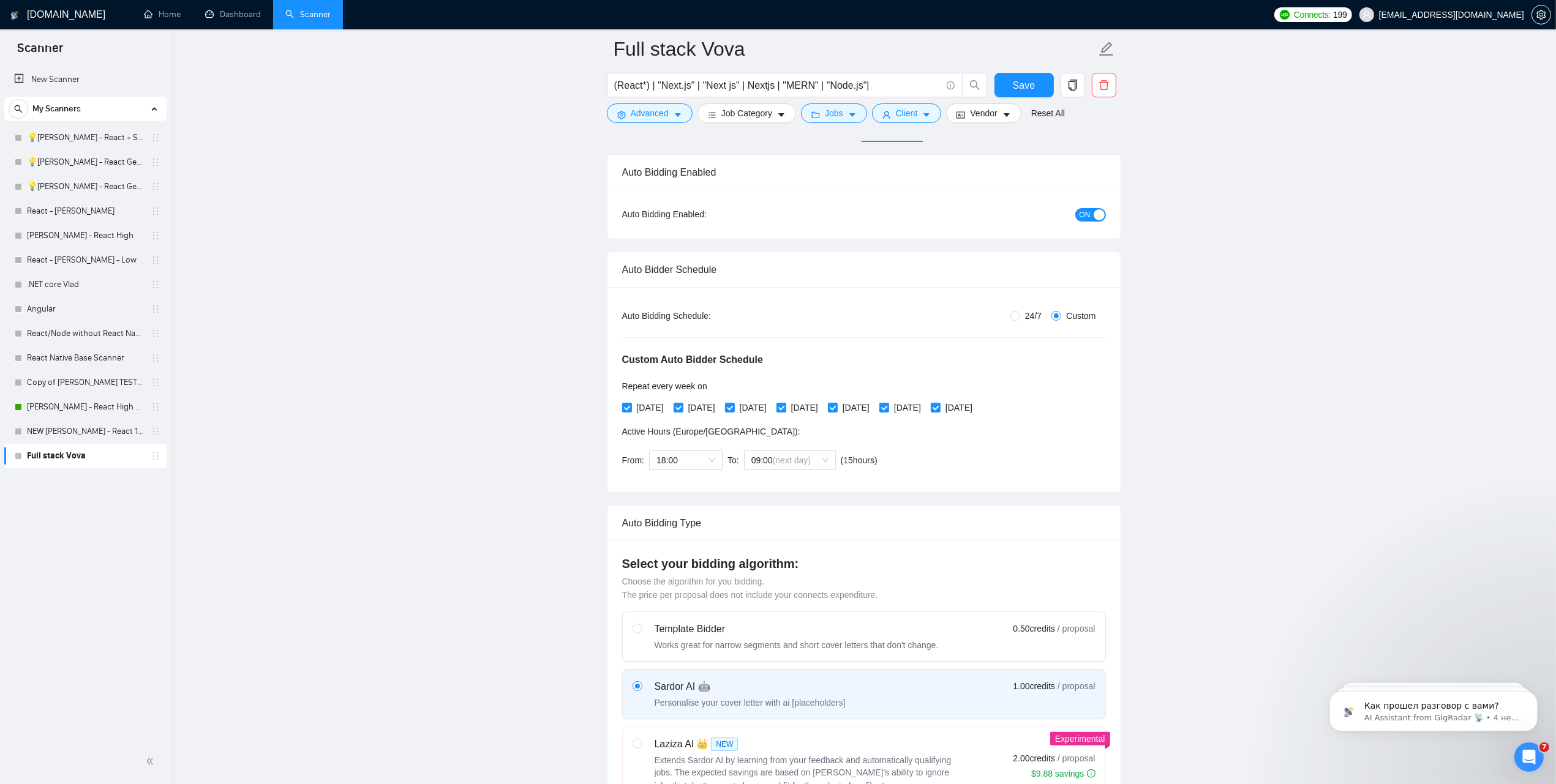
scroll to position [0, 0]
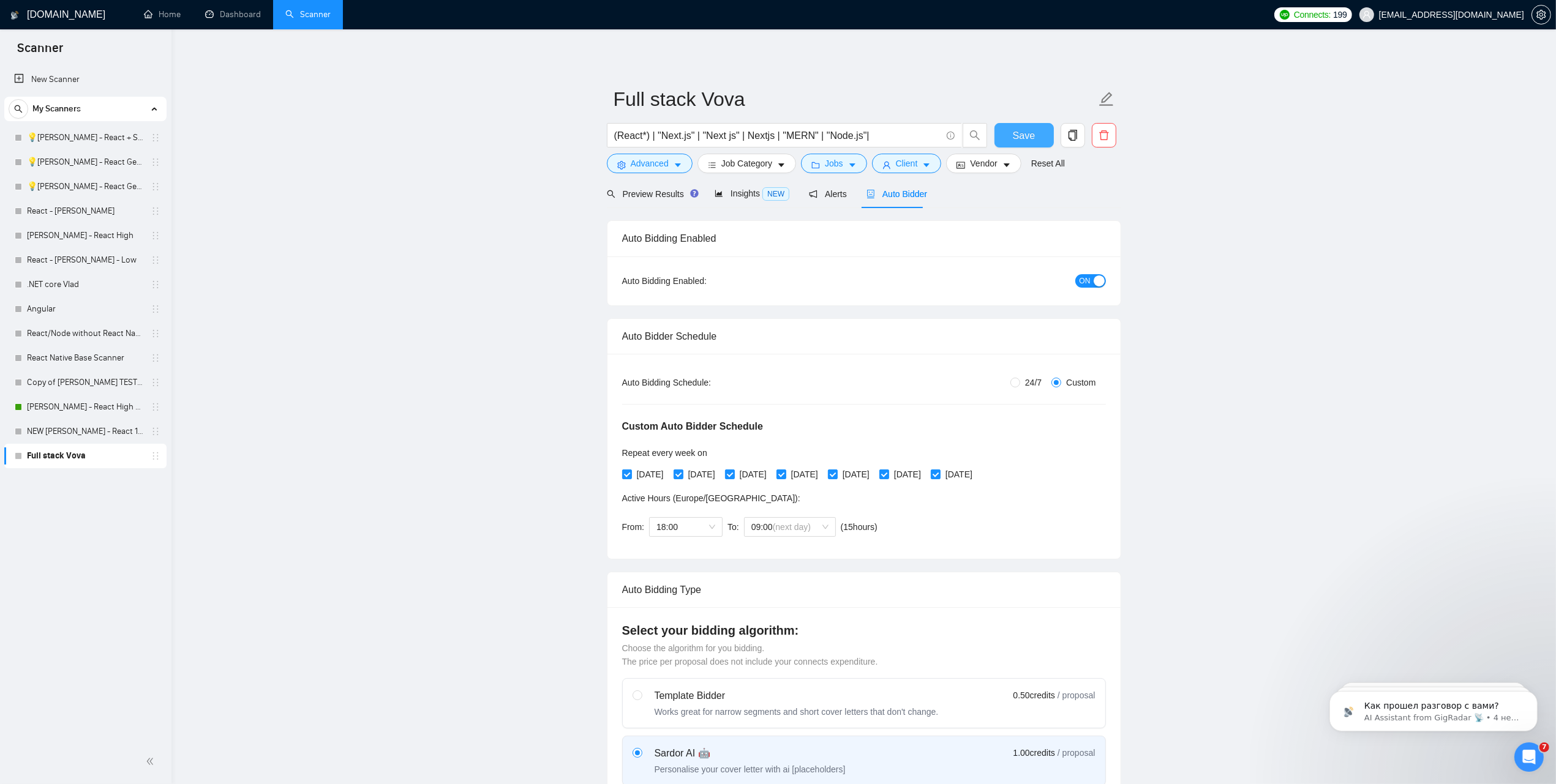
click at [1039, 142] on button "Save" at bounding box center [1024, 135] width 59 height 25
